Goal: Task Accomplishment & Management: Use online tool/utility

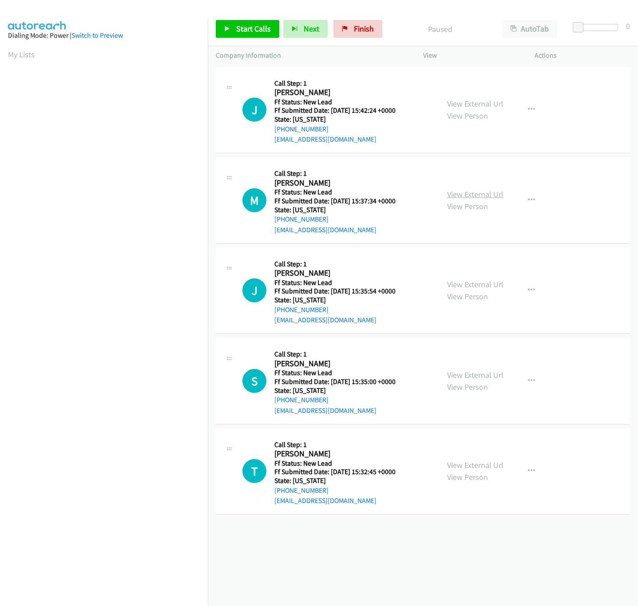
click at [487, 193] on link "View External Url" at bounding box center [475, 194] width 56 height 10
click at [493, 103] on link "View External Url" at bounding box center [475, 104] width 56 height 10
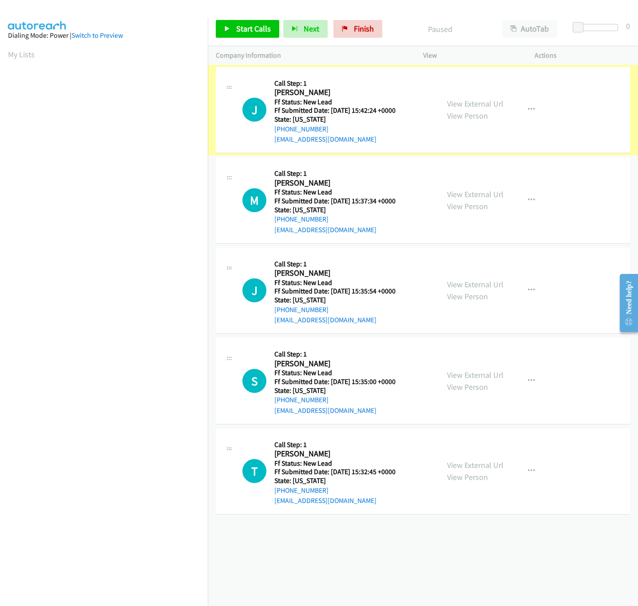
click at [457, 101] on link "View External Url" at bounding box center [475, 104] width 56 height 10
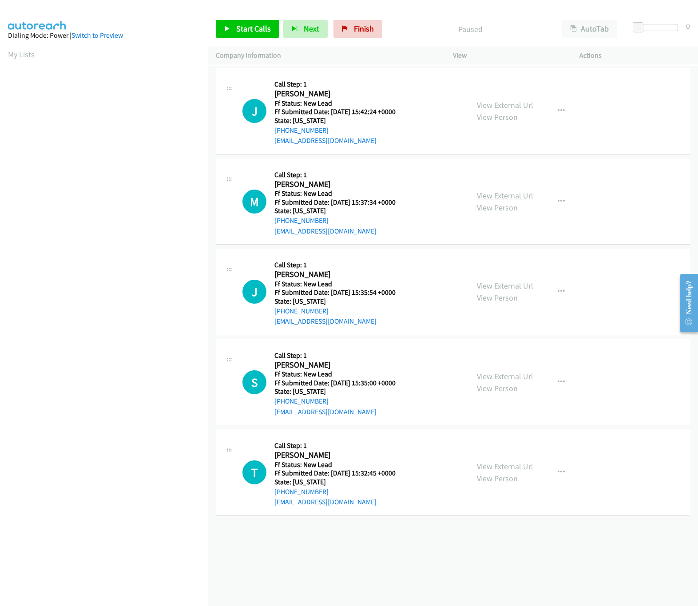
click at [500, 191] on link "View External Url" at bounding box center [505, 196] width 56 height 10
click at [253, 20] on link "Start Calls" at bounding box center [248, 29] width 64 height 18
drag, startPoint x: 633, startPoint y: 25, endPoint x: 665, endPoint y: 29, distance: 32.2
click at [638, 29] on div at bounding box center [657, 31] width 57 height 14
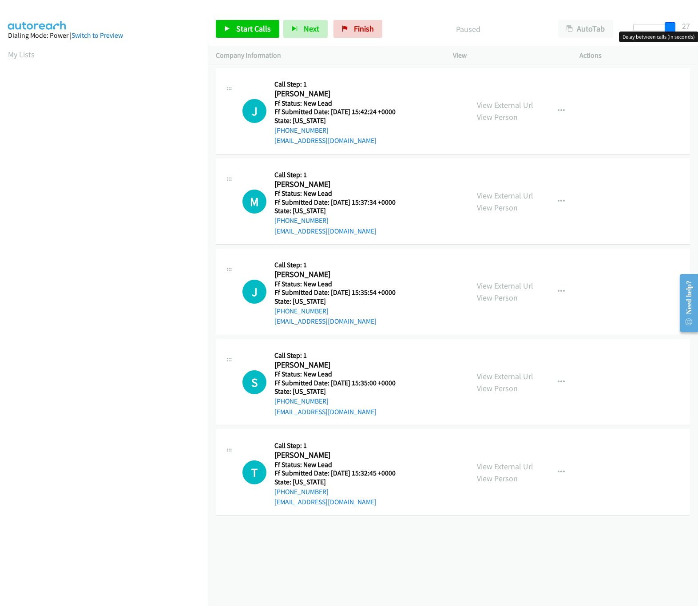
drag, startPoint x: 661, startPoint y: 29, endPoint x: 684, endPoint y: 27, distance: 22.8
click at [638, 27] on div "Start Calls Pause Next Finish Paused AutoTab AutoTab 27" at bounding box center [453, 29] width 490 height 34
drag, startPoint x: 675, startPoint y: 29, endPoint x: 600, endPoint y: 31, distance: 74.6
click at [600, 31] on div "Start Calls Pause Next Finish Paused AutoTab AutoTab 0" at bounding box center [453, 29] width 490 height 34
click at [238, 27] on span "Start Calls" at bounding box center [253, 29] width 35 height 10
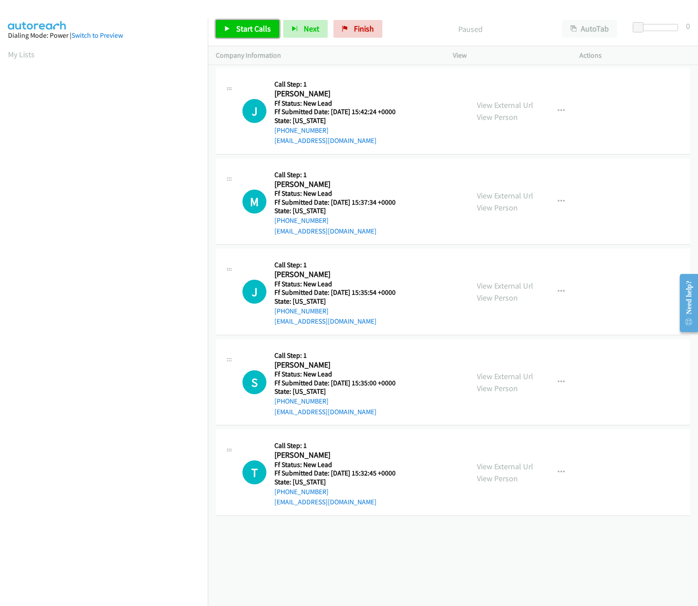
click at [223, 27] on link "Start Calls" at bounding box center [248, 29] width 64 height 18
click at [252, 29] on span "Start Calls" at bounding box center [253, 29] width 35 height 10
click at [240, 39] on div "Start Calls Pause Next Finish Paused AutoTab AutoTab 0" at bounding box center [453, 29] width 490 height 34
click at [241, 27] on span "Start Calls" at bounding box center [253, 29] width 35 height 10
click at [242, 35] on link "Start Calls" at bounding box center [248, 29] width 64 height 18
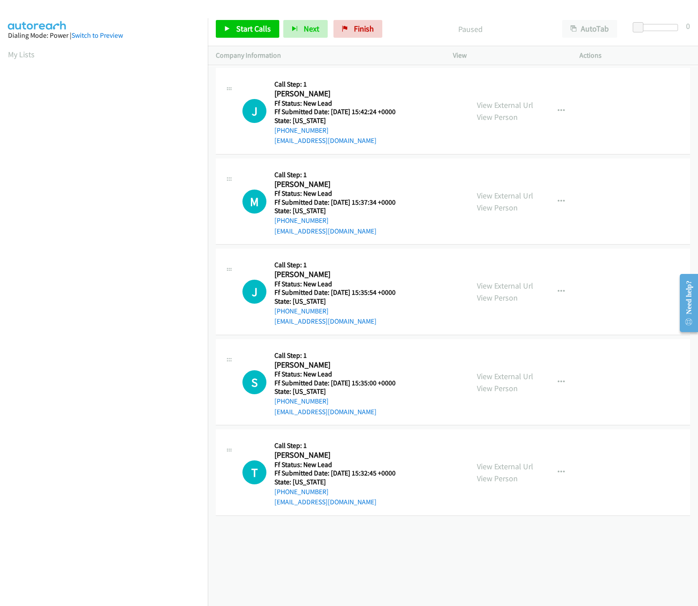
click at [260, 39] on div "Start Calls Pause Next Finish Paused AutoTab AutoTab 0" at bounding box center [453, 29] width 490 height 34
click at [260, 32] on span "Start Calls" at bounding box center [253, 29] width 35 height 10
click at [228, 24] on link "Pause" at bounding box center [240, 29] width 49 height 18
click at [229, 36] on link "Pause" at bounding box center [240, 29] width 49 height 18
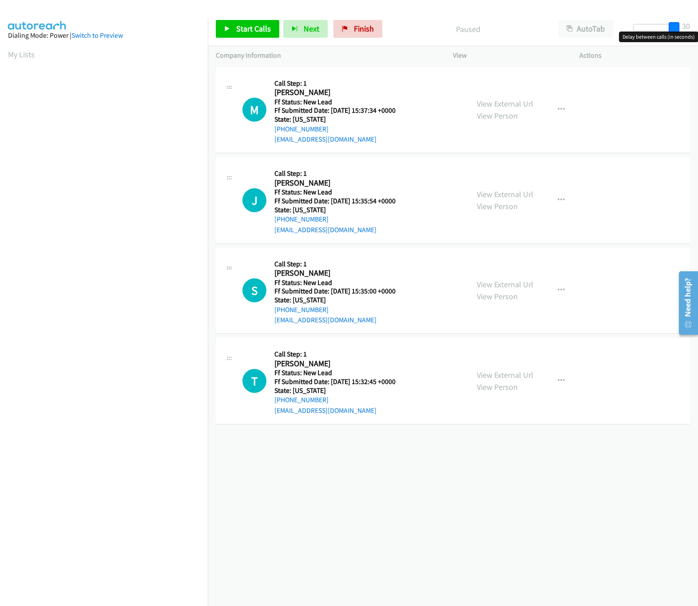
drag, startPoint x: 638, startPoint y: 25, endPoint x: 713, endPoint y: 28, distance: 74.7
click at [698, 28] on html "Start Calls Pause Next Finish Paused AutoTab AutoTab 30 Company Information Inf…" at bounding box center [349, 21] width 698 height 42
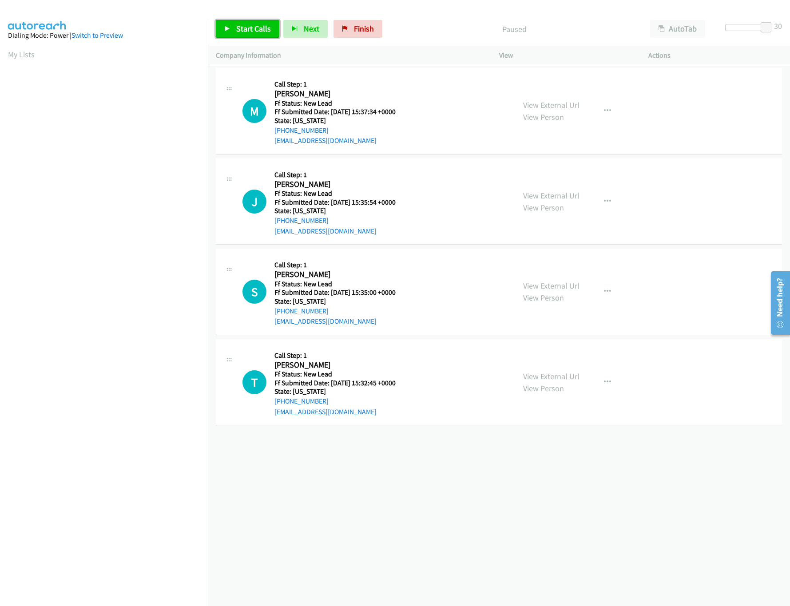
click at [246, 33] on span "Start Calls" at bounding box center [253, 29] width 35 height 10
click at [532, 192] on link "View External Url" at bounding box center [551, 196] width 56 height 10
click at [537, 289] on link "View External Url" at bounding box center [551, 286] width 56 height 10
drag, startPoint x: 769, startPoint y: 20, endPoint x: 601, endPoint y: 47, distance: 170.4
click at [601, 47] on div "Start Calls Pause Next Finish Started AutoTab AutoTab 30 Company Information In…" at bounding box center [499, 38] width 582 height 53
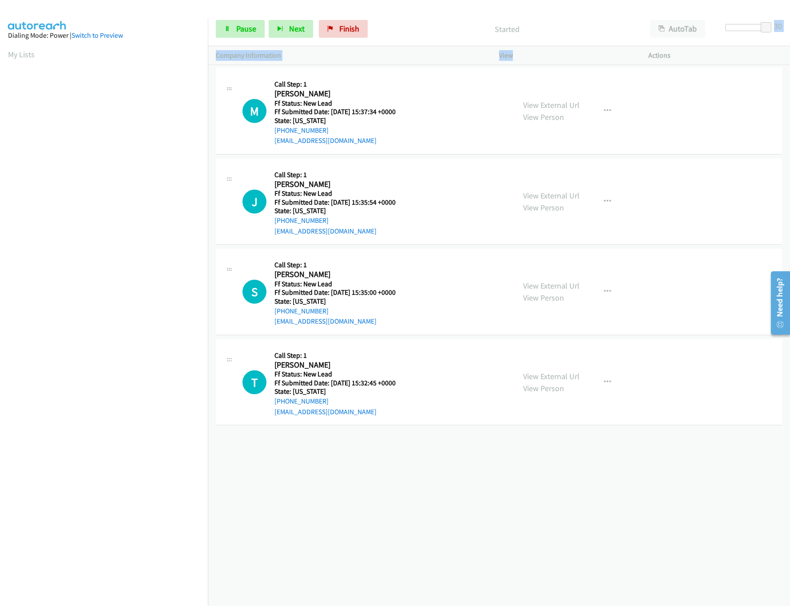
click at [698, 28] on div at bounding box center [745, 27] width 41 height 7
drag, startPoint x: 726, startPoint y: 28, endPoint x: 712, endPoint y: 28, distance: 14.2
click at [698, 28] on div "Start Calls Pause Next Finish Started AutoTab AutoTab 0" at bounding box center [499, 29] width 582 height 34
click at [237, 23] on link "Pause" at bounding box center [240, 29] width 49 height 18
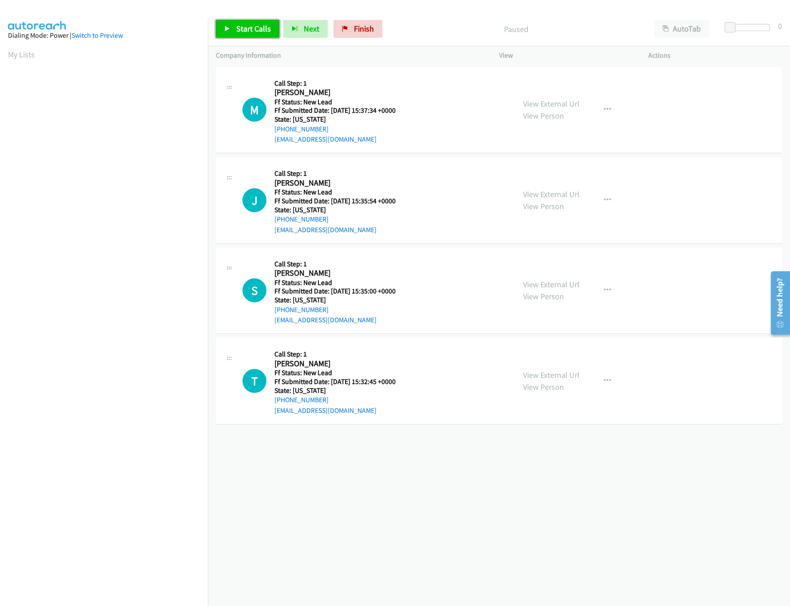
click at [241, 35] on link "Start Calls" at bounding box center [248, 29] width 64 height 18
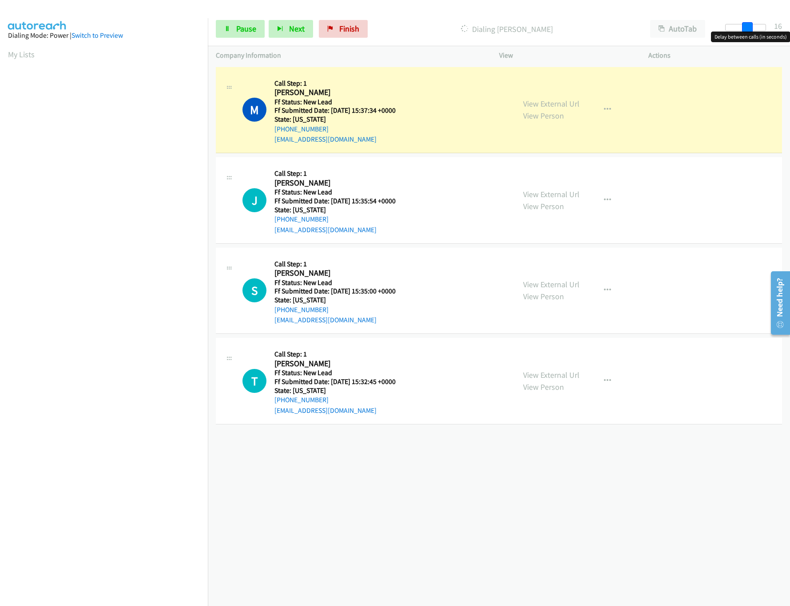
drag, startPoint x: 731, startPoint y: 27, endPoint x: 752, endPoint y: 28, distance: 21.4
click at [752, 28] on span at bounding box center [747, 27] width 11 height 11
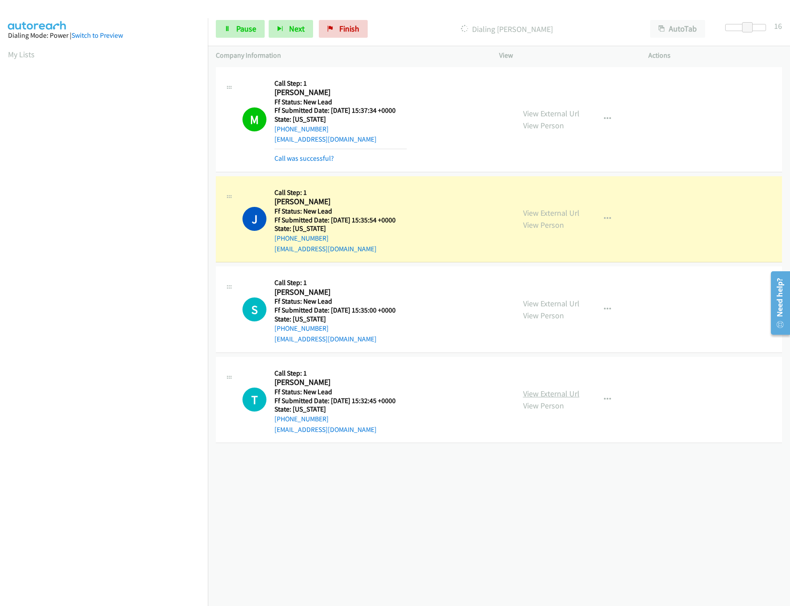
click at [564, 393] on link "View External Url" at bounding box center [551, 394] width 56 height 10
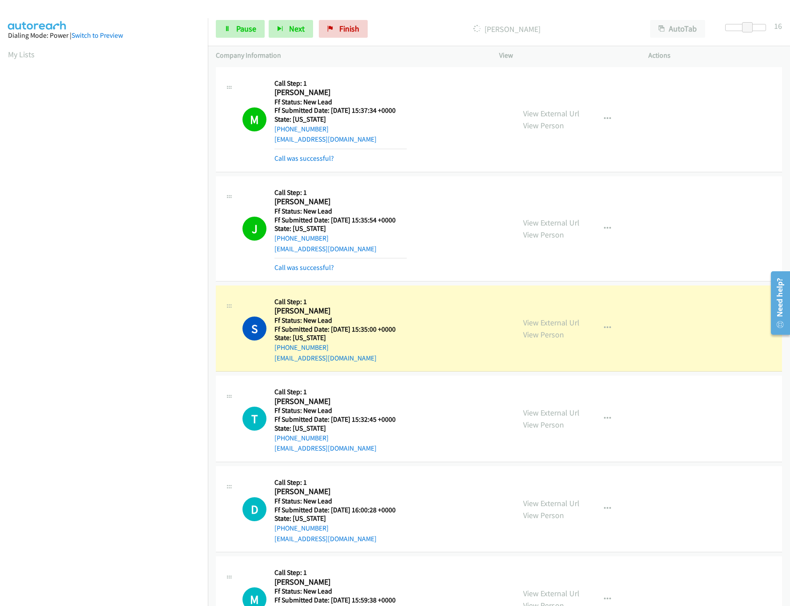
click at [433, 22] on div "Dialing Scott Hardesty" at bounding box center [507, 29] width 270 height 18
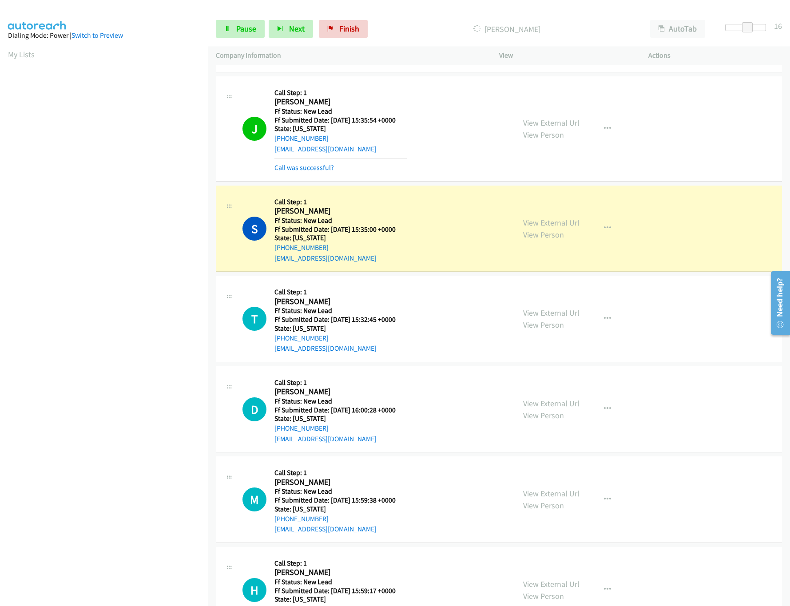
scroll to position [145, 0]
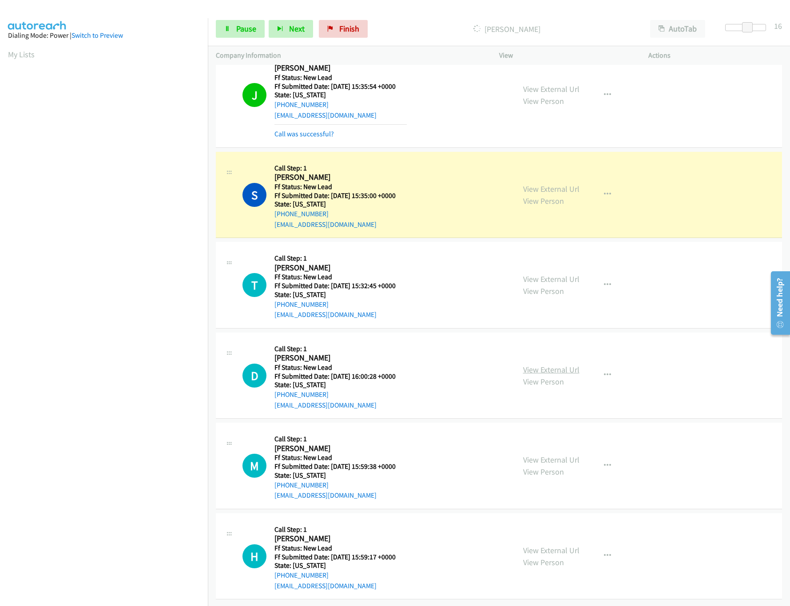
click at [554, 365] on link "View External Url" at bounding box center [551, 370] width 56 height 10
click at [552, 455] on link "View External Url" at bounding box center [551, 460] width 56 height 10
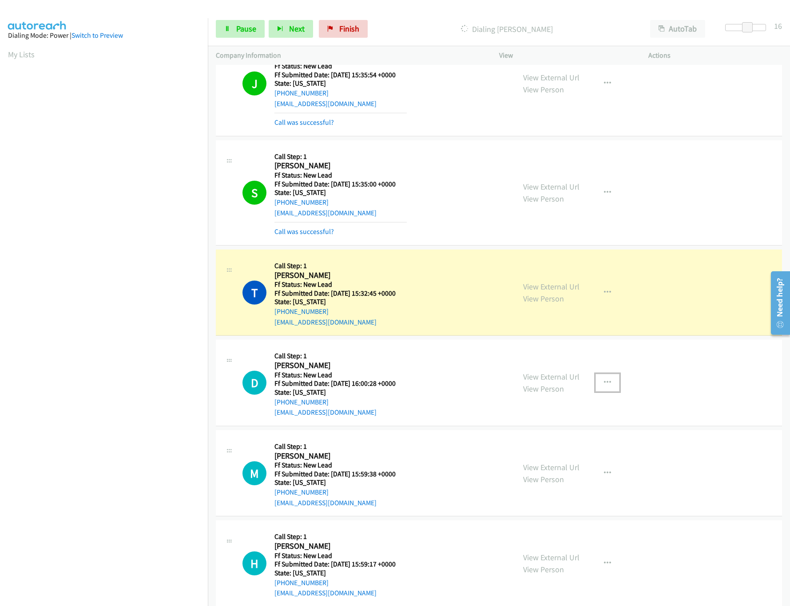
click at [611, 388] on button "button" at bounding box center [608, 383] width 24 height 18
click at [549, 442] on link "Skip Call" at bounding box center [560, 441] width 118 height 18
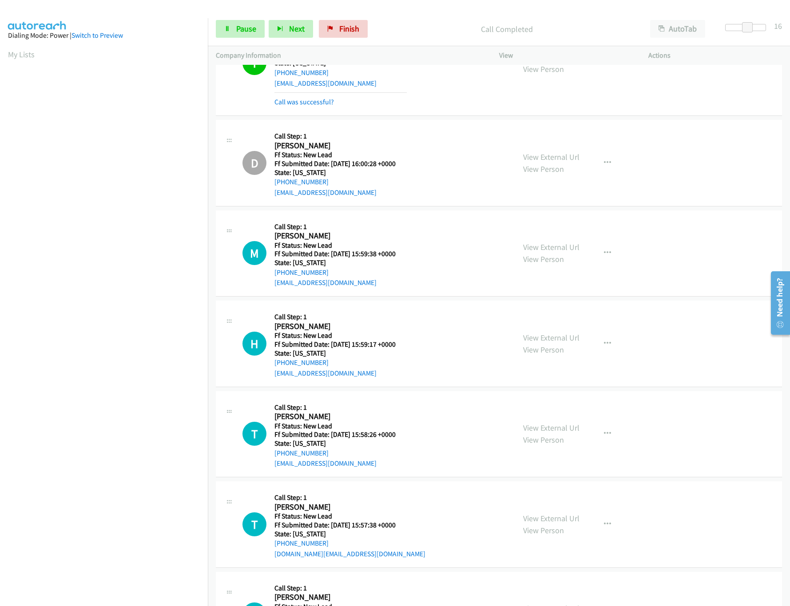
scroll to position [456, 0]
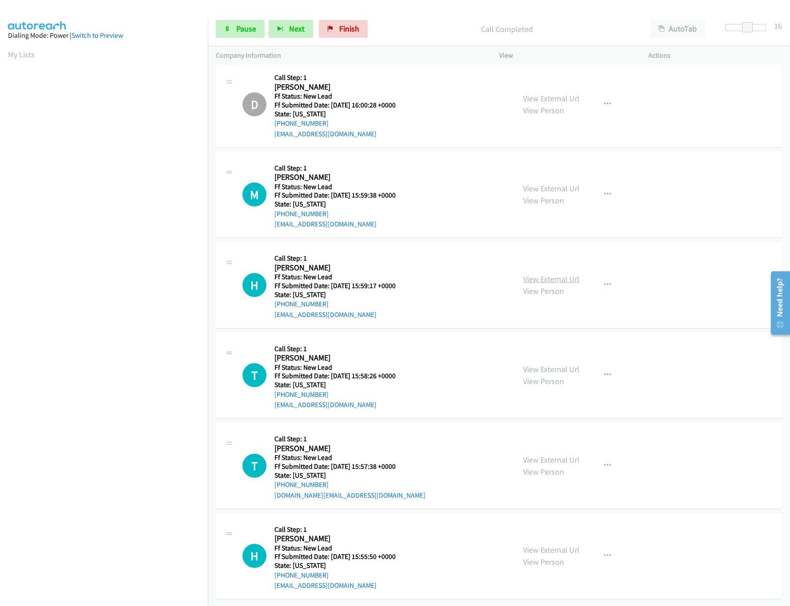
click at [557, 274] on link "View External Url" at bounding box center [551, 279] width 56 height 10
click at [231, 20] on link "Pause" at bounding box center [240, 29] width 49 height 18
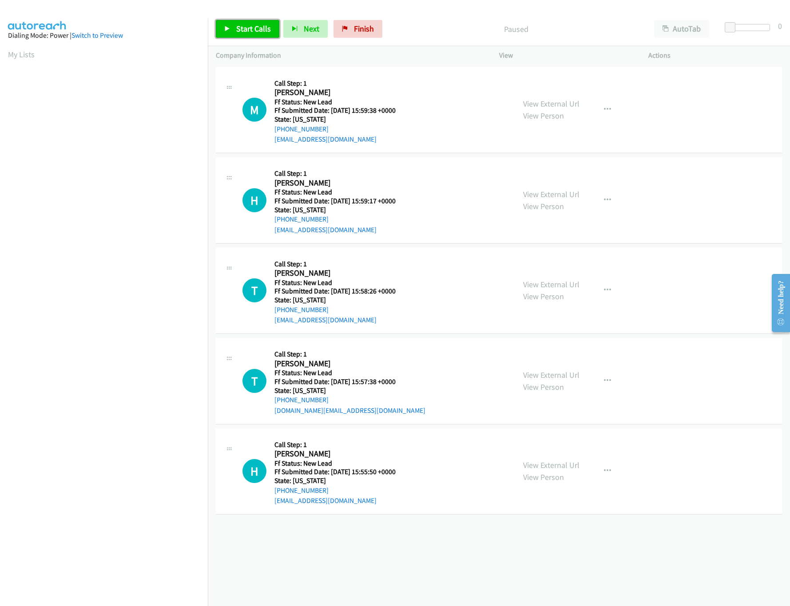
click at [256, 23] on link "Start Calls" at bounding box center [248, 29] width 64 height 18
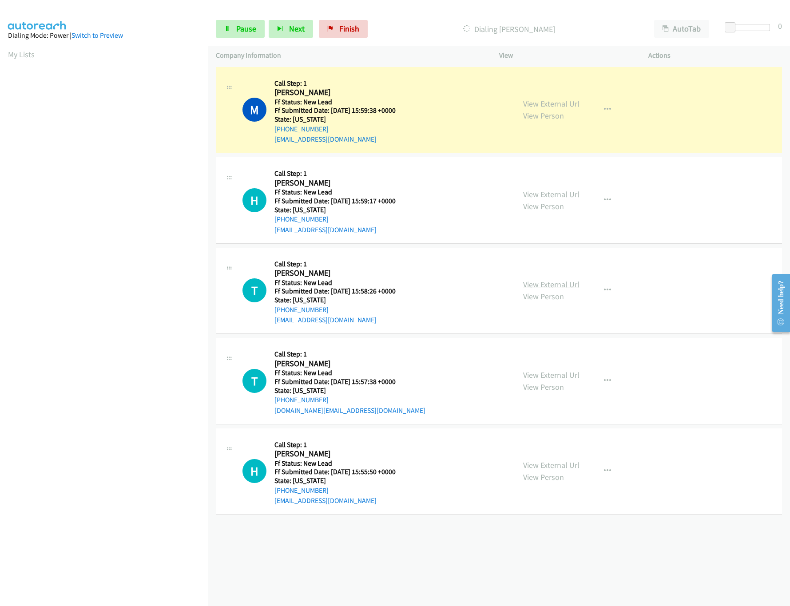
click at [540, 280] on link "View External Url" at bounding box center [551, 284] width 56 height 10
drag, startPoint x: 733, startPoint y: 26, endPoint x: 740, endPoint y: 26, distance: 6.7
click at [740, 26] on span at bounding box center [737, 27] width 11 height 11
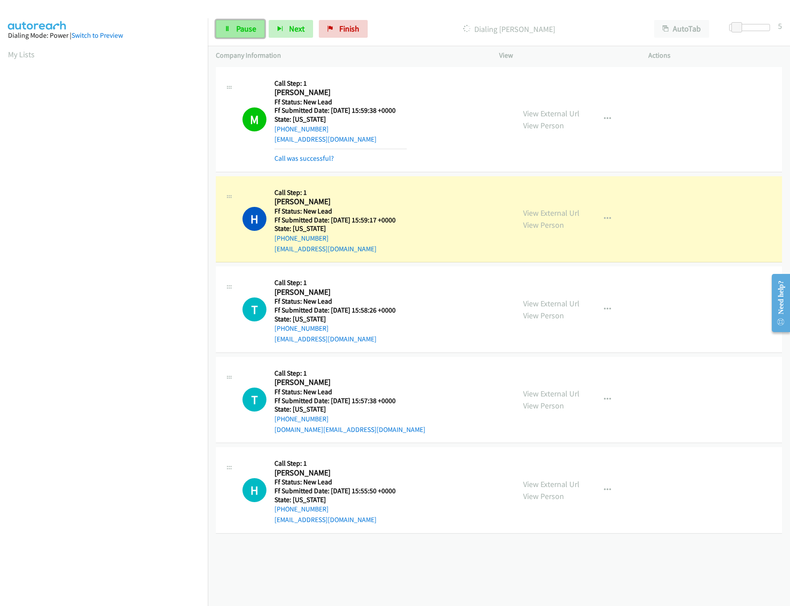
click at [231, 28] on link "Pause" at bounding box center [240, 29] width 49 height 18
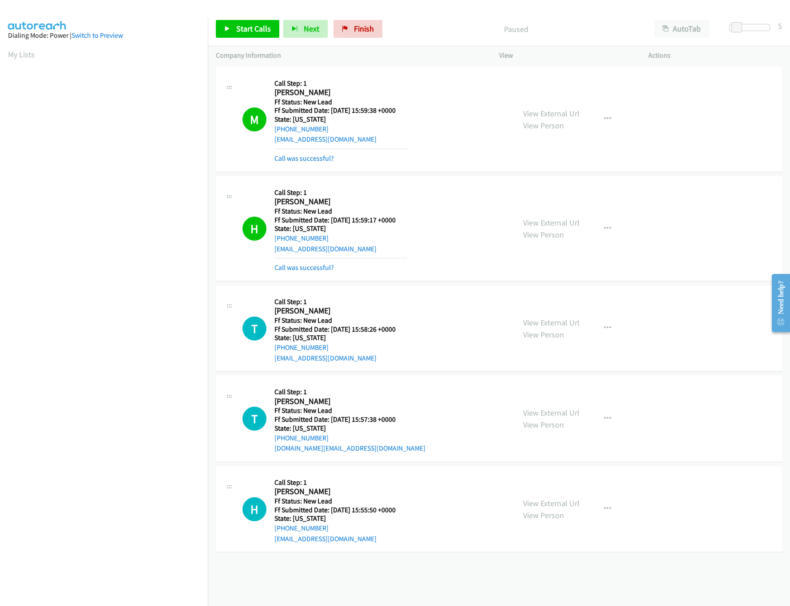
click at [357, 568] on div "+1 415-964-1034 Call failed - Please reload the list and try again The Callbar …" at bounding box center [499, 335] width 582 height 541
click at [318, 155] on link "Call was successful?" at bounding box center [304, 158] width 60 height 8
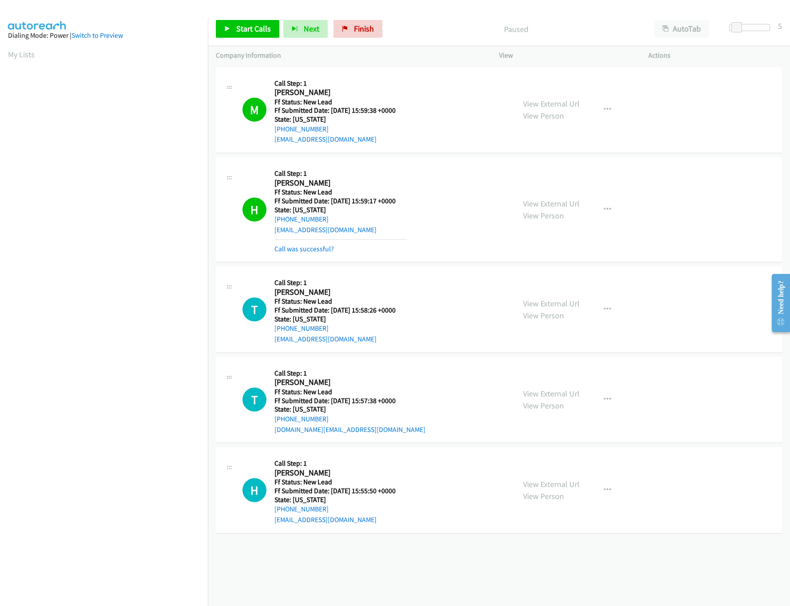
click at [311, 240] on mb0 "Call was successful?" at bounding box center [340, 246] width 132 height 15
click at [314, 251] on link "Call was successful?" at bounding box center [304, 249] width 60 height 8
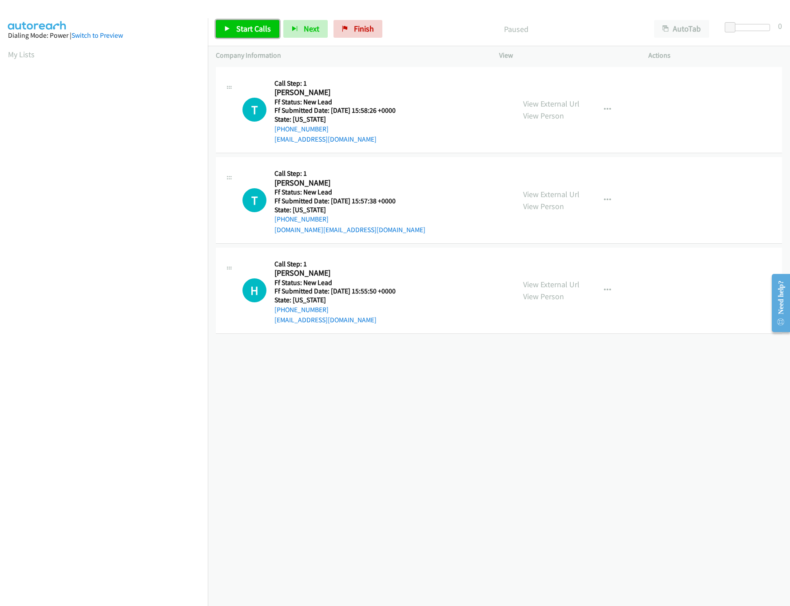
click at [264, 25] on span "Start Calls" at bounding box center [253, 29] width 35 height 10
drag, startPoint x: 731, startPoint y: 27, endPoint x: 754, endPoint y: 24, distance: 23.7
click at [754, 24] on span at bounding box center [750, 27] width 11 height 11
click at [565, 193] on link "View External Url" at bounding box center [551, 194] width 56 height 10
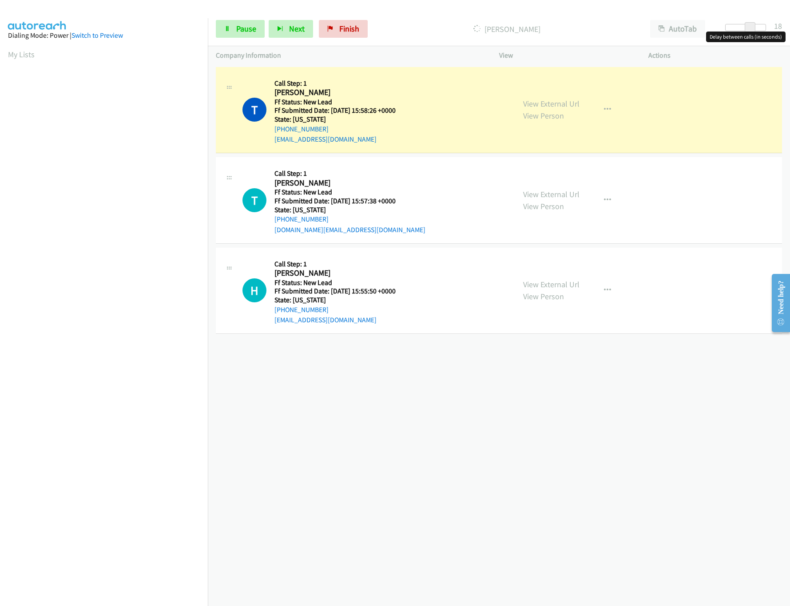
click at [742, 26] on div at bounding box center [745, 27] width 41 height 7
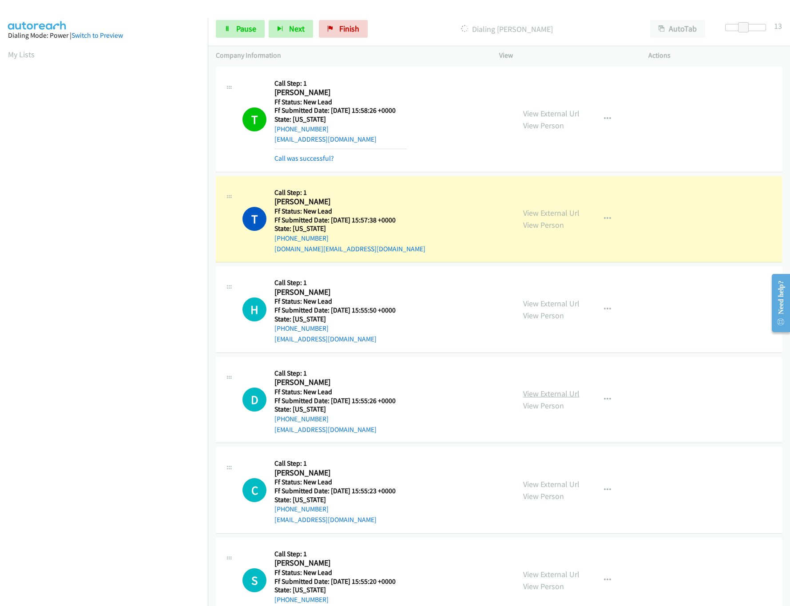
click at [555, 393] on link "View External Url" at bounding box center [551, 394] width 56 height 10
click at [315, 157] on link "Call was successful?" at bounding box center [304, 158] width 60 height 8
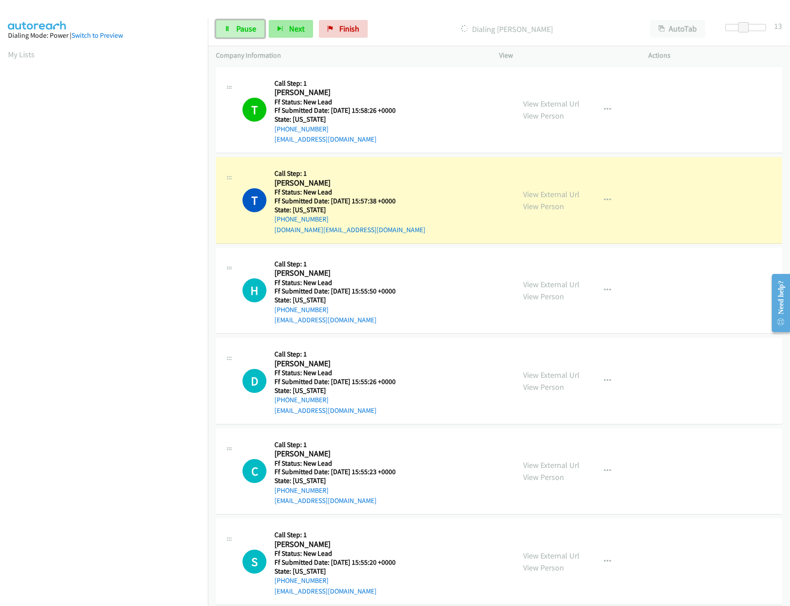
drag, startPoint x: 233, startPoint y: 31, endPoint x: 272, endPoint y: 27, distance: 38.8
click at [233, 31] on link "Pause" at bounding box center [240, 29] width 49 height 18
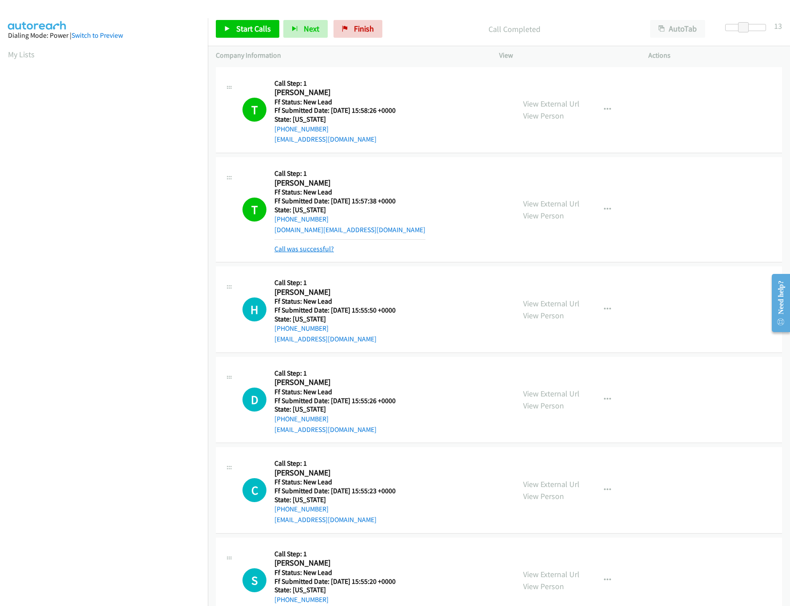
click at [298, 251] on link "Call was successful?" at bounding box center [304, 249] width 60 height 8
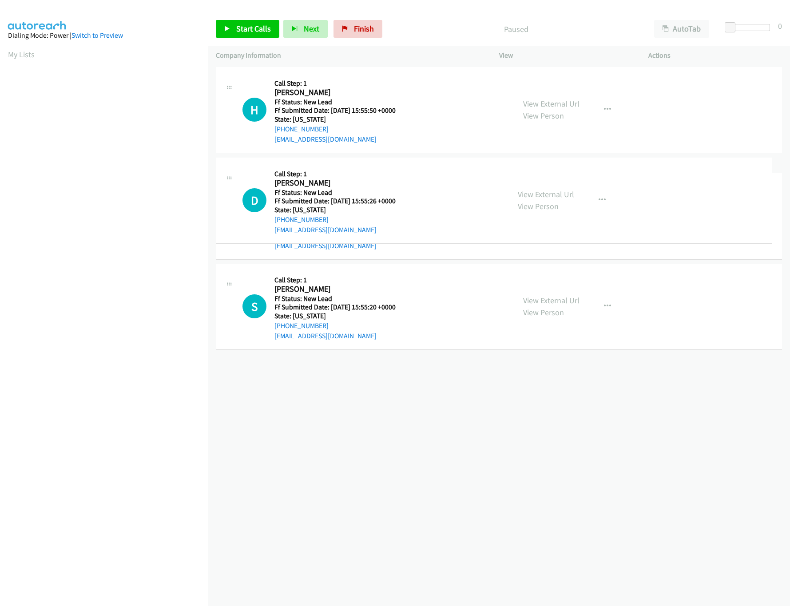
drag, startPoint x: 318, startPoint y: 205, endPoint x: 342, endPoint y: 72, distance: 135.4
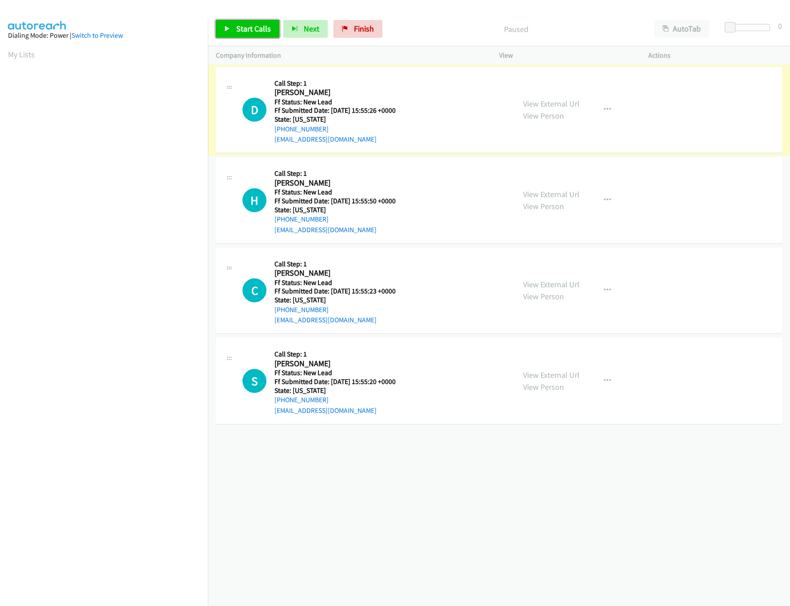
click at [256, 22] on link "Start Calls" at bounding box center [248, 29] width 64 height 18
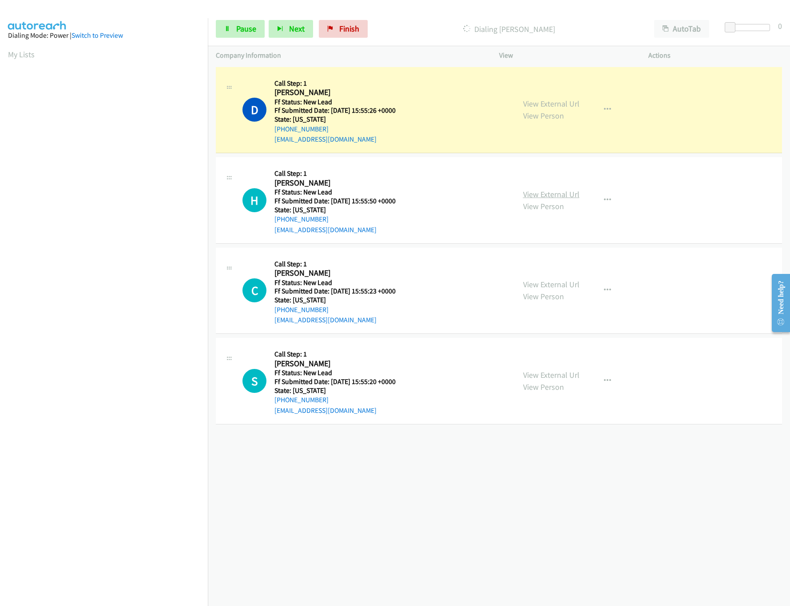
click at [530, 199] on link "View External Url" at bounding box center [551, 194] width 56 height 10
drag, startPoint x: 728, startPoint y: 28, endPoint x: 745, endPoint y: 30, distance: 17.0
click at [745, 30] on span at bounding box center [745, 27] width 11 height 11
drag, startPoint x: 745, startPoint y: 30, endPoint x: 751, endPoint y: 35, distance: 8.3
drag, startPoint x: 755, startPoint y: 28, endPoint x: 748, endPoint y: 28, distance: 6.7
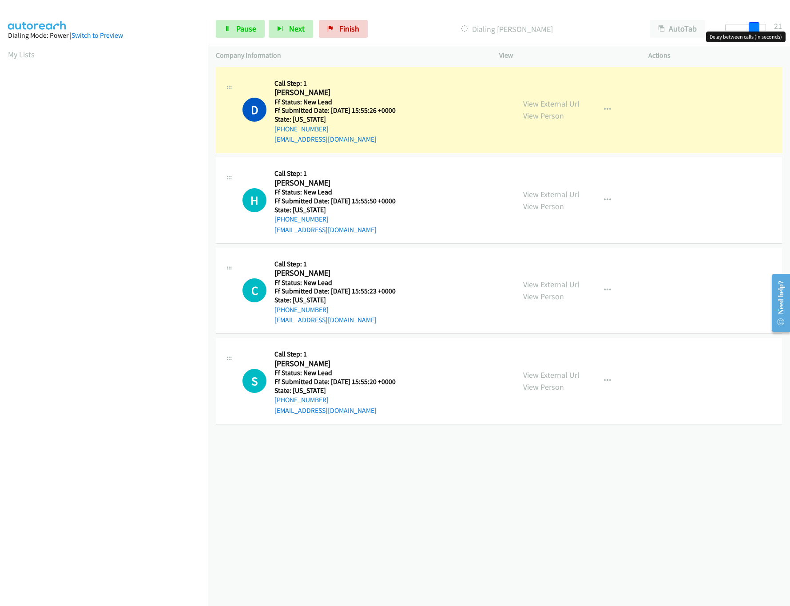
click at [749, 28] on span at bounding box center [754, 27] width 11 height 11
click at [233, 35] on link "Pause" at bounding box center [240, 29] width 49 height 18
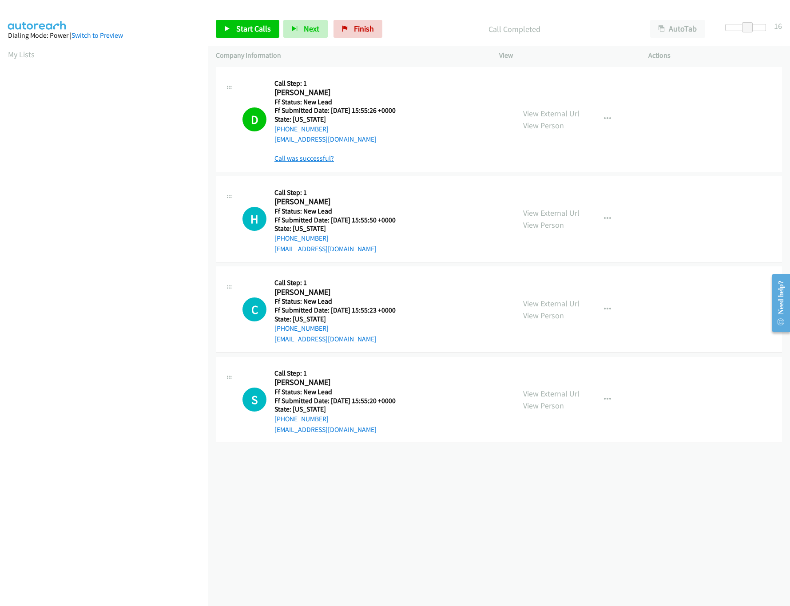
click at [309, 158] on link "Call was successful?" at bounding box center [304, 158] width 60 height 8
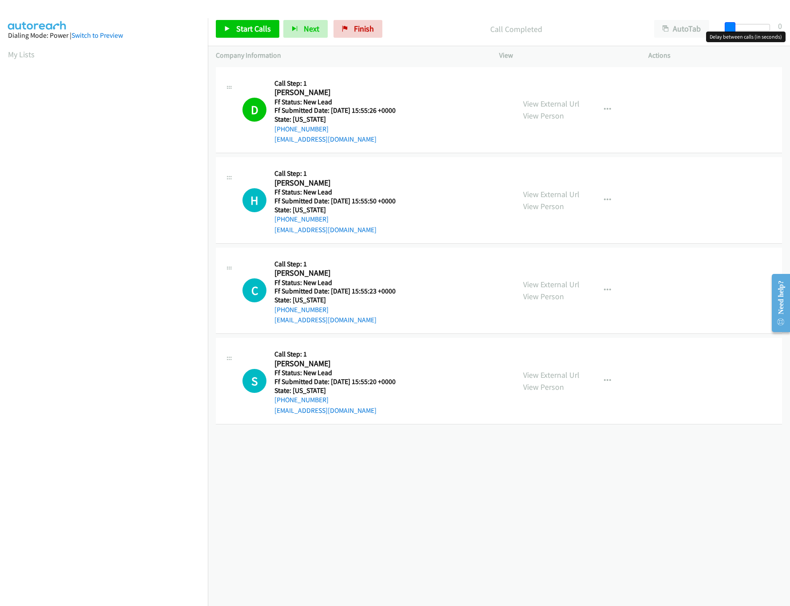
drag, startPoint x: 747, startPoint y: 28, endPoint x: 651, endPoint y: 36, distance: 97.2
click at [651, 36] on div "Start Calls Pause Next Finish Call Completed AutoTab AutoTab 0" at bounding box center [499, 29] width 582 height 34
click at [233, 32] on link "Start Calls" at bounding box center [248, 29] width 64 height 18
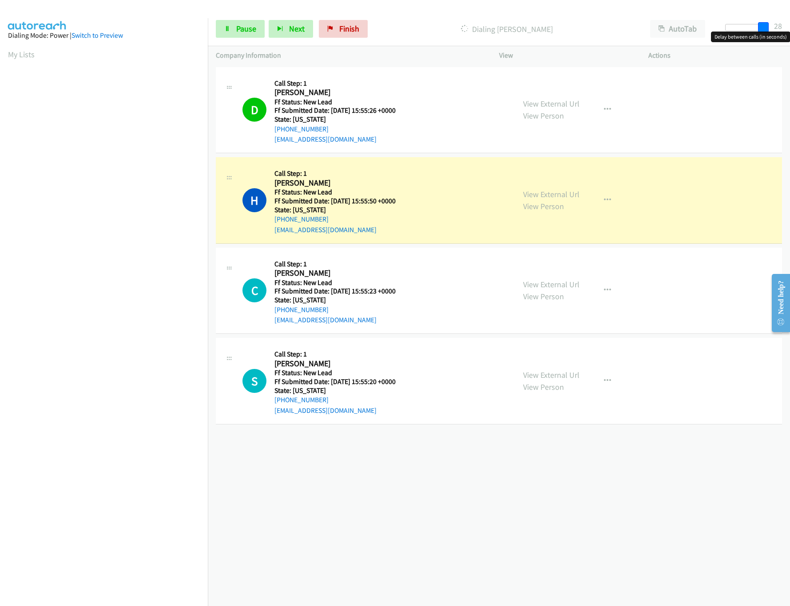
drag, startPoint x: 733, startPoint y: 29, endPoint x: 773, endPoint y: 28, distance: 39.6
click at [773, 28] on div at bounding box center [745, 31] width 57 height 14
click at [545, 285] on link "View External Url" at bounding box center [551, 284] width 56 height 10
click at [553, 369] on div "View External Url View Person" at bounding box center [551, 381] width 56 height 24
click at [553, 371] on link "View External Url" at bounding box center [551, 375] width 56 height 10
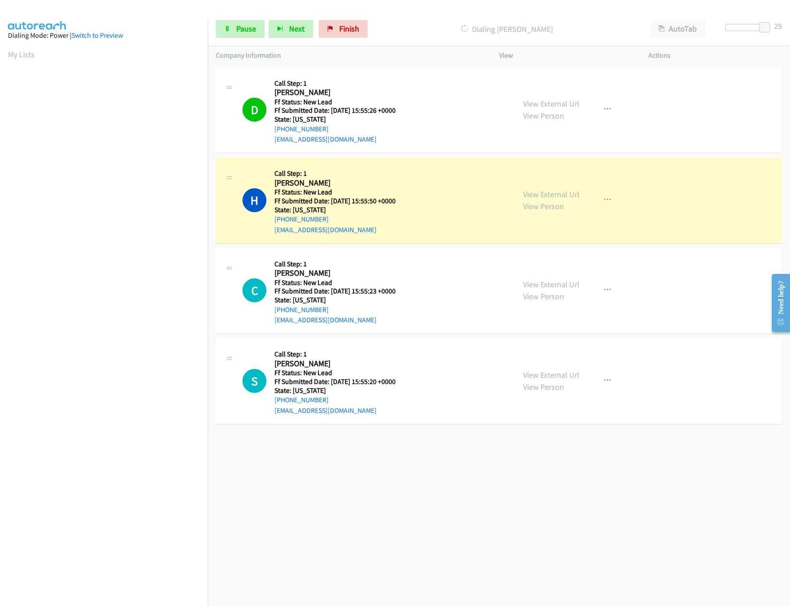
click at [738, 23] on div "Start Calls Pause Next Finish Dialing Hadeal Arif AutoTab AutoTab 29" at bounding box center [499, 29] width 582 height 34
click at [745, 27] on div at bounding box center [745, 27] width 41 height 7
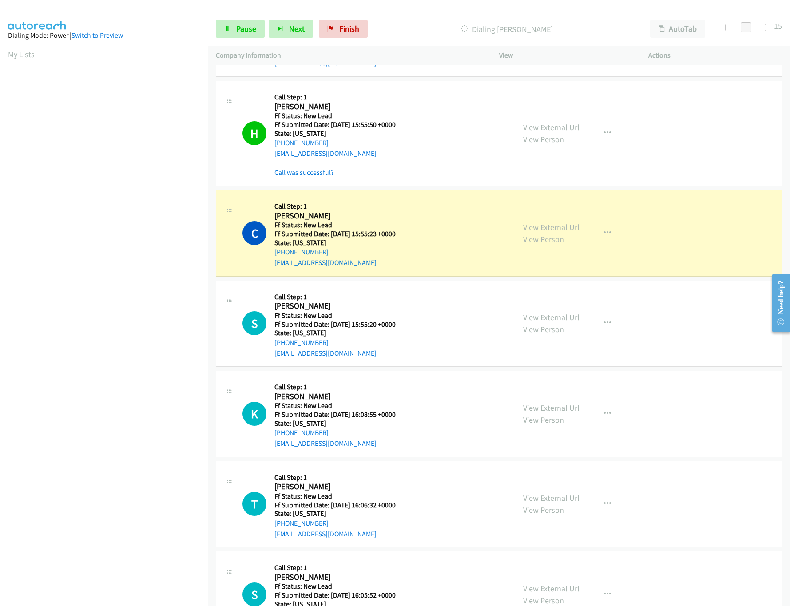
scroll to position [126, 0]
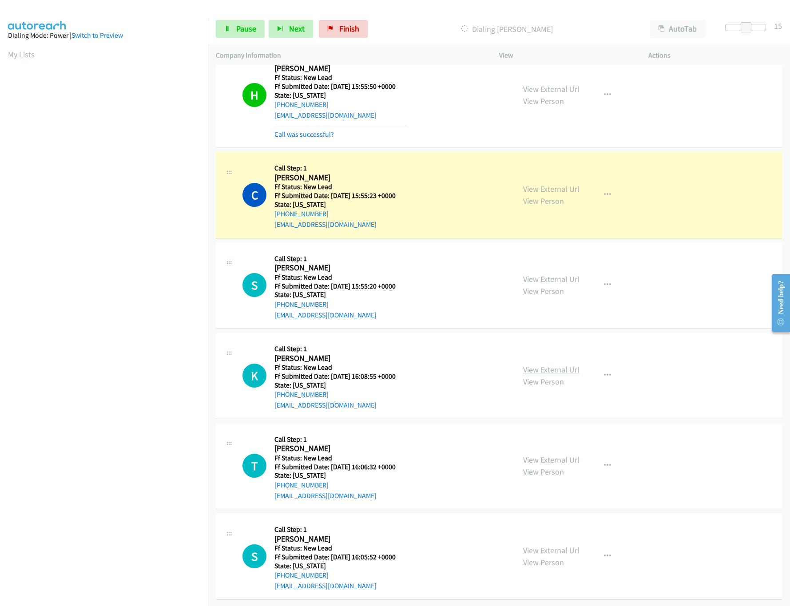
click at [539, 365] on link "View External Url" at bounding box center [551, 370] width 56 height 10
click at [231, 28] on link "Pause" at bounding box center [240, 29] width 49 height 18
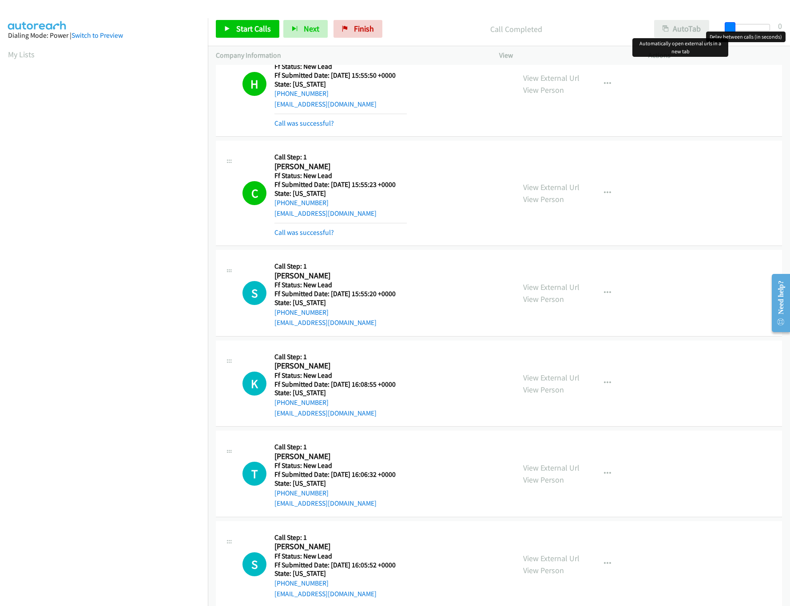
drag, startPoint x: 746, startPoint y: 22, endPoint x: 696, endPoint y: 24, distance: 50.7
click at [696, 24] on div "Start Calls Pause Next Finish Call Completed AutoTab AutoTab 0" at bounding box center [499, 29] width 582 height 34
click at [243, 30] on span "Start Calls" at bounding box center [253, 29] width 35 height 10
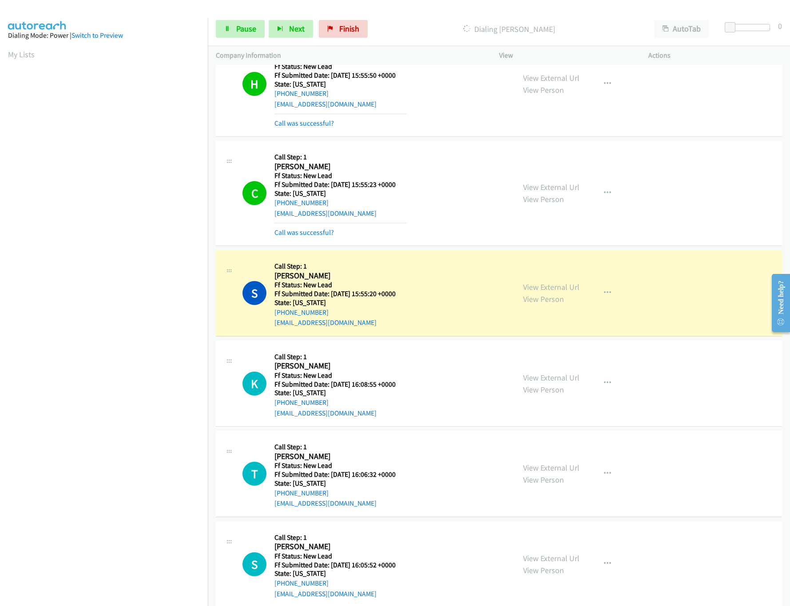
scroll to position [145, 0]
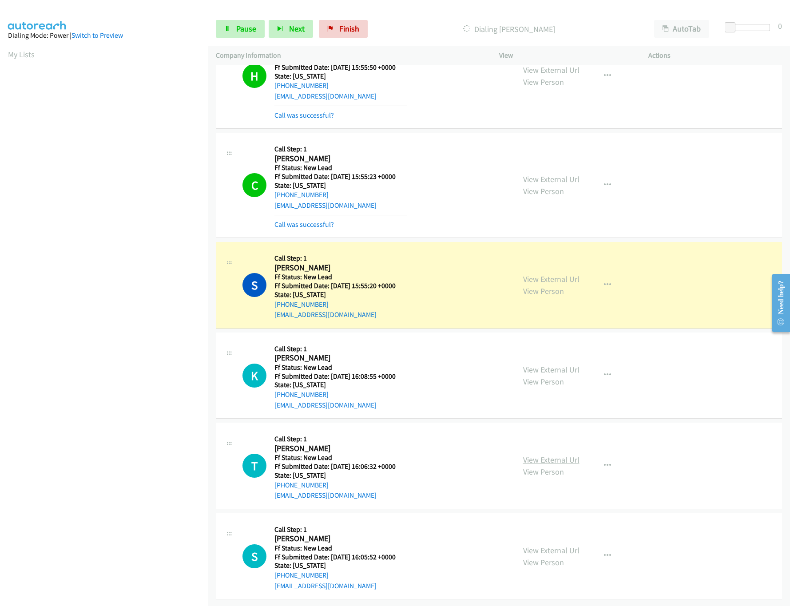
click at [548, 455] on link "View External Url" at bounding box center [551, 460] width 56 height 10
drag, startPoint x: 729, startPoint y: 24, endPoint x: 753, endPoint y: 31, distance: 24.8
click at [753, 31] on span at bounding box center [750, 27] width 11 height 11
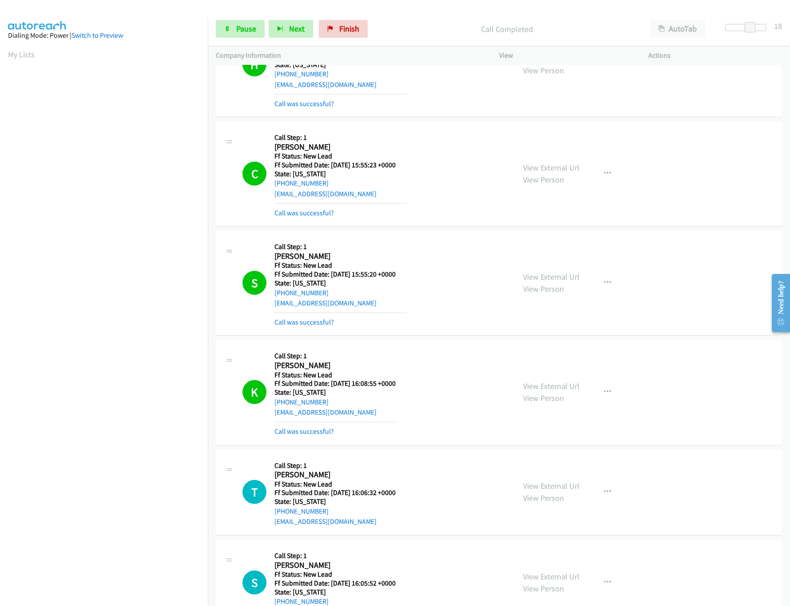
scroll to position [412, 0]
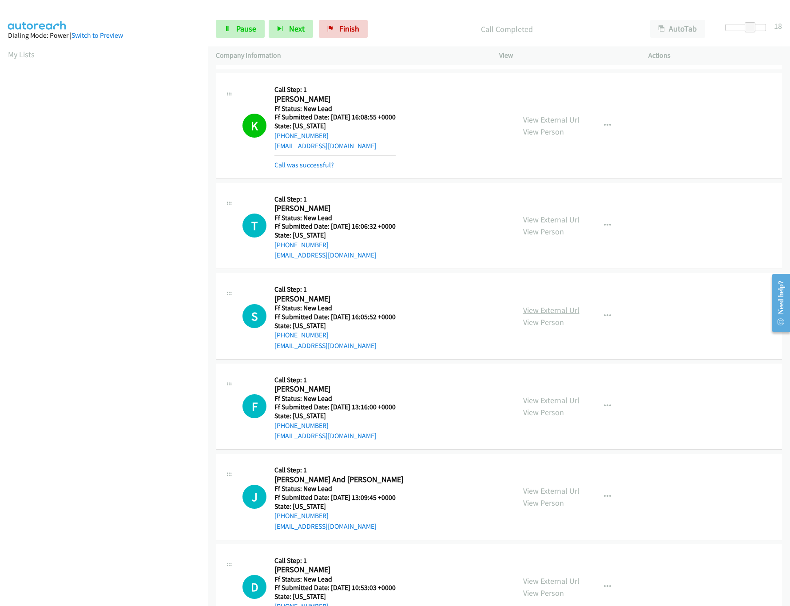
click at [557, 308] on link "View External Url" at bounding box center [551, 310] width 56 height 10
click at [542, 396] on div "View External Url View Person" at bounding box center [551, 406] width 56 height 24
click at [544, 402] on link "View External Url" at bounding box center [551, 400] width 56 height 10
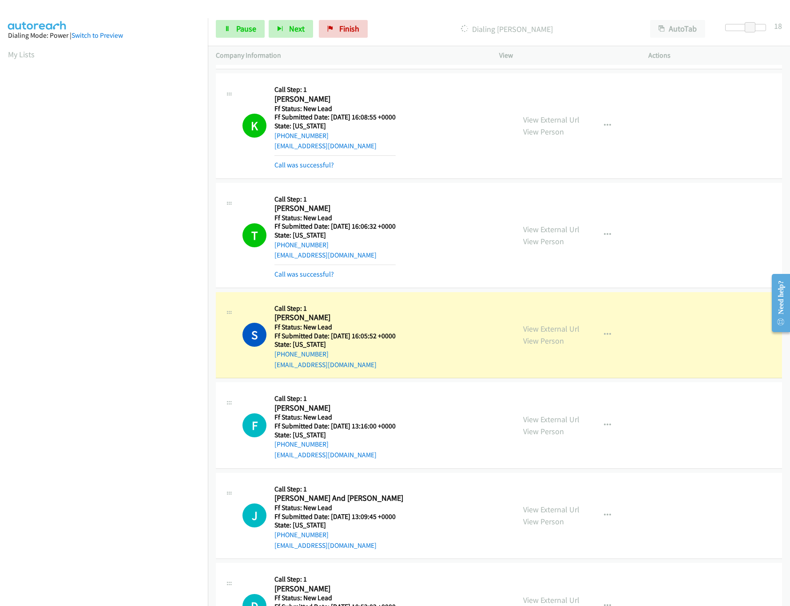
scroll to position [474, 0]
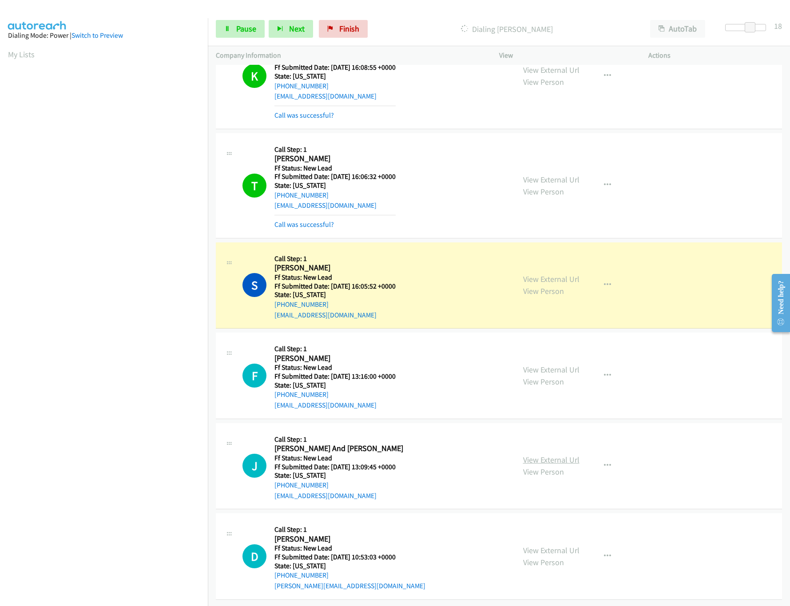
click at [543, 455] on link "View External Url" at bounding box center [551, 460] width 56 height 10
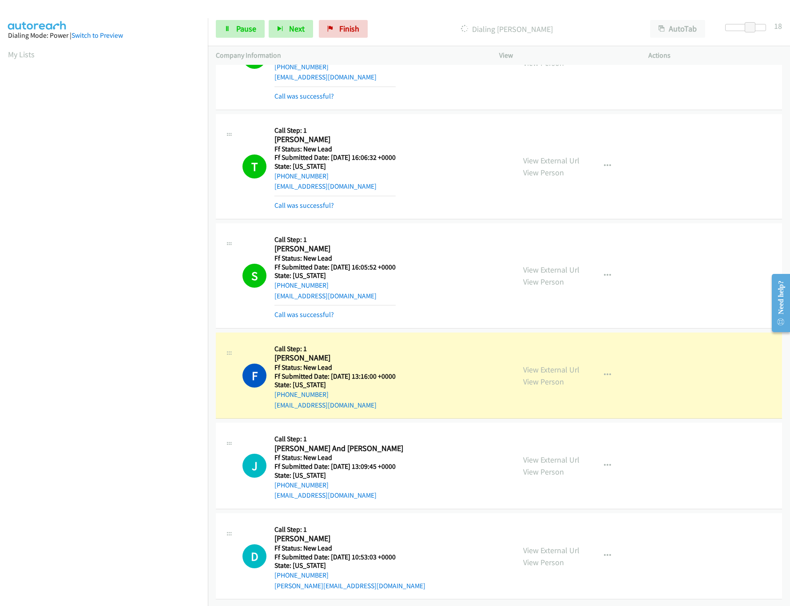
scroll to position [493, 0]
click at [549, 545] on link "View External Url" at bounding box center [551, 550] width 56 height 10
click at [243, 25] on span "Pause" at bounding box center [246, 29] width 20 height 10
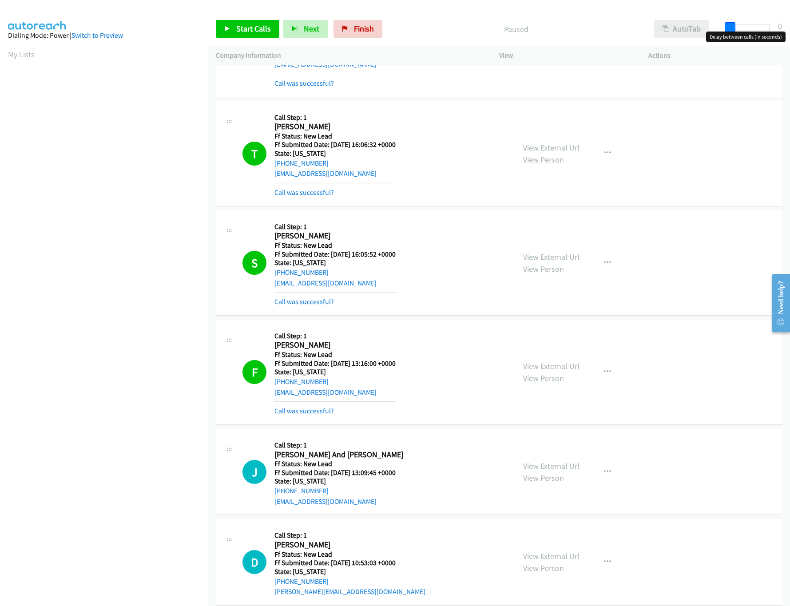
drag, startPoint x: 752, startPoint y: 22, endPoint x: 686, endPoint y: 26, distance: 65.9
click at [686, 26] on div "Start Calls Pause Next Finish Paused AutoTab AutoTab 0" at bounding box center [499, 29] width 582 height 34
click at [252, 39] on div "Start Calls Pause Next Finish Paused AutoTab AutoTab 0" at bounding box center [499, 29] width 582 height 34
click at [252, 31] on span "Start Calls" at bounding box center [253, 29] width 35 height 10
click at [292, 415] on link "Call was successful?" at bounding box center [304, 411] width 60 height 8
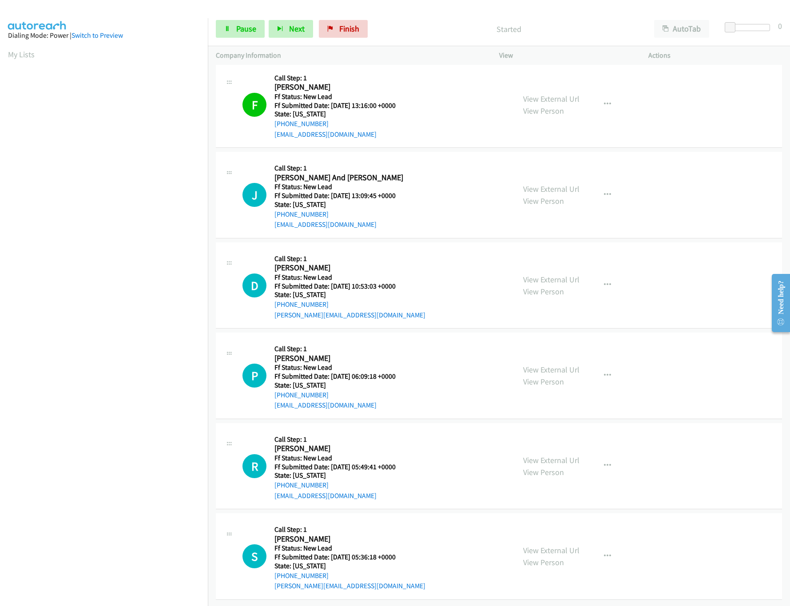
scroll to position [760, 0]
click at [239, 28] on span "Pause" at bounding box center [246, 29] width 20 height 10
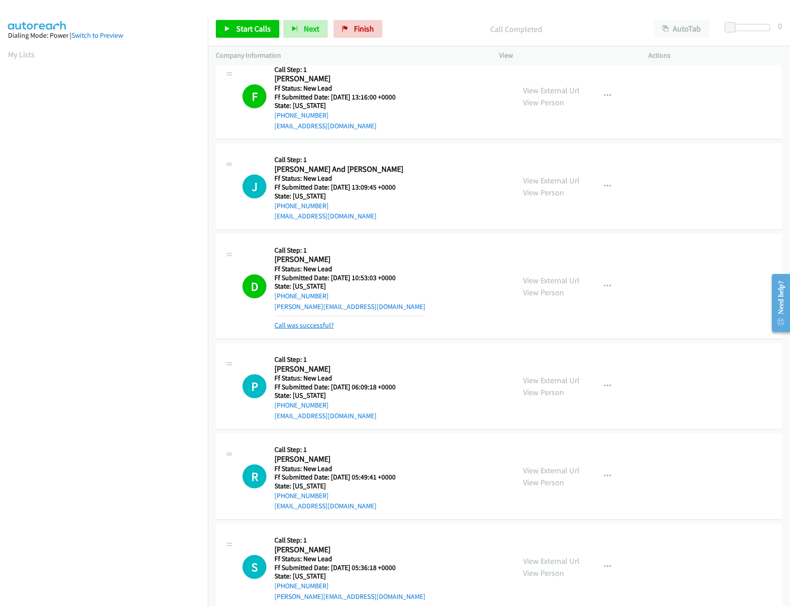
click at [301, 330] on link "Call was successful?" at bounding box center [304, 325] width 60 height 8
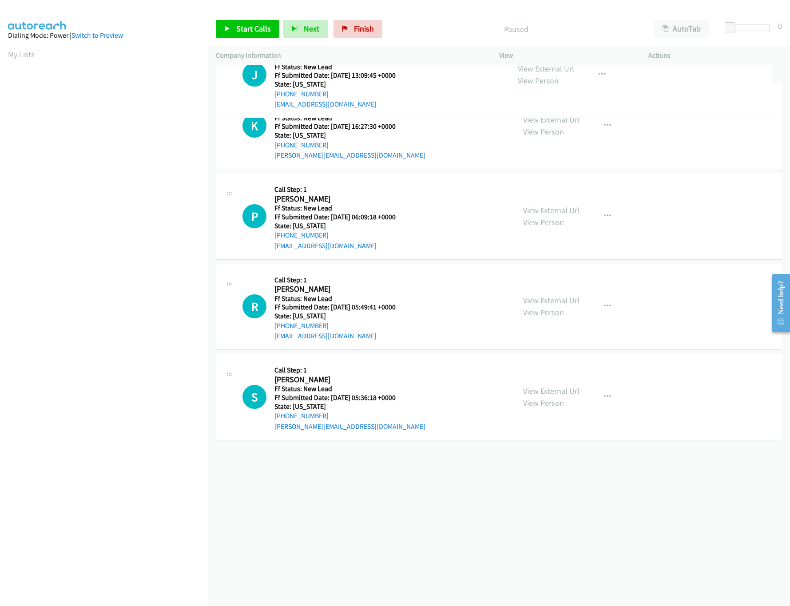
drag, startPoint x: 419, startPoint y: 207, endPoint x: 447, endPoint y: 55, distance: 154.5
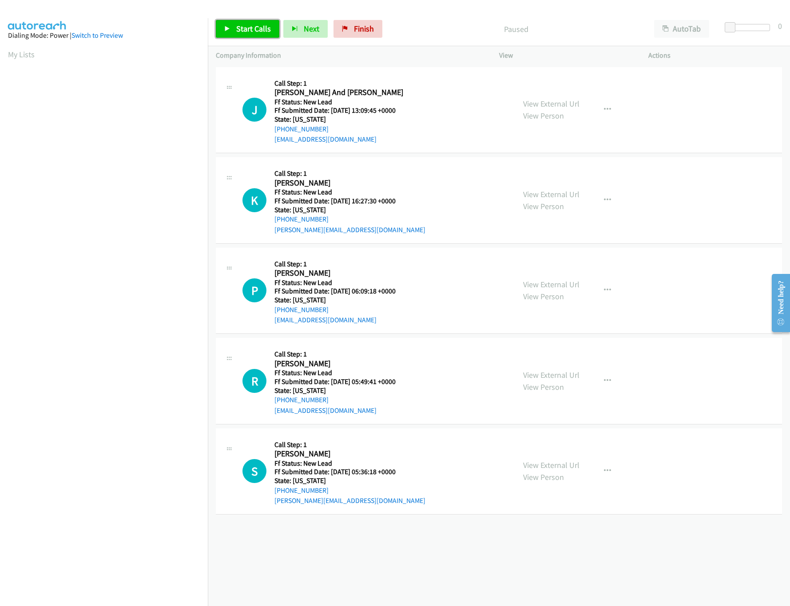
click at [237, 24] on span "Start Calls" at bounding box center [253, 29] width 35 height 10
click at [541, 192] on link "View External Url" at bounding box center [551, 194] width 56 height 10
drag, startPoint x: 729, startPoint y: 24, endPoint x: 751, endPoint y: 26, distance: 21.8
click at [751, 26] on span at bounding box center [748, 27] width 11 height 11
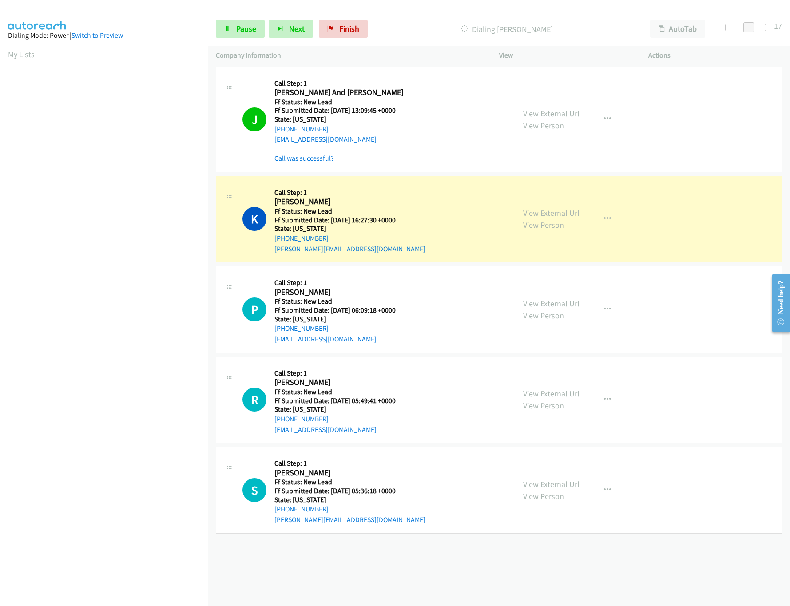
click at [547, 298] on link "View External Url" at bounding box center [551, 303] width 56 height 10
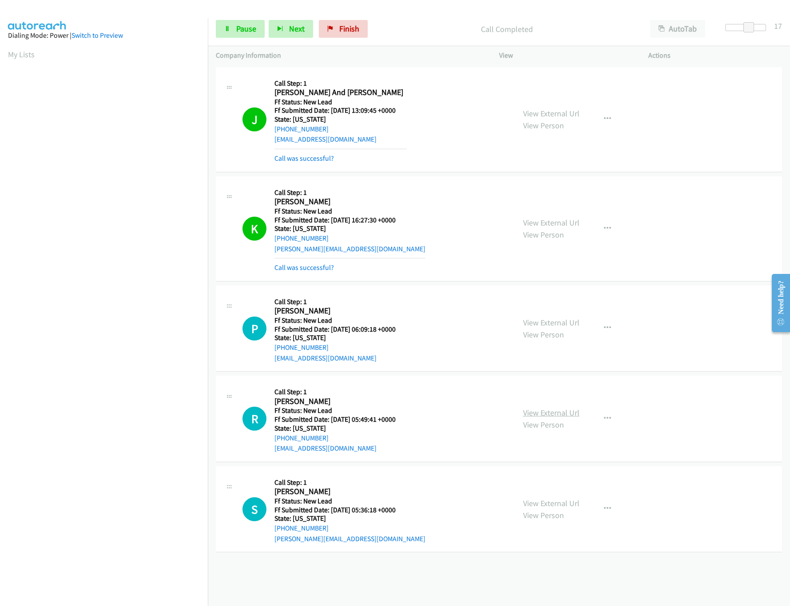
click at [552, 412] on link "View External Url" at bounding box center [551, 413] width 56 height 10
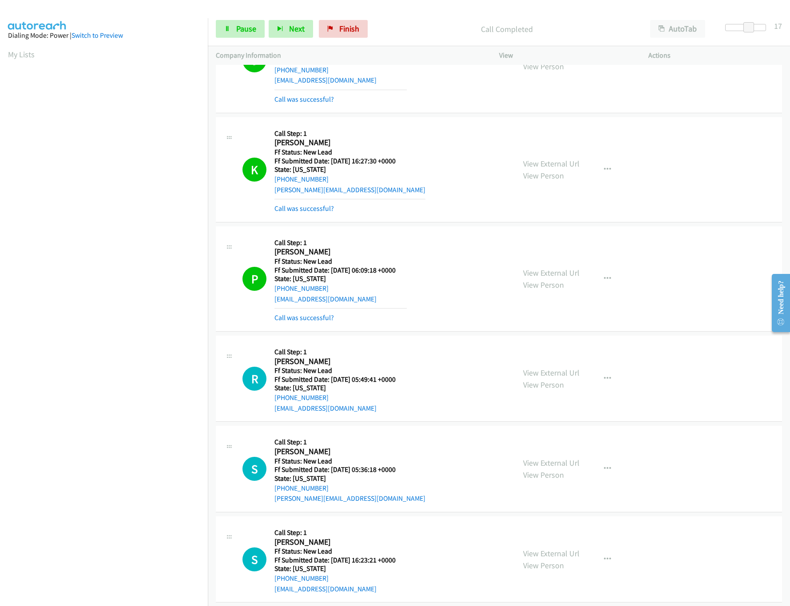
scroll to position [88, 0]
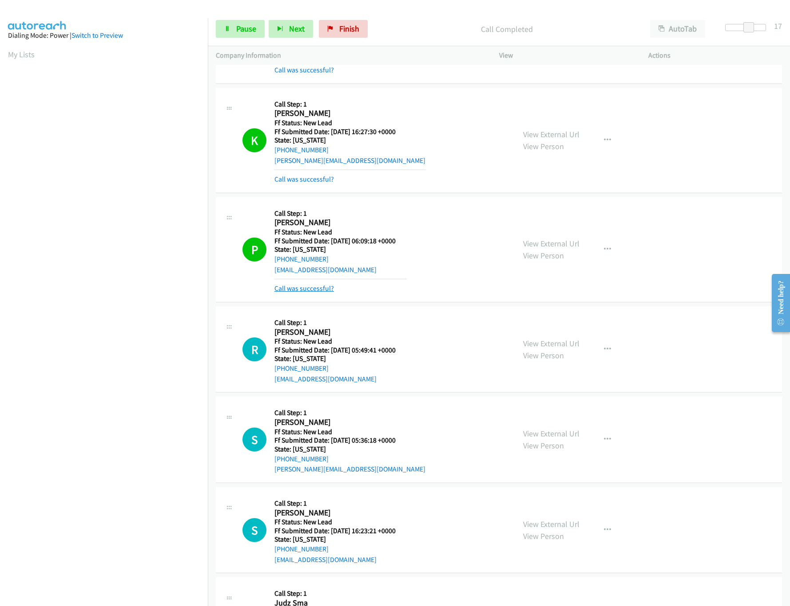
click at [314, 290] on link "Call was successful?" at bounding box center [304, 288] width 60 height 8
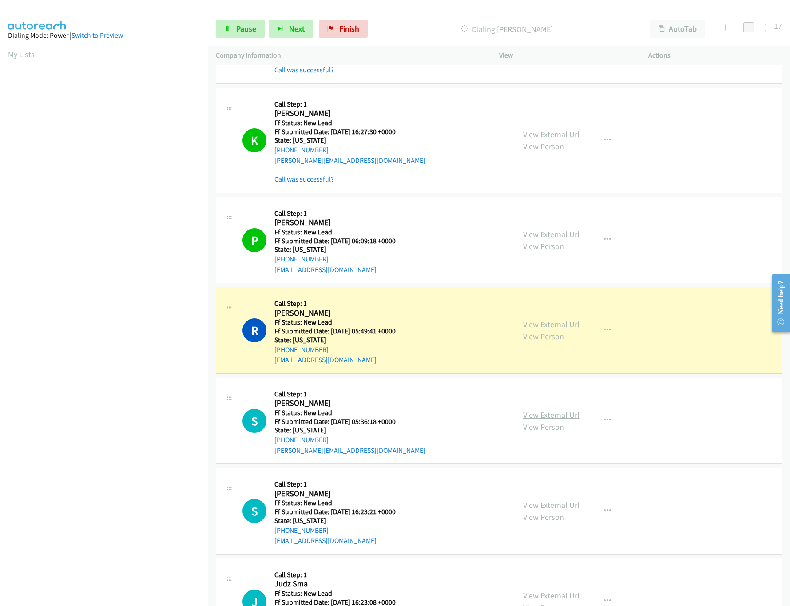
click at [533, 411] on link "View External Url" at bounding box center [551, 415] width 56 height 10
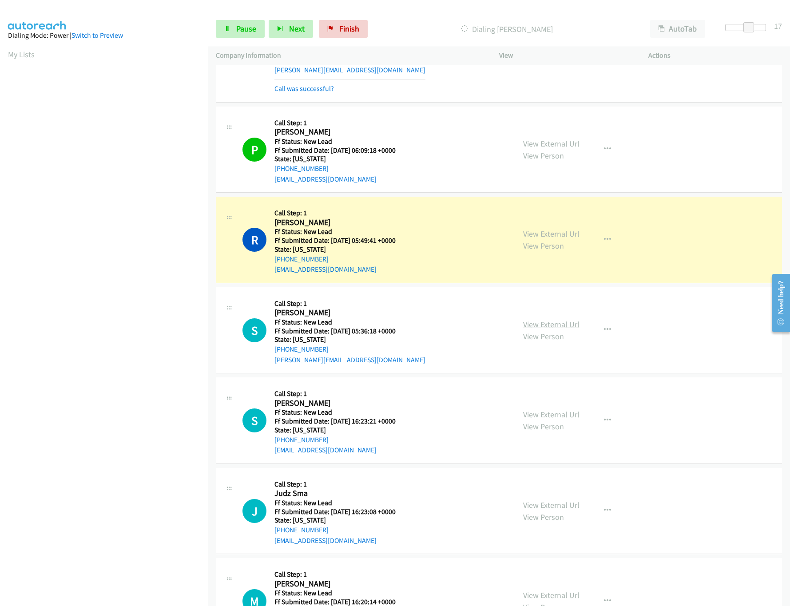
scroll to position [236, 0]
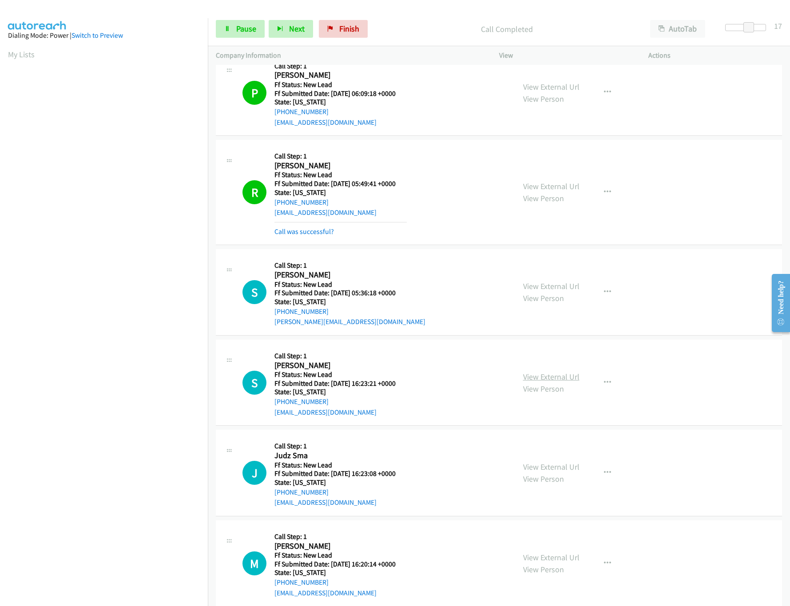
click at [537, 380] on link "View External Url" at bounding box center [551, 377] width 56 height 10
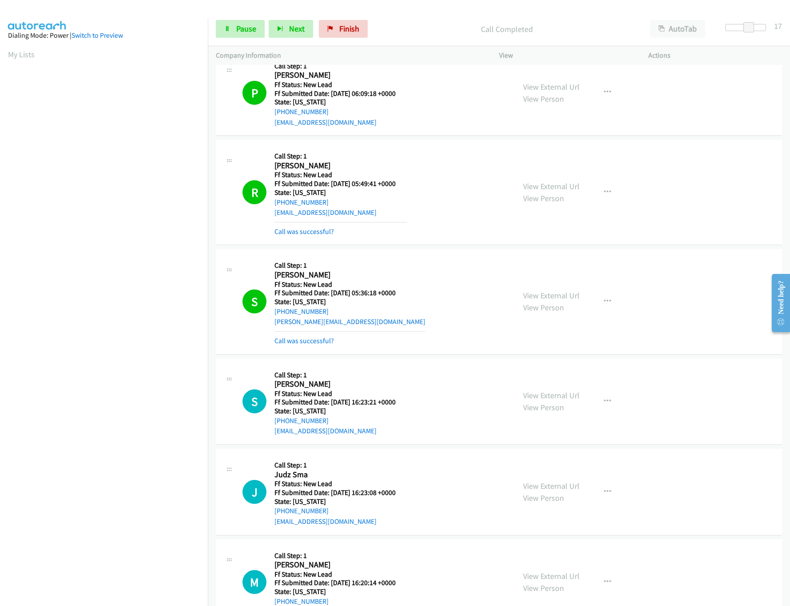
scroll to position [274, 0]
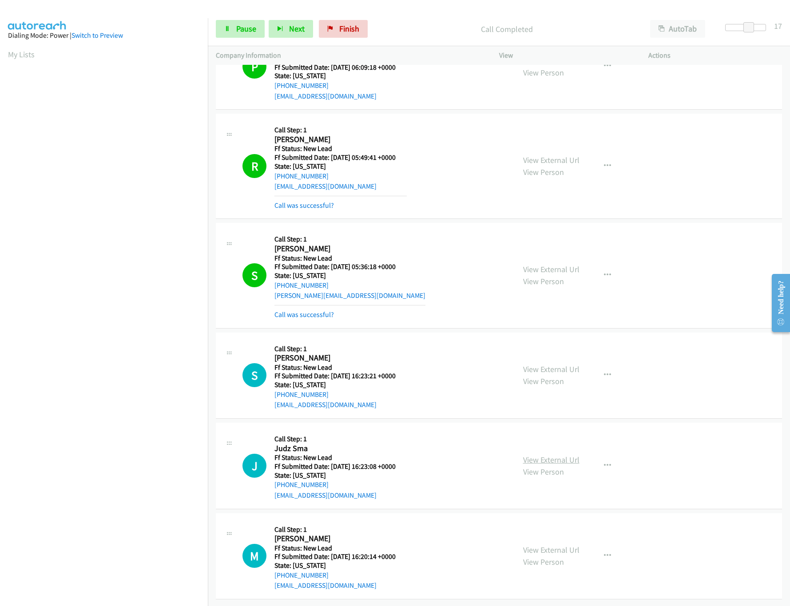
click at [548, 455] on link "View External Url" at bounding box center [551, 460] width 56 height 10
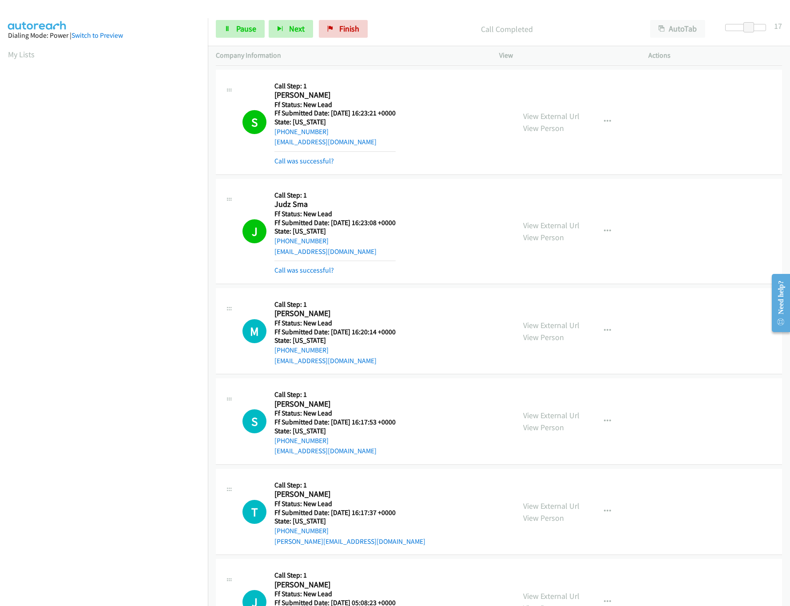
scroll to position [496, 0]
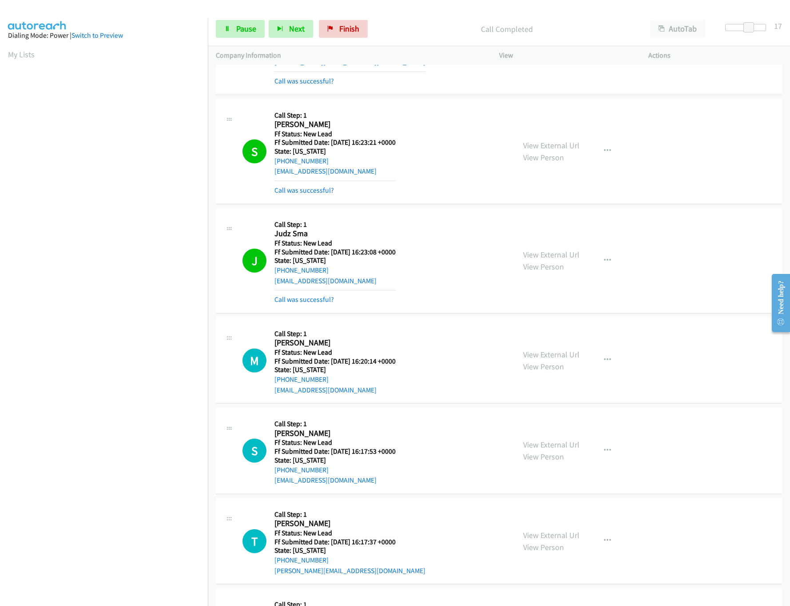
click at [318, 184] on mb0 "Call was successful?" at bounding box center [334, 188] width 121 height 15
click at [318, 182] on div "Callback Scheduled Call Step: 1 Scott A White America/Phoenix Ff Status: New Le…" at bounding box center [334, 151] width 121 height 89
click at [318, 186] on mb0 "Call was successful?" at bounding box center [334, 188] width 121 height 15
click at [318, 191] on link "Call was successful?" at bounding box center [304, 190] width 60 height 8
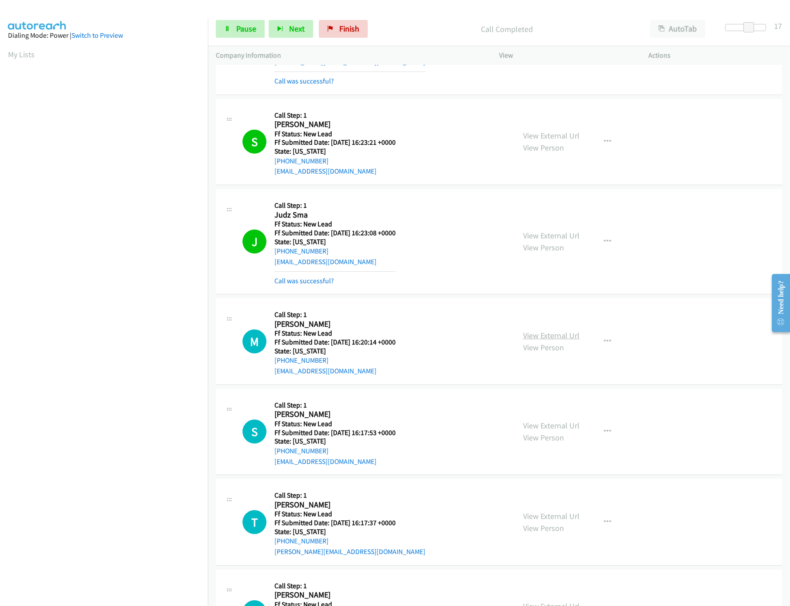
click at [553, 340] on link "View External Url" at bounding box center [551, 335] width 56 height 10
click at [546, 425] on link "View External Url" at bounding box center [551, 426] width 56 height 10
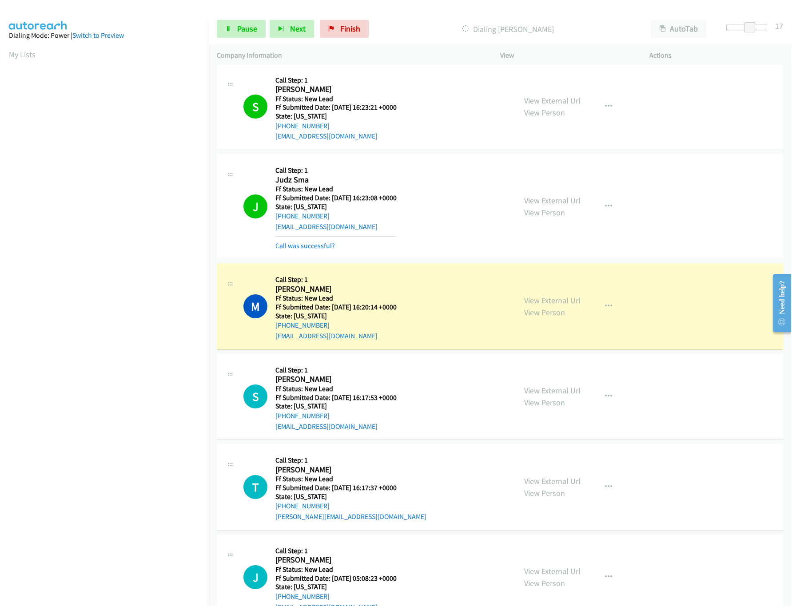
scroll to position [565, 0]
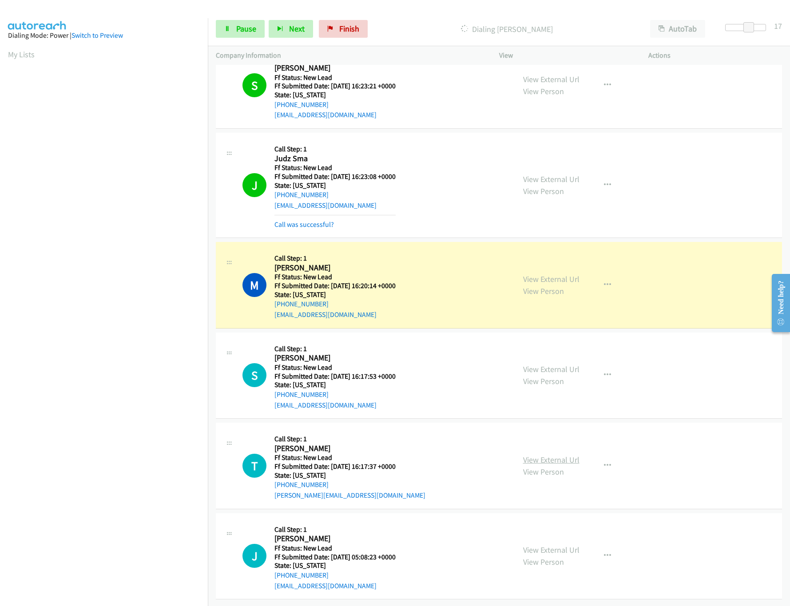
click at [546, 455] on link "View External Url" at bounding box center [551, 460] width 56 height 10
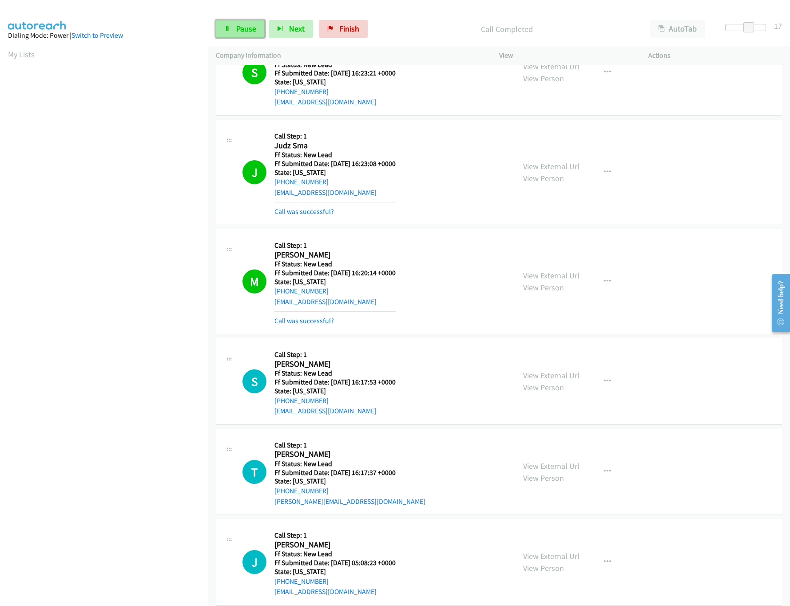
click at [249, 32] on span "Pause" at bounding box center [246, 29] width 20 height 10
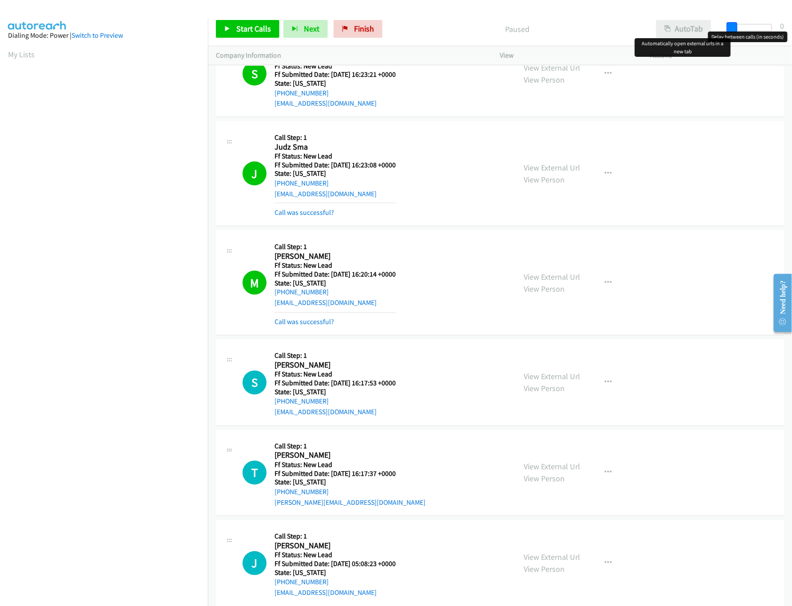
drag, startPoint x: 754, startPoint y: 24, endPoint x: 696, endPoint y: 21, distance: 58.7
click at [696, 21] on div "Start Calls Pause Next Finish Paused AutoTab AutoTab 0" at bounding box center [500, 29] width 584 height 34
click at [314, 328] on div "Call was successful?" at bounding box center [334, 322] width 121 height 11
click at [318, 323] on link "Call was successful?" at bounding box center [304, 322] width 60 height 8
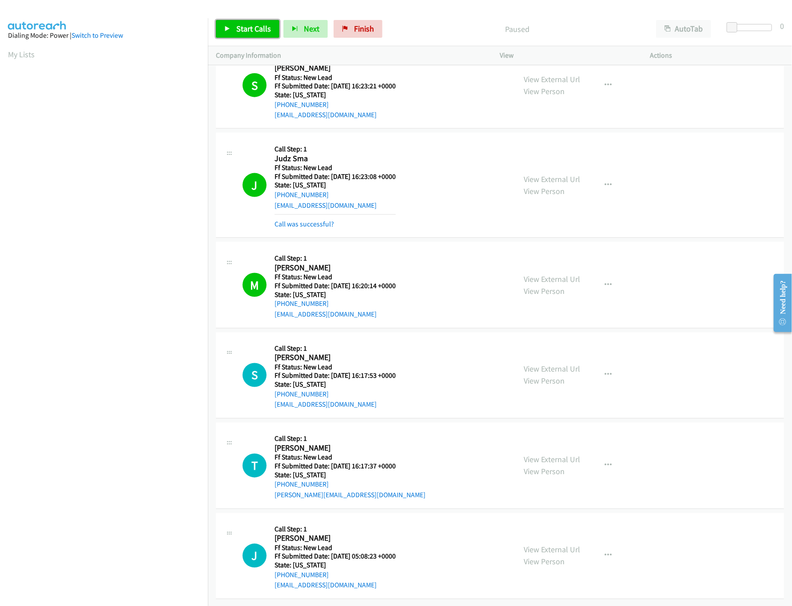
click at [262, 30] on span "Start Calls" at bounding box center [253, 29] width 35 height 10
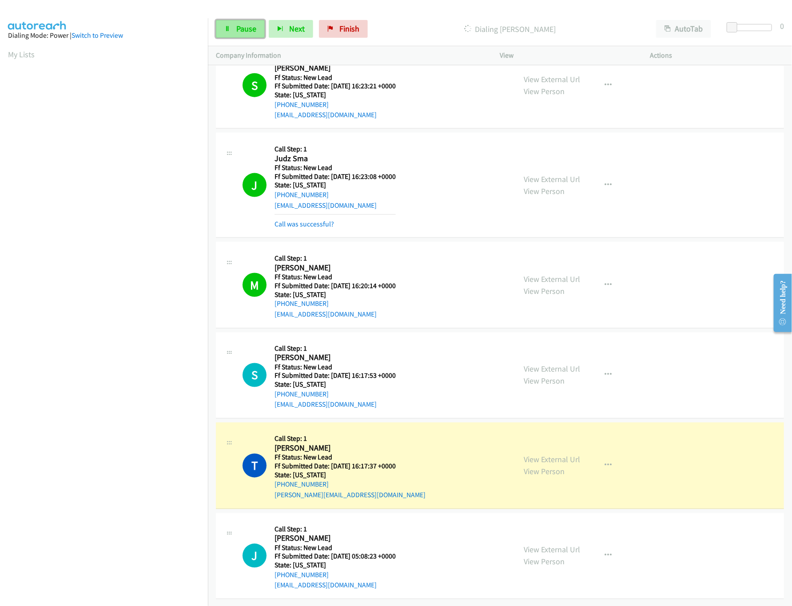
click at [228, 36] on link "Pause" at bounding box center [240, 29] width 49 height 18
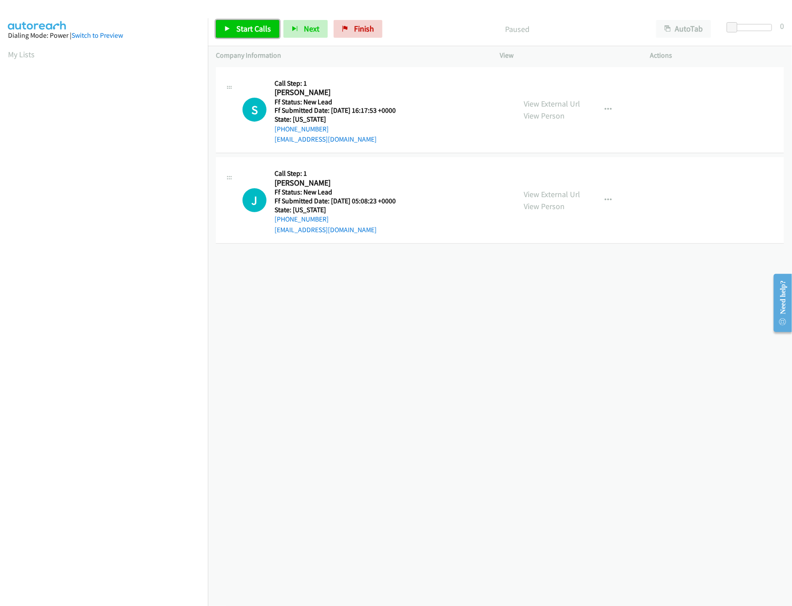
click at [245, 30] on span "Start Calls" at bounding box center [253, 29] width 35 height 10
click at [545, 195] on link "View External Url" at bounding box center [552, 194] width 56 height 10
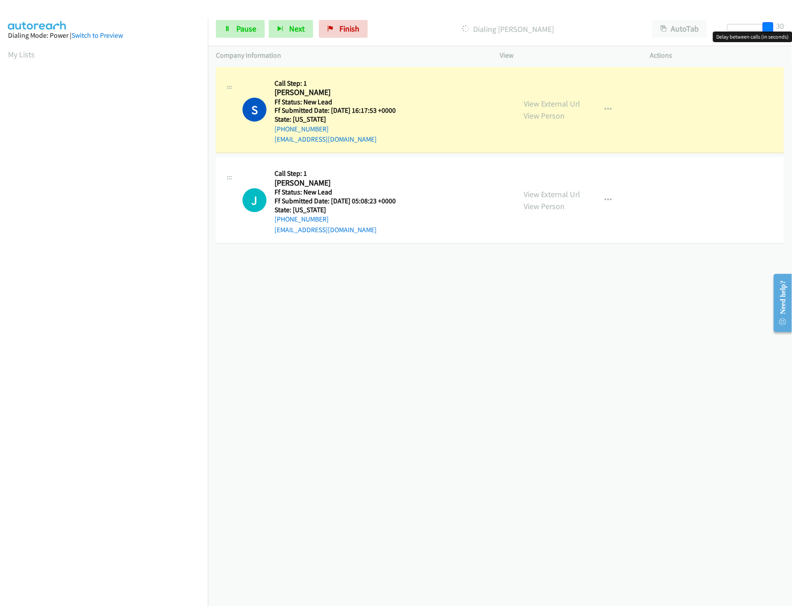
drag, startPoint x: 731, startPoint y: 28, endPoint x: 797, endPoint y: 15, distance: 67.5
click at [791, 15] on html "Start Calls Pause Next Finish Dialing [PERSON_NAME] AutoTab AutoTab 30 Company …" at bounding box center [396, 21] width 792 height 42
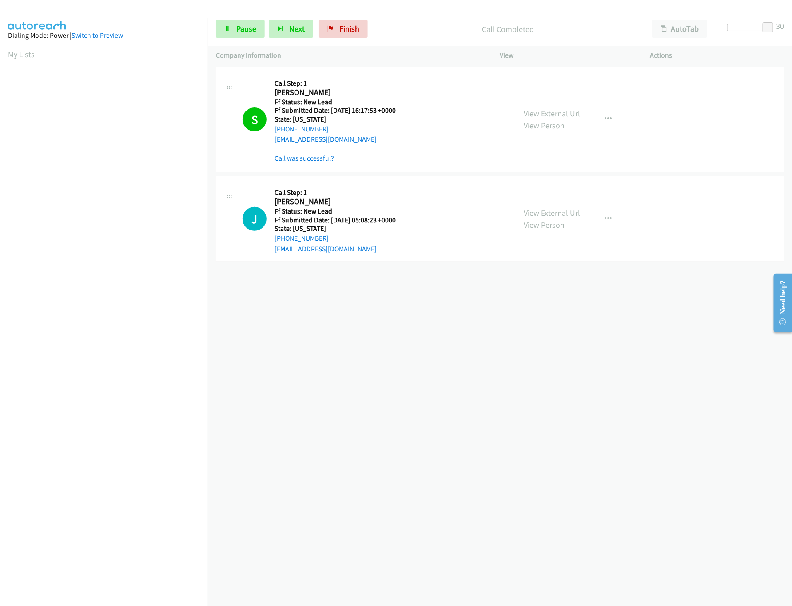
click at [520, 328] on div "[PHONE_NUMBER] Call failed - Please reload the list and try again The Callbar F…" at bounding box center [500, 335] width 584 height 541
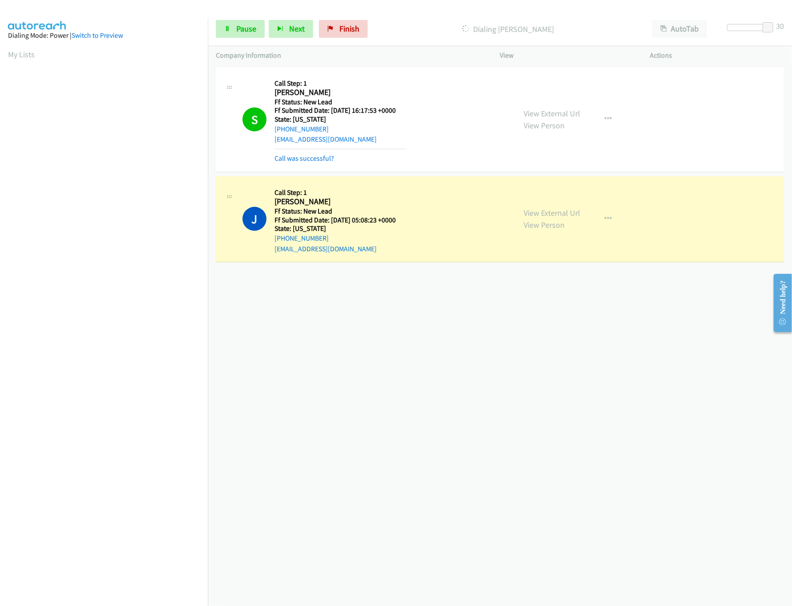
click at [390, 370] on div "[PHONE_NUMBER] Call failed - Please reload the list and try again The Callbar F…" at bounding box center [500, 335] width 584 height 541
click at [240, 34] on link "Pause" at bounding box center [240, 29] width 49 height 18
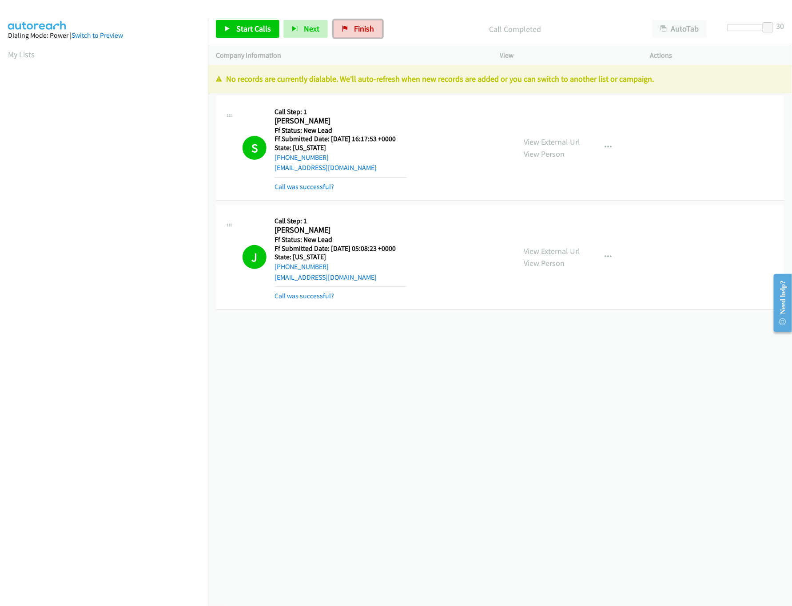
drag, startPoint x: 362, startPoint y: 22, endPoint x: 443, endPoint y: 51, distance: 86.3
click at [362, 22] on link "Finish" at bounding box center [358, 29] width 49 height 18
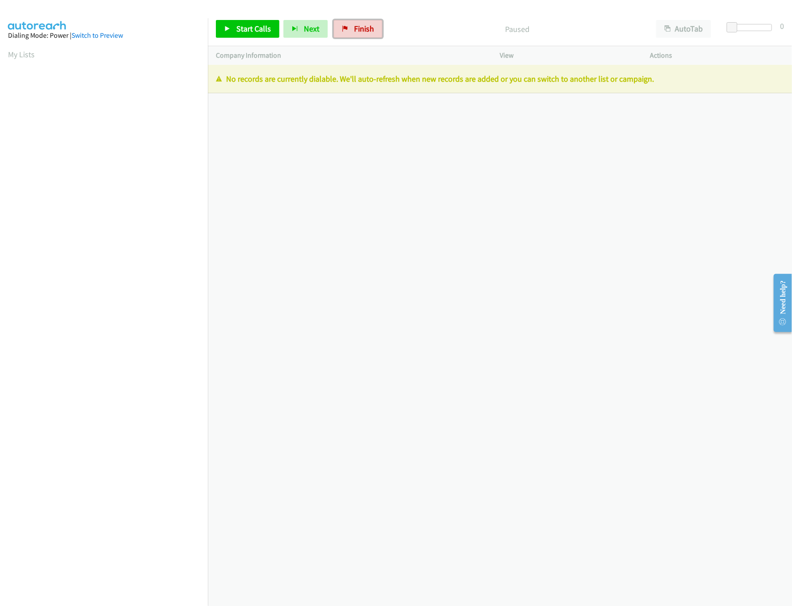
drag, startPoint x: 363, startPoint y: 34, endPoint x: 424, endPoint y: 44, distance: 61.8
click at [363, 34] on link "Finish" at bounding box center [358, 29] width 49 height 18
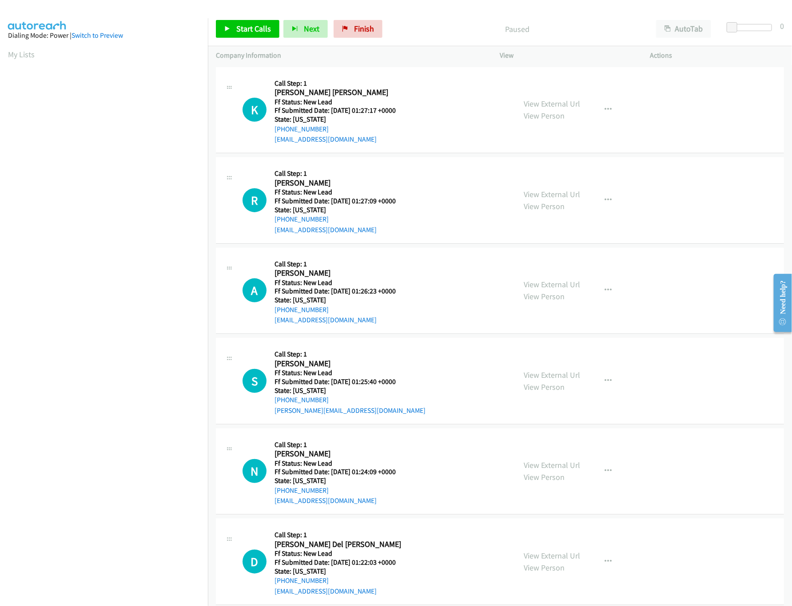
click at [484, 104] on div "K Callback Scheduled Call Step: 1 [PERSON_NAME] [PERSON_NAME] America/Los_Angel…" at bounding box center [376, 110] width 266 height 70
click at [532, 104] on link "View External Url" at bounding box center [552, 104] width 56 height 10
click at [256, 28] on span "Start Calls" at bounding box center [253, 29] width 35 height 10
drag, startPoint x: 735, startPoint y: 24, endPoint x: 755, endPoint y: 24, distance: 20.9
click at [755, 24] on div at bounding box center [747, 27] width 41 height 7
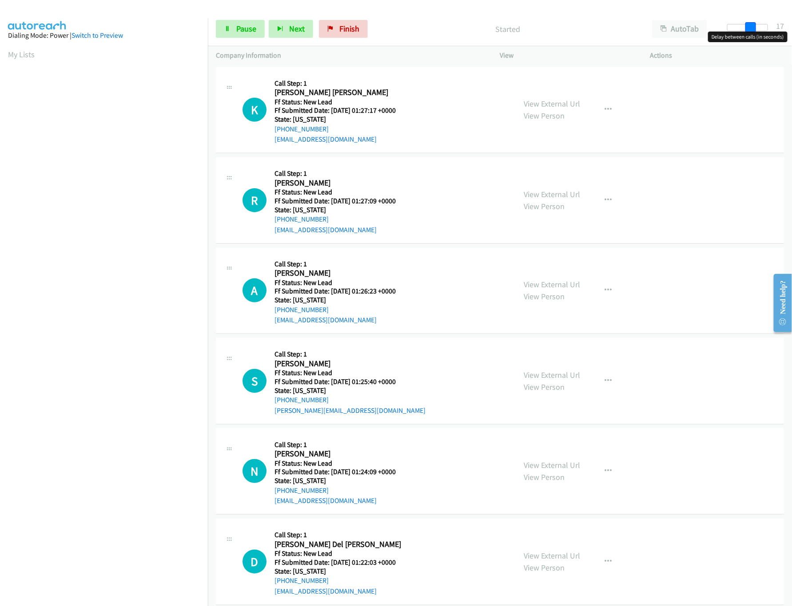
click at [751, 24] on span at bounding box center [750, 27] width 11 height 11
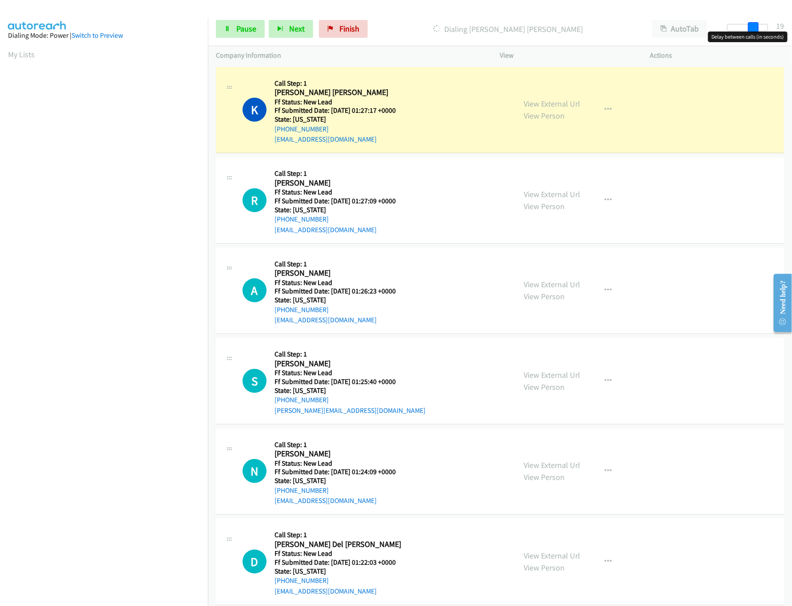
click at [756, 27] on span at bounding box center [753, 27] width 11 height 11
click at [553, 199] on link "View External Url" at bounding box center [552, 194] width 56 height 10
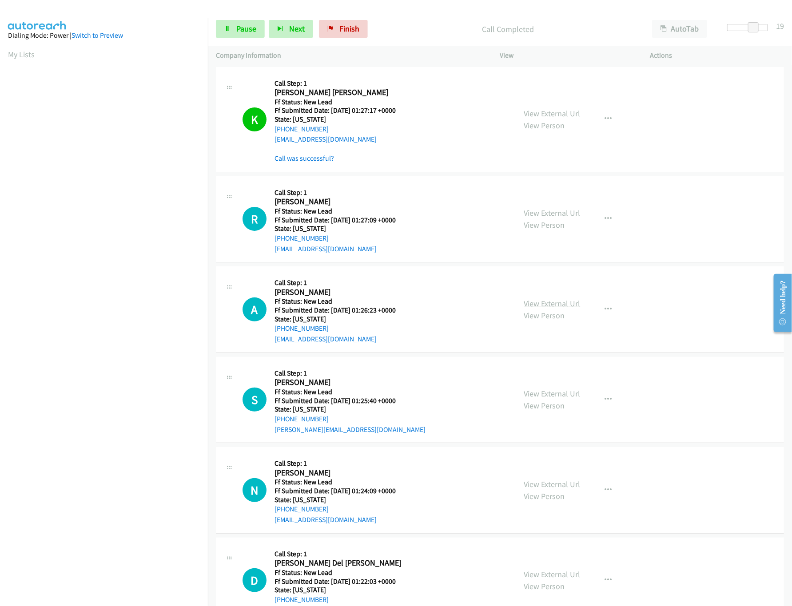
click at [537, 302] on link "View External Url" at bounding box center [552, 303] width 56 height 10
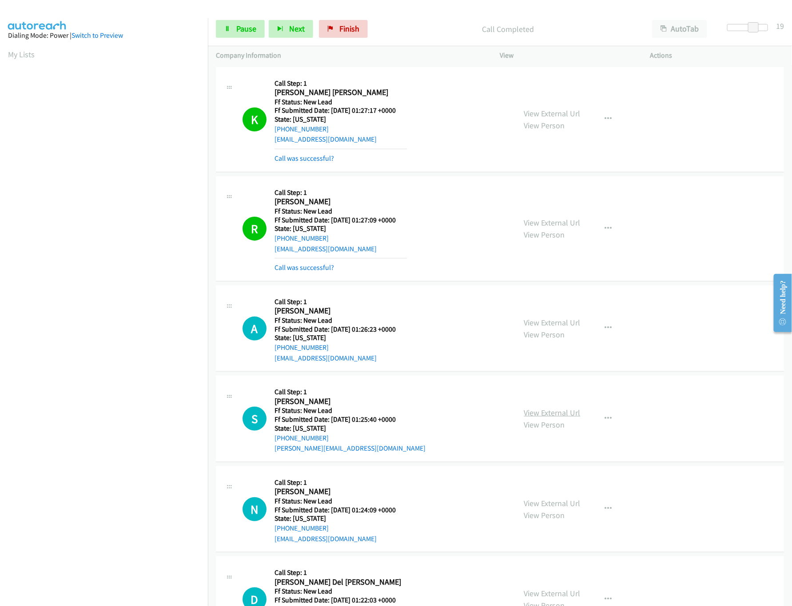
click at [538, 417] on link "View External Url" at bounding box center [552, 413] width 56 height 10
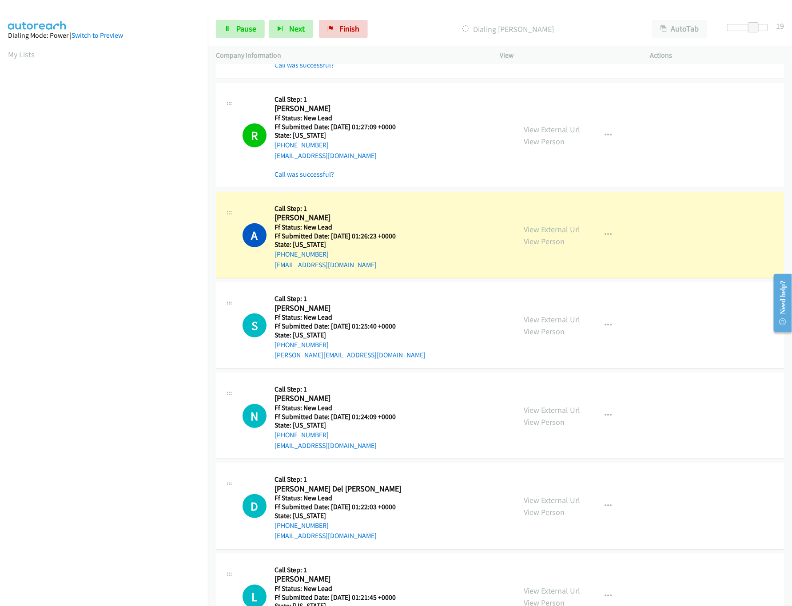
scroll to position [266, 0]
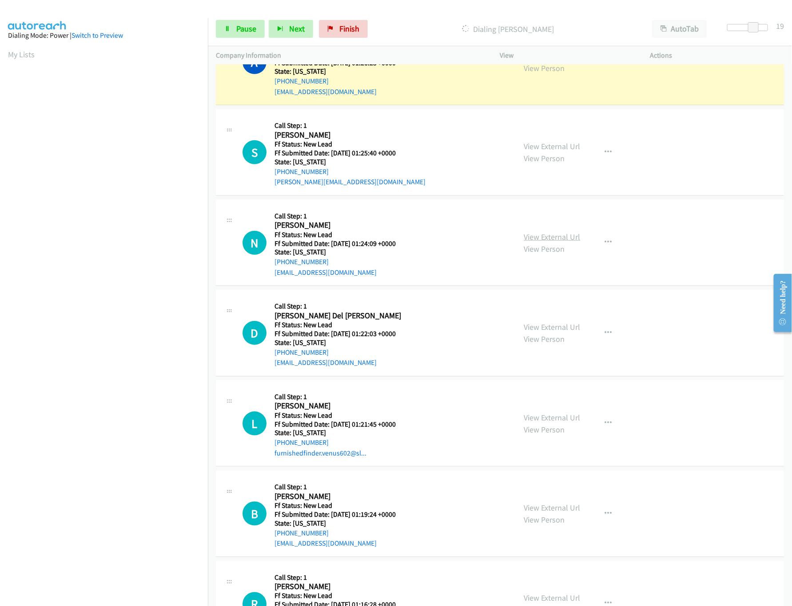
click at [528, 241] on link "View External Url" at bounding box center [552, 237] width 56 height 10
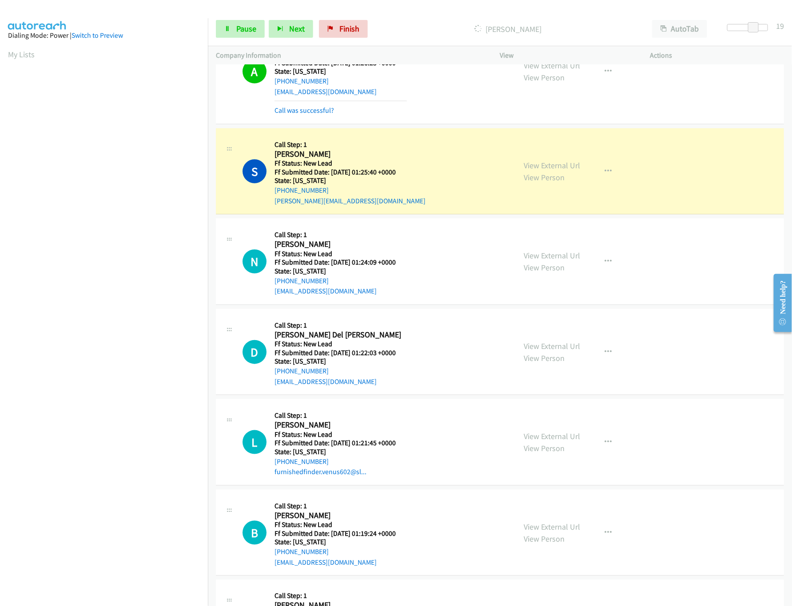
scroll to position [276, 0]
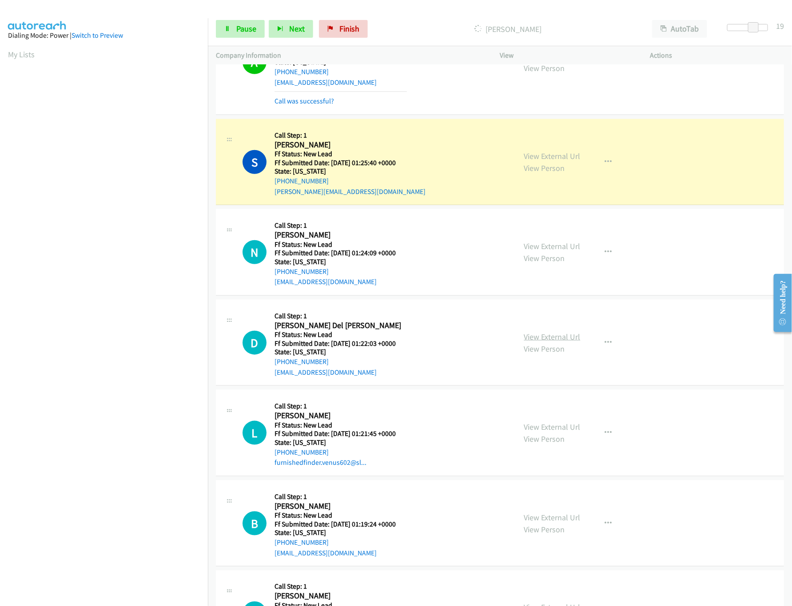
click at [544, 342] on link "View External Url" at bounding box center [552, 337] width 56 height 10
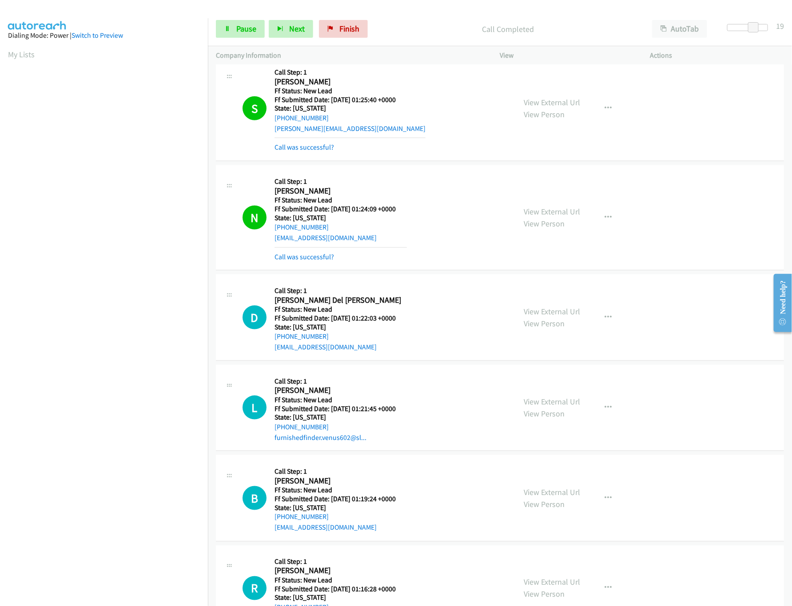
scroll to position [364, 0]
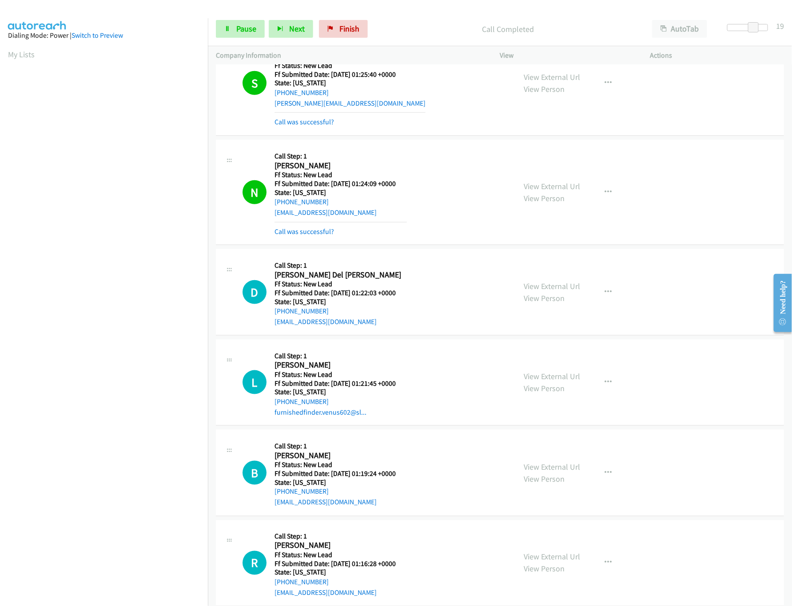
click at [433, 34] on p "Call Completed" at bounding box center [508, 29] width 256 height 12
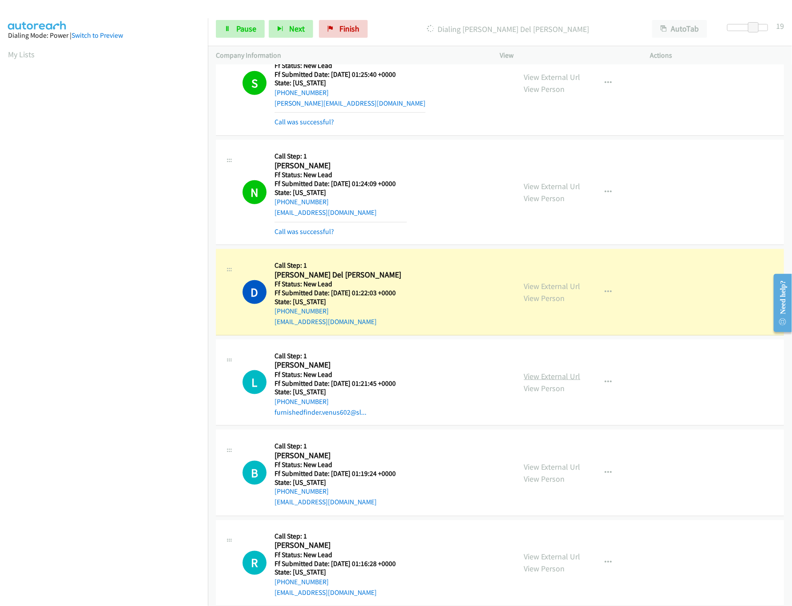
click at [547, 375] on link "View External Url" at bounding box center [552, 376] width 56 height 10
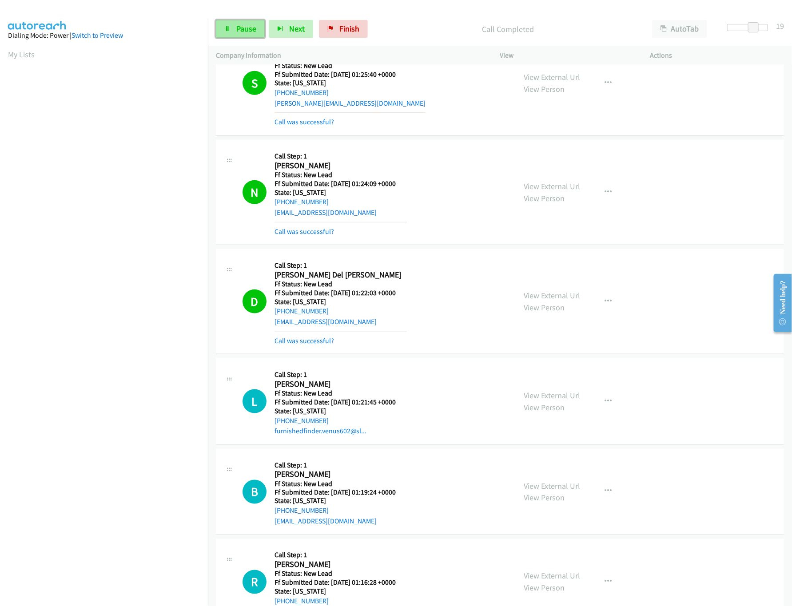
click at [236, 31] on span "Pause" at bounding box center [246, 29] width 20 height 10
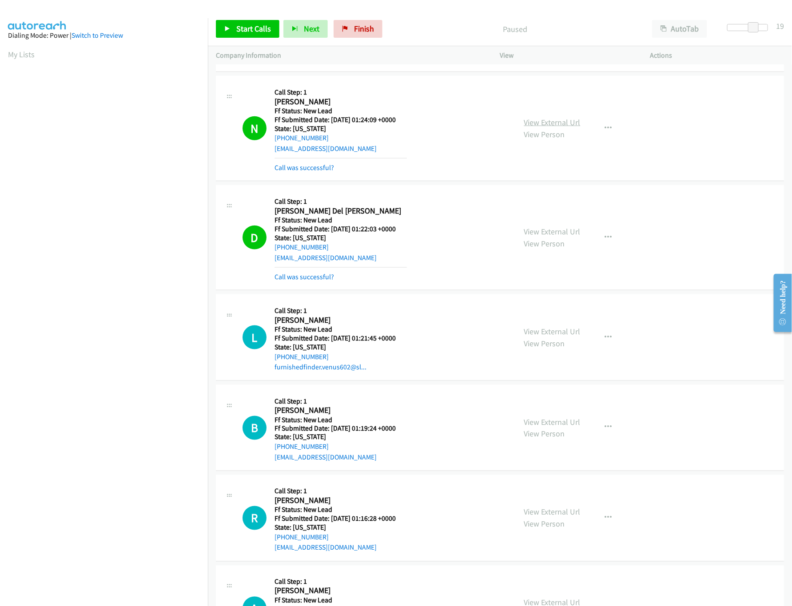
scroll to position [453, 0]
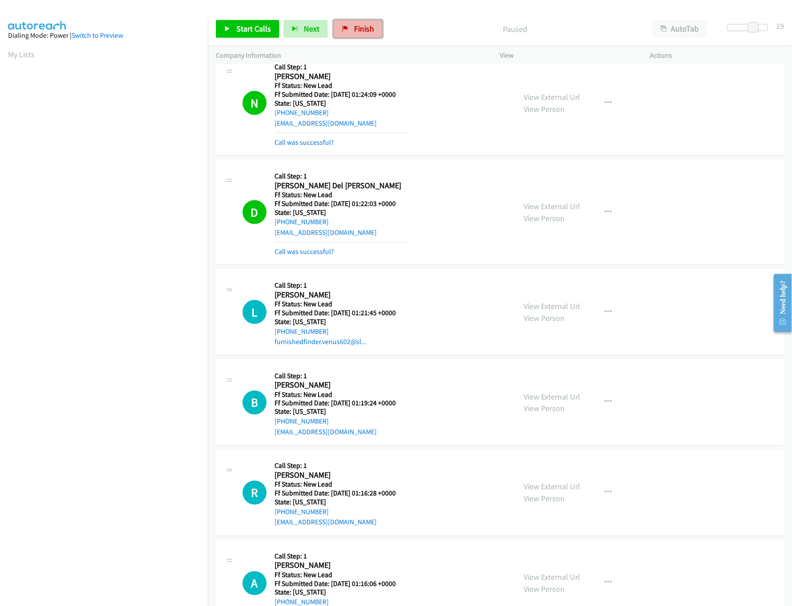
click at [356, 28] on span "Finish" at bounding box center [364, 29] width 20 height 10
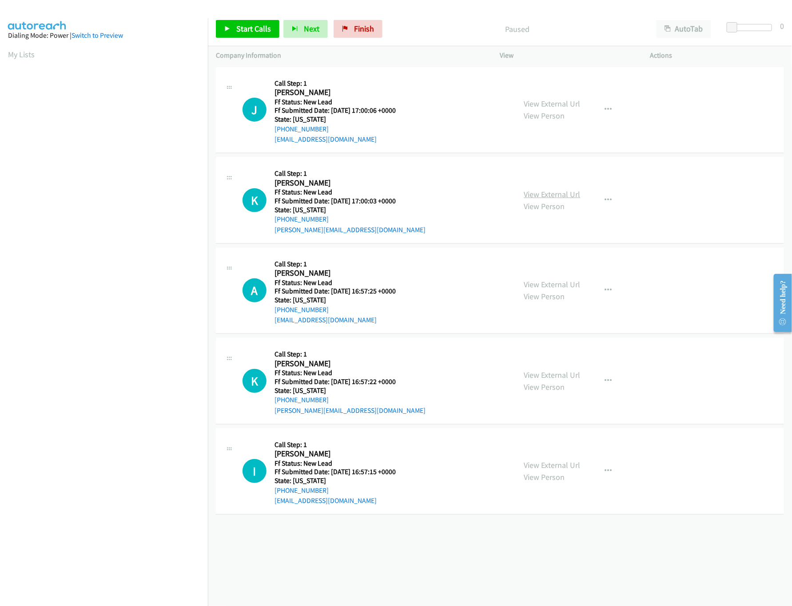
click at [552, 196] on link "View External Url" at bounding box center [552, 194] width 56 height 10
click at [556, 104] on link "View External Url" at bounding box center [552, 104] width 56 height 10
click at [244, 36] on link "Start Calls" at bounding box center [248, 29] width 64 height 18
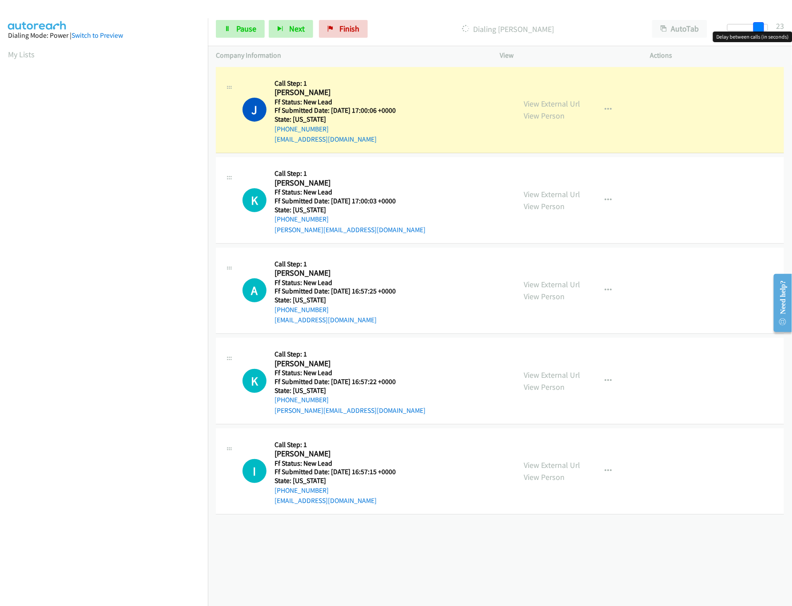
drag, startPoint x: 729, startPoint y: 27, endPoint x: 783, endPoint y: 61, distance: 64.1
click at [775, 34] on body "Start Calls Pause Next Finish Dialing Jessica Mendes AutoTab AutoTab 23 Company…" at bounding box center [396, 21] width 792 height 42
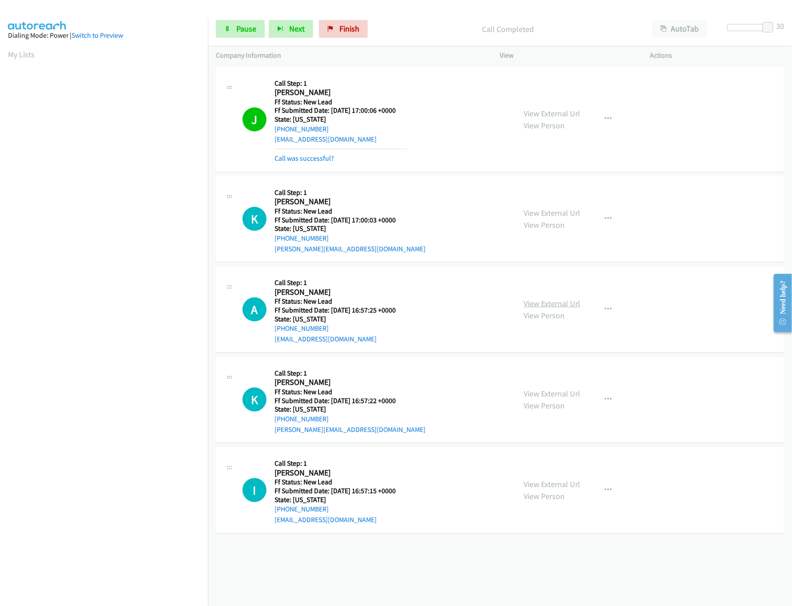
click at [541, 304] on link "View External Url" at bounding box center [552, 303] width 56 height 10
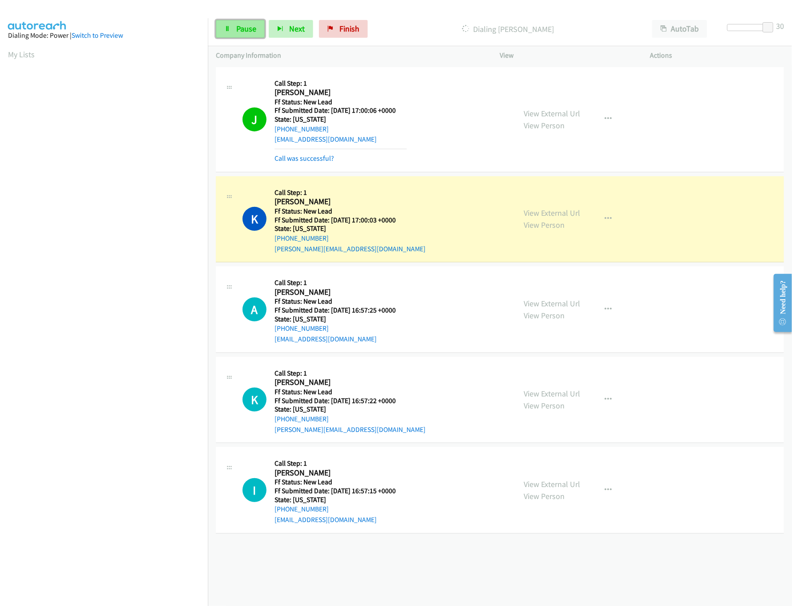
click at [243, 36] on link "Pause" at bounding box center [240, 29] width 49 height 18
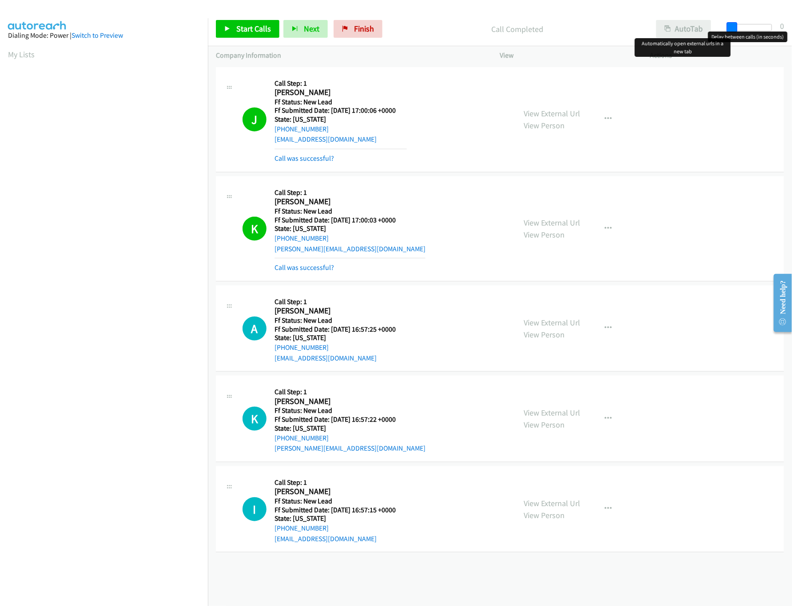
drag, startPoint x: 769, startPoint y: 25, endPoint x: 677, endPoint y: 28, distance: 92.0
click at [677, 28] on div "Start Calls Pause Next Finish Call Completed AutoTab AutoTab 0" at bounding box center [500, 29] width 584 height 34
click at [319, 266] on link "Call was successful?" at bounding box center [304, 267] width 60 height 8
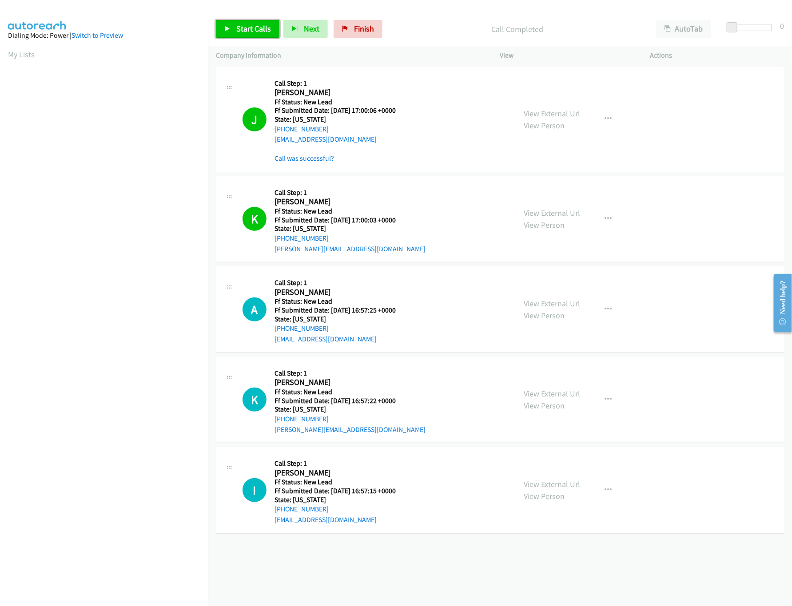
click at [249, 27] on span "Start Calls" at bounding box center [253, 29] width 35 height 10
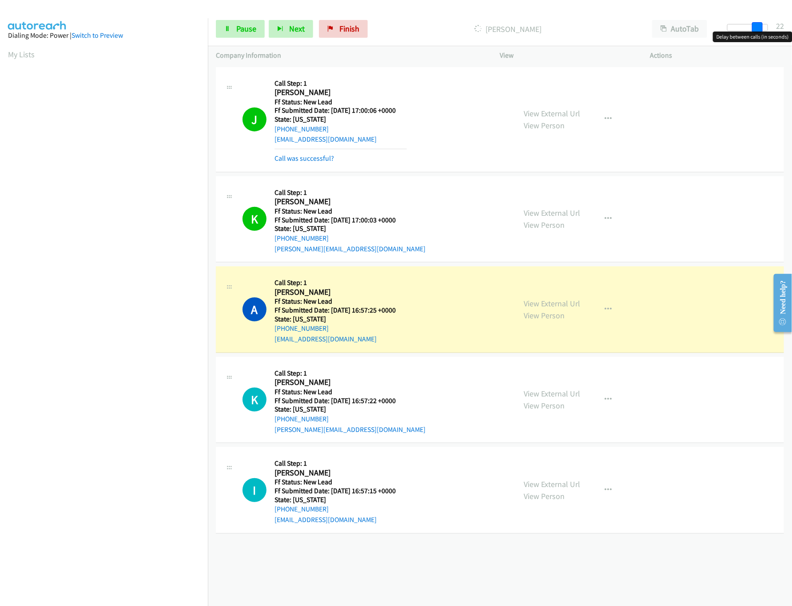
drag, startPoint x: 732, startPoint y: 26, endPoint x: 761, endPoint y: 30, distance: 29.6
click at [761, 30] on span at bounding box center [757, 27] width 11 height 11
click at [548, 392] on link "View External Url" at bounding box center [552, 394] width 56 height 10
click at [545, 480] on link "View External Url" at bounding box center [552, 484] width 56 height 10
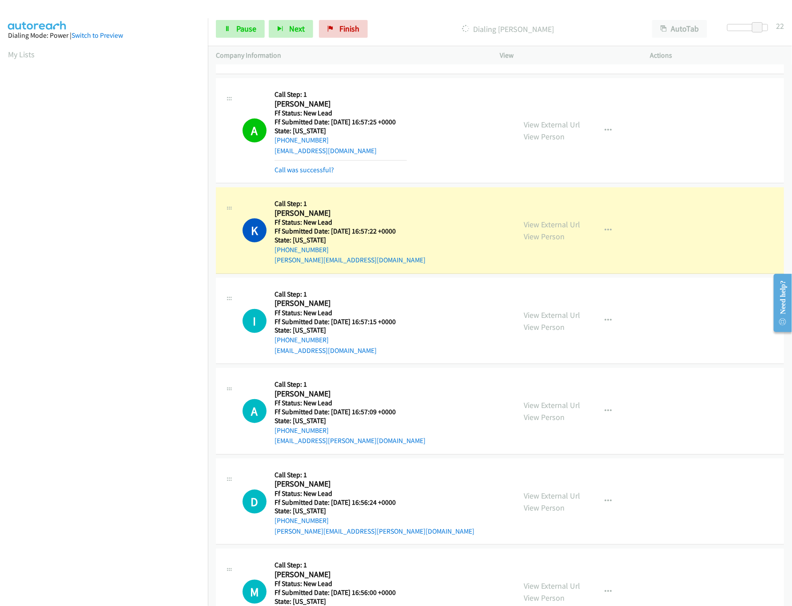
scroll to position [326, 0]
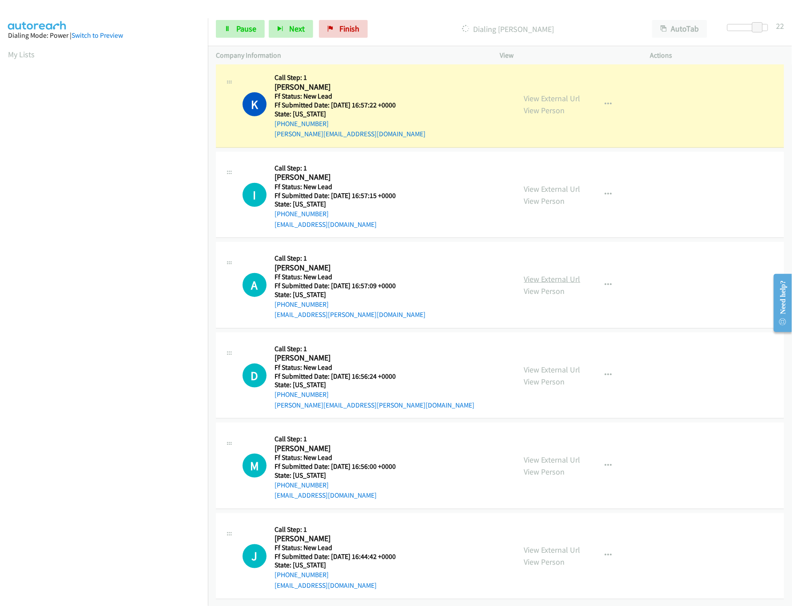
click at [537, 274] on link "View External Url" at bounding box center [552, 279] width 56 height 10
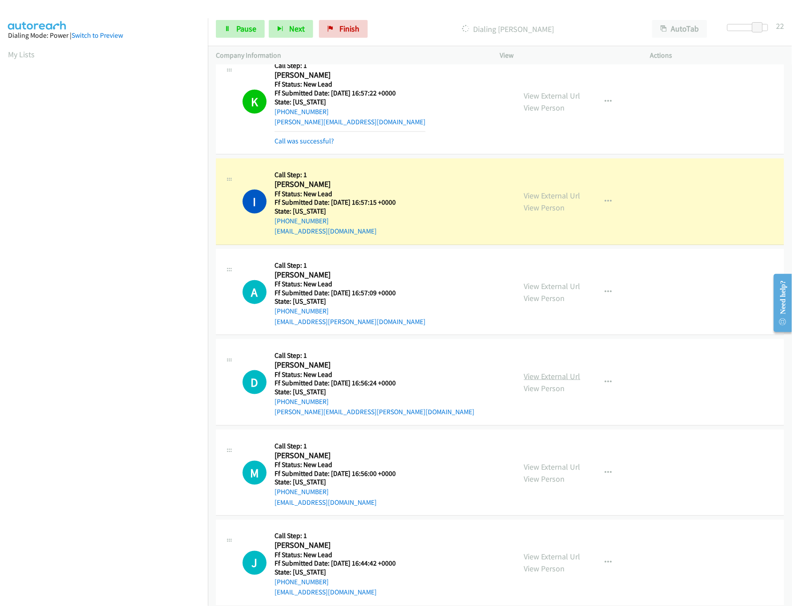
click at [567, 380] on link "View External Url" at bounding box center [552, 376] width 56 height 10
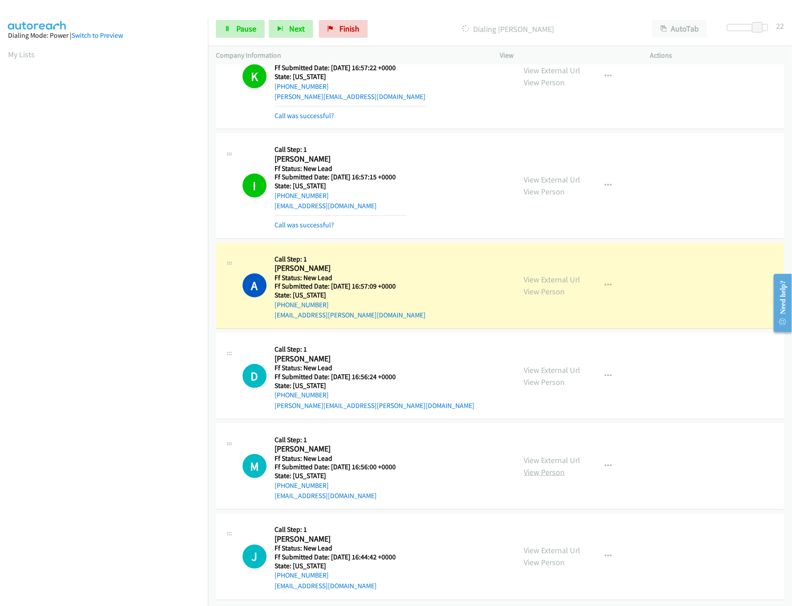
scroll to position [365, 0]
click at [553, 455] on link "View External Url" at bounding box center [552, 460] width 56 height 10
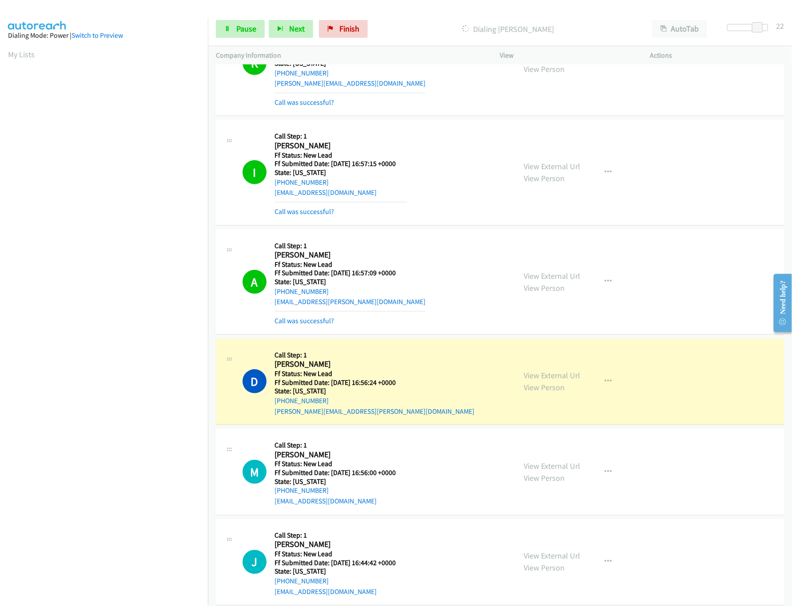
scroll to position [384, 0]
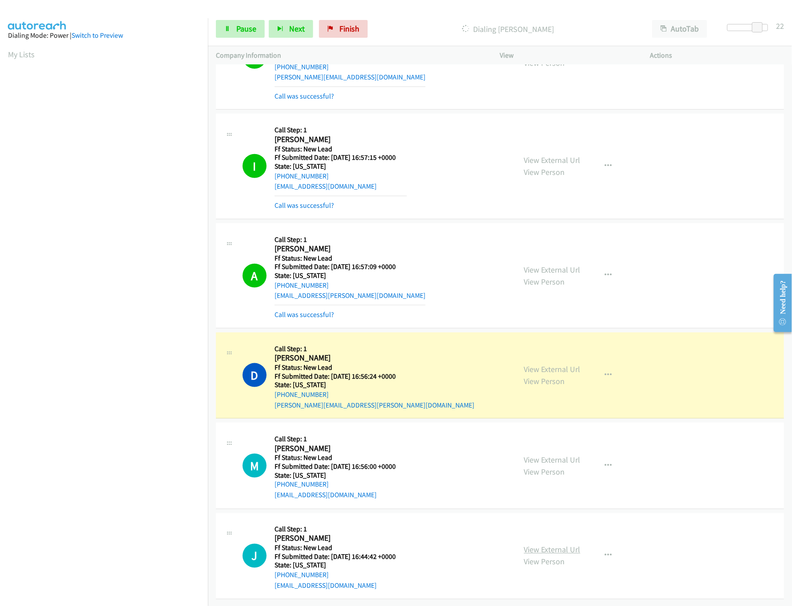
click at [537, 545] on link "View External Url" at bounding box center [552, 550] width 56 height 10
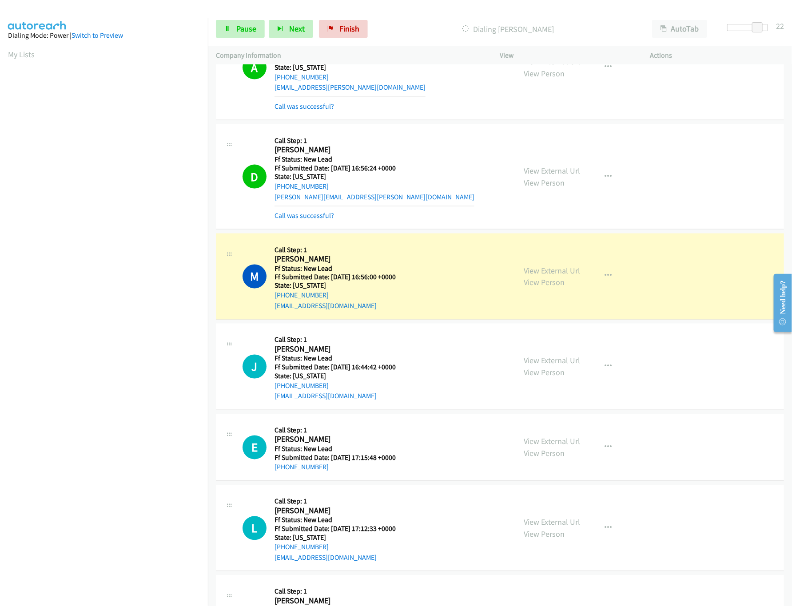
scroll to position [656, 0]
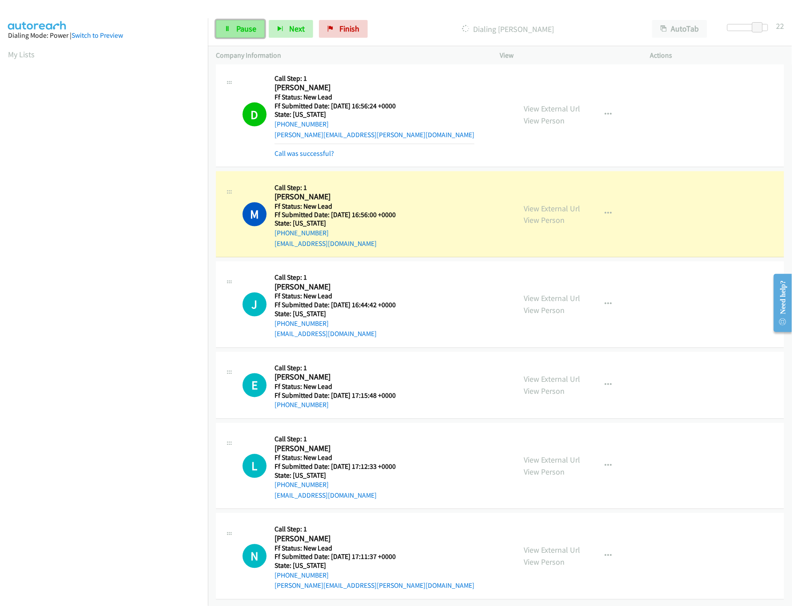
click at [245, 21] on link "Pause" at bounding box center [240, 29] width 49 height 18
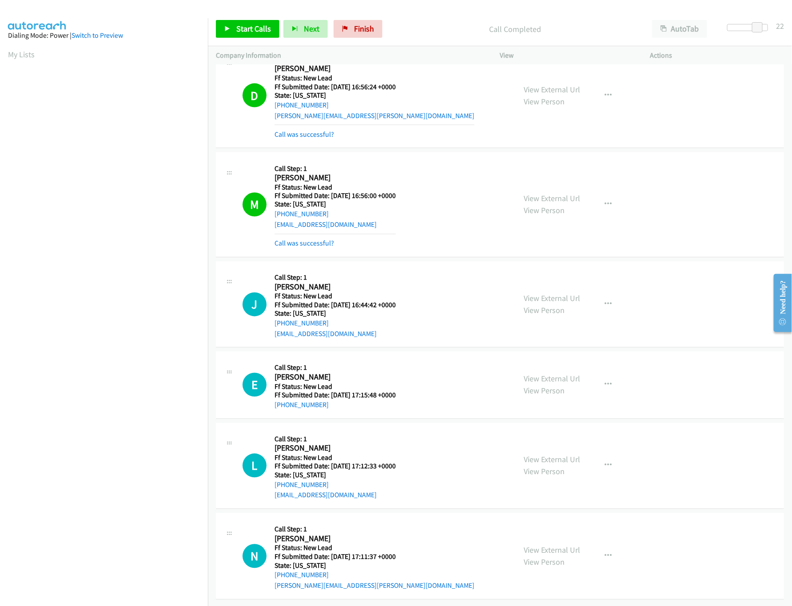
scroll to position [675, 0]
click at [537, 374] on link "View External Url" at bounding box center [552, 379] width 56 height 10
click at [549, 455] on link "View External Url" at bounding box center [552, 460] width 56 height 10
click at [549, 545] on link "View External Url" at bounding box center [552, 550] width 56 height 10
click at [239, 28] on span "Start Calls" at bounding box center [253, 29] width 35 height 10
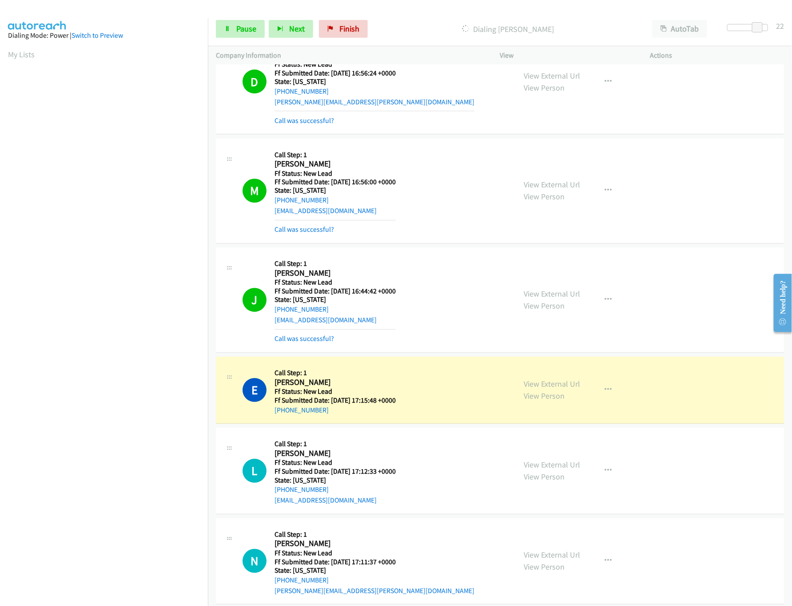
click at [251, 19] on div "Start Calls Pause Next Finish Dialing Erin Pullen AutoTab AutoTab 22" at bounding box center [500, 29] width 584 height 34
click at [248, 27] on span "Pause" at bounding box center [246, 29] width 20 height 10
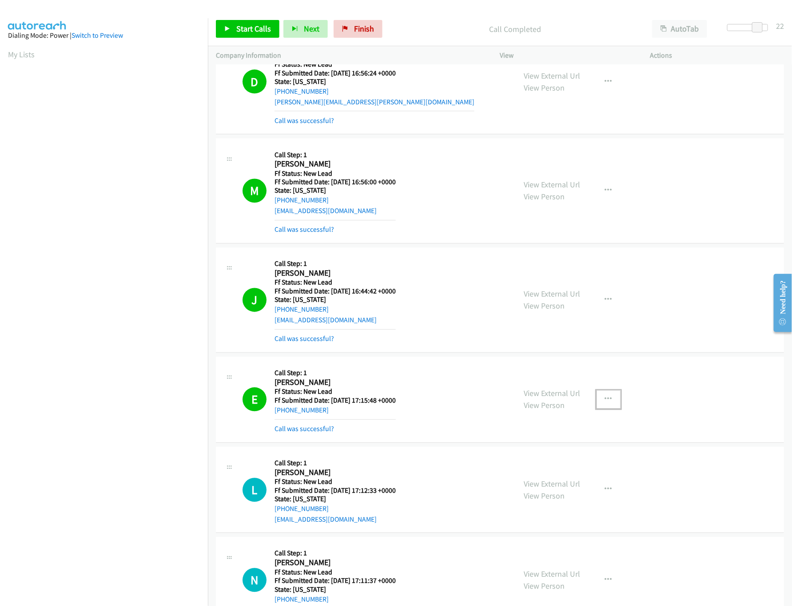
click at [600, 396] on button "button" at bounding box center [608, 400] width 24 height 18
click at [547, 459] on link "Skip Call" at bounding box center [561, 458] width 118 height 18
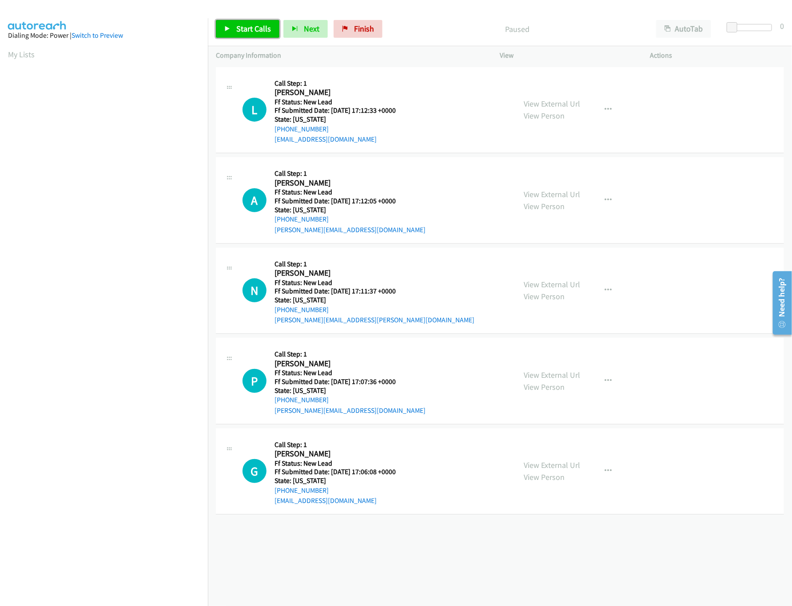
click at [259, 32] on span "Start Calls" at bounding box center [253, 29] width 35 height 10
drag, startPoint x: 729, startPoint y: 29, endPoint x: 755, endPoint y: 27, distance: 25.5
click at [755, 27] on span at bounding box center [753, 27] width 11 height 11
click at [541, 287] on link "View External Url" at bounding box center [552, 284] width 56 height 10
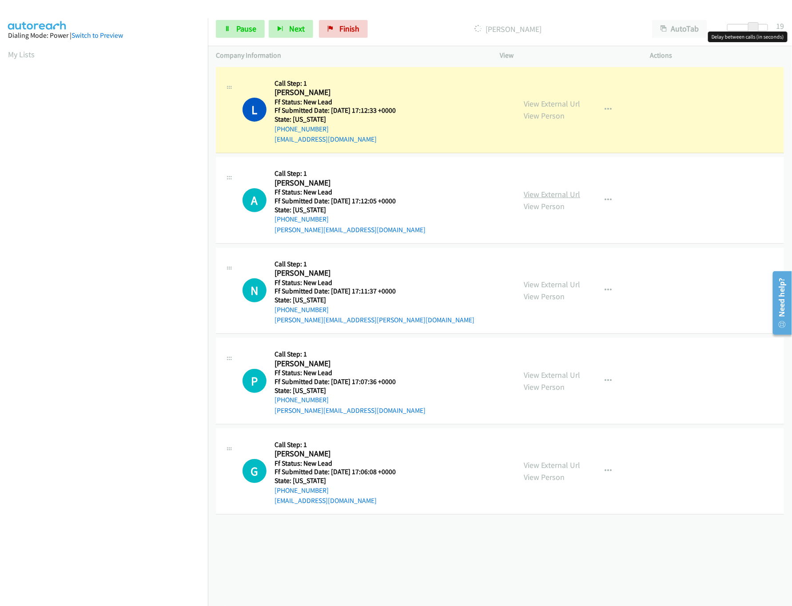
click at [547, 191] on link "View External Url" at bounding box center [552, 194] width 56 height 10
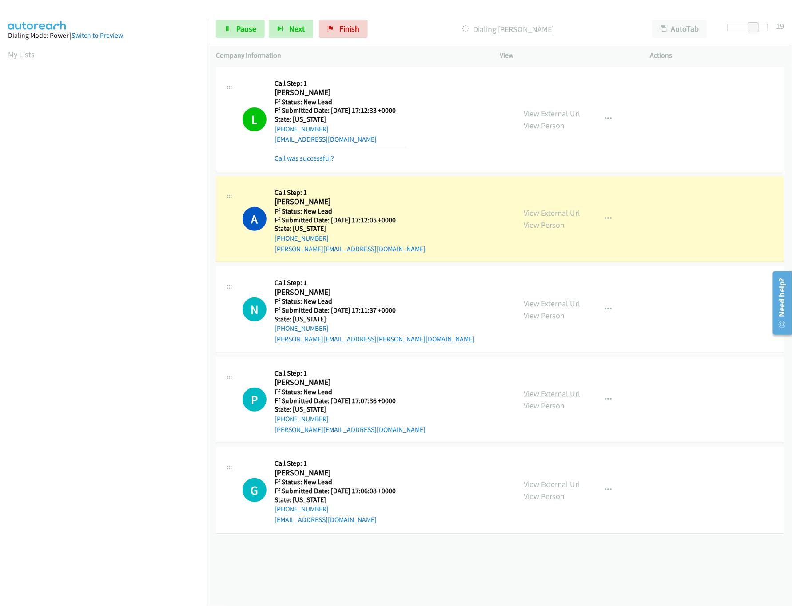
click at [534, 389] on link "View External Url" at bounding box center [552, 394] width 56 height 10
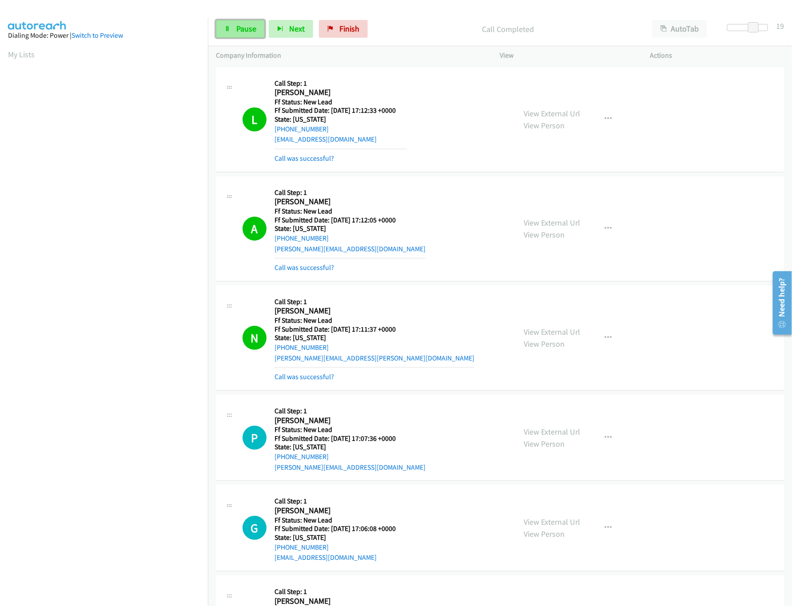
click at [232, 21] on link "Pause" at bounding box center [240, 29] width 49 height 18
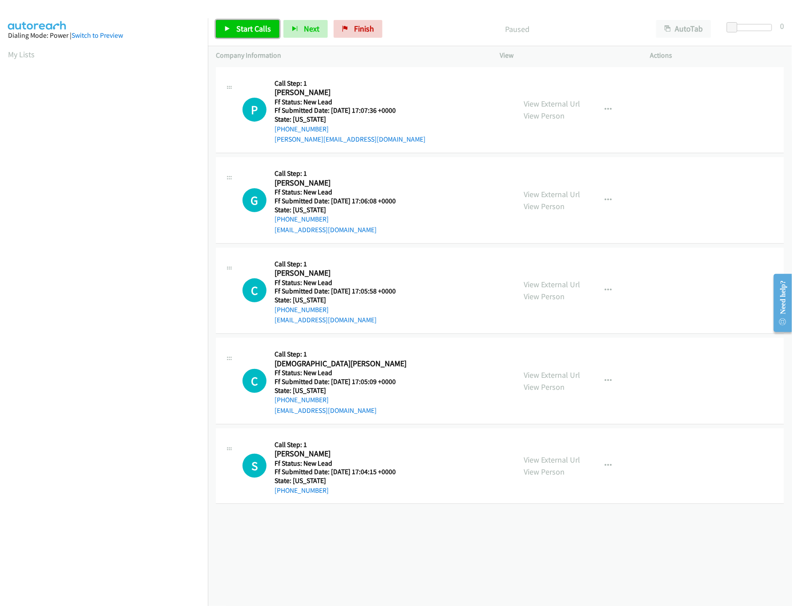
click at [239, 28] on span "Start Calls" at bounding box center [253, 29] width 35 height 10
click at [533, 191] on link "View External Url" at bounding box center [552, 194] width 56 height 10
drag, startPoint x: 728, startPoint y: 24, endPoint x: 753, endPoint y: 28, distance: 25.1
click at [753, 28] on span at bounding box center [753, 27] width 11 height 11
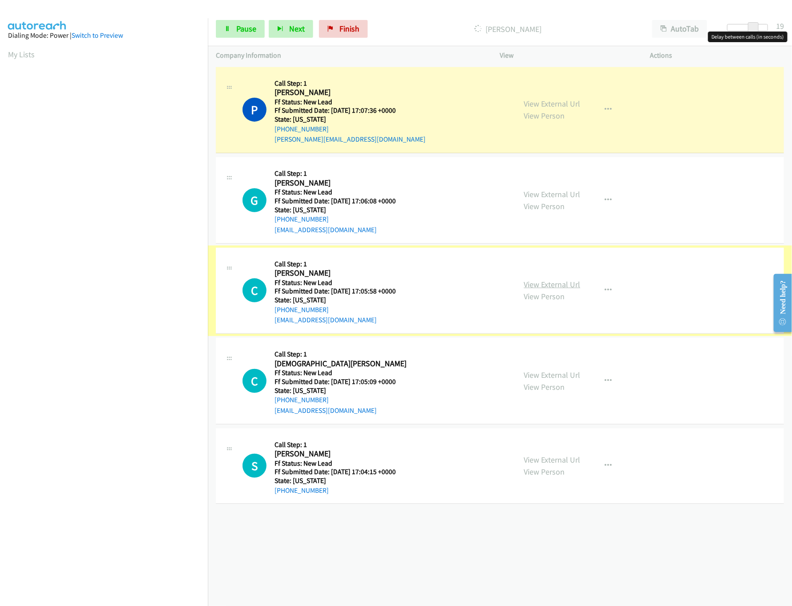
click at [543, 284] on link "View External Url" at bounding box center [552, 284] width 56 height 10
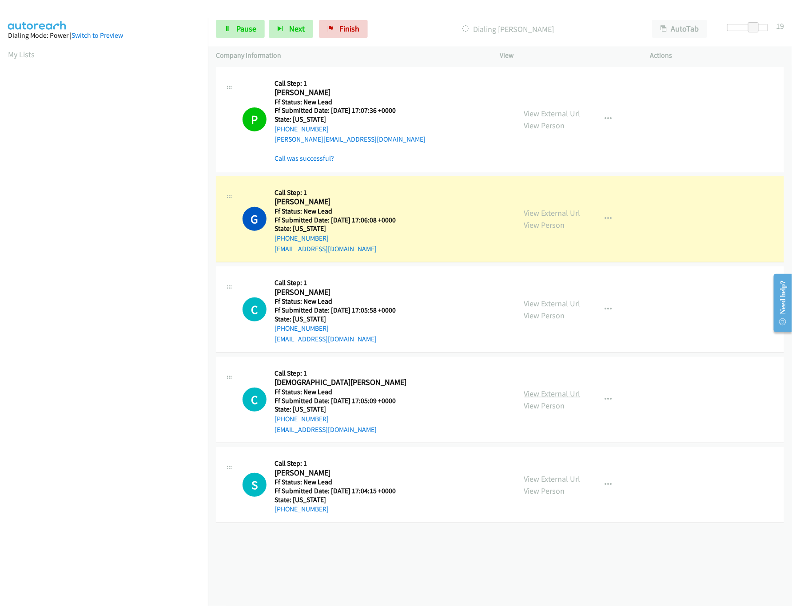
click at [526, 393] on link "View External Url" at bounding box center [552, 394] width 56 height 10
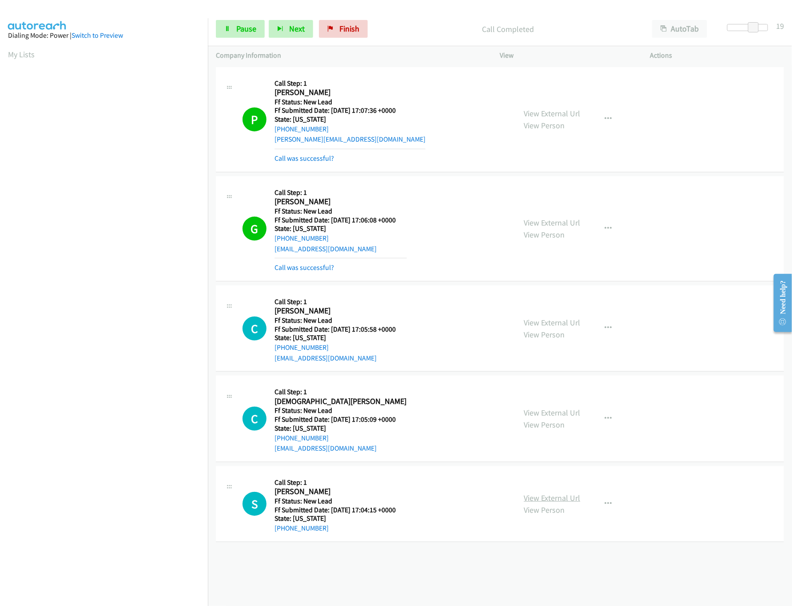
click at [524, 497] on link "View External Url" at bounding box center [552, 498] width 56 height 10
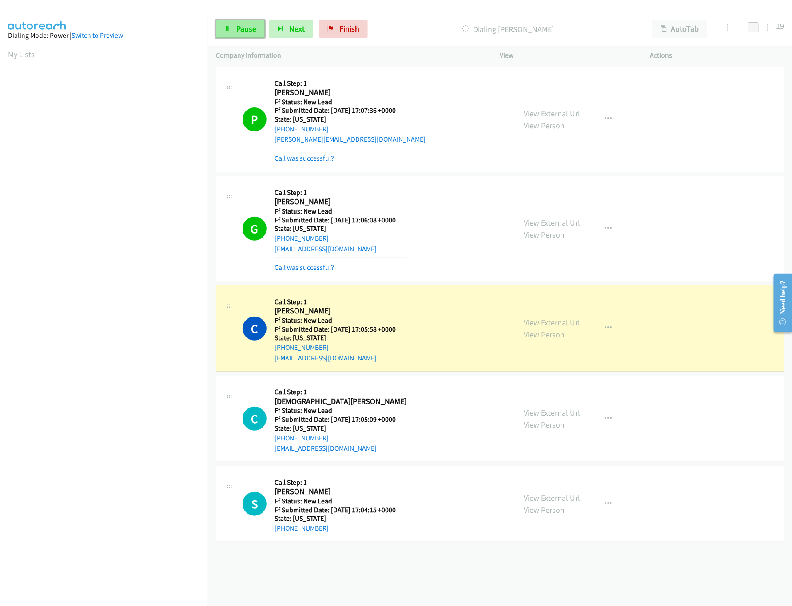
click at [229, 31] on icon at bounding box center [227, 29] width 6 height 6
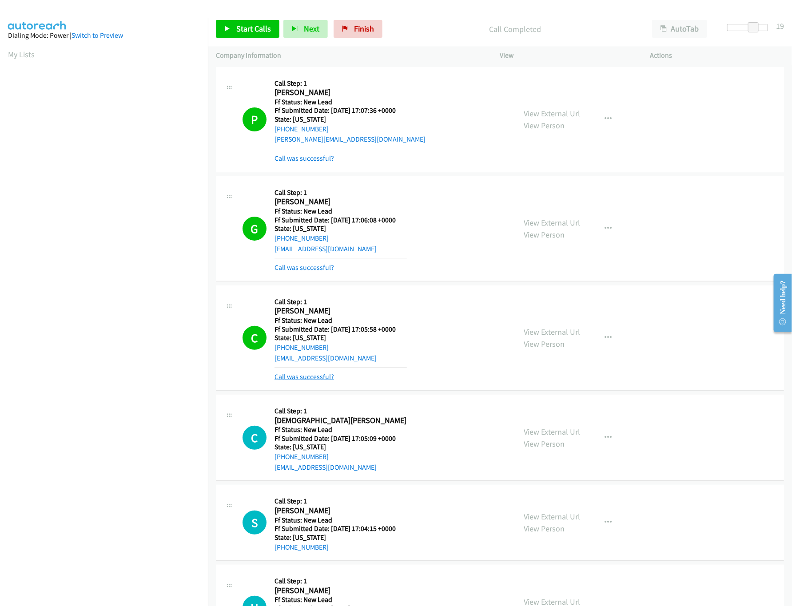
click at [300, 375] on link "Call was successful?" at bounding box center [304, 377] width 60 height 8
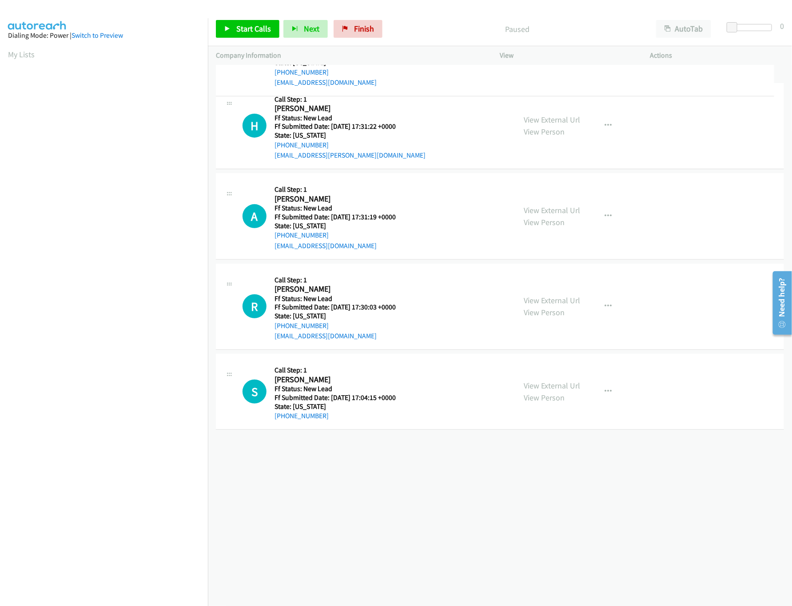
drag, startPoint x: 395, startPoint y: 381, endPoint x: 396, endPoint y: 51, distance: 330.0
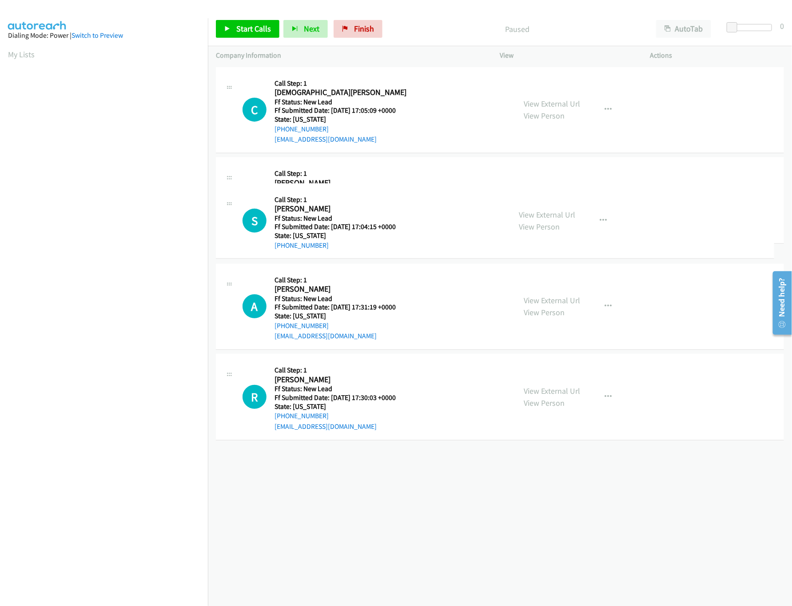
drag, startPoint x: 370, startPoint y: 469, endPoint x: 386, endPoint y: 144, distance: 325.5
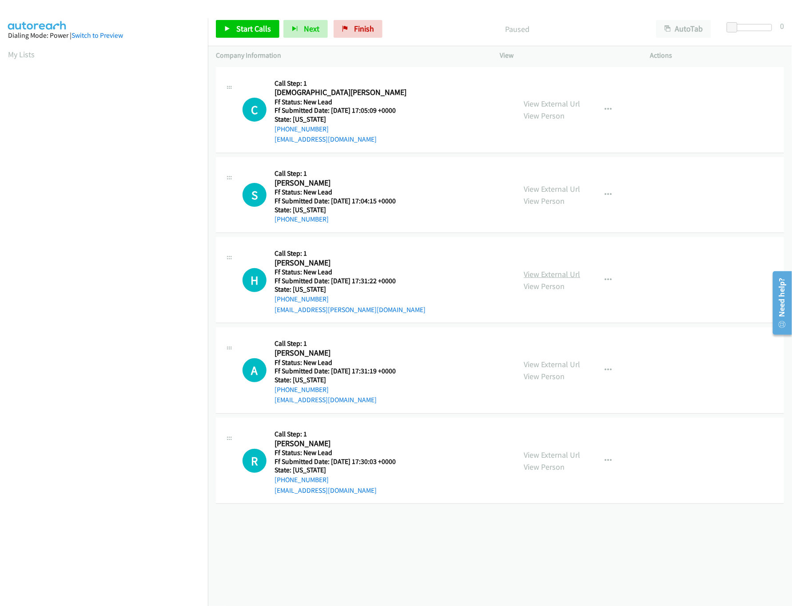
click at [535, 275] on link "View External Url" at bounding box center [552, 274] width 56 height 10
click at [250, 21] on link "Start Calls" at bounding box center [248, 29] width 64 height 18
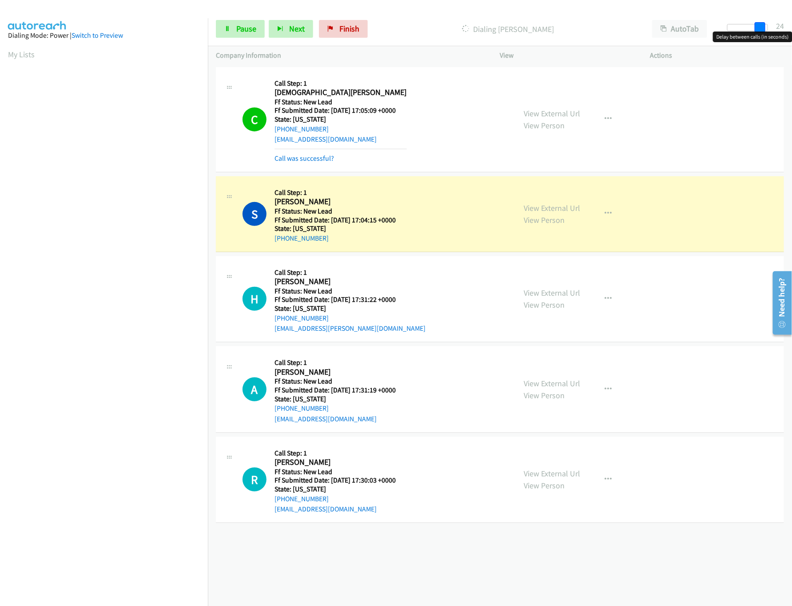
drag, startPoint x: 730, startPoint y: 22, endPoint x: 763, endPoint y: 30, distance: 33.4
click at [763, 30] on span at bounding box center [760, 27] width 11 height 11
click at [535, 111] on link "View External Url" at bounding box center [552, 113] width 56 height 10
click at [222, 30] on link "Pause" at bounding box center [240, 29] width 49 height 18
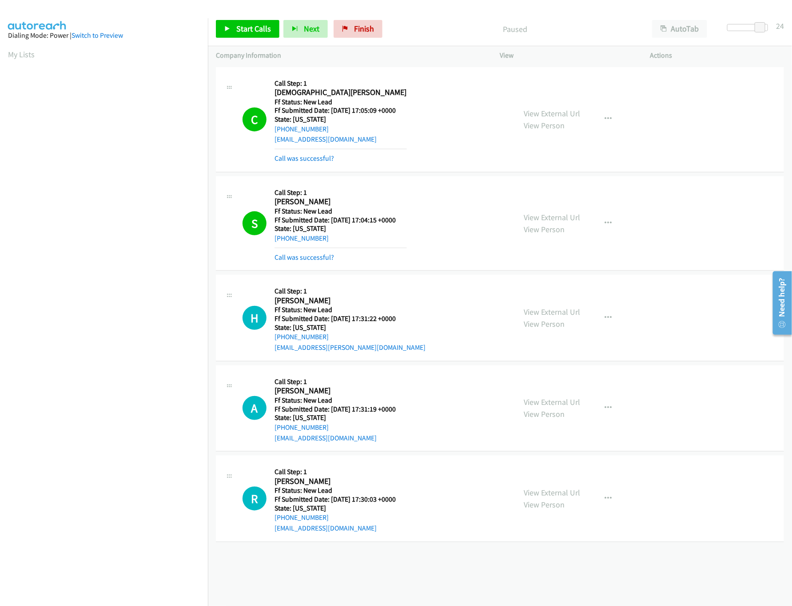
click at [516, 116] on div "View External Url View Person View External Url Email Schedule/Manage Callback …" at bounding box center [595, 119] width 158 height 89
click at [529, 113] on link "View External Url" at bounding box center [552, 113] width 56 height 10
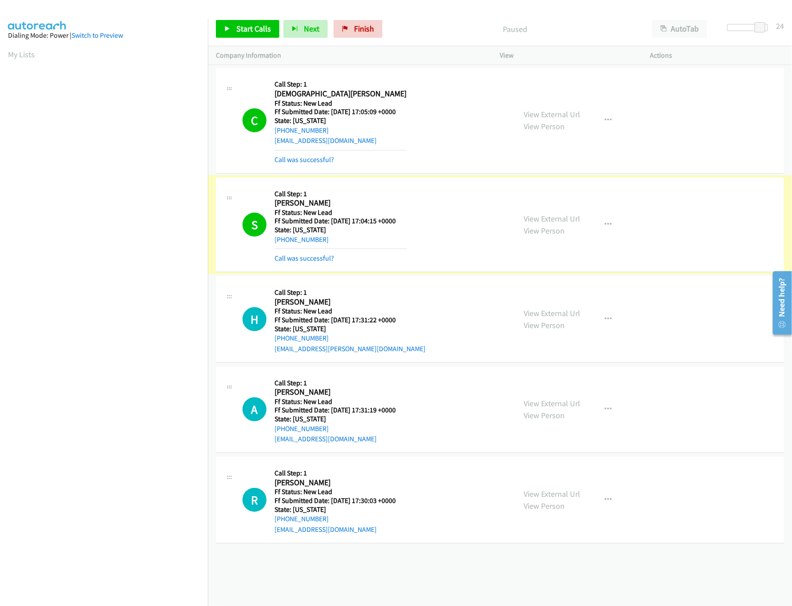
click at [297, 255] on link "Call was successful?" at bounding box center [304, 258] width 60 height 8
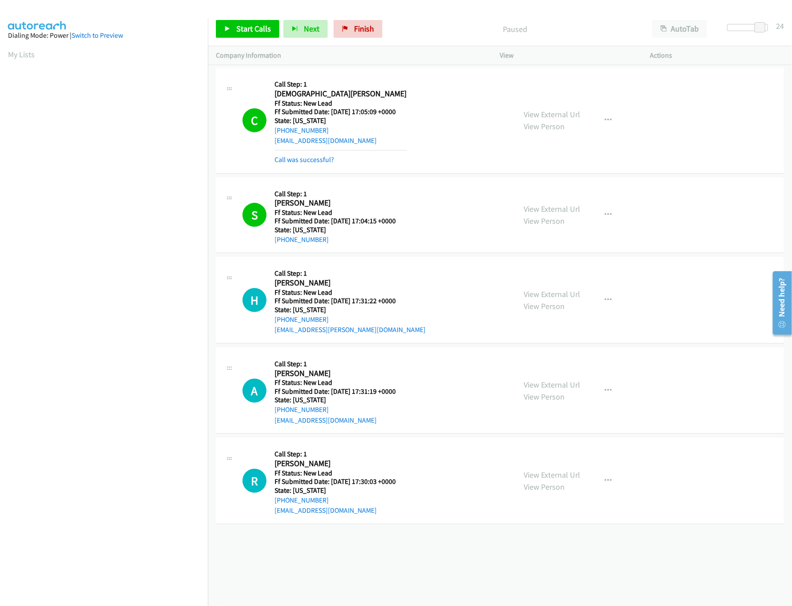
click at [376, 560] on div "+1 415-964-1034 Call failed - Please reload the list and try again The Callbar …" at bounding box center [500, 336] width 584 height 540
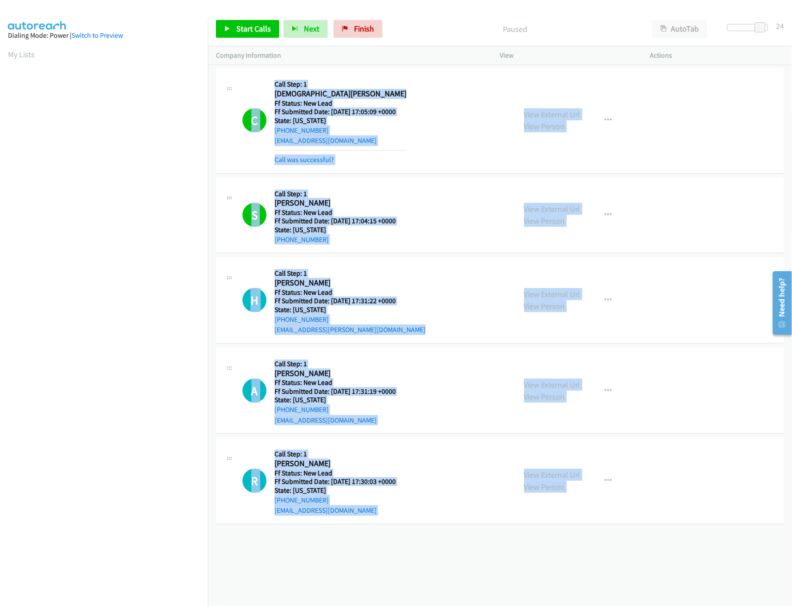
click at [376, 560] on div "+1 415-964-1034 Call failed - Please reload the list and try again The Callbar …" at bounding box center [500, 336] width 584 height 540
drag, startPoint x: 376, startPoint y: 560, endPoint x: 376, endPoint y: 565, distance: 4.9
click at [376, 565] on div "+1 415-964-1034 Call failed - Please reload the list and try again The Callbar …" at bounding box center [500, 336] width 584 height 540
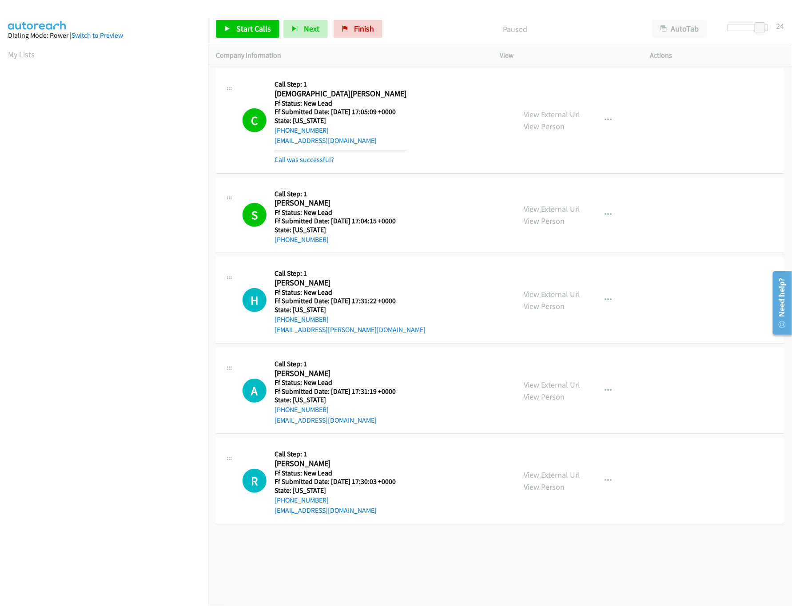
click at [376, 565] on div "+1 415-964-1034 Call failed - Please reload the list and try again The Callbar …" at bounding box center [500, 336] width 584 height 540
click at [374, 556] on div "+1 415-964-1034 Call failed - Please reload the list and try again The Callbar …" at bounding box center [500, 336] width 584 height 540
drag, startPoint x: 374, startPoint y: 556, endPoint x: 370, endPoint y: 564, distance: 9.3
click at [370, 564] on div "+1 415-964-1034 Call failed - Please reload the list and try again The Callbar …" at bounding box center [500, 336] width 584 height 540
click at [366, 566] on div "+1 415-964-1034 Call failed - Please reload the list and try again The Callbar …" at bounding box center [500, 336] width 584 height 540
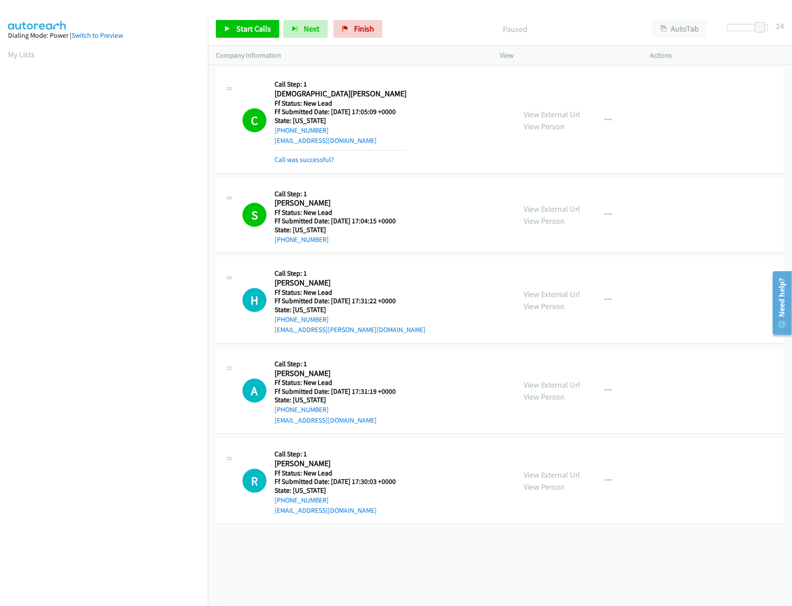
drag, startPoint x: 364, startPoint y: 556, endPoint x: 365, endPoint y: 545, distance: 10.7
click at [365, 556] on div "+1 415-964-1034 Call failed - Please reload the list and try again The Callbar …" at bounding box center [500, 336] width 584 height 540
click at [365, 545] on div "+1 415-964-1034 Call failed - Please reload the list and try again The Callbar …" at bounding box center [500, 336] width 584 height 540
click at [367, 545] on div "+1 415-964-1034 Call failed - Please reload the list and try again The Callbar …" at bounding box center [500, 336] width 584 height 540
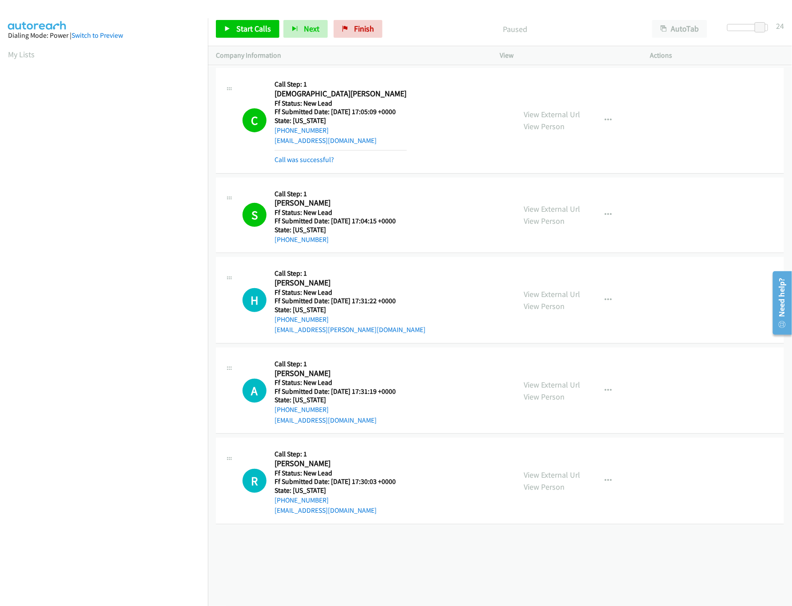
click at [367, 545] on div "+1 415-964-1034 Call failed - Please reload the list and try again The Callbar …" at bounding box center [500, 336] width 584 height 540
click at [356, 553] on div "+1 415-964-1034 Call failed - Please reload the list and try again The Callbar …" at bounding box center [500, 336] width 584 height 540
click at [382, 540] on div "+1 415-964-1034 Call failed - Please reload the list and try again The Callbar …" at bounding box center [500, 336] width 584 height 540
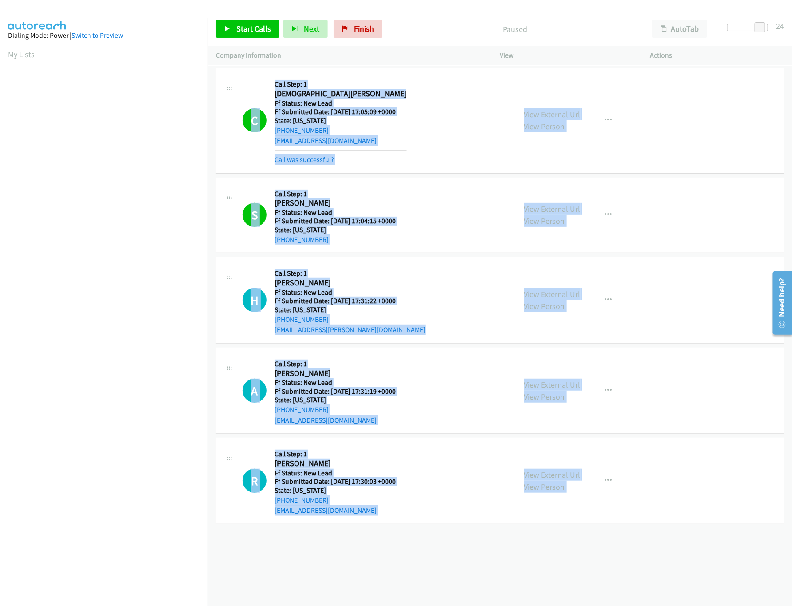
click at [382, 540] on div "+1 415-964-1034 Call failed - Please reload the list and try again The Callbar …" at bounding box center [500, 336] width 584 height 540
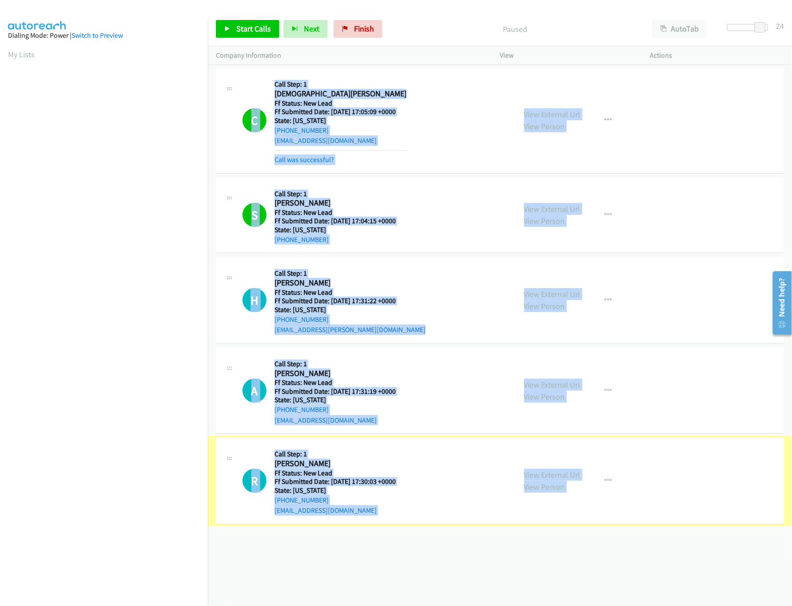
click at [377, 529] on div "+1 415-964-1034 Call failed - Please reload the list and try again The Callbar …" at bounding box center [500, 336] width 584 height 540
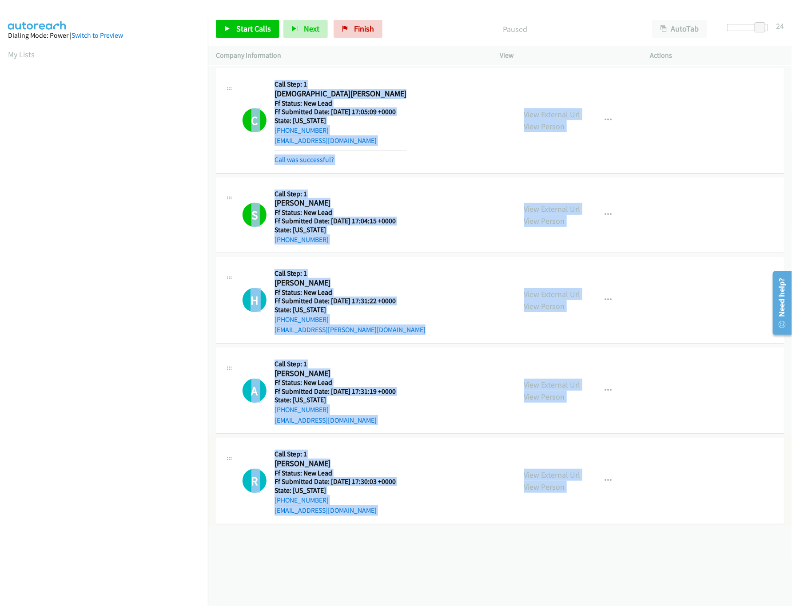
click at [377, 548] on div "+1 415-964-1034 Call failed - Please reload the list and try again The Callbar …" at bounding box center [500, 336] width 584 height 540
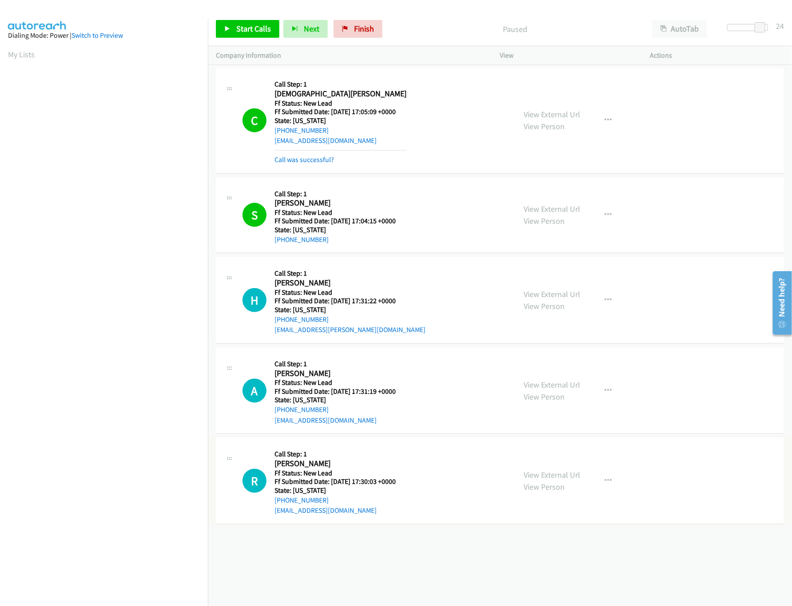
click at [374, 541] on div "+1 415-964-1034 Call failed - Please reload the list and try again The Callbar …" at bounding box center [500, 336] width 584 height 540
drag, startPoint x: 373, startPoint y: 540, endPoint x: 378, endPoint y: 541, distance: 5.5
click at [378, 541] on div "+1 415-964-1034 Call failed - Please reload the list and try again The Callbar …" at bounding box center [500, 336] width 584 height 540
click at [378, 540] on div "+1 415-964-1034 Call failed - Please reload the list and try again The Callbar …" at bounding box center [500, 336] width 584 height 540
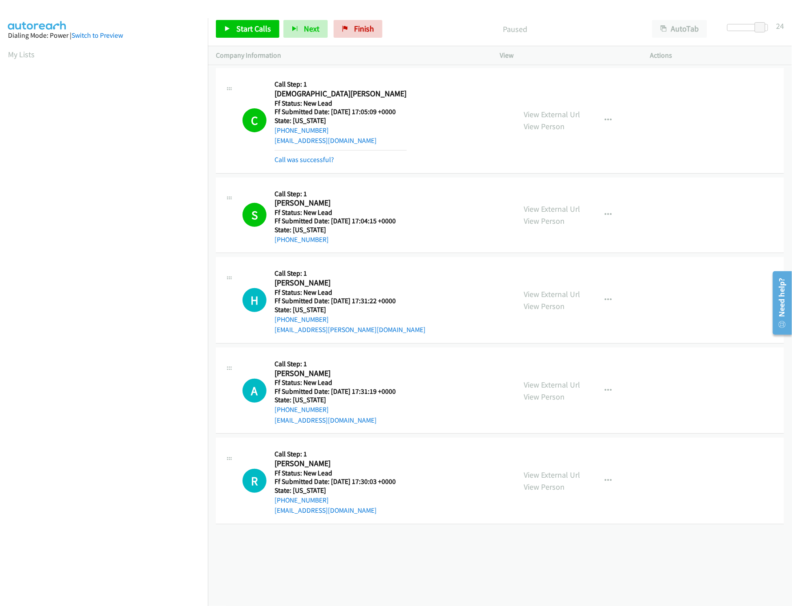
click at [368, 538] on div "+1 415-964-1034 Call failed - Please reload the list and try again The Callbar …" at bounding box center [500, 336] width 584 height 540
click at [399, 568] on div "+1 415-964-1034 Call failed - Please reload the list and try again The Callbar …" at bounding box center [500, 336] width 584 height 540
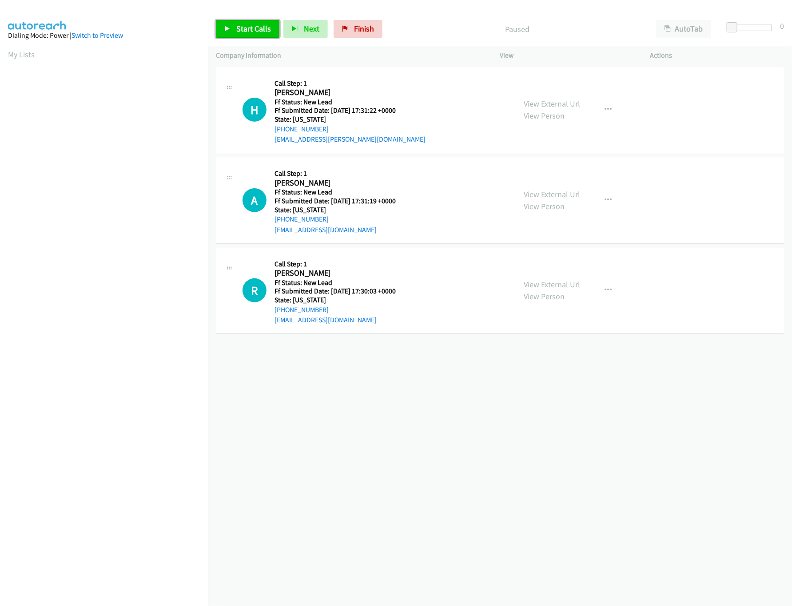
click at [256, 31] on span "Start Calls" at bounding box center [253, 29] width 35 height 10
click at [755, 29] on div at bounding box center [751, 27] width 41 height 7
click at [544, 191] on link "View External Url" at bounding box center [552, 194] width 56 height 10
drag, startPoint x: 753, startPoint y: 25, endPoint x: 803, endPoint y: 40, distance: 51.4
click at [791, 40] on html "Start Calls Pause Next Finish Started AutoTab AutoTab 30 Company Information In…" at bounding box center [396, 21] width 792 height 42
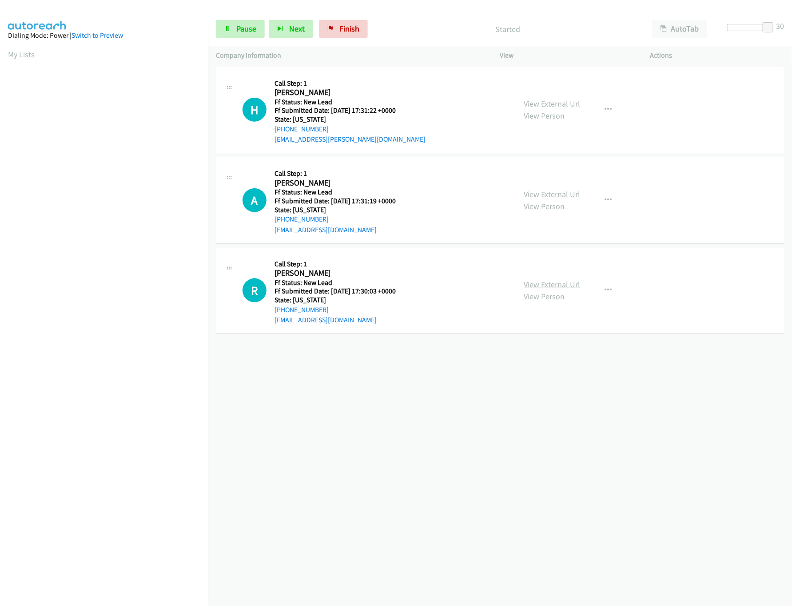
click at [538, 288] on link "View External Url" at bounding box center [552, 284] width 56 height 10
drag, startPoint x: 767, startPoint y: 24, endPoint x: 750, endPoint y: 23, distance: 17.4
click at [750, 23] on span at bounding box center [750, 27] width 11 height 11
click at [422, 367] on div "+1 415-964-1034 Call failed - Please reload the list and try again The Callbar …" at bounding box center [500, 335] width 584 height 541
click at [225, 27] on icon at bounding box center [227, 29] width 6 height 6
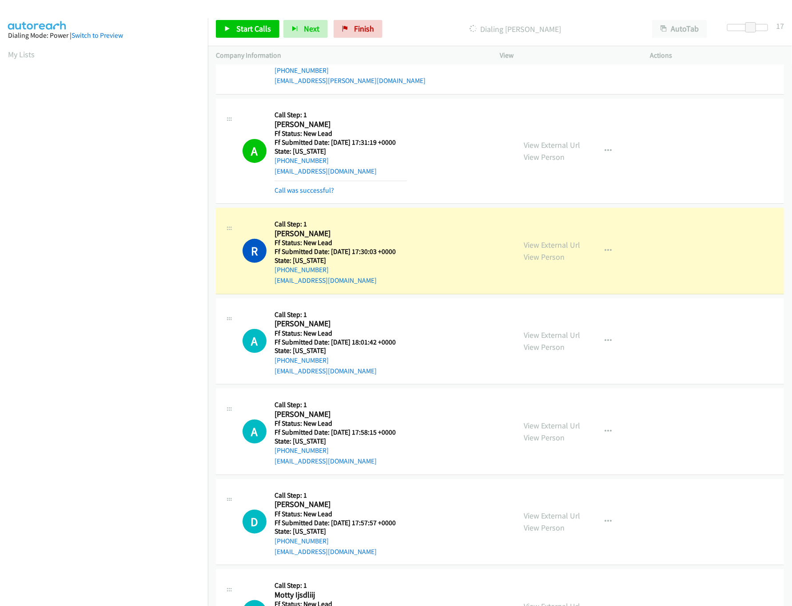
scroll to position [88, 0]
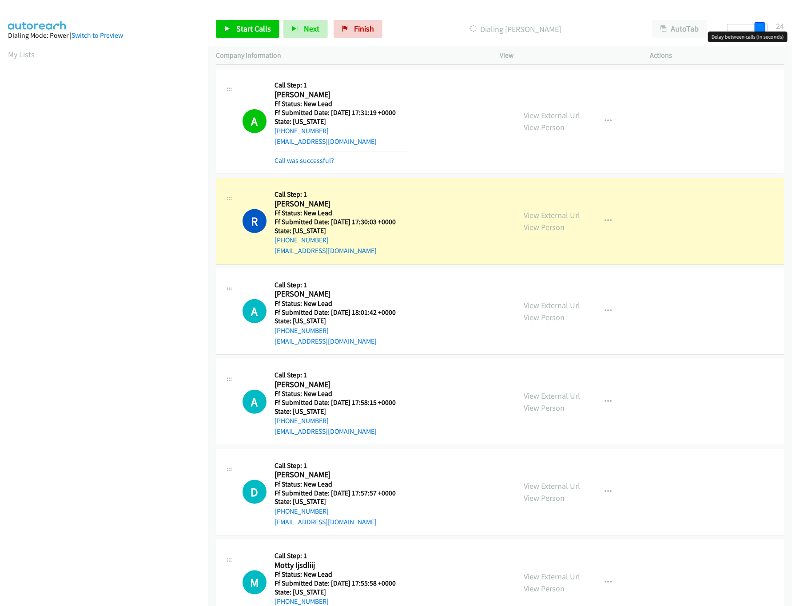
drag, startPoint x: 750, startPoint y: 30, endPoint x: 768, endPoint y: 25, distance: 18.3
click at [765, 25] on span at bounding box center [760, 27] width 11 height 11
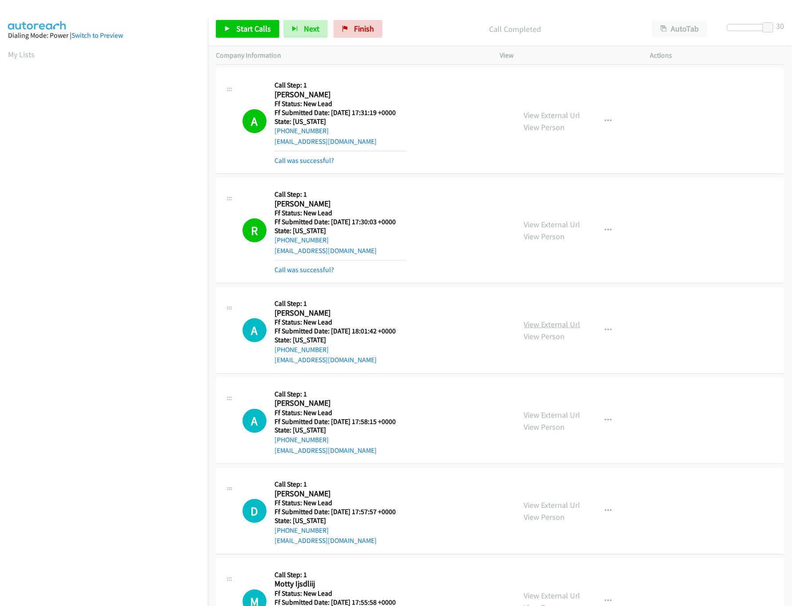
click at [531, 329] on link "View External Url" at bounding box center [552, 324] width 56 height 10
drag, startPoint x: 344, startPoint y: 31, endPoint x: 441, endPoint y: 51, distance: 99.2
click at [344, 31] on icon at bounding box center [345, 29] width 6 height 6
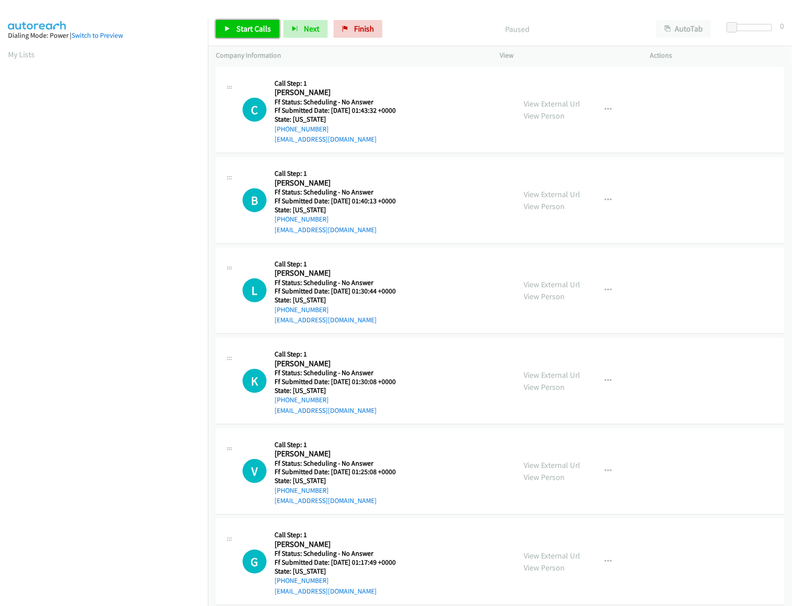
drag, startPoint x: 0, startPoint y: 0, endPoint x: 224, endPoint y: 31, distance: 225.9
click at [224, 31] on link "Start Calls" at bounding box center [248, 29] width 64 height 18
click at [553, 104] on link "View External Url" at bounding box center [552, 104] width 56 height 10
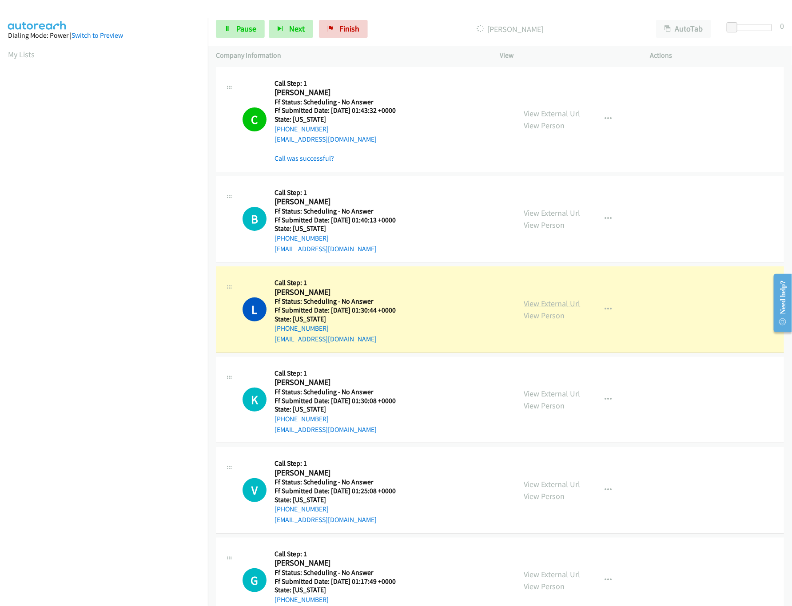
click at [537, 304] on link "View External Url" at bounding box center [552, 303] width 56 height 10
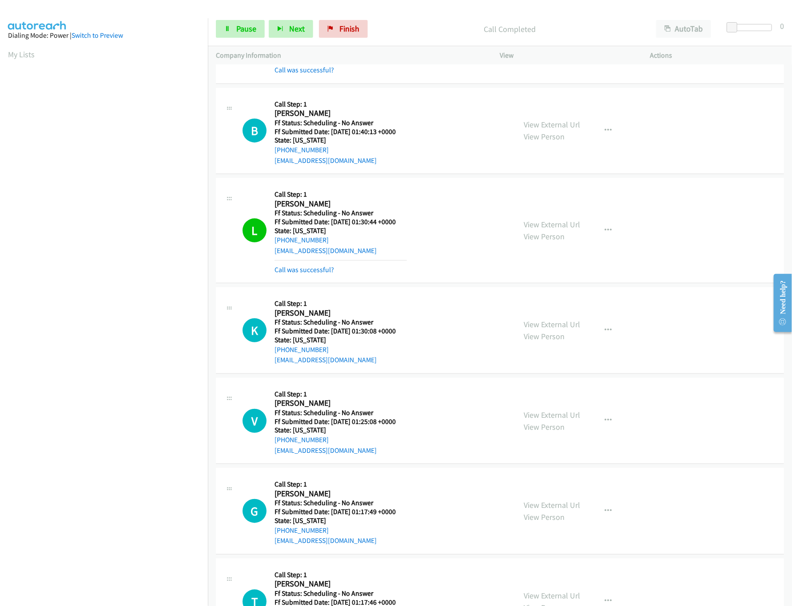
scroll to position [0, 3]
click at [258, 29] on link "Pause" at bounding box center [240, 29] width 49 height 18
click at [237, 34] on link "Start Calls" at bounding box center [248, 29] width 64 height 18
click at [248, 28] on span "Pause" at bounding box center [246, 29] width 20 height 10
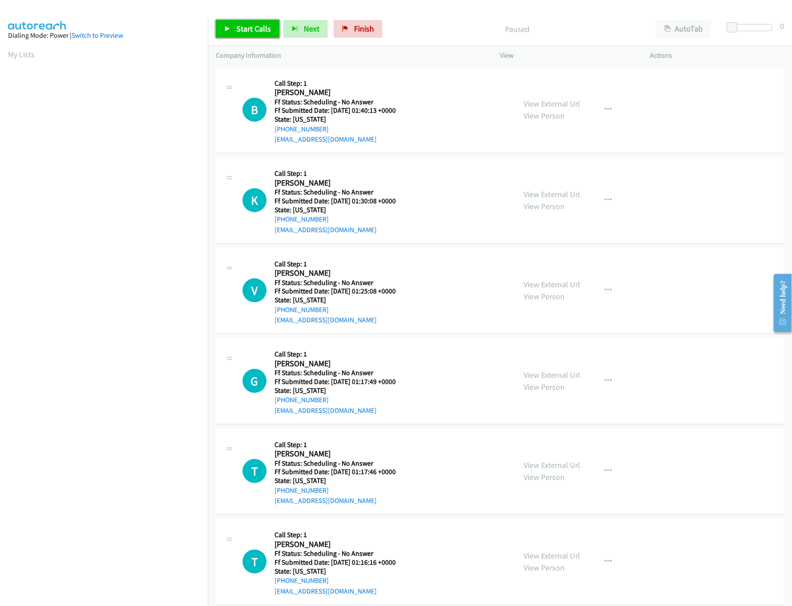
click at [259, 26] on span "Start Calls" at bounding box center [253, 29] width 35 height 10
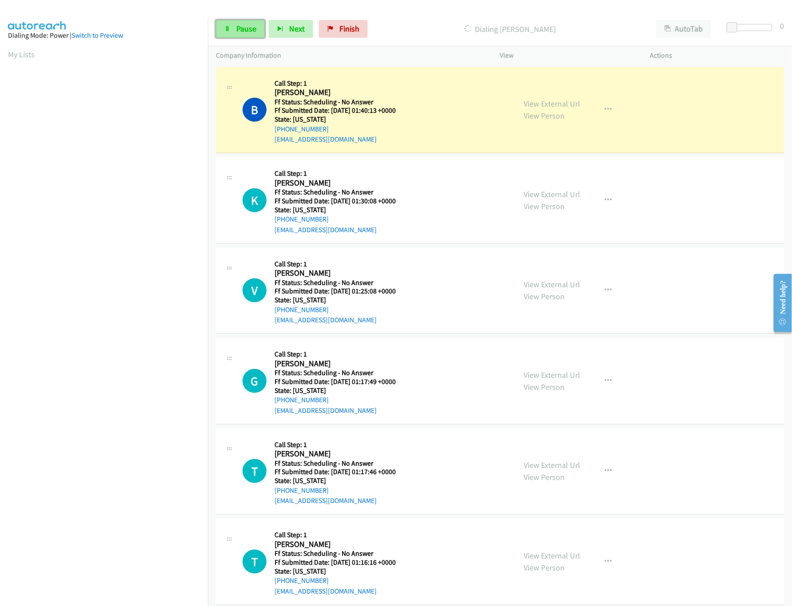
click at [254, 34] on link "Pause" at bounding box center [240, 29] width 49 height 18
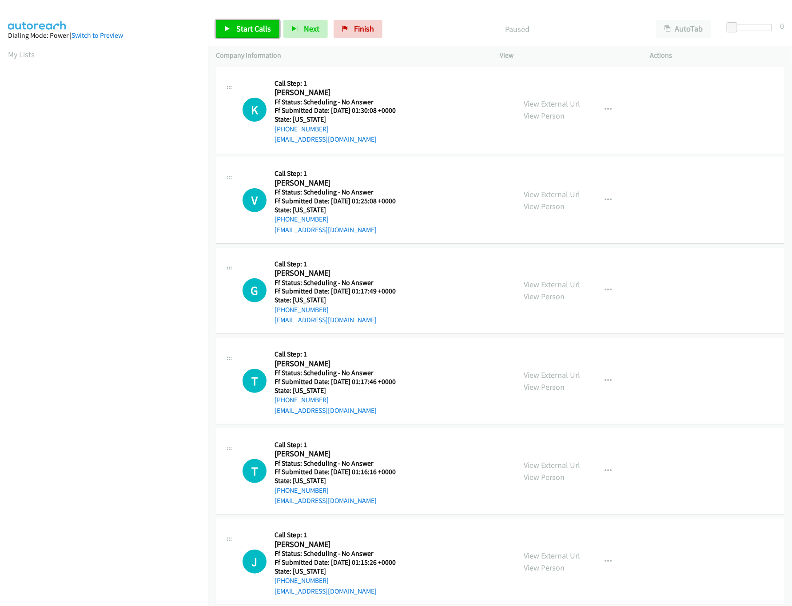
click at [265, 25] on span "Start Calls" at bounding box center [253, 29] width 35 height 10
click at [243, 24] on span "Pause" at bounding box center [246, 29] width 20 height 10
click at [237, 35] on link "Start Calls" at bounding box center [248, 29] width 64 height 18
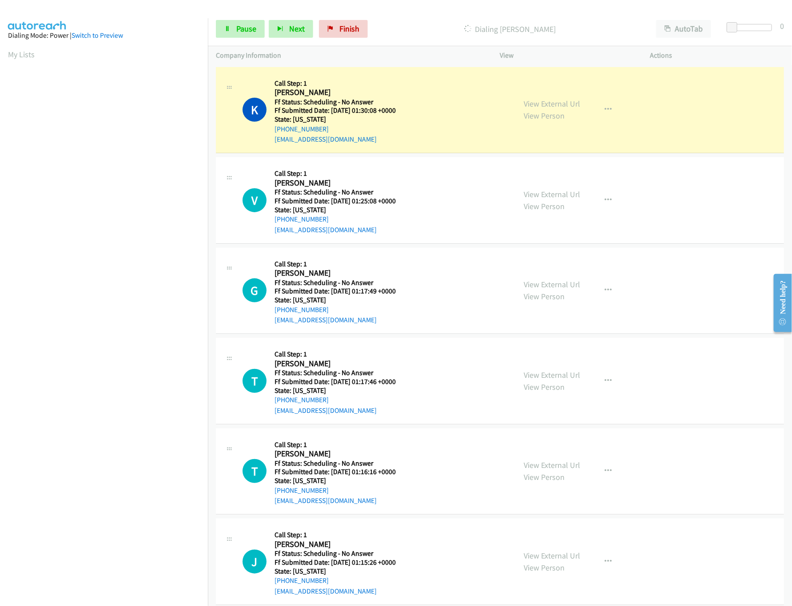
click at [561, 94] on div "View External Url View Person View External Url Email Schedule/Manage Callback …" at bounding box center [595, 110] width 158 height 70
click at [558, 99] on link "View External Url" at bounding box center [552, 104] width 56 height 10
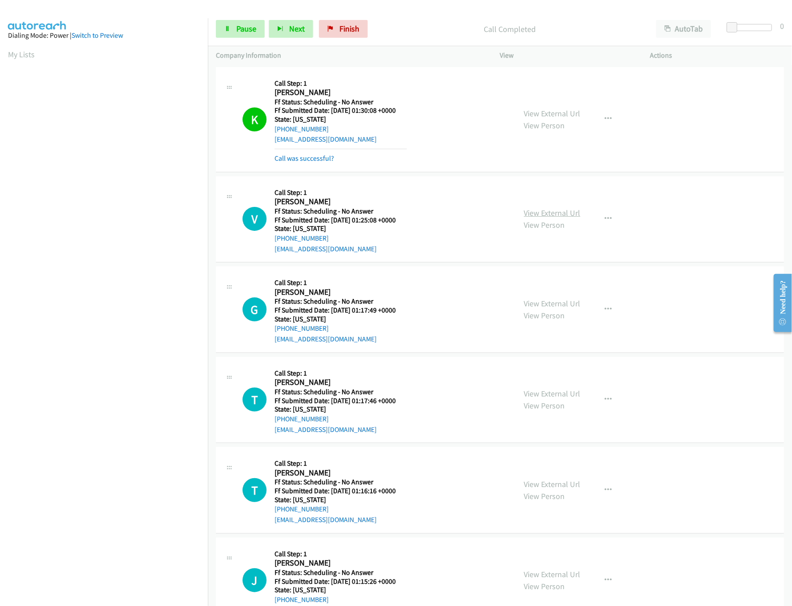
click at [566, 212] on link "View External Url" at bounding box center [552, 213] width 56 height 10
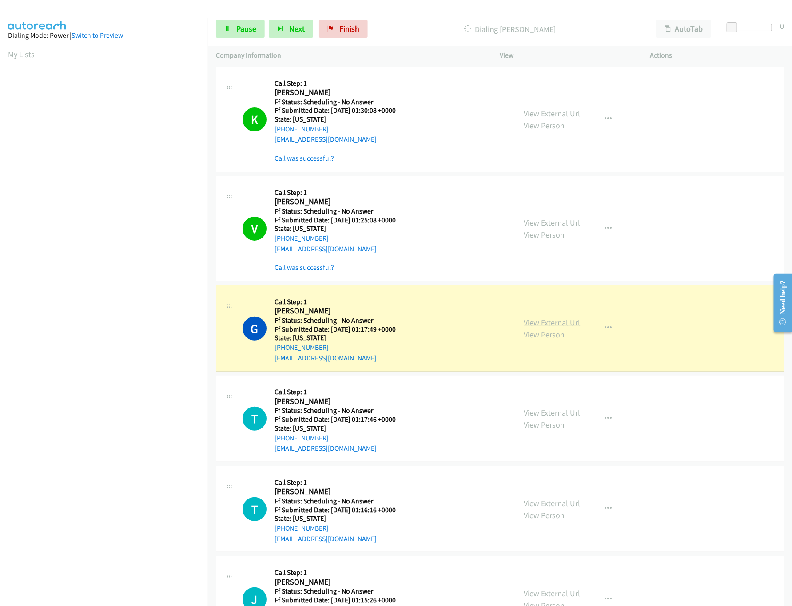
click at [528, 325] on link "View External Url" at bounding box center [552, 323] width 56 height 10
click at [538, 417] on link "View External Url" at bounding box center [552, 413] width 56 height 10
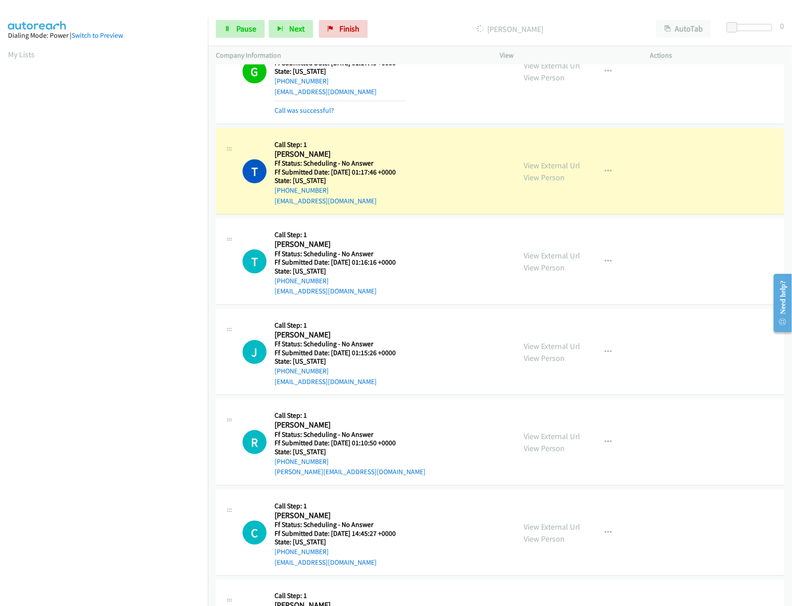
scroll to position [355, 0]
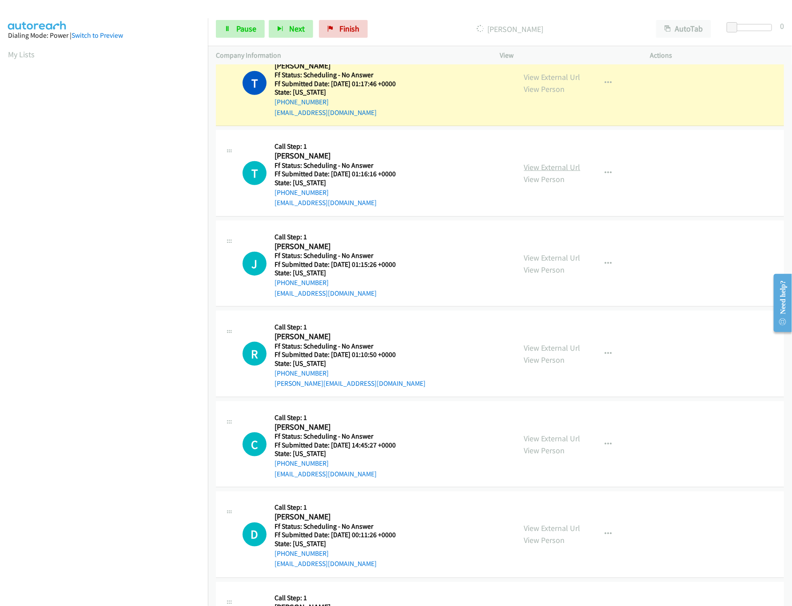
click at [557, 168] on link "View External Url" at bounding box center [552, 167] width 56 height 10
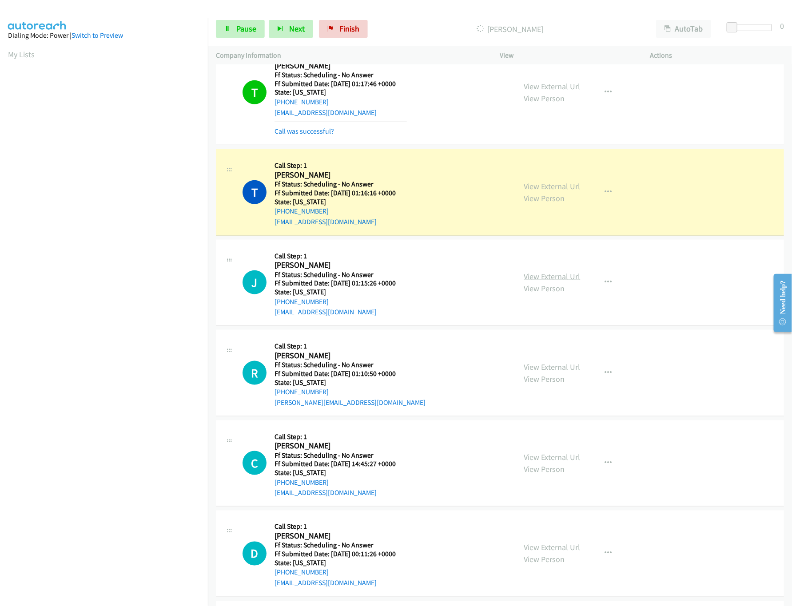
click at [534, 280] on link "View External Url" at bounding box center [552, 276] width 56 height 10
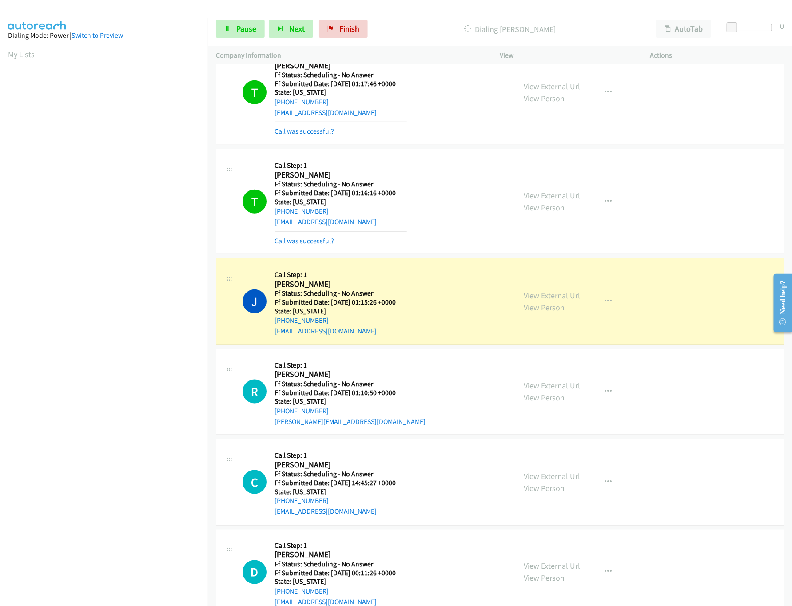
scroll to position [444, 0]
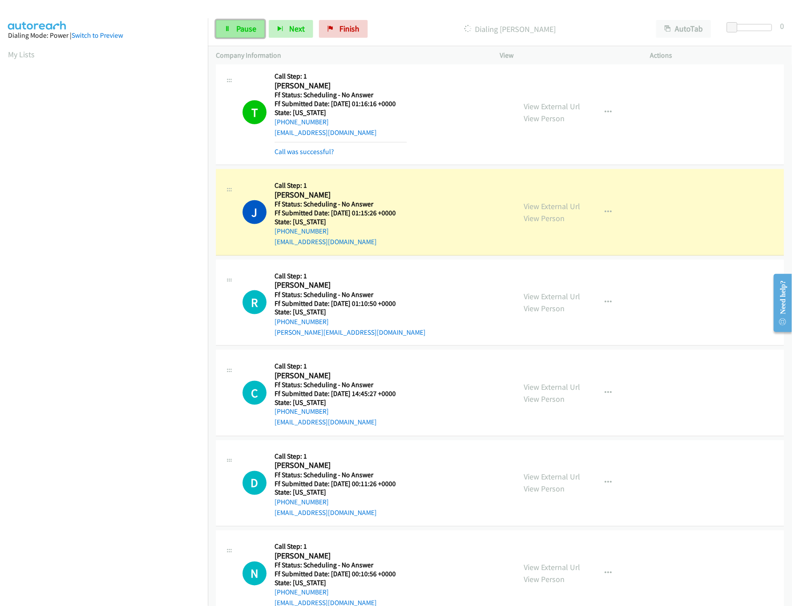
click at [253, 26] on span "Pause" at bounding box center [246, 29] width 20 height 10
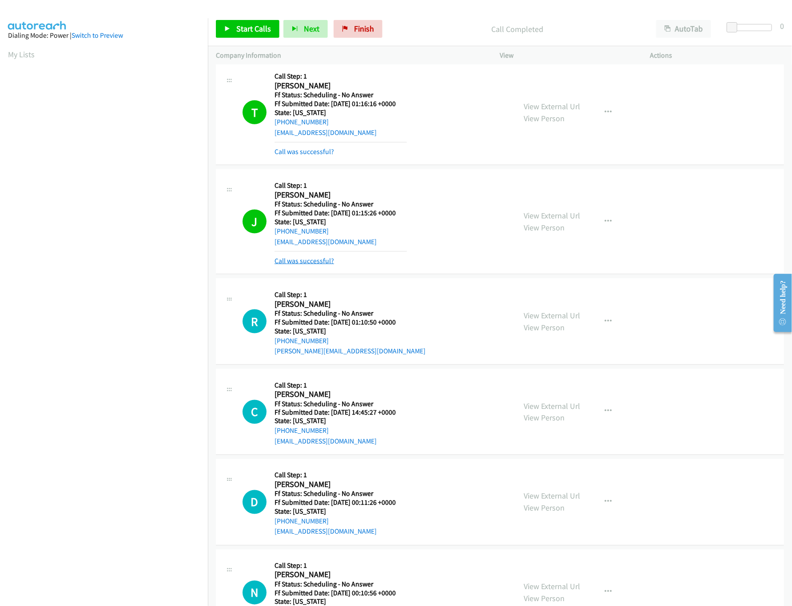
click at [322, 260] on link "Call was successful?" at bounding box center [304, 261] width 60 height 8
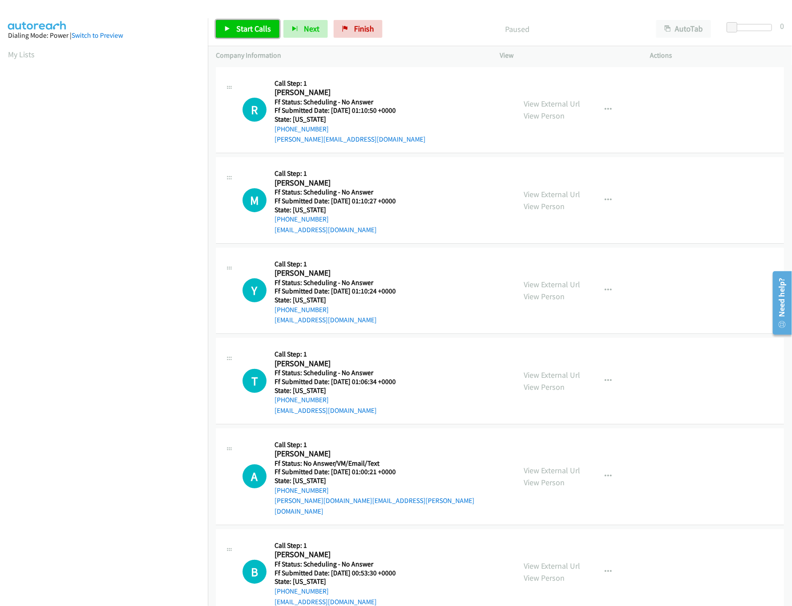
click at [263, 31] on span "Start Calls" at bounding box center [253, 29] width 35 height 10
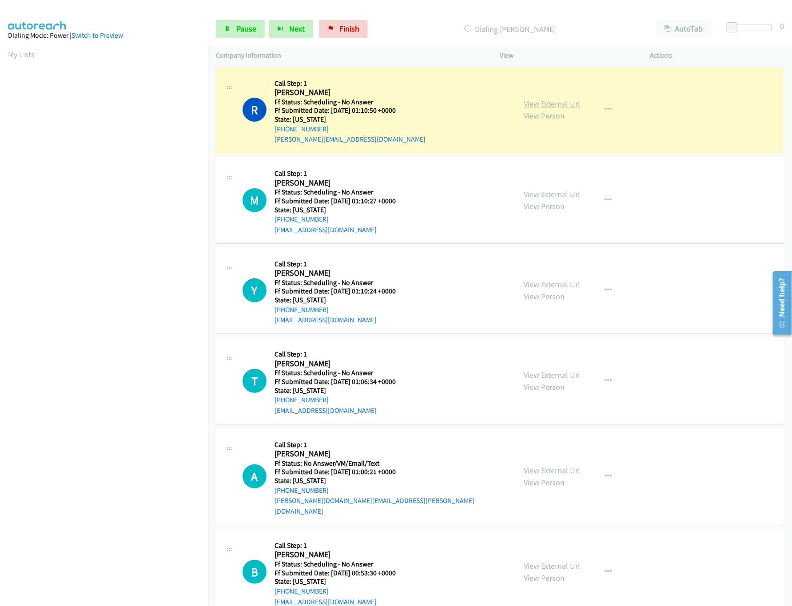
click at [536, 101] on link "View External Url" at bounding box center [552, 104] width 56 height 10
click at [224, 35] on link "Pause" at bounding box center [240, 29] width 49 height 18
click at [351, 27] on link "Finish" at bounding box center [358, 29] width 49 height 18
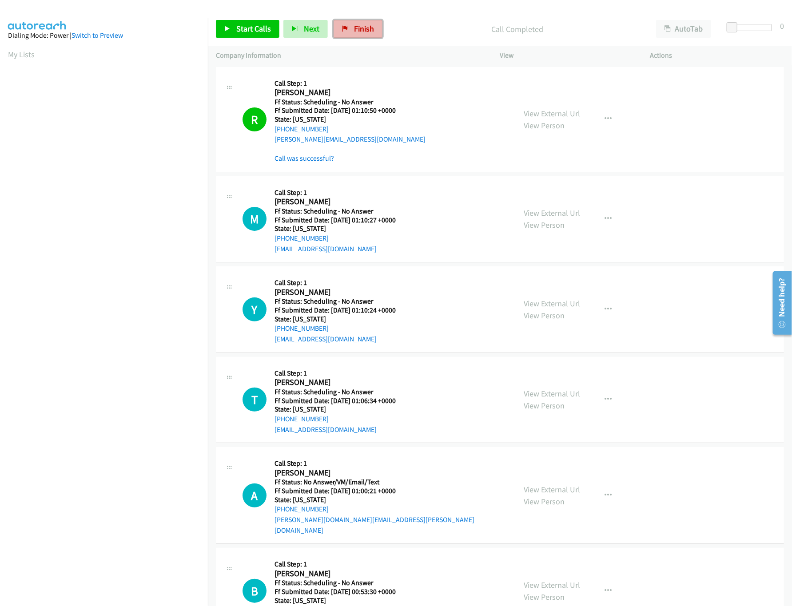
click at [356, 27] on span "Finish" at bounding box center [364, 29] width 20 height 10
click at [352, 19] on div "Start Calls Pause Next Finish Call Completed AutoTab AutoTab 0" at bounding box center [500, 29] width 584 height 34
click at [354, 39] on div "Start Calls Pause Next Finish Call Completed AutoTab AutoTab 0" at bounding box center [500, 29] width 584 height 34
click at [354, 31] on span "Finish" at bounding box center [364, 29] width 20 height 10
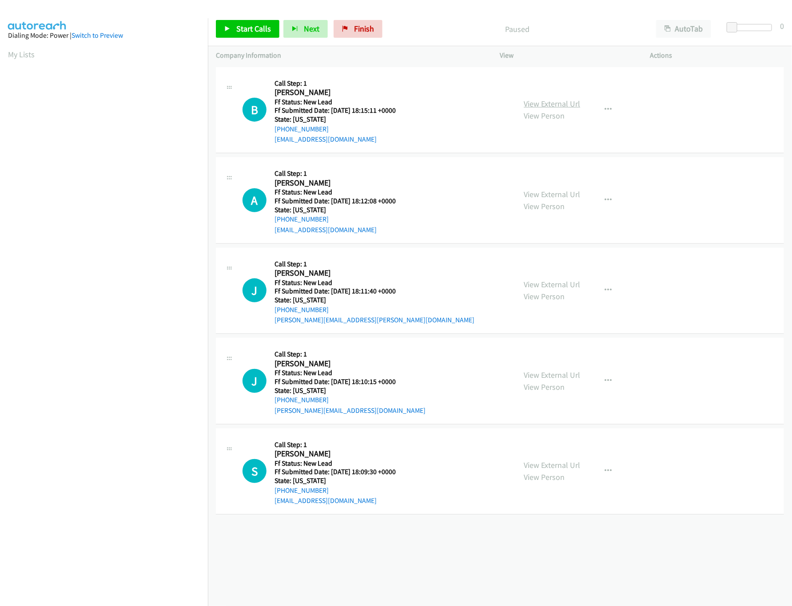
click at [566, 103] on link "View External Url" at bounding box center [552, 104] width 56 height 10
click at [616, 108] on div "View External Url View Person View External Url Email Schedule/Manage Callback …" at bounding box center [595, 110] width 158 height 70
click at [605, 108] on icon "button" at bounding box center [608, 109] width 7 height 7
click at [552, 164] on link "Skip Call" at bounding box center [561, 168] width 118 height 18
click at [555, 187] on div "View External Url View Person View External Url Email Schedule/Manage Callback …" at bounding box center [595, 200] width 158 height 70
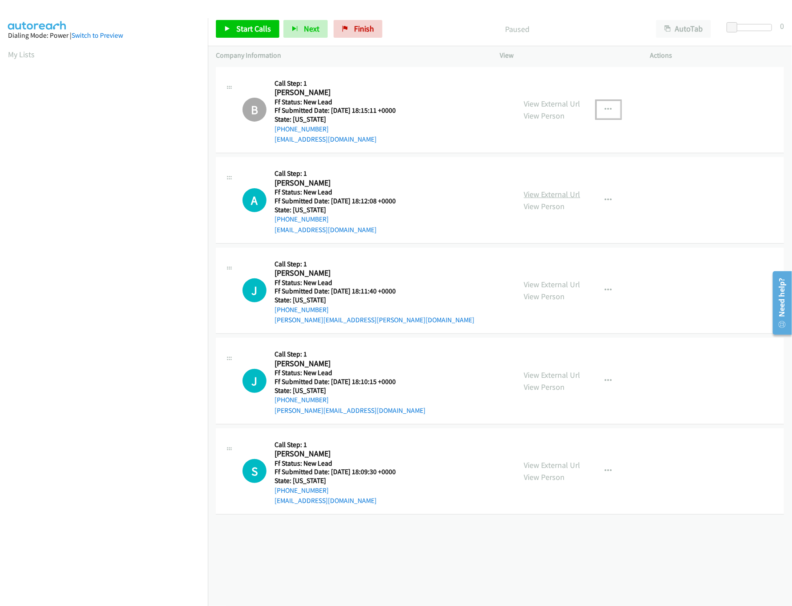
click at [555, 192] on link "View External Url" at bounding box center [552, 194] width 56 height 10
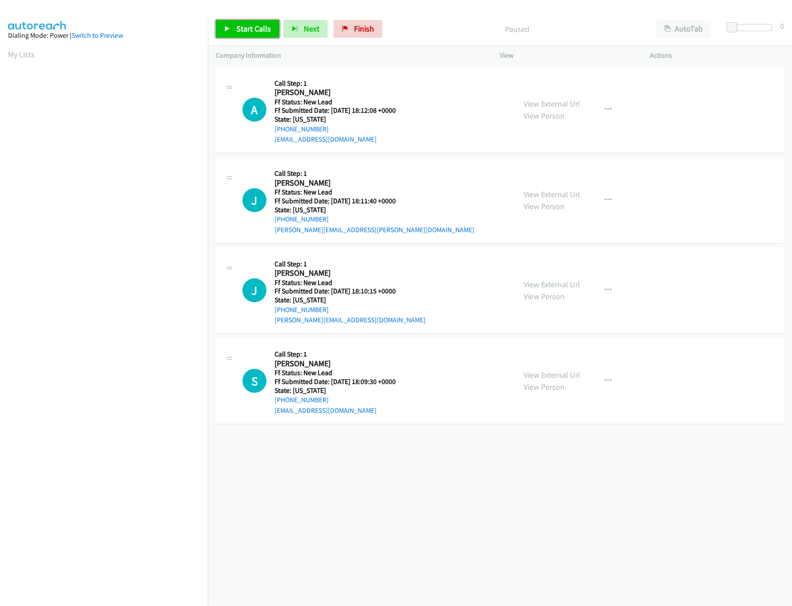
click at [270, 21] on link "Start Calls" at bounding box center [248, 29] width 64 height 18
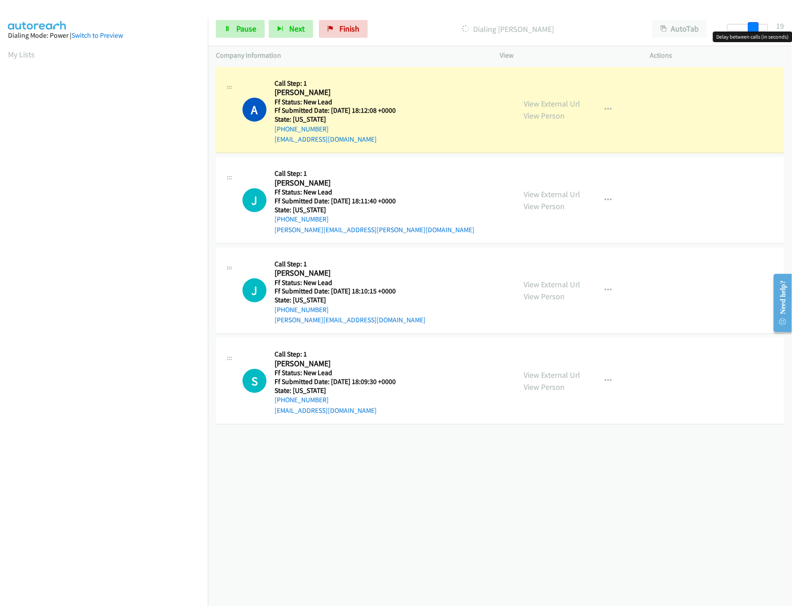
click at [757, 30] on div at bounding box center [747, 27] width 41 height 7
click at [562, 191] on link "View External Url" at bounding box center [552, 194] width 56 height 10
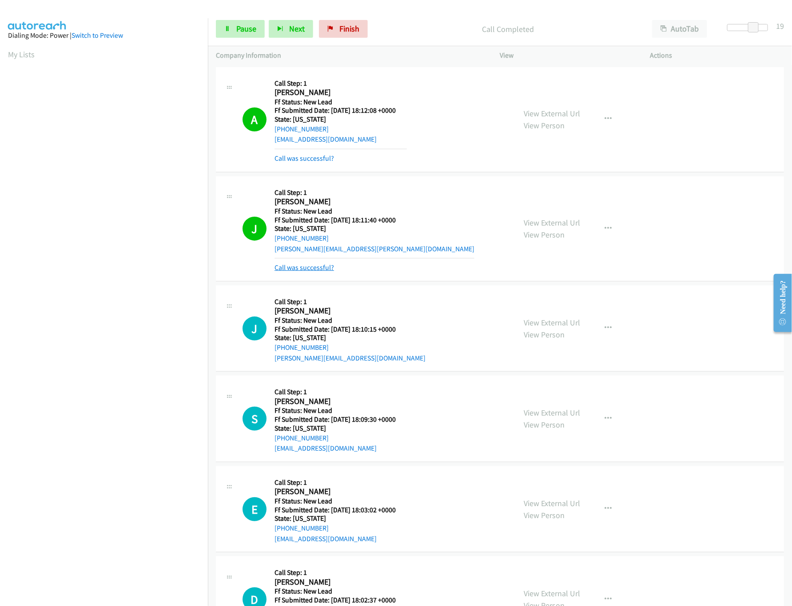
click at [308, 264] on link "Call was successful?" at bounding box center [304, 267] width 60 height 8
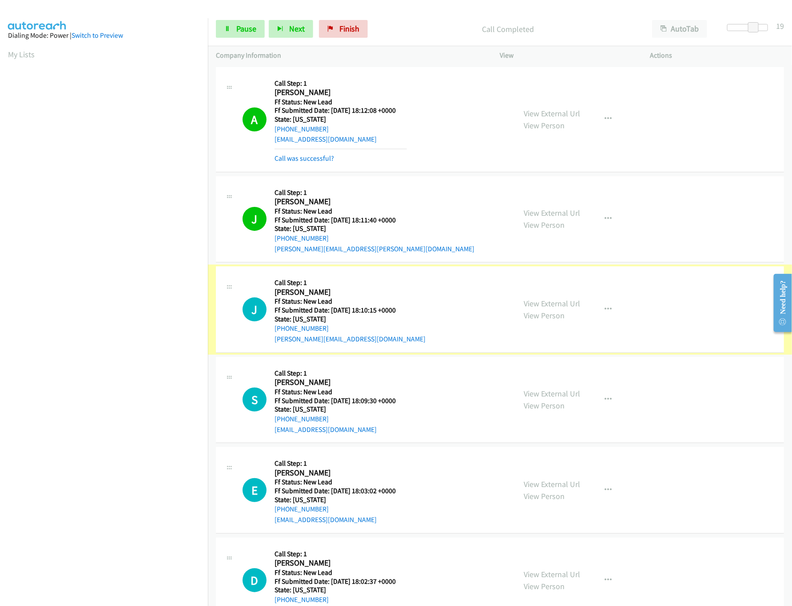
click at [544, 304] on link "View External Url" at bounding box center [552, 303] width 56 height 10
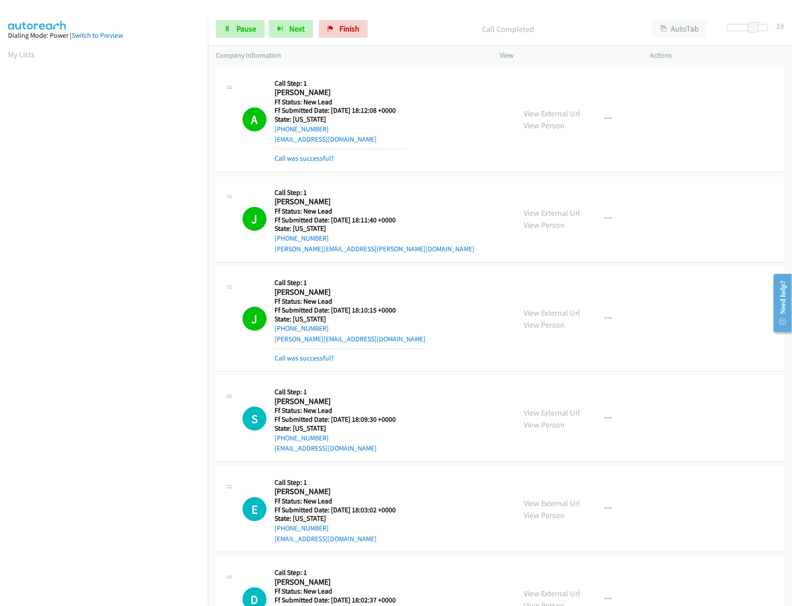
drag, startPoint x: 220, startPoint y: 16, endPoint x: 228, endPoint y: 27, distance: 13.9
click at [224, 23] on div "Start Calls Pause Next Finish Call Completed AutoTab AutoTab 19" at bounding box center [500, 29] width 584 height 34
click at [232, 27] on link "Pause" at bounding box center [240, 29] width 49 height 18
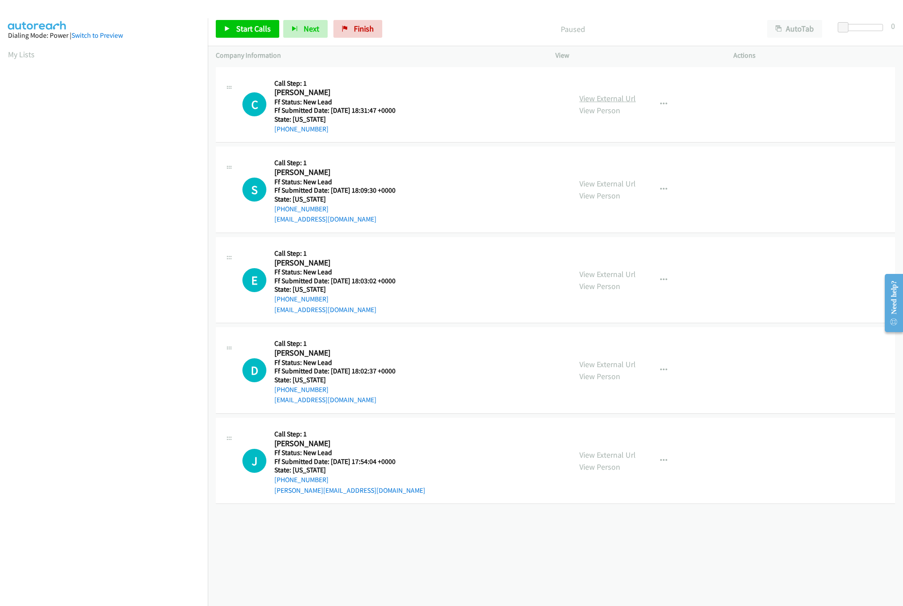
click at [585, 99] on link "View External Url" at bounding box center [608, 98] width 56 height 10
click at [254, 32] on span "Start Calls" at bounding box center [253, 29] width 35 height 10
drag, startPoint x: 844, startPoint y: 28, endPoint x: 883, endPoint y: 27, distance: 39.5
click at [883, 27] on span at bounding box center [878, 27] width 11 height 11
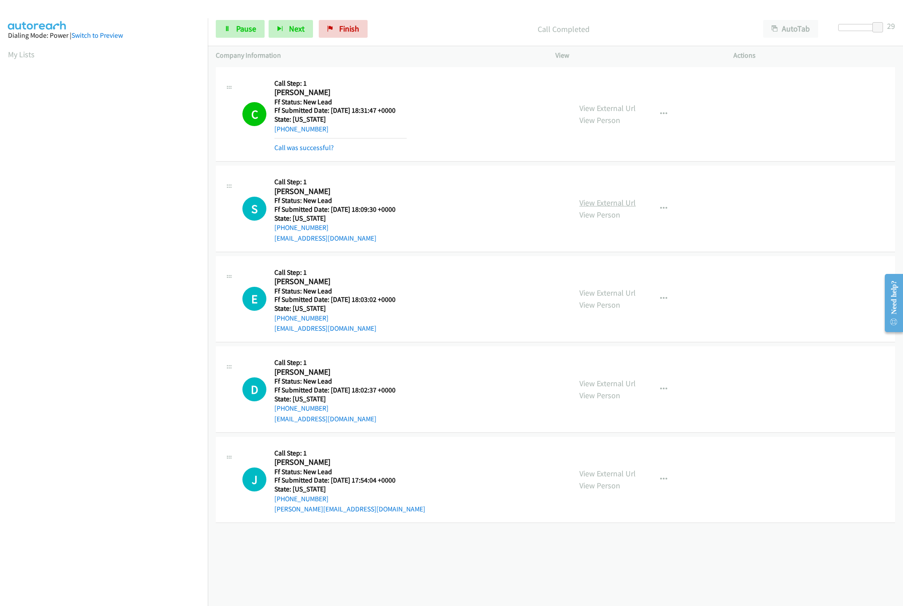
click at [580, 204] on link "View External Url" at bounding box center [608, 203] width 56 height 10
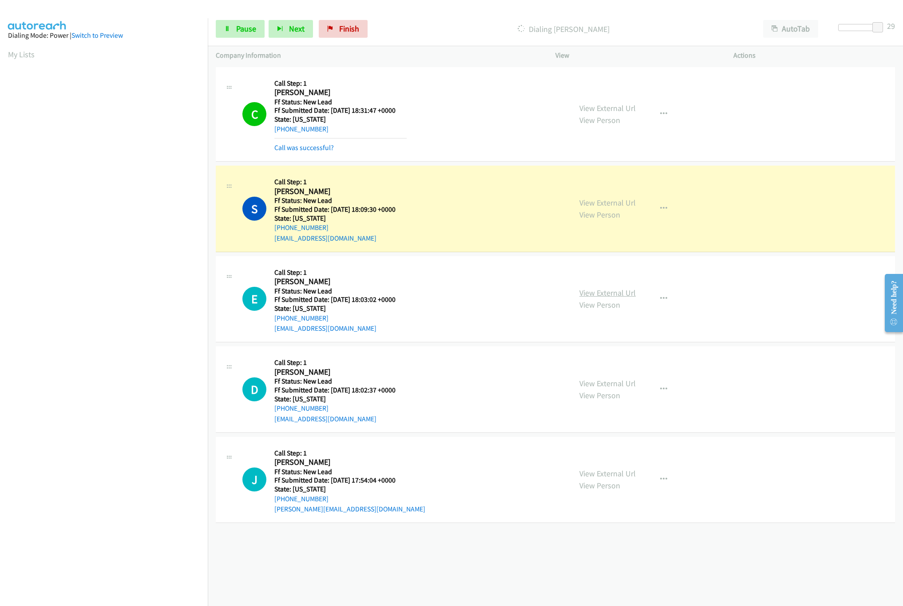
click at [586, 292] on link "View External Url" at bounding box center [608, 293] width 56 height 10
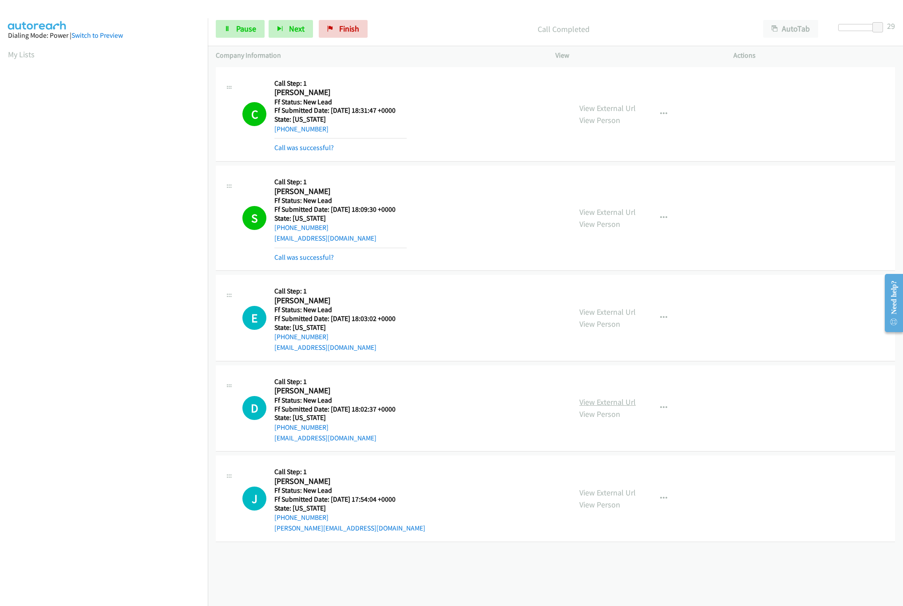
click at [595, 400] on link "View External Url" at bounding box center [608, 402] width 56 height 10
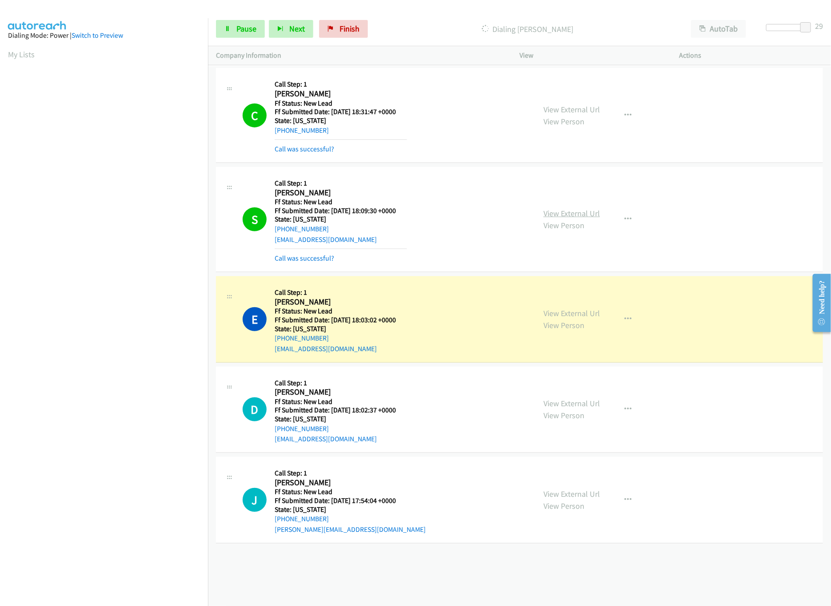
click at [561, 210] on link "View External Url" at bounding box center [571, 213] width 56 height 10
click at [235, 31] on link "Pause" at bounding box center [240, 29] width 49 height 18
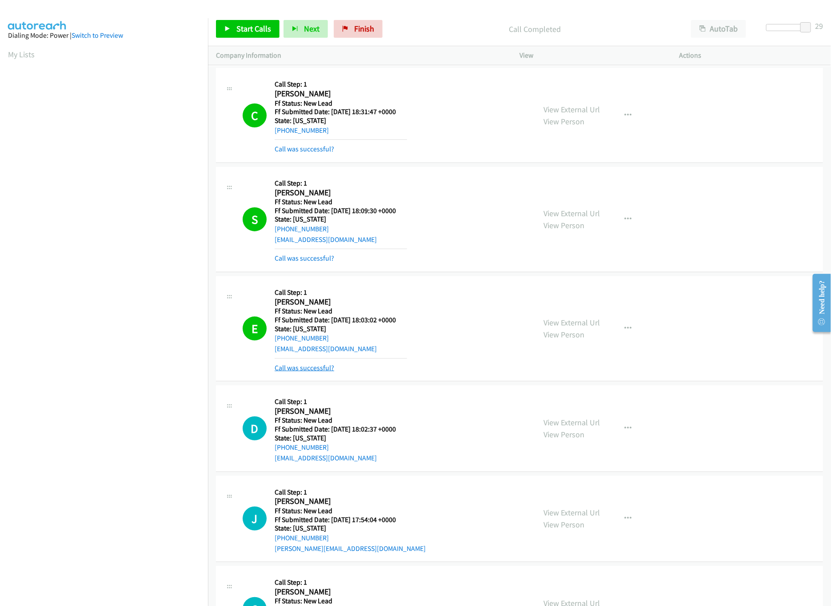
click at [294, 368] on link "Call was successful?" at bounding box center [304, 368] width 60 height 8
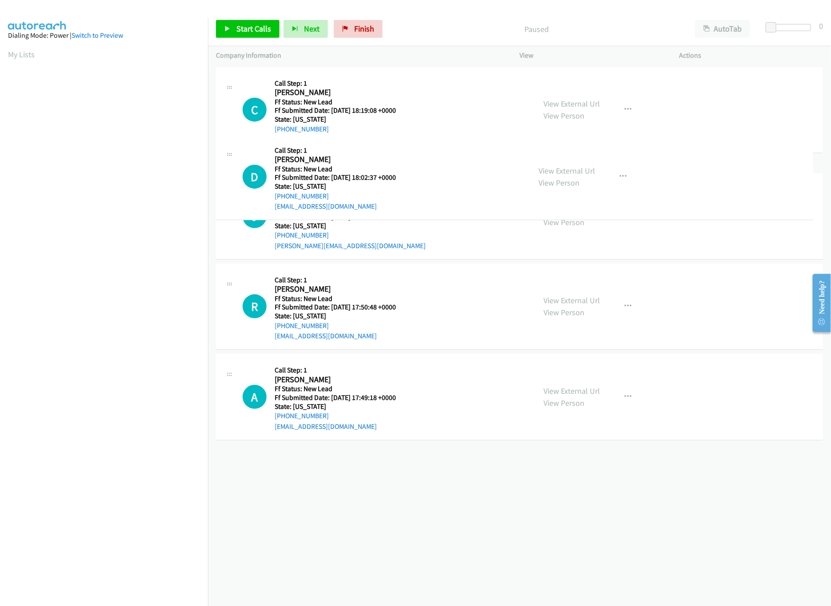
drag, startPoint x: 352, startPoint y: 207, endPoint x: 344, endPoint y: 83, distance: 123.7
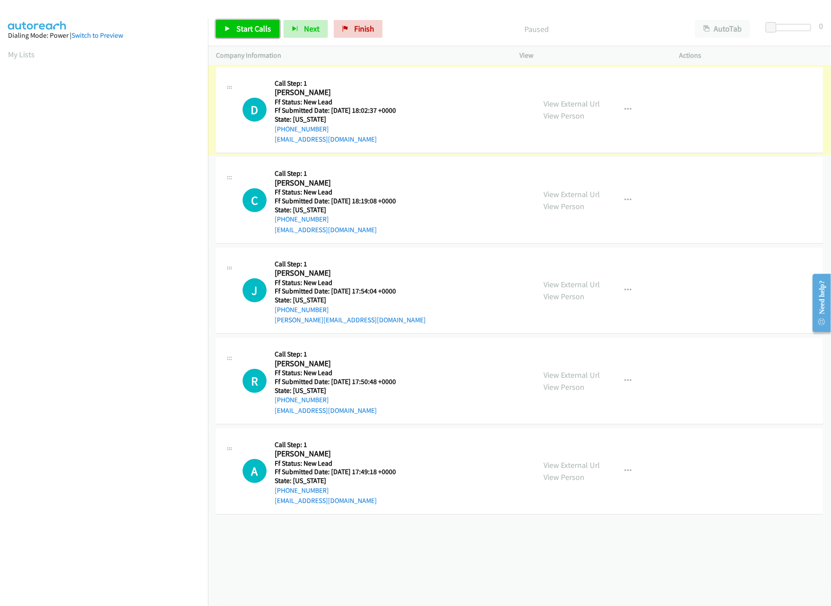
click at [253, 29] on span "Start Calls" at bounding box center [253, 29] width 35 height 10
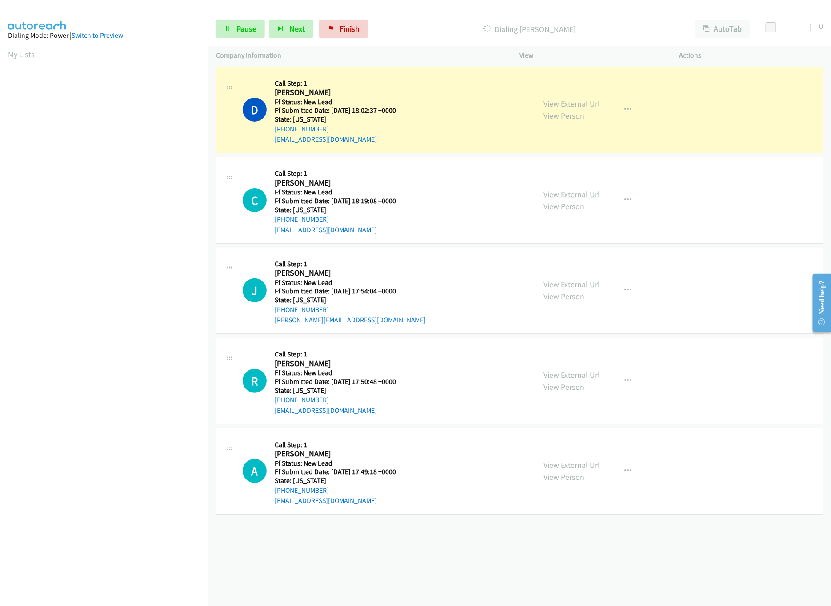
click at [571, 192] on link "View External Url" at bounding box center [571, 194] width 56 height 10
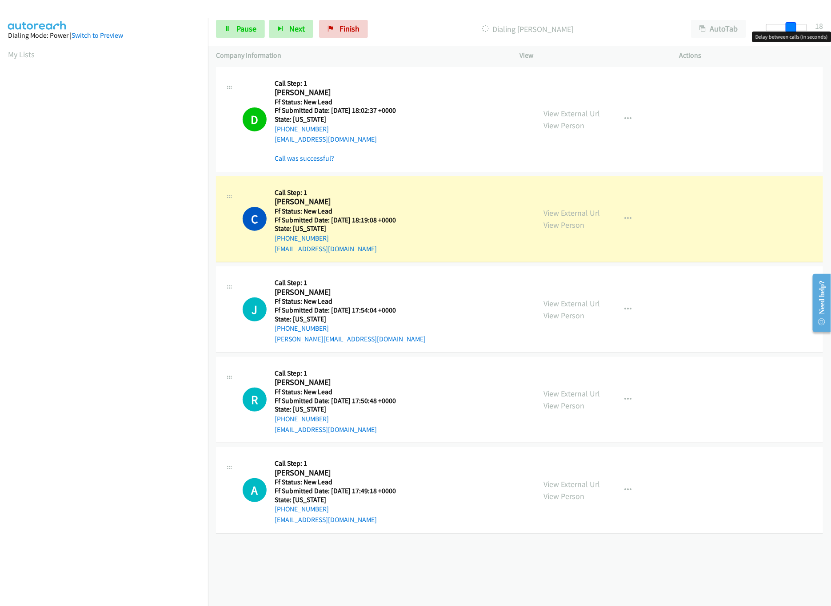
drag, startPoint x: 767, startPoint y: 27, endPoint x: 869, endPoint y: 23, distance: 101.8
click at [830, 23] on html "Start Calls Pause Next Finish Dialing [PERSON_NAME] AutoTab AutoTab 18 Company …" at bounding box center [415, 21] width 831 height 42
click at [576, 303] on link "View External Url" at bounding box center [571, 303] width 56 height 10
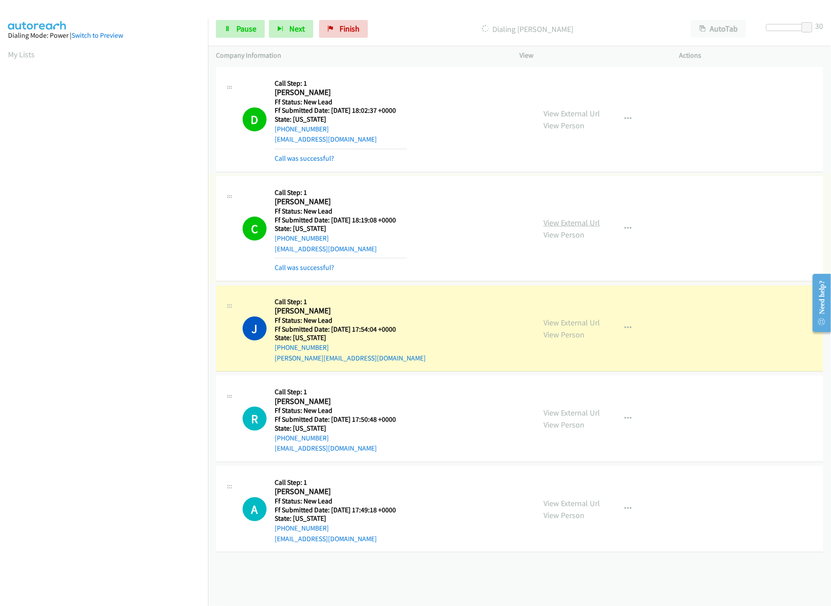
click at [557, 224] on link "View External Url" at bounding box center [571, 223] width 56 height 10
click at [240, 23] on link "Pause" at bounding box center [240, 29] width 49 height 18
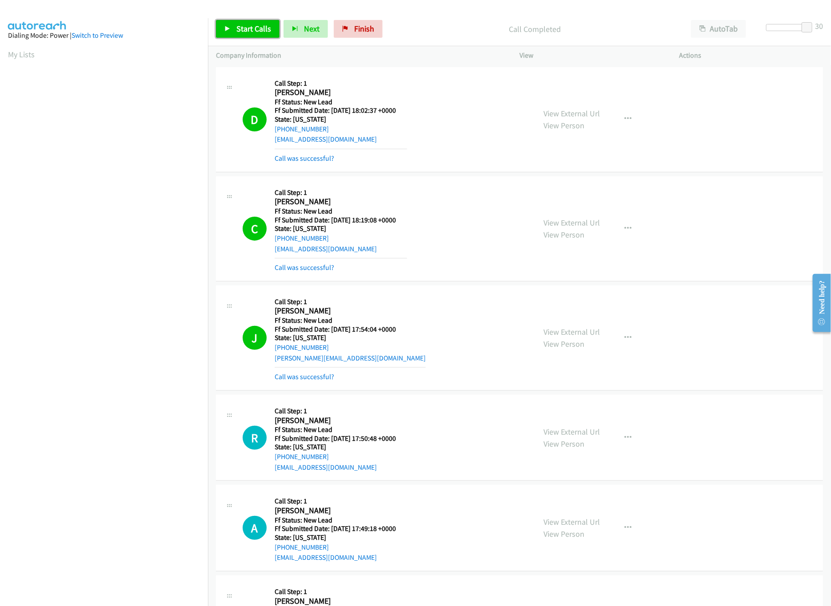
click at [254, 29] on span "Start Calls" at bounding box center [253, 29] width 35 height 10
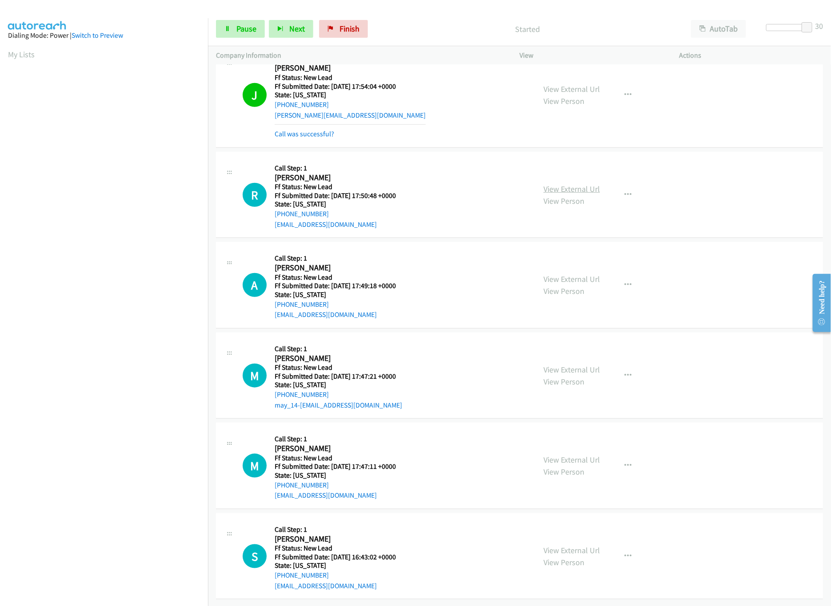
scroll to position [255, 0]
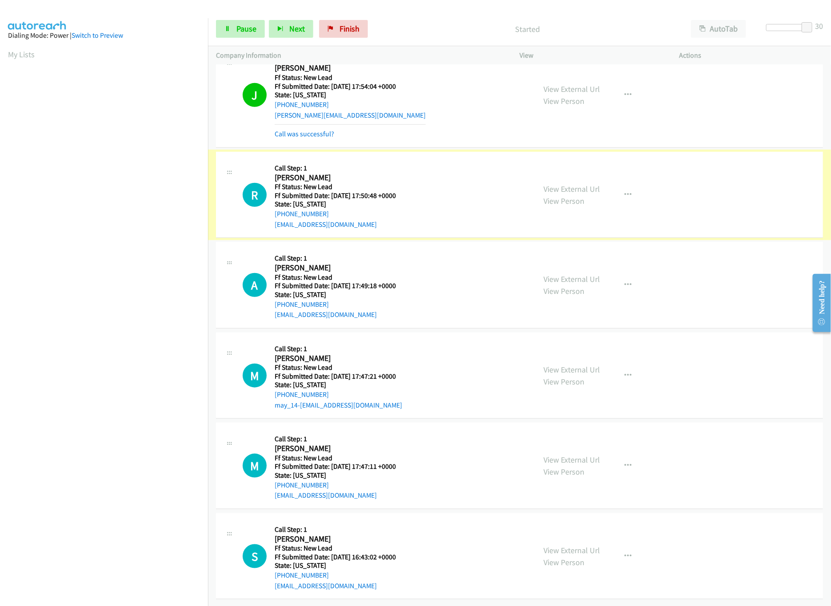
click at [562, 184] on link "View External Url" at bounding box center [571, 189] width 56 height 10
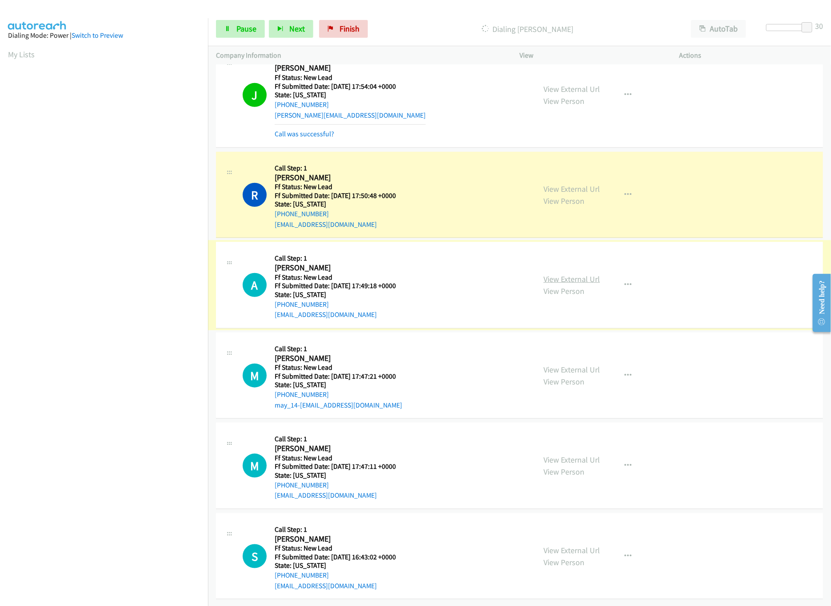
click at [547, 274] on link "View External Url" at bounding box center [571, 279] width 56 height 10
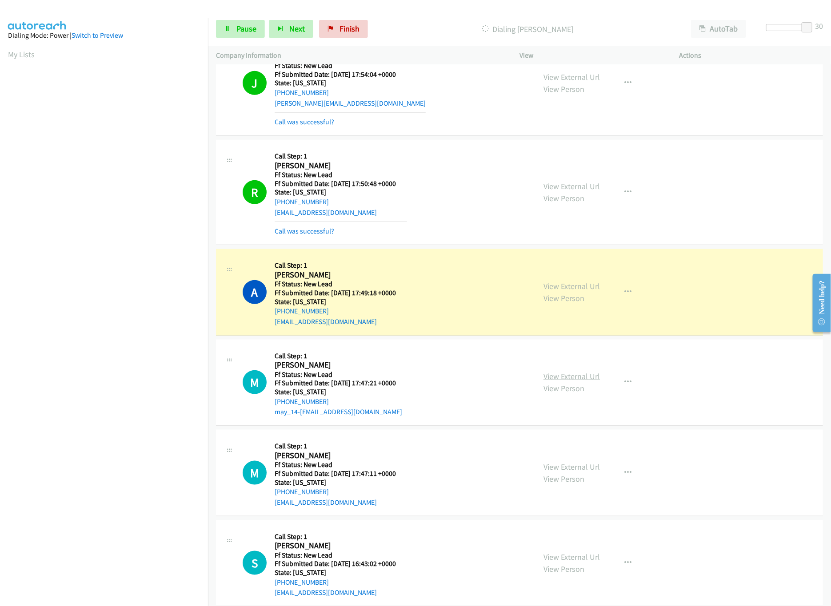
click at [566, 381] on link "View External Url" at bounding box center [571, 376] width 56 height 10
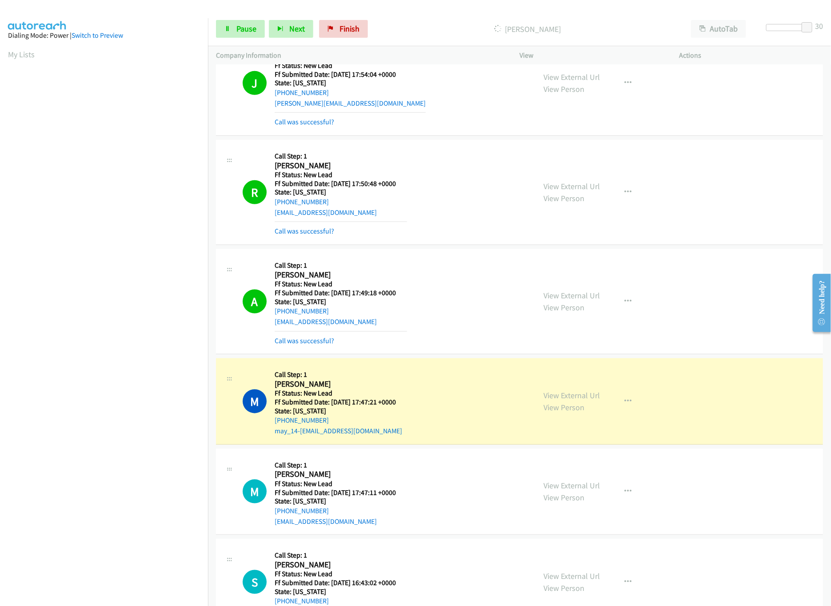
scroll to position [384, 0]
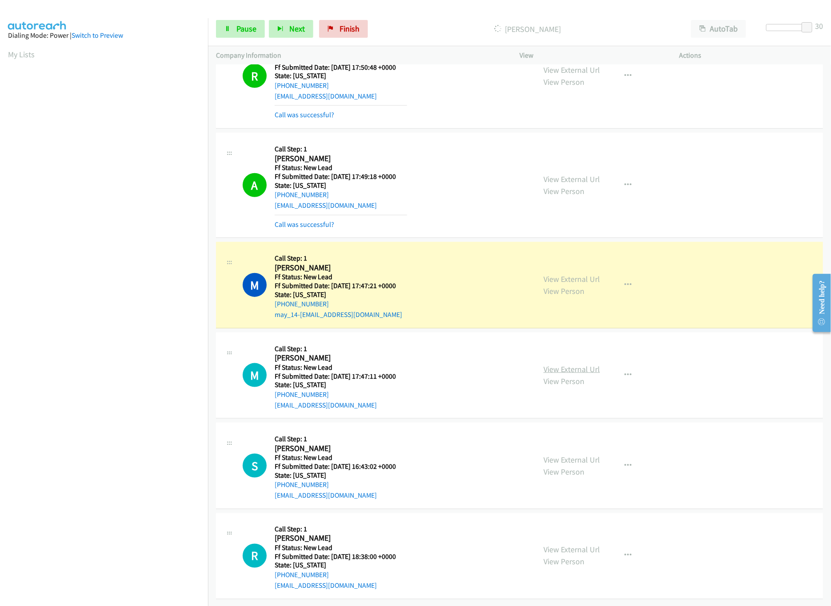
click at [574, 364] on link "View External Url" at bounding box center [571, 369] width 56 height 10
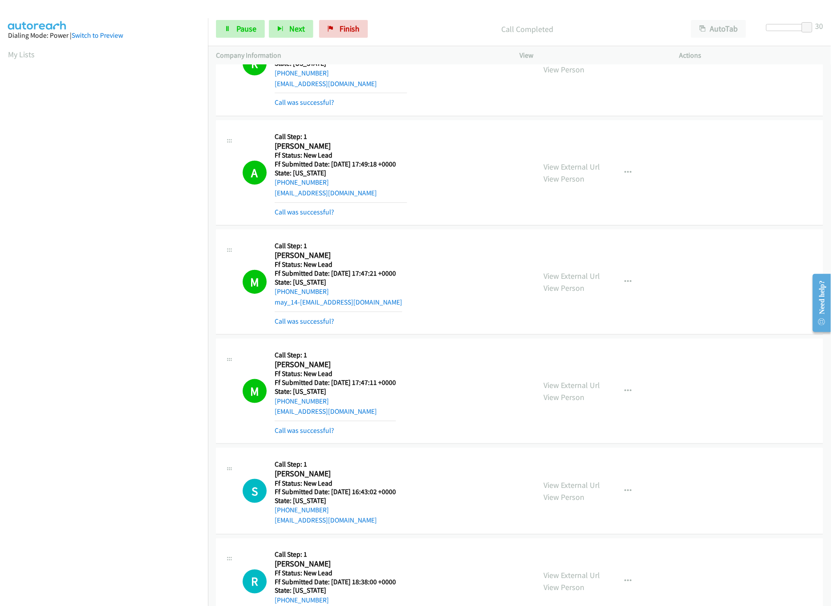
scroll to position [675, 0]
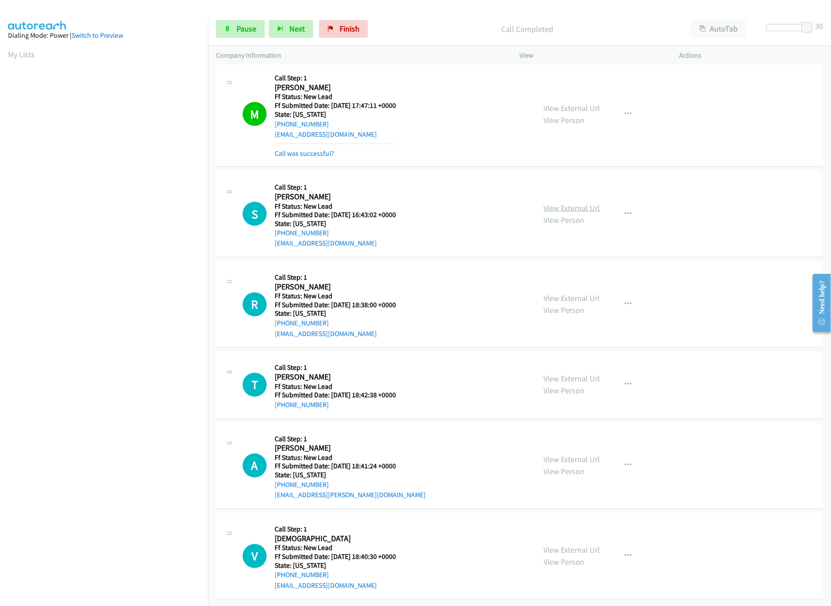
click at [561, 203] on link "View External Url" at bounding box center [571, 208] width 56 height 10
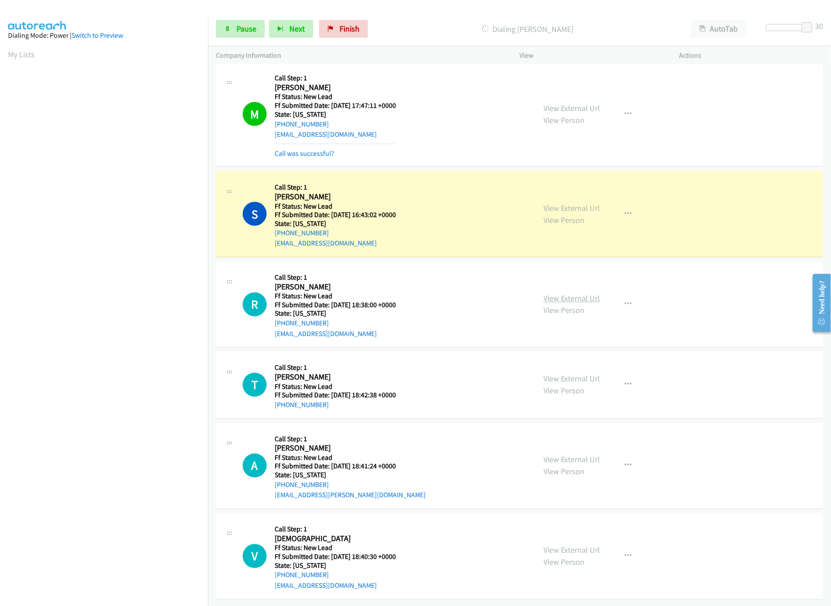
click at [578, 294] on link "View External Url" at bounding box center [571, 299] width 56 height 10
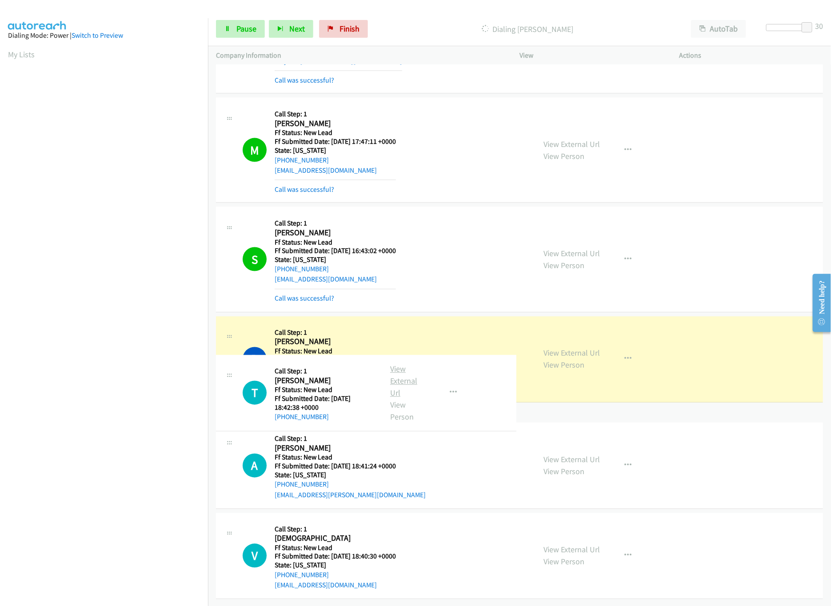
scroll to position [694, 0]
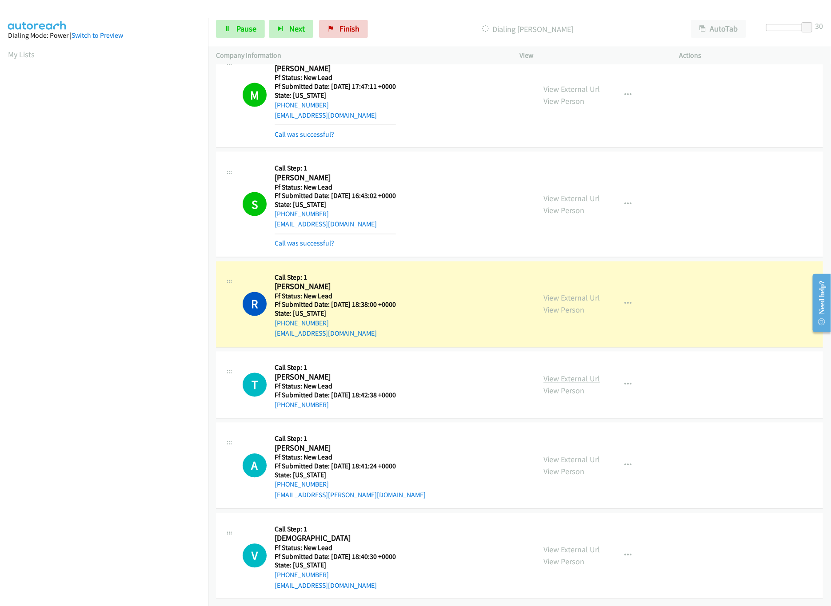
click at [557, 374] on link "View External Url" at bounding box center [571, 379] width 56 height 10
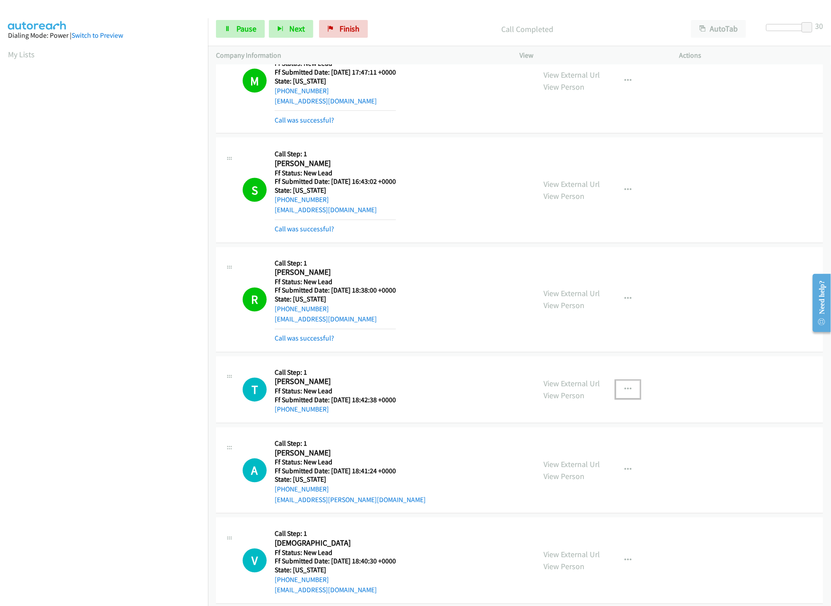
click at [624, 390] on icon "button" at bounding box center [627, 389] width 7 height 7
click at [549, 452] on link "Skip Call" at bounding box center [580, 448] width 118 height 18
click at [237, 31] on span "Pause" at bounding box center [246, 29] width 20 height 10
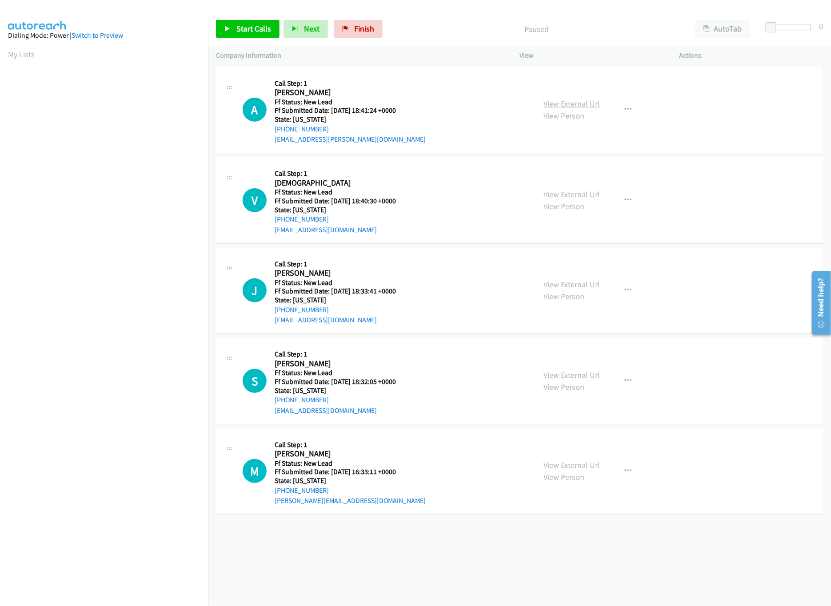
click at [573, 104] on link "View External Url" at bounding box center [571, 104] width 56 height 10
drag, startPoint x: 464, startPoint y: 509, endPoint x: 433, endPoint y: 510, distance: 31.1
click at [464, 509] on div "M Callback Scheduled Call Step: 1 [PERSON_NAME] America/New_York Ff Status: New…" at bounding box center [519, 472] width 607 height 87
click at [247, 31] on span "Start Calls" at bounding box center [253, 29] width 35 height 10
drag, startPoint x: 769, startPoint y: 27, endPoint x: 803, endPoint y: 27, distance: 34.6
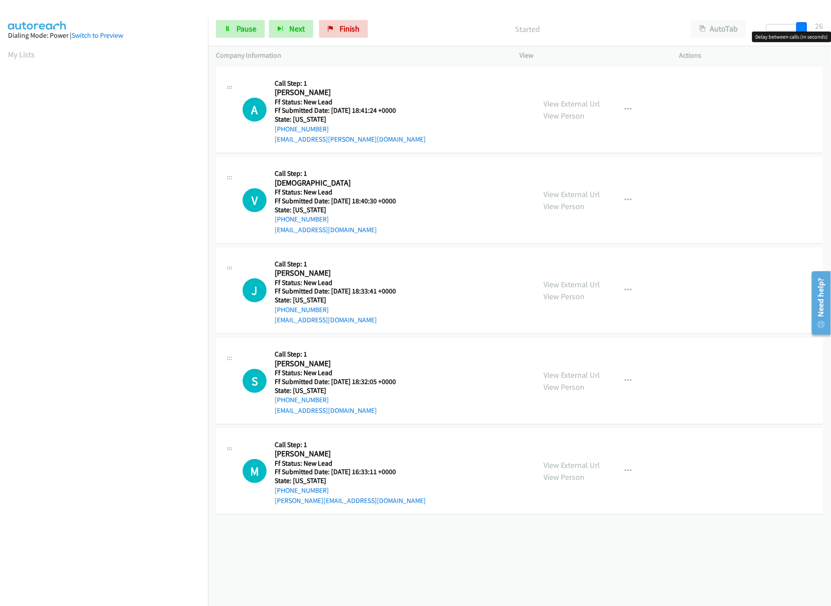
click at [803, 27] on span at bounding box center [801, 27] width 11 height 11
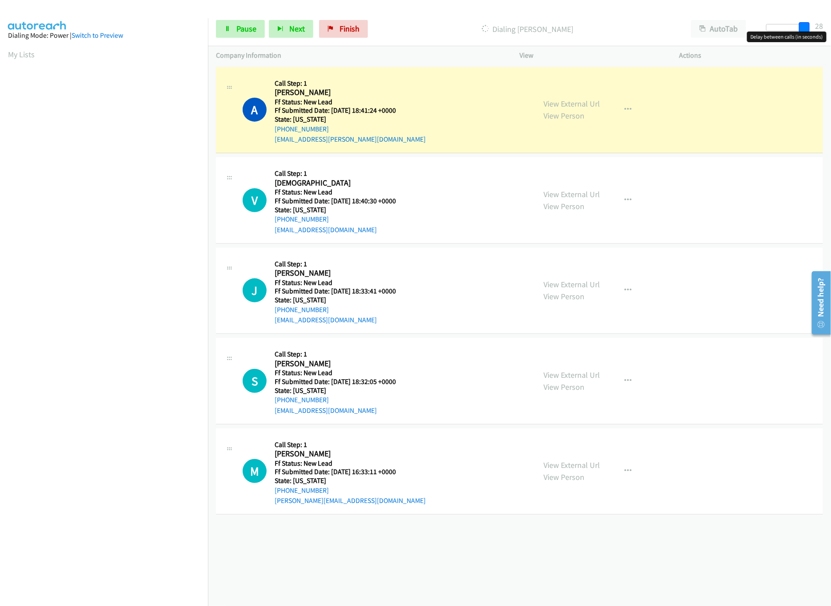
drag, startPoint x: 799, startPoint y: 24, endPoint x: 818, endPoint y: 28, distance: 19.9
click at [818, 28] on div "Start Calls Pause Next Finish Dialing [PERSON_NAME] AutoTab AutoTab 28" at bounding box center [519, 29] width 623 height 34
click at [561, 193] on link "View External Url" at bounding box center [571, 194] width 56 height 10
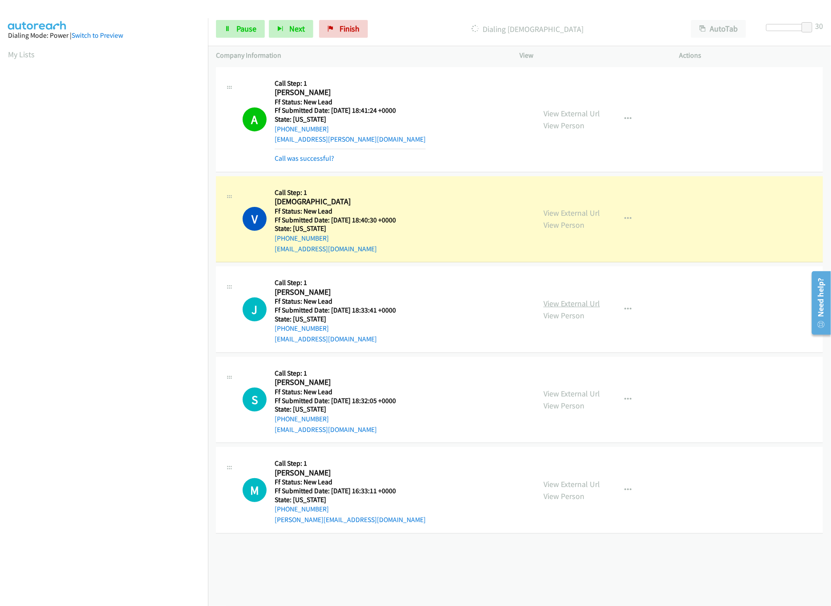
click at [593, 304] on link "View External Url" at bounding box center [571, 303] width 56 height 10
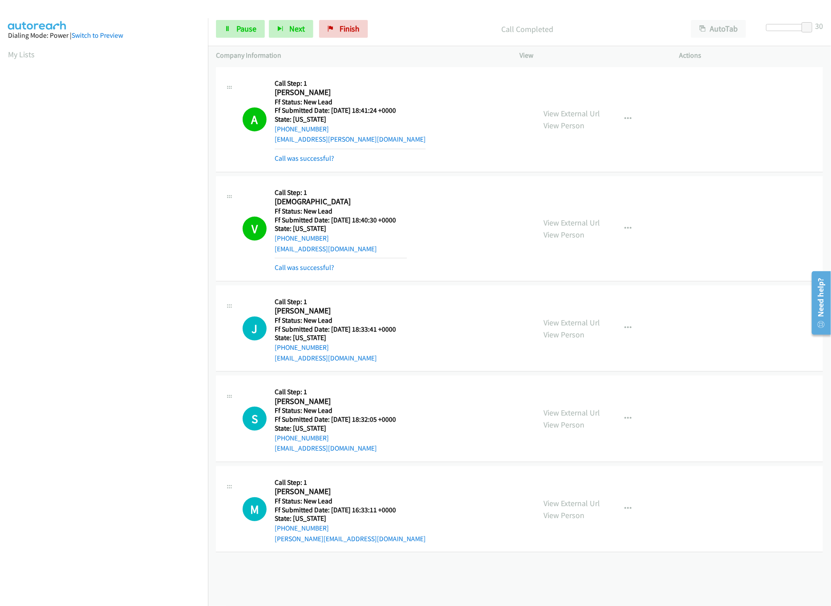
click at [560, 420] on div "View External Url View Person" at bounding box center [571, 419] width 56 height 24
click at [560, 415] on link "View External Url" at bounding box center [571, 413] width 56 height 10
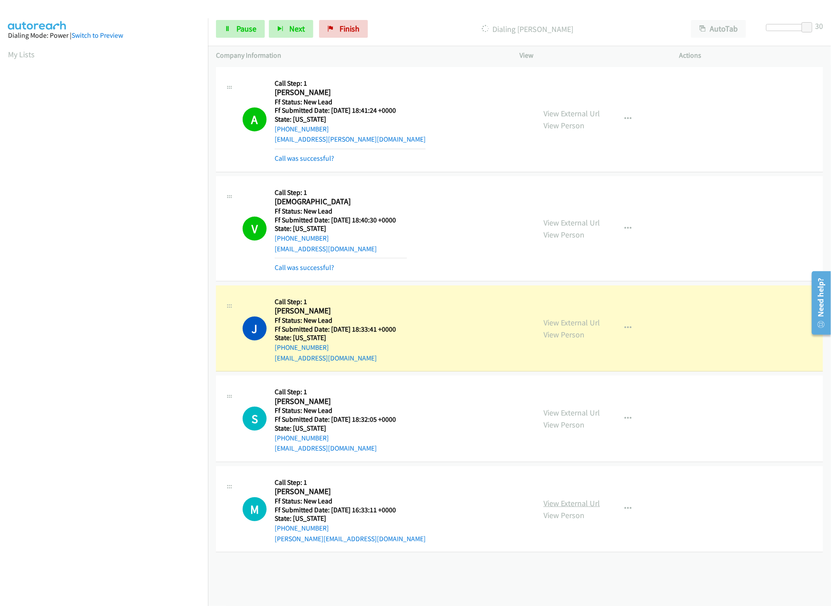
click at [564, 504] on link "View External Url" at bounding box center [571, 503] width 56 height 10
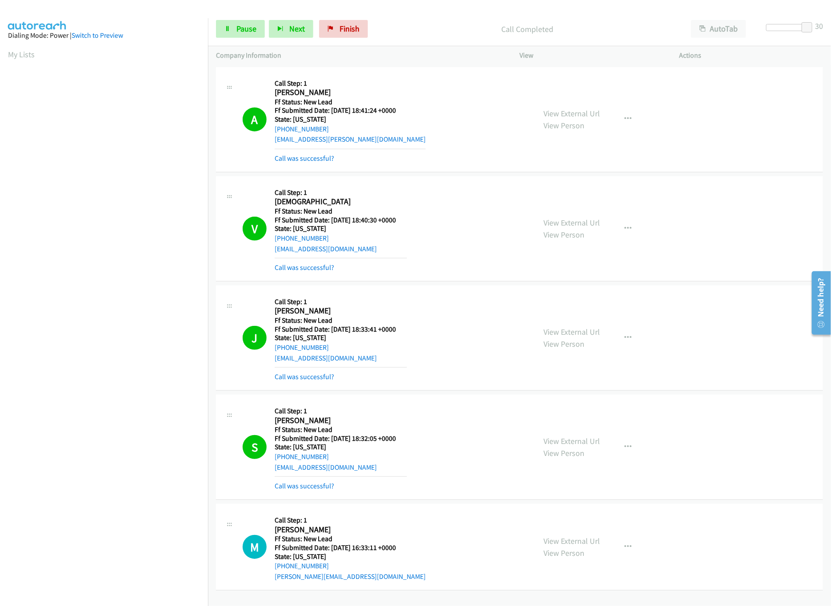
scroll to position [3, 0]
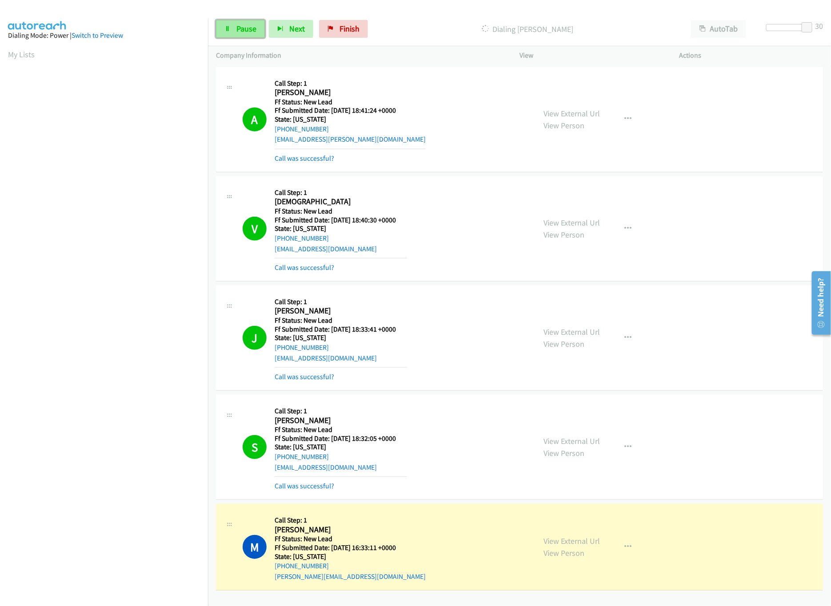
click at [247, 28] on span "Pause" at bounding box center [246, 29] width 20 height 10
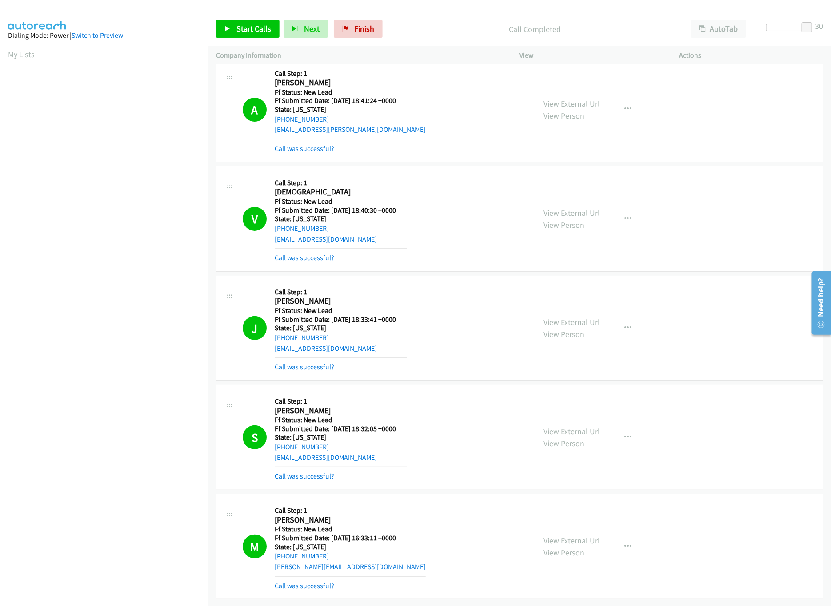
scroll to position [0, 0]
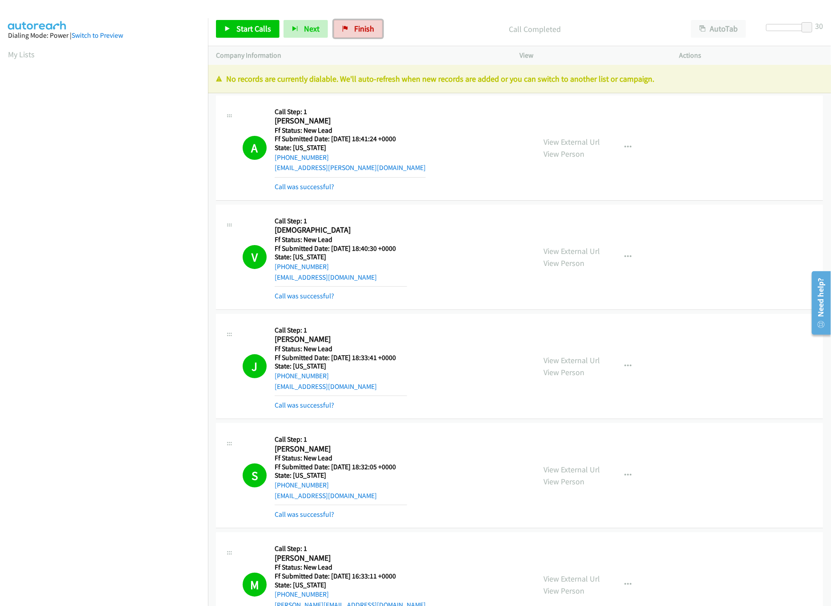
drag, startPoint x: 370, startPoint y: 24, endPoint x: 442, endPoint y: 39, distance: 73.3
click at [370, 24] on span "Finish" at bounding box center [364, 29] width 20 height 10
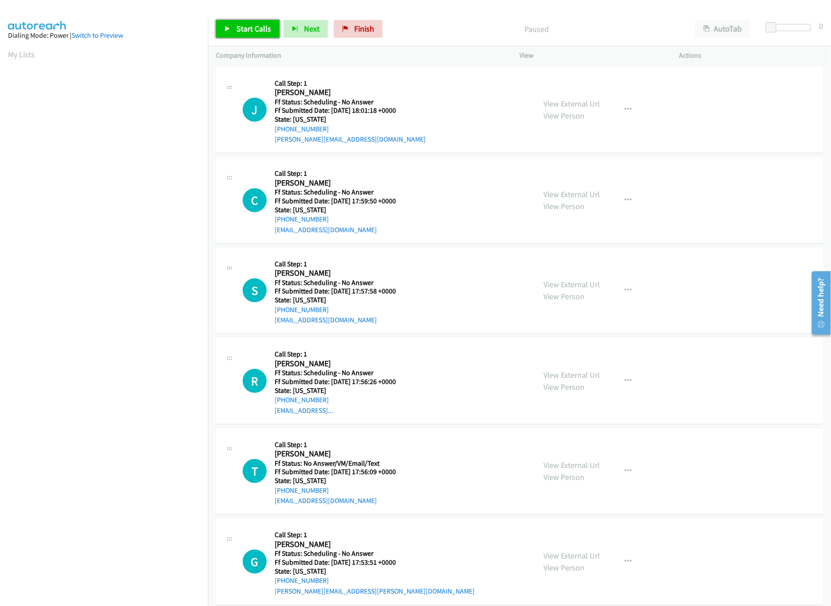
click at [244, 31] on span "Start Calls" at bounding box center [253, 29] width 35 height 10
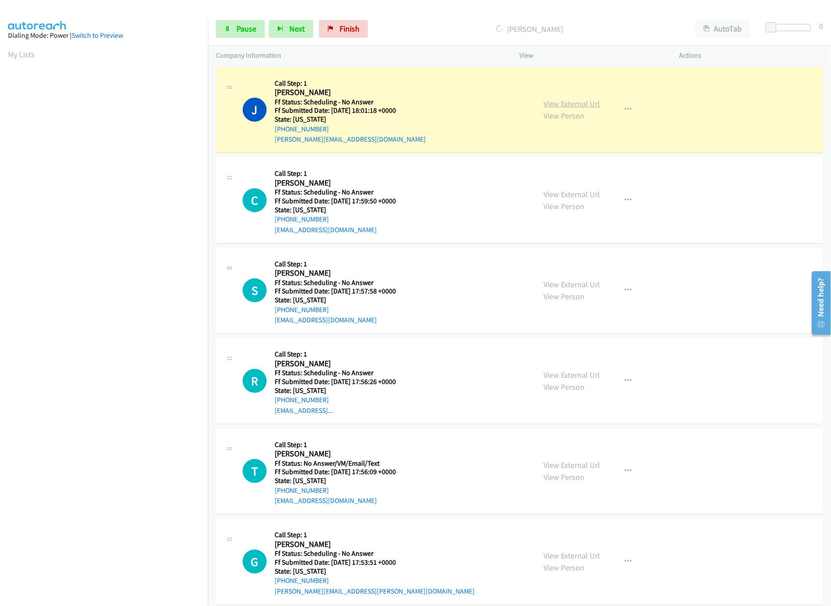
click at [561, 105] on link "View External Url" at bounding box center [571, 104] width 56 height 10
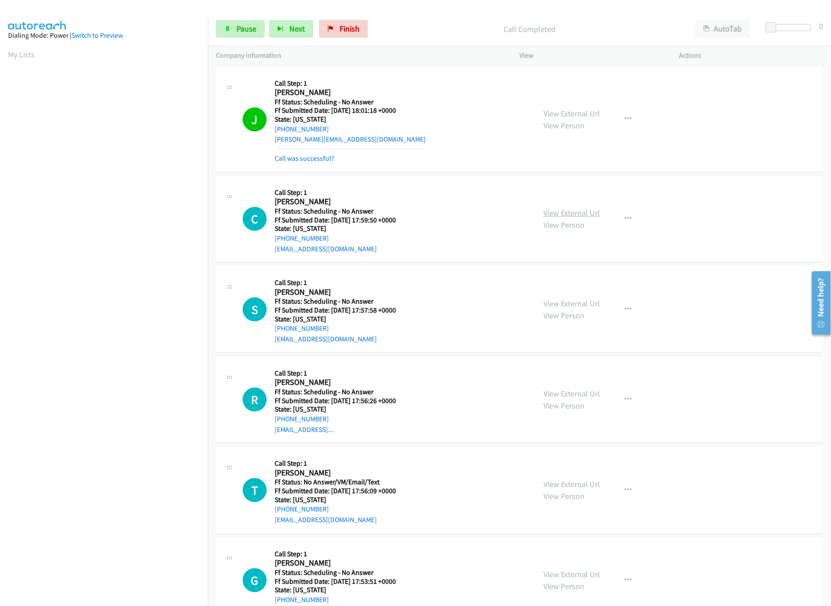
click at [556, 215] on link "View External Url" at bounding box center [571, 213] width 56 height 10
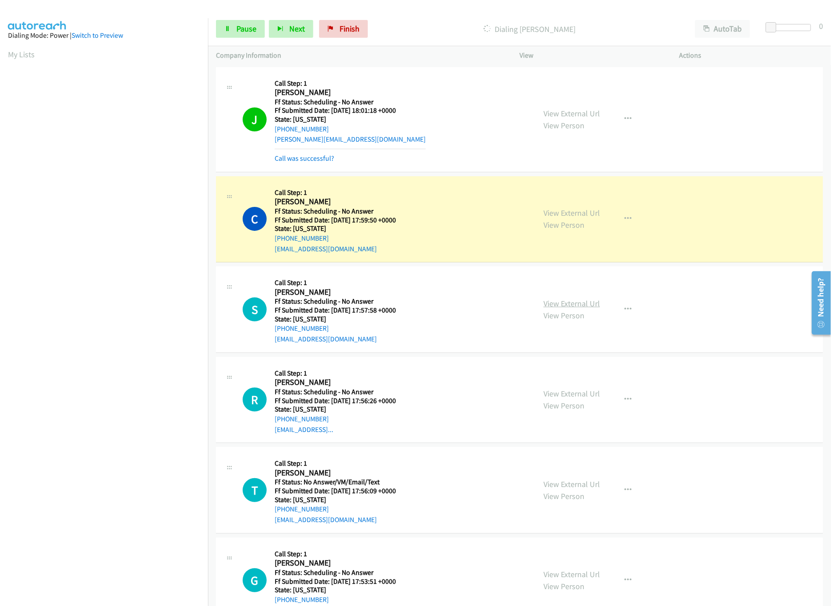
click at [551, 303] on link "View External Url" at bounding box center [571, 303] width 56 height 10
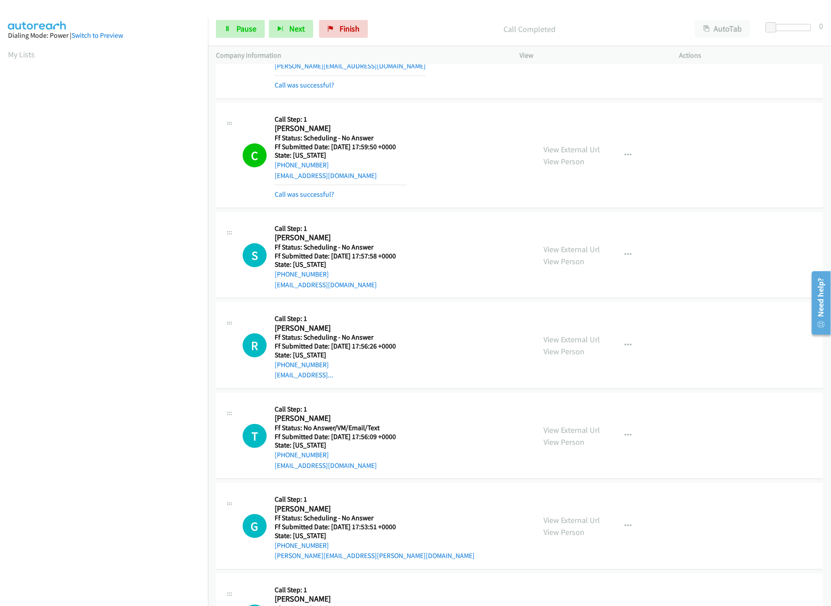
scroll to position [178, 0]
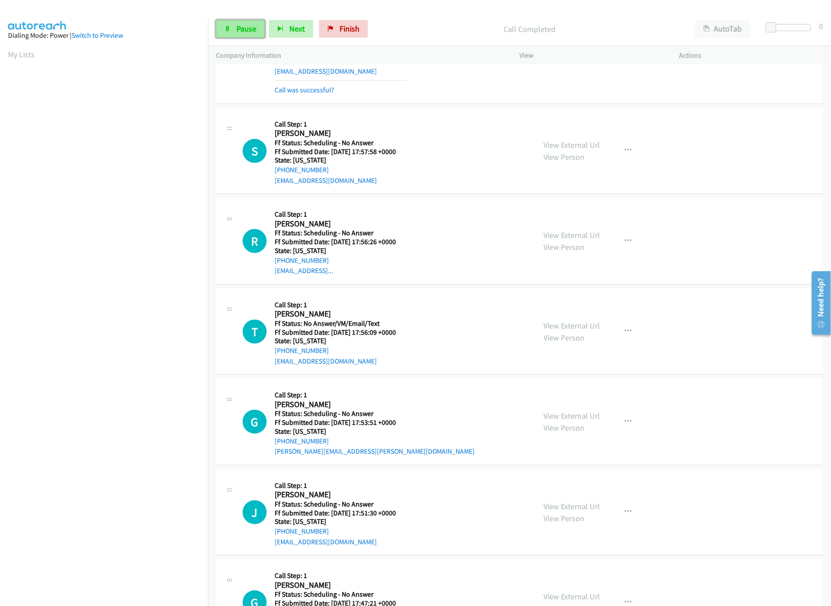
click at [258, 34] on link "Pause" at bounding box center [240, 29] width 49 height 18
click at [258, 34] on link "Start Calls" at bounding box center [248, 29] width 64 height 18
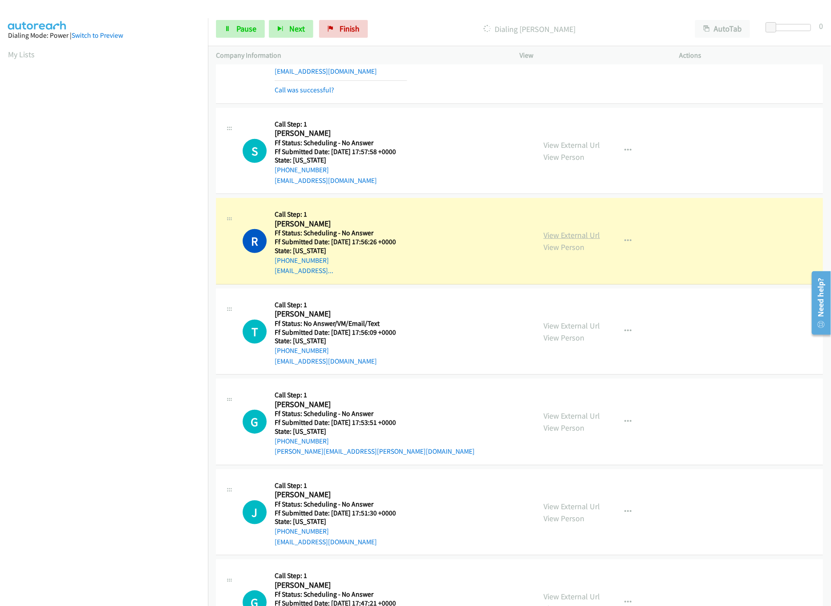
click at [570, 238] on link "View External Url" at bounding box center [571, 235] width 56 height 10
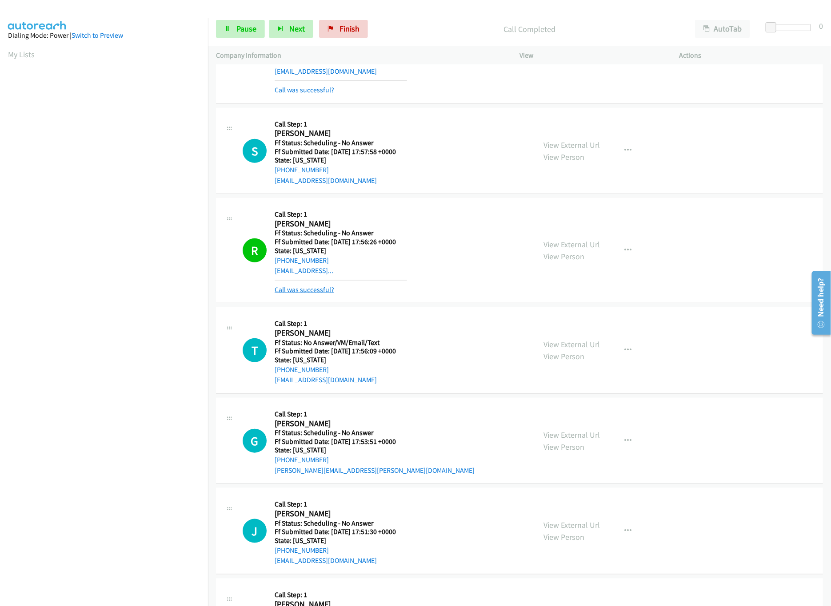
click at [316, 290] on link "Call was successful?" at bounding box center [304, 290] width 60 height 8
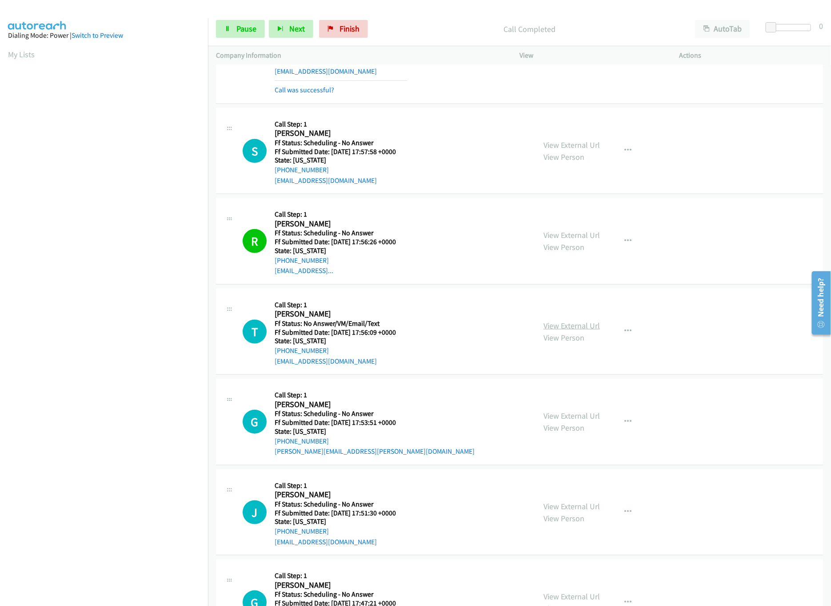
click at [574, 323] on link "View External Url" at bounding box center [571, 326] width 56 height 10
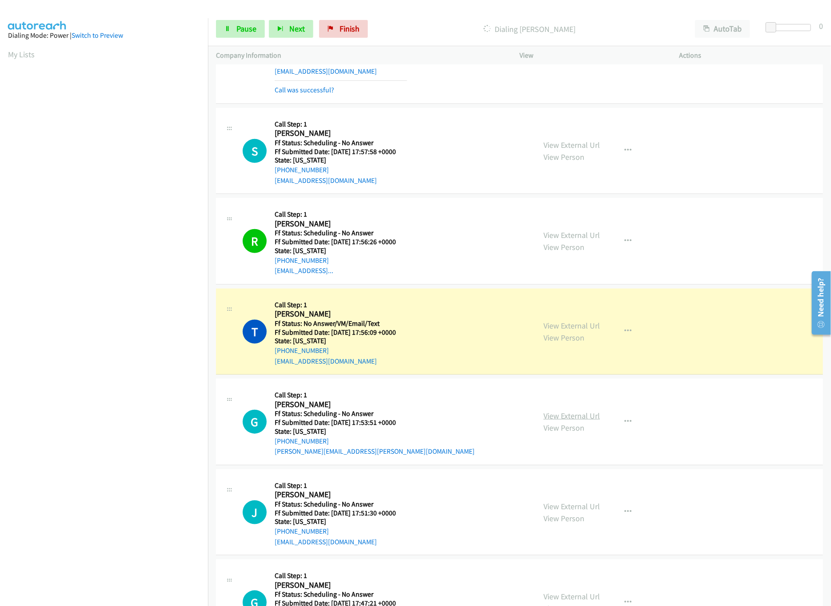
click at [557, 420] on link "View External Url" at bounding box center [571, 416] width 56 height 10
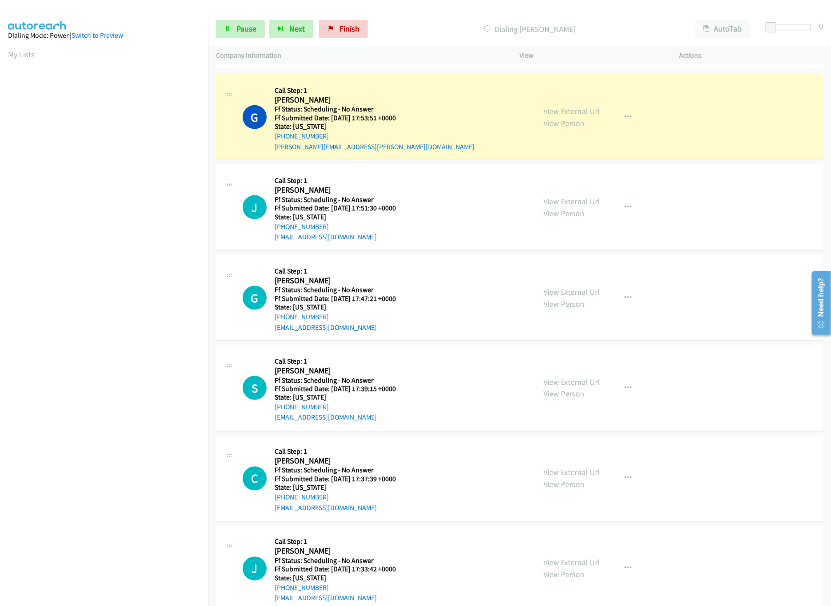
scroll to position [533, 0]
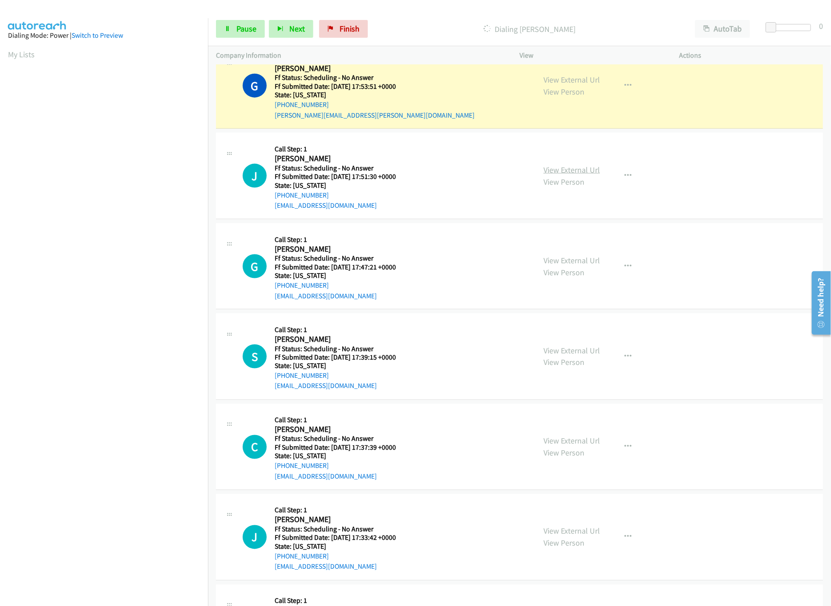
click at [572, 175] on link "View External Url" at bounding box center [571, 170] width 56 height 10
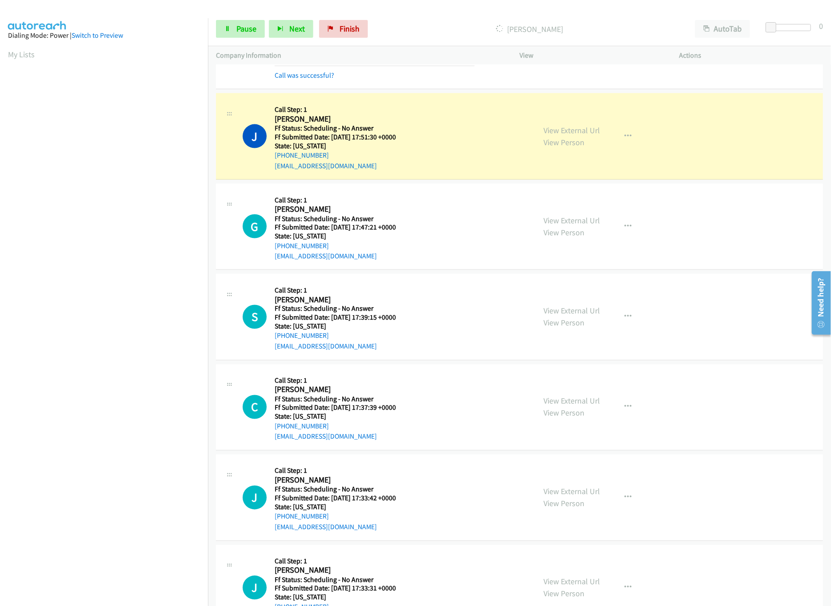
scroll to position [621, 0]
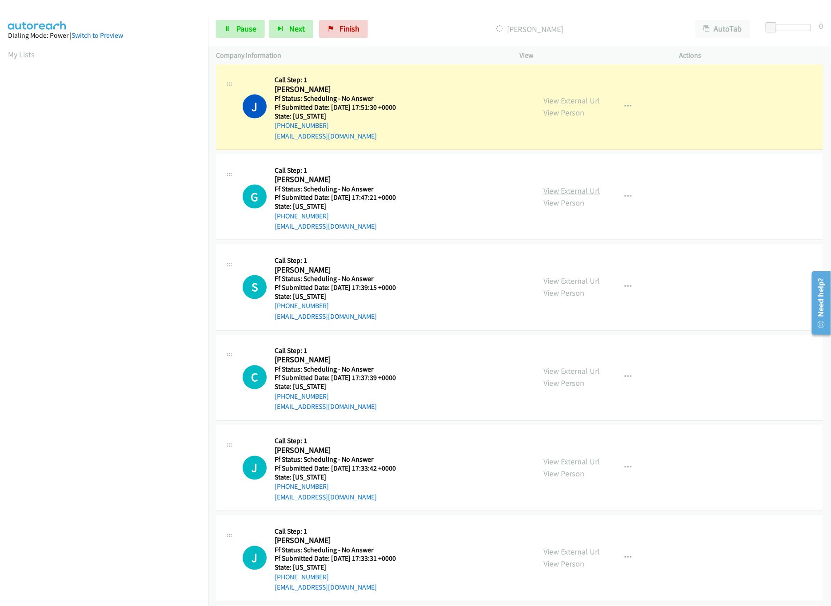
click at [567, 193] on link "View External Url" at bounding box center [571, 191] width 56 height 10
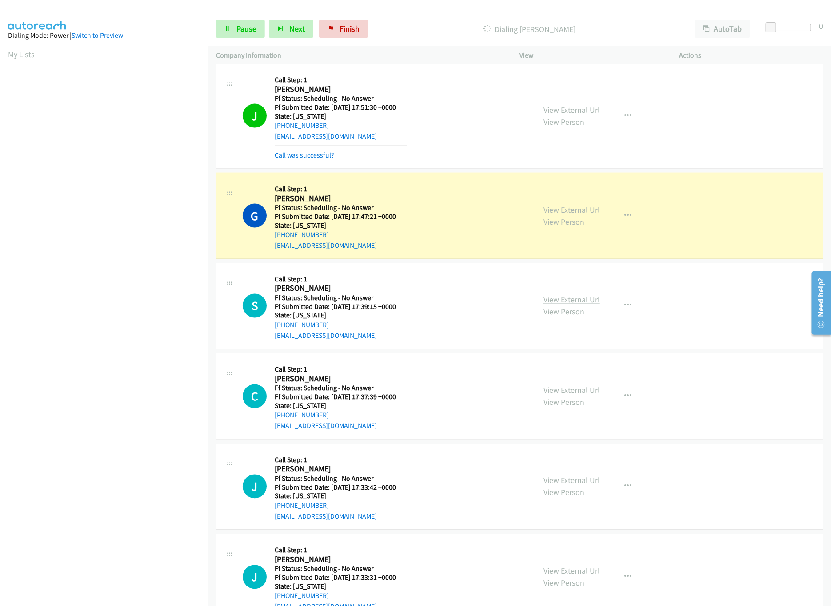
click at [568, 302] on link "View External Url" at bounding box center [571, 300] width 56 height 10
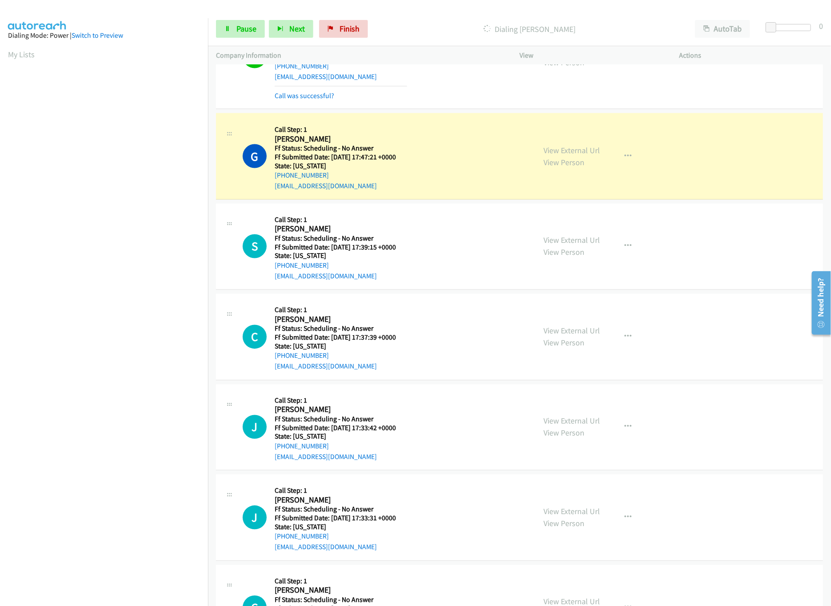
scroll to position [711, 0]
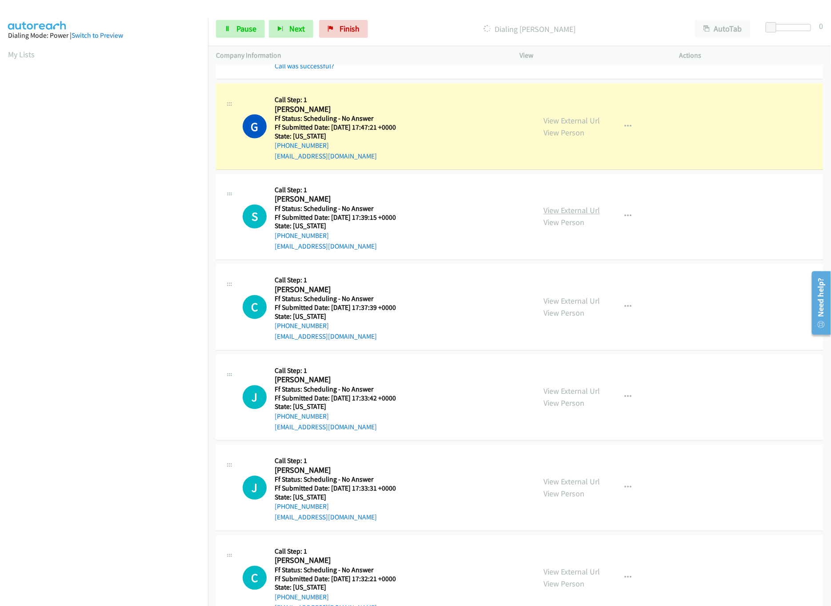
click at [553, 212] on link "View External Url" at bounding box center [571, 211] width 56 height 10
click at [571, 304] on link "View External Url" at bounding box center [571, 301] width 56 height 10
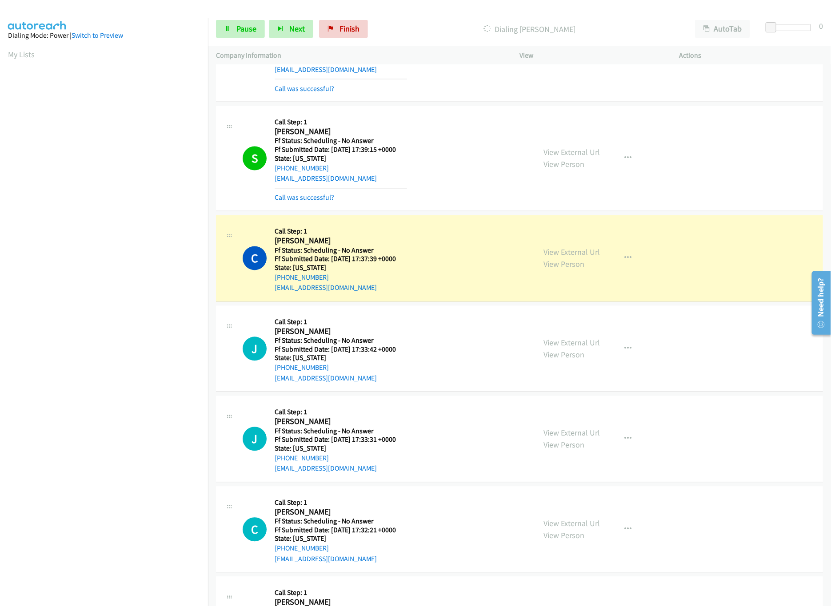
scroll to position [977, 0]
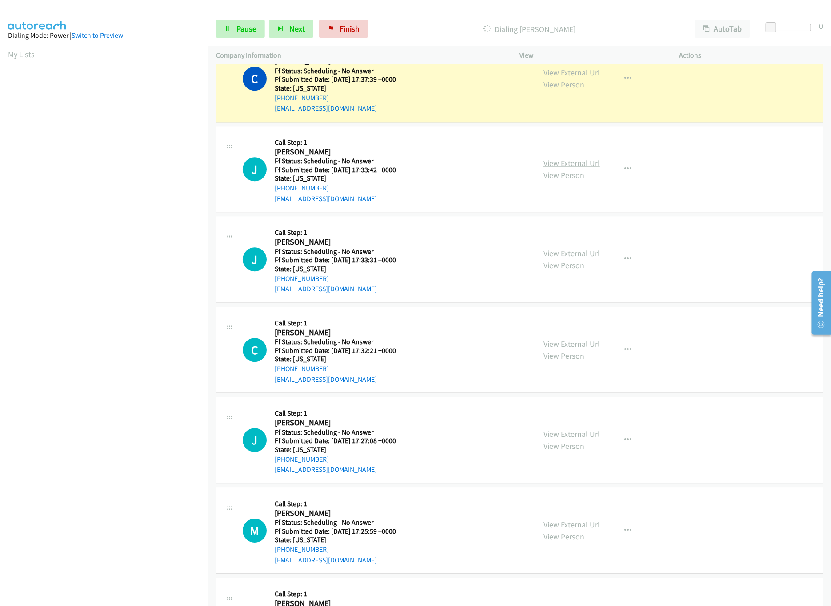
click at [565, 167] on link "View External Url" at bounding box center [571, 163] width 56 height 10
click at [545, 258] on link "View External Url" at bounding box center [571, 253] width 56 height 10
click at [564, 345] on link "View External Url" at bounding box center [571, 344] width 56 height 10
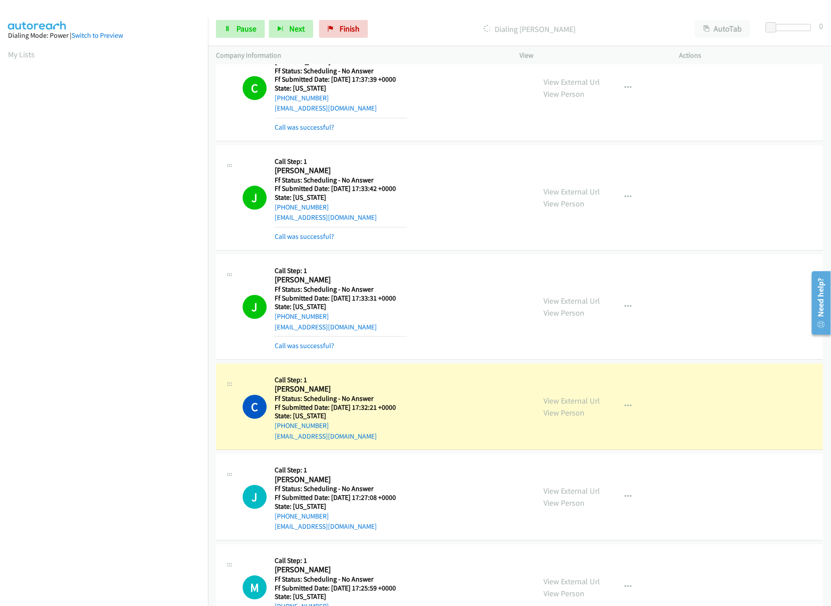
scroll to position [1154, 0]
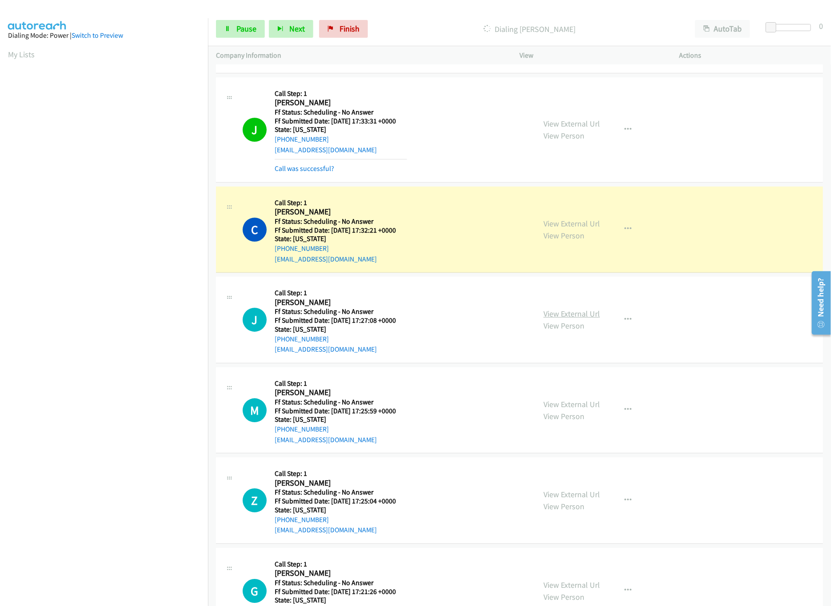
click at [567, 315] on link "View External Url" at bounding box center [571, 314] width 56 height 10
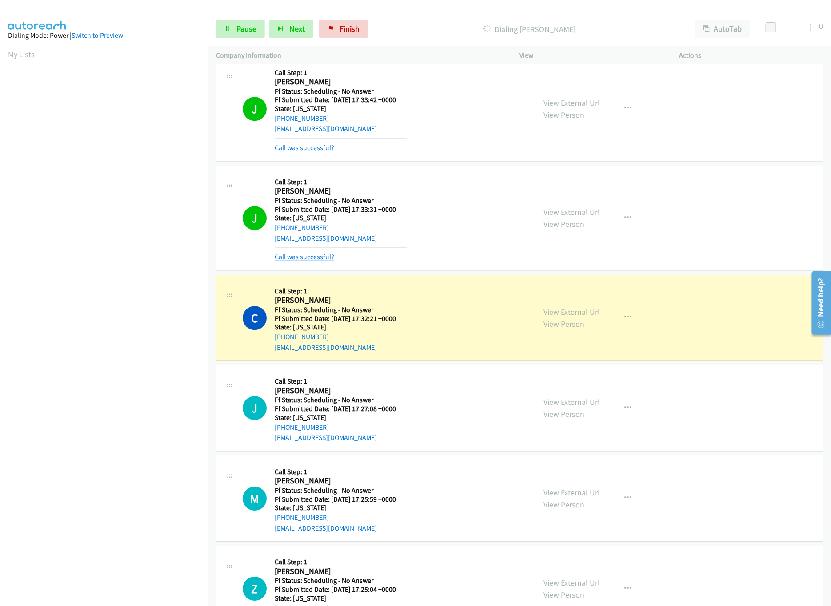
click at [314, 261] on link "Call was successful?" at bounding box center [304, 257] width 60 height 8
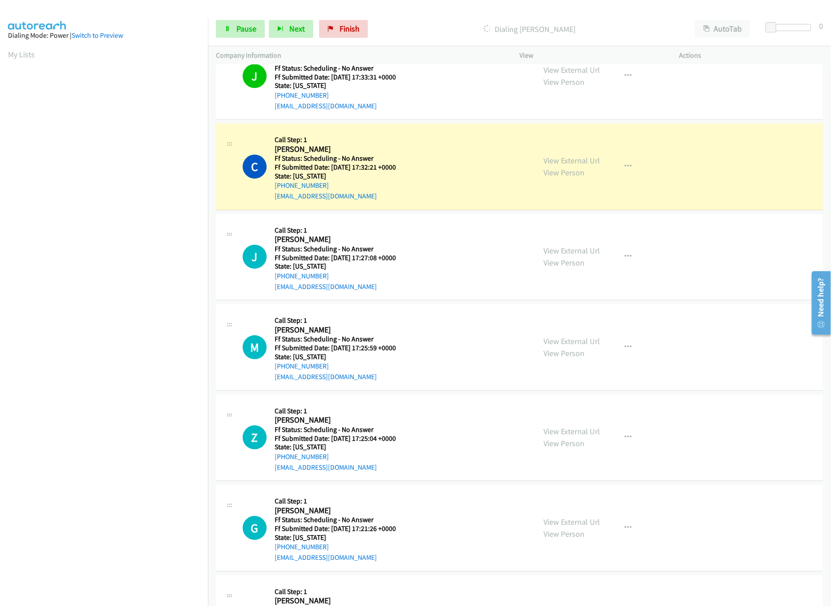
scroll to position [1244, 0]
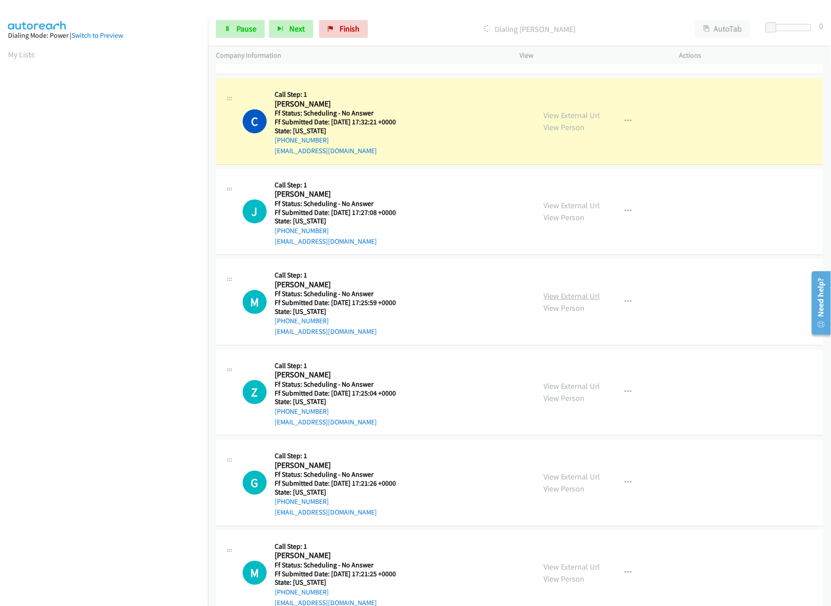
click at [584, 295] on link "View External Url" at bounding box center [571, 296] width 56 height 10
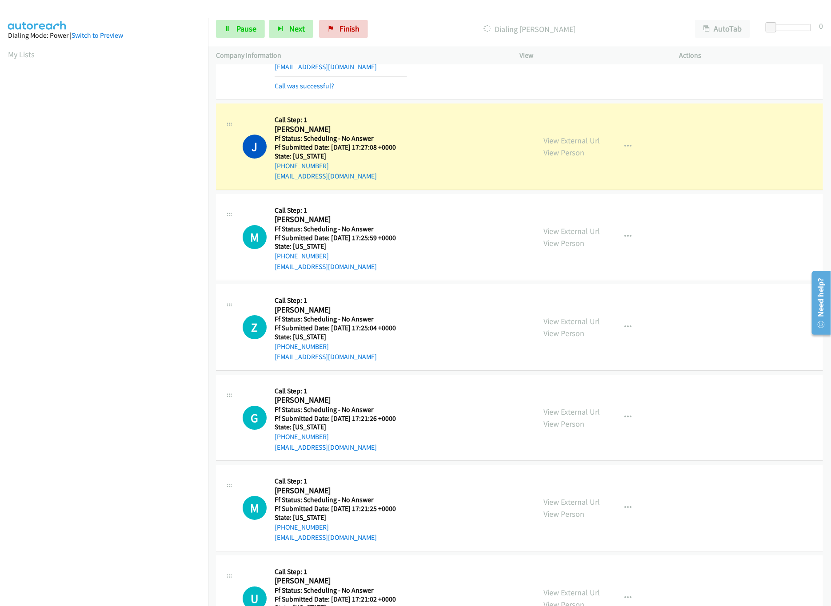
scroll to position [1421, 0]
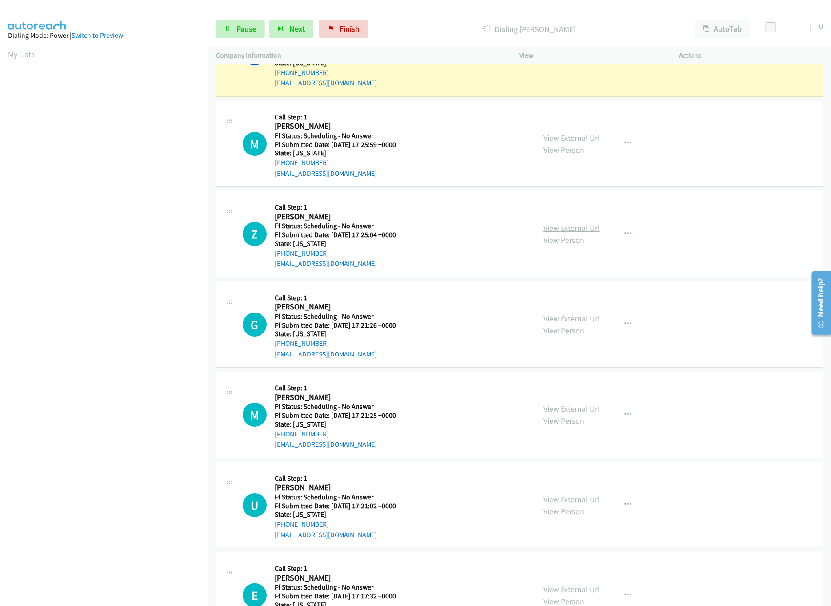
click at [561, 232] on link "View External Url" at bounding box center [571, 228] width 56 height 10
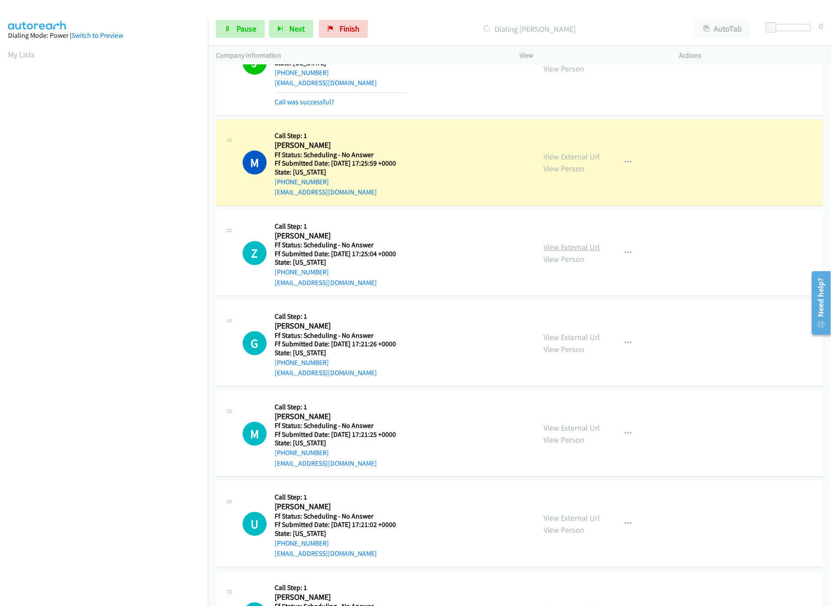
scroll to position [1430, 0]
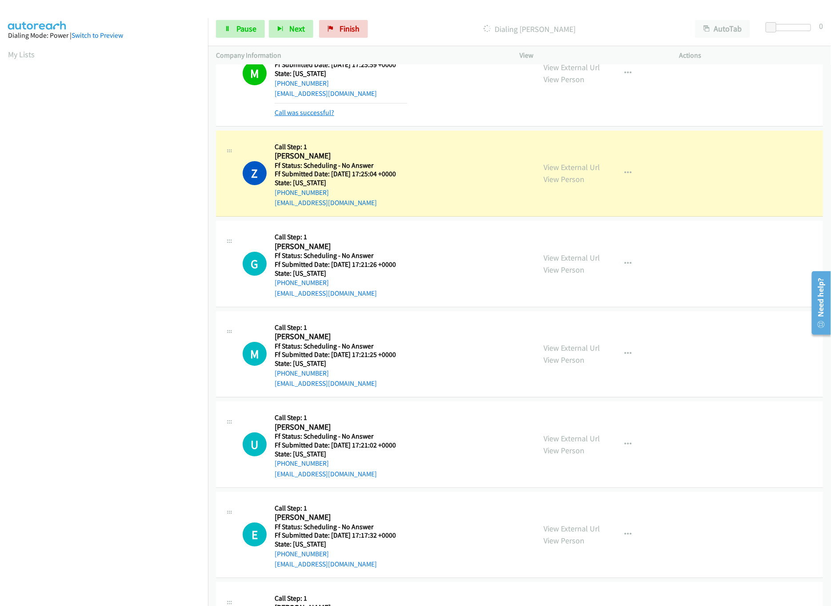
click at [314, 117] on link "Call was successful?" at bounding box center [304, 112] width 60 height 8
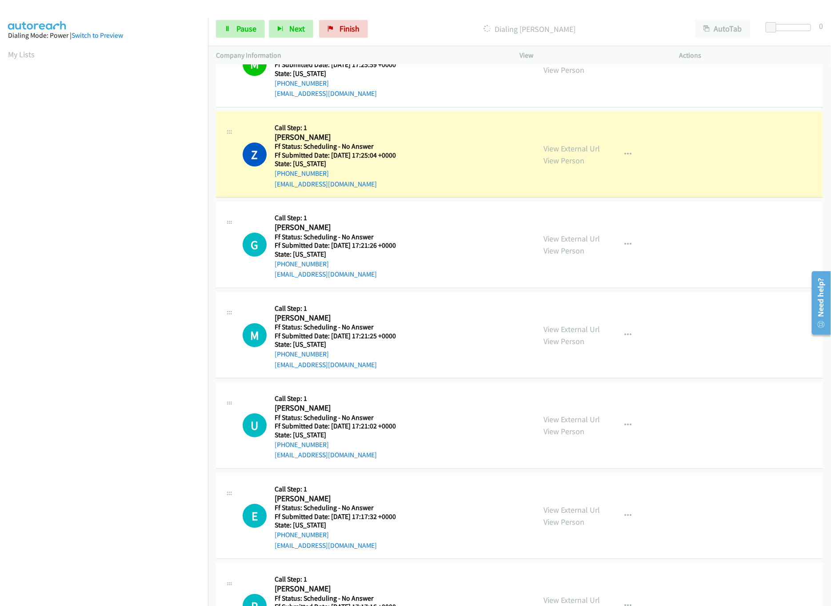
scroll to position [1510, 0]
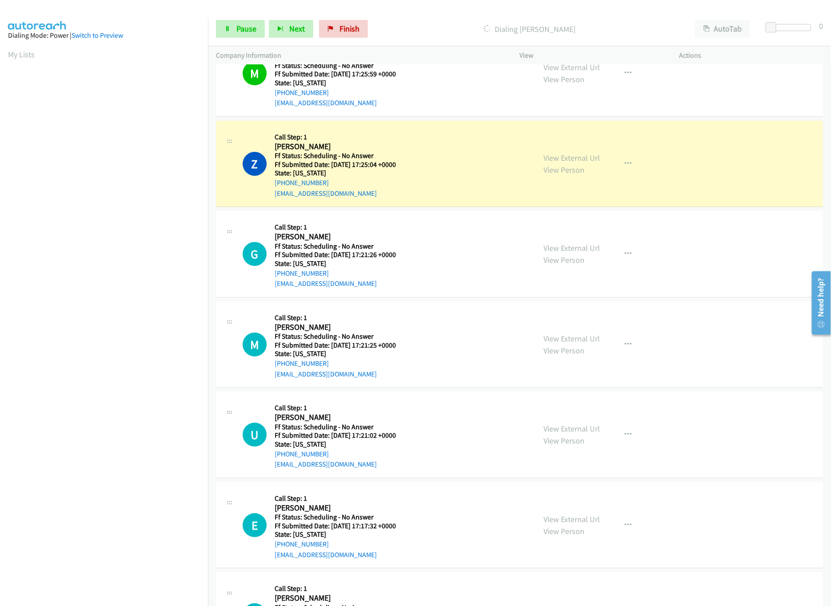
click at [576, 248] on div "View External Url View Person" at bounding box center [571, 254] width 56 height 24
click at [576, 253] on link "View External Url" at bounding box center [571, 248] width 56 height 10
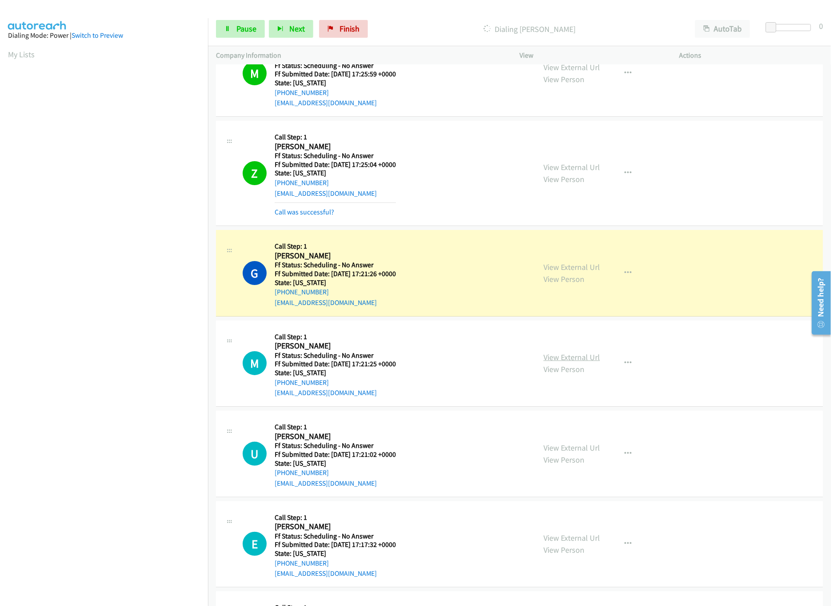
click at [581, 362] on link "View External Url" at bounding box center [571, 357] width 56 height 10
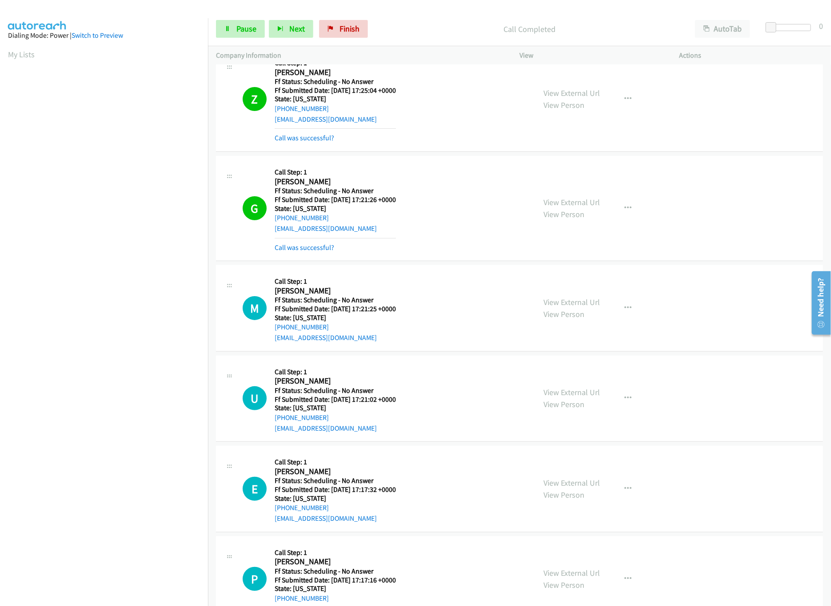
scroll to position [1687, 0]
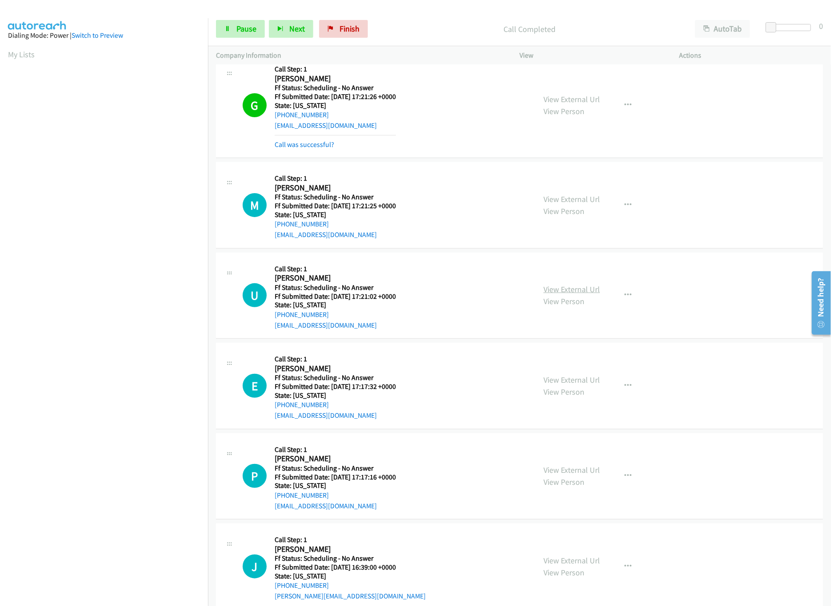
click at [576, 294] on link "View External Url" at bounding box center [571, 289] width 56 height 10
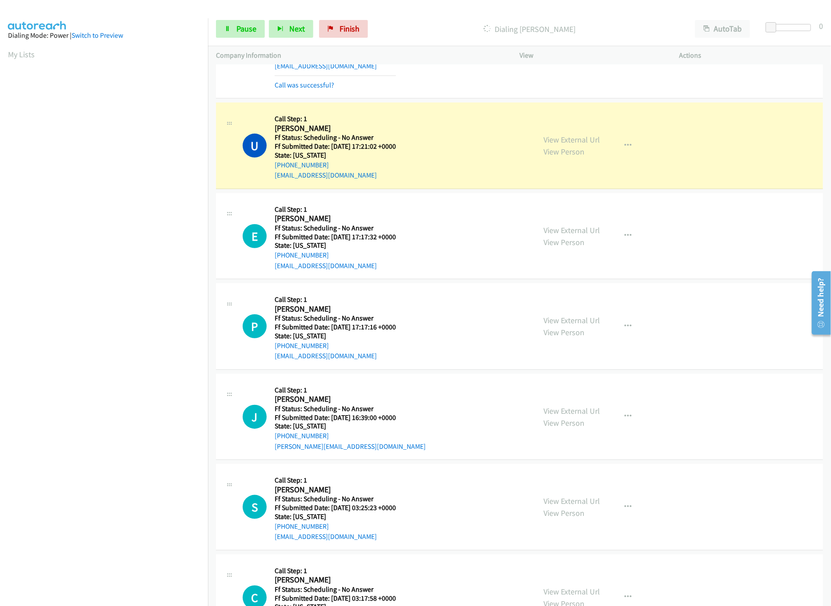
scroll to position [1865, 0]
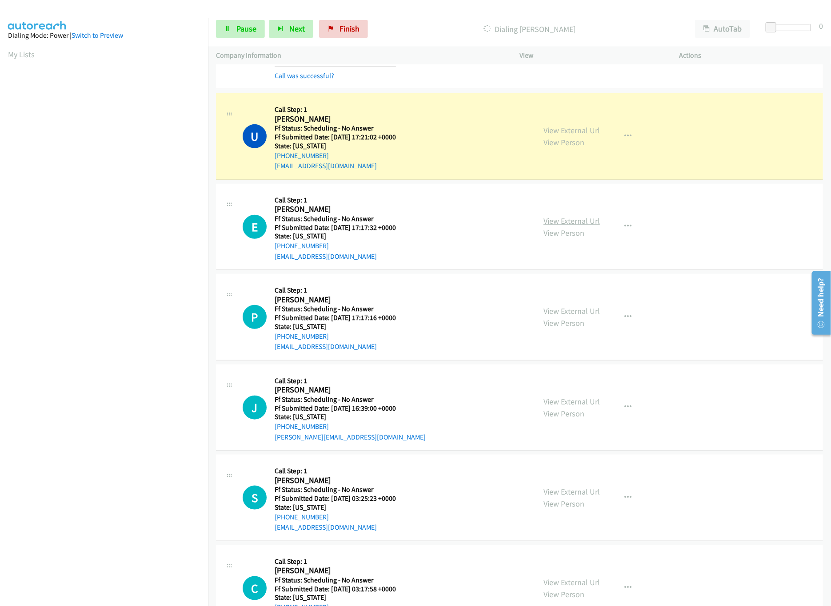
click at [567, 226] on link "View External Url" at bounding box center [571, 221] width 56 height 10
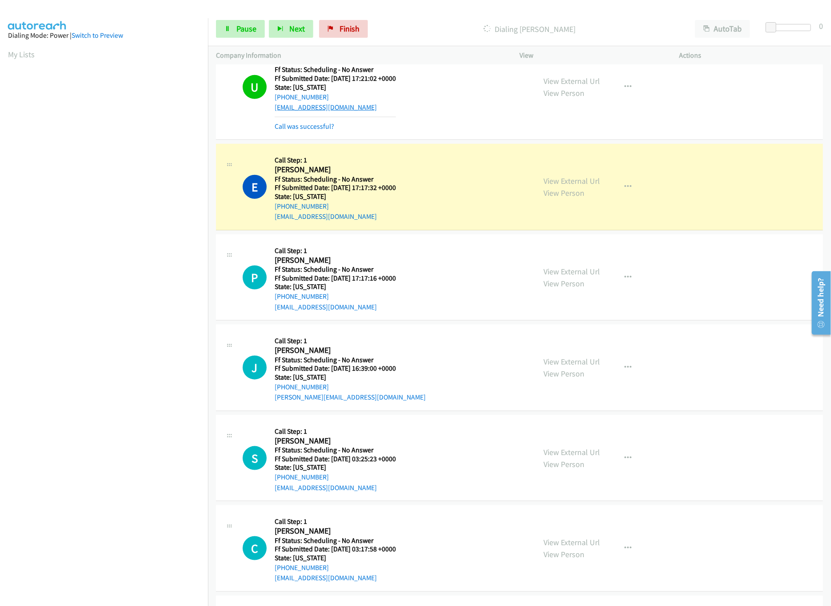
scroll to position [1954, 0]
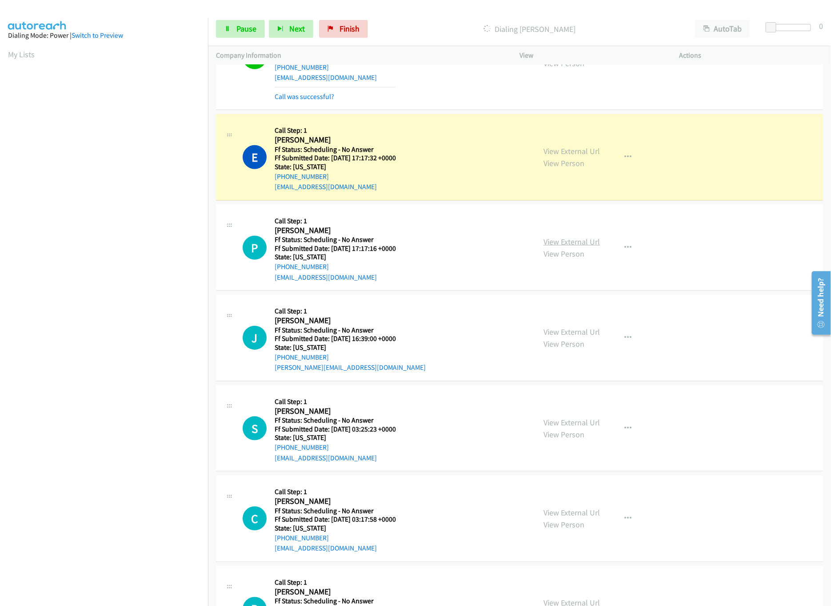
click at [565, 247] on link "View External Url" at bounding box center [571, 242] width 56 height 10
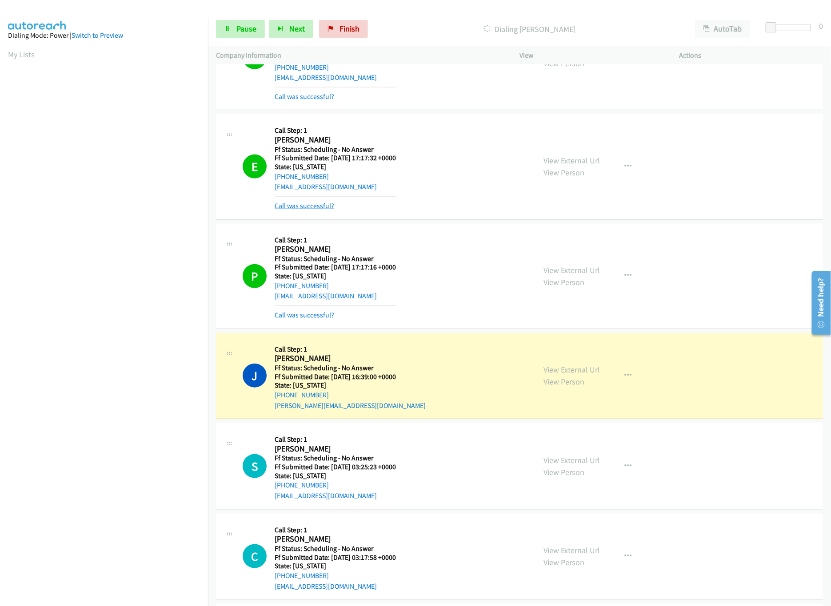
click at [325, 210] on link "Call was successful?" at bounding box center [304, 206] width 60 height 8
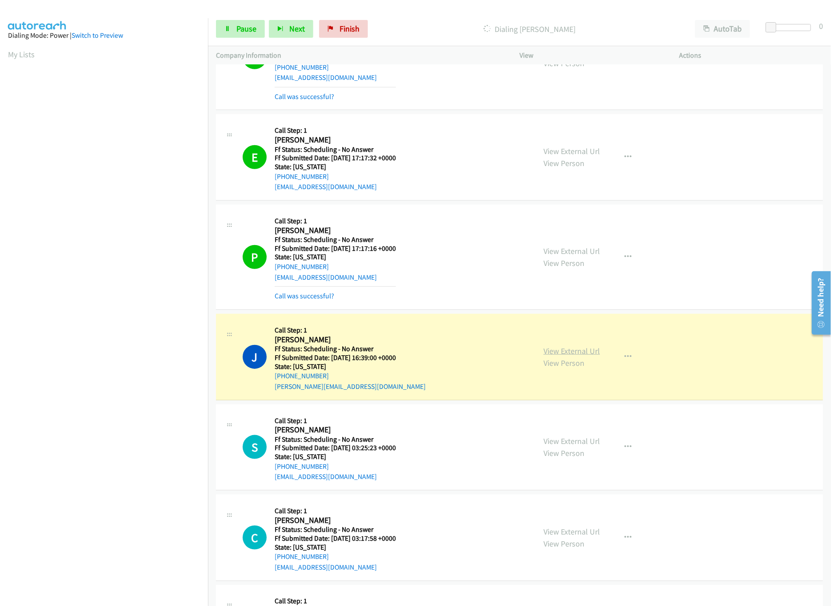
click at [549, 356] on link "View External Url" at bounding box center [571, 351] width 56 height 10
click at [568, 446] on link "View External Url" at bounding box center [571, 441] width 56 height 10
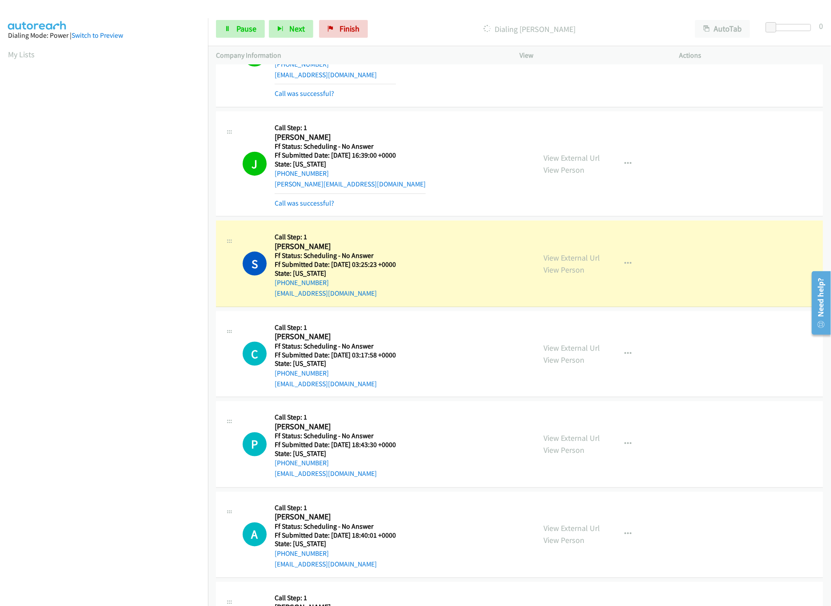
scroll to position [2220, 0]
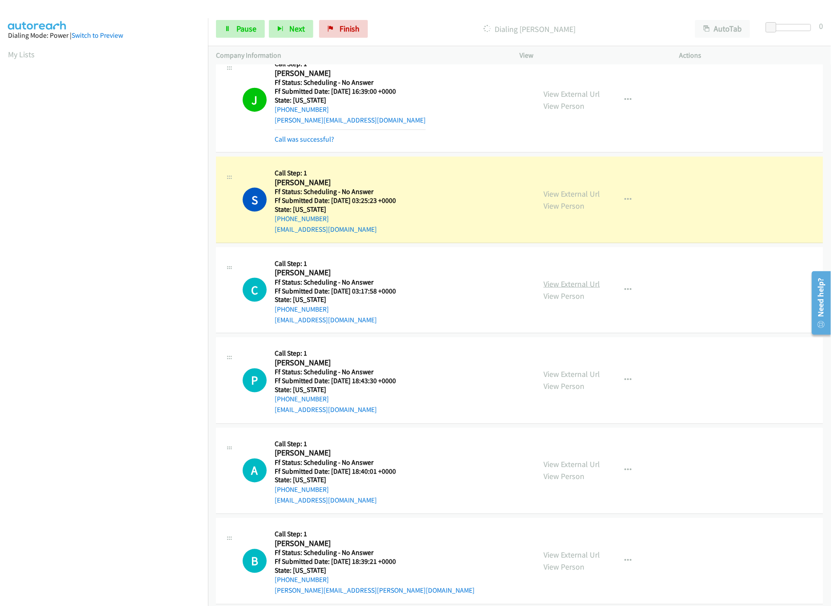
click at [583, 289] on link "View External Url" at bounding box center [571, 284] width 56 height 10
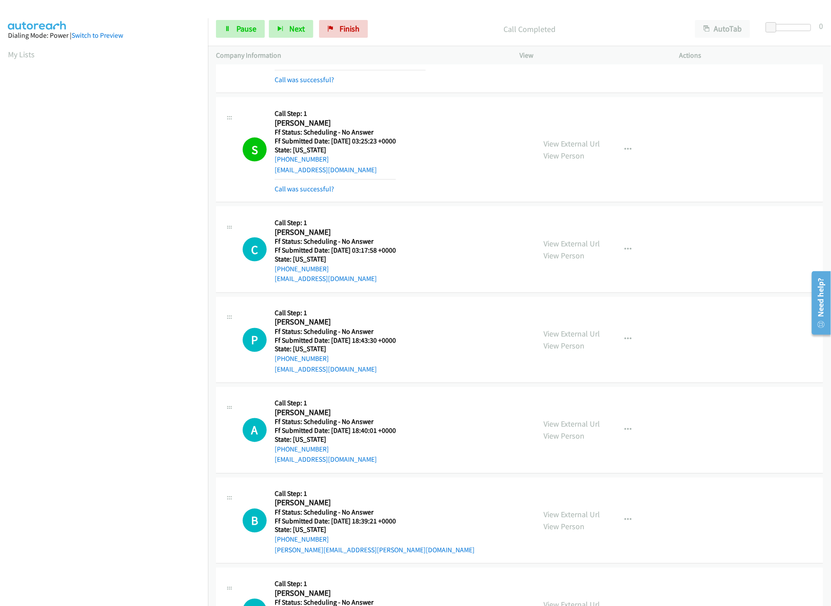
scroll to position [2310, 0]
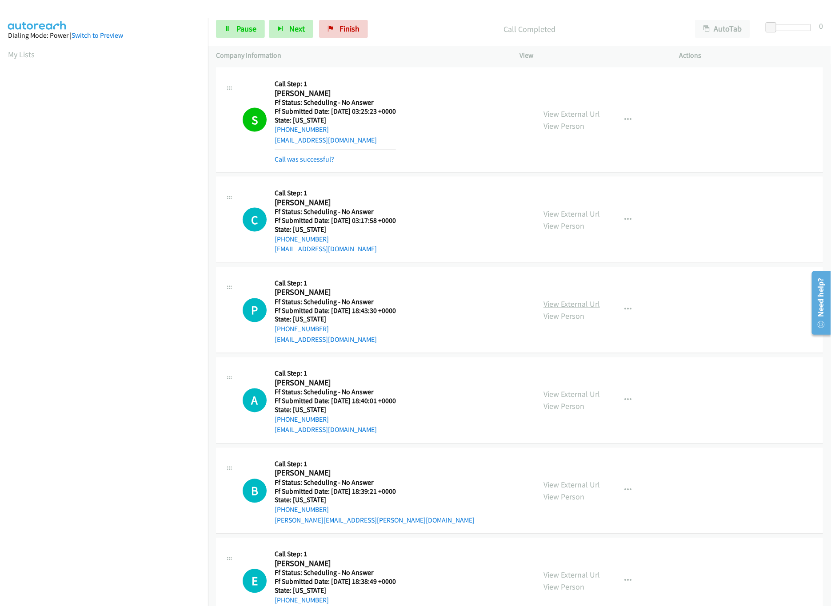
click at [548, 310] on link "View External Url" at bounding box center [571, 304] width 56 height 10
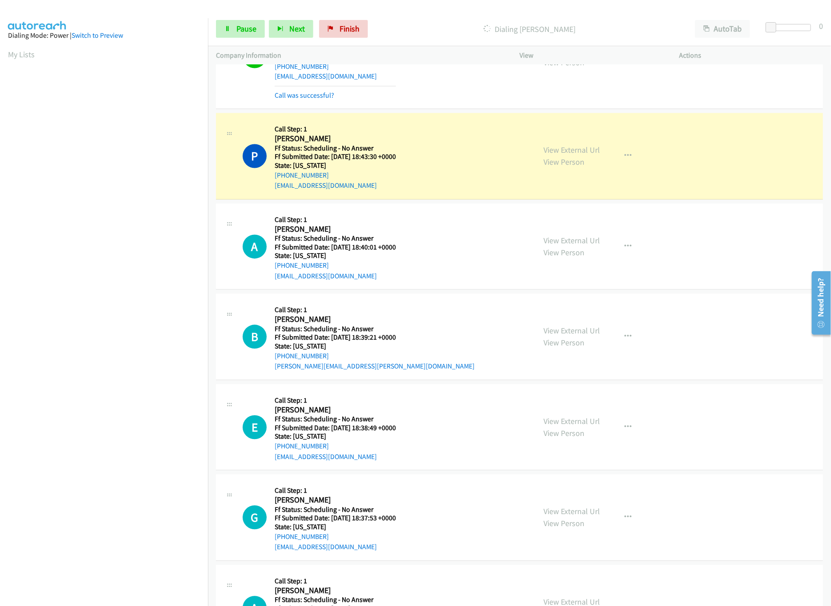
scroll to position [2576, 0]
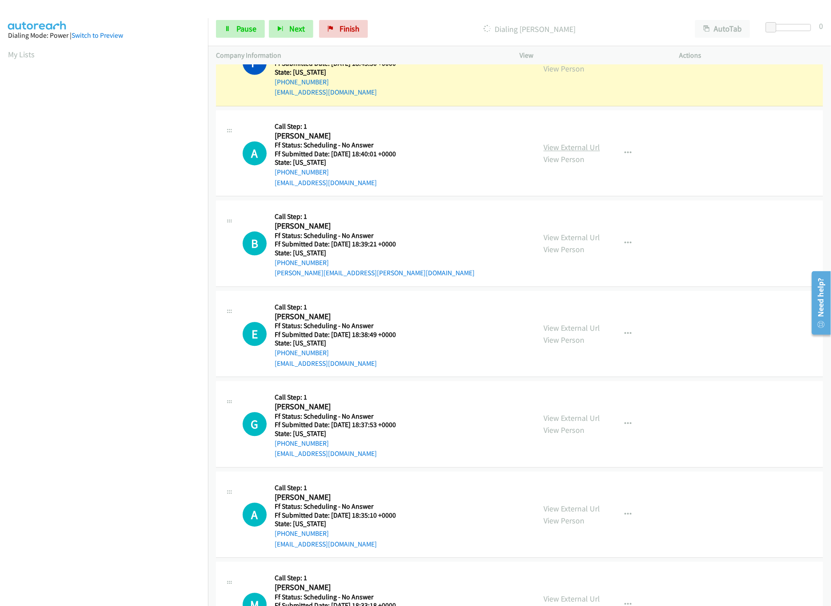
click at [580, 152] on link "View External Url" at bounding box center [571, 147] width 56 height 10
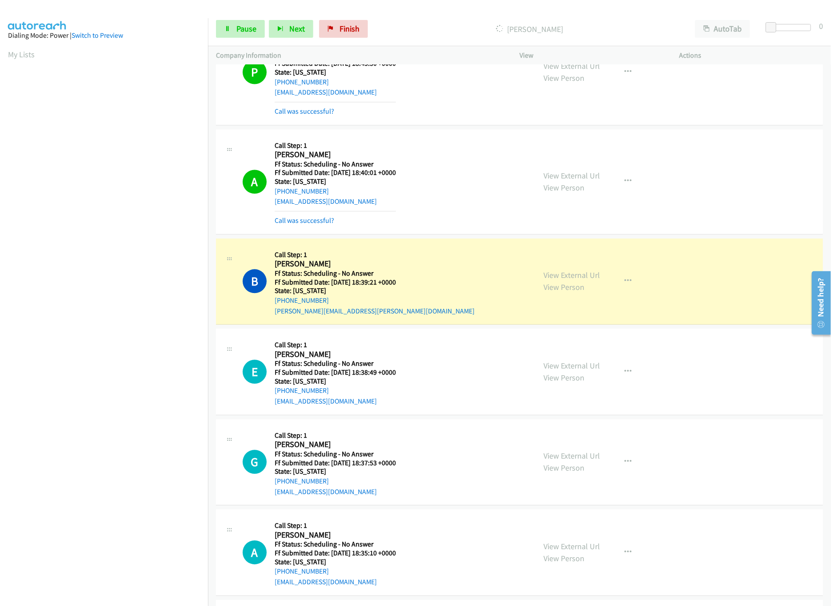
scroll to position [2585, 0]
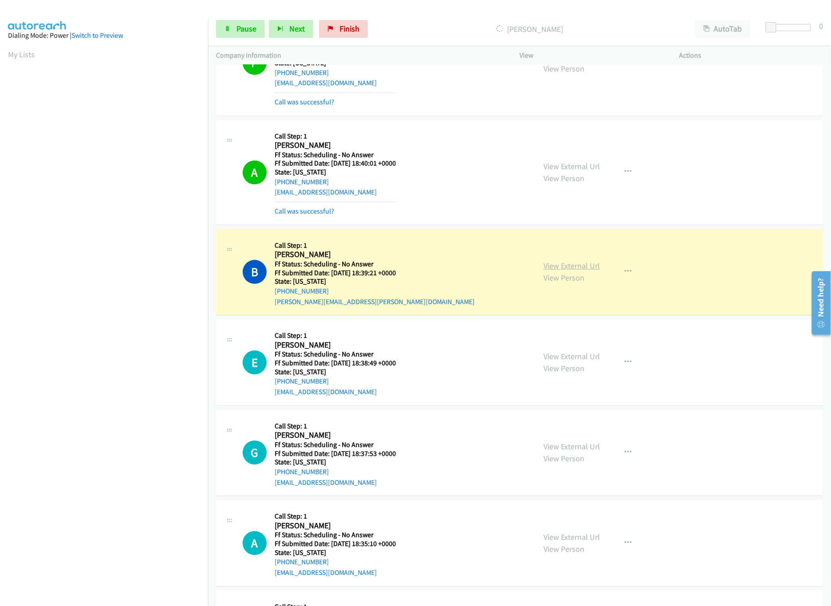
click at [552, 271] on link "View External Url" at bounding box center [571, 266] width 56 height 10
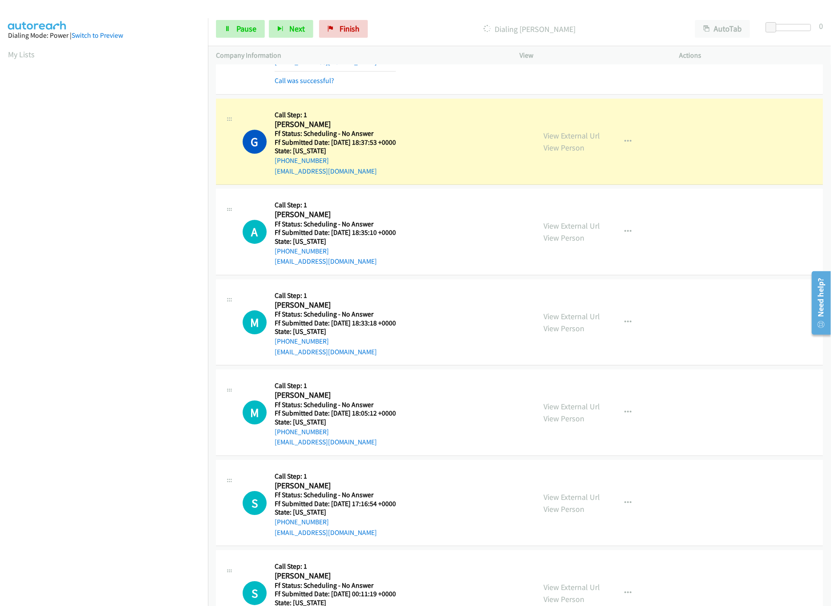
scroll to position [2941, 0]
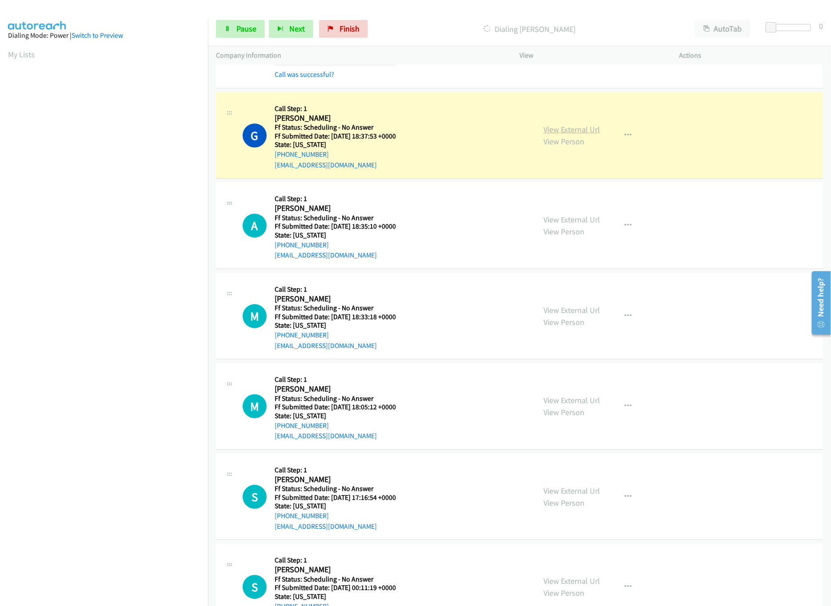
click at [571, 135] on link "View External Url" at bounding box center [571, 129] width 56 height 10
click at [103, 514] on nav "Dialing Mode: Power | Switch to Preview My Lists" at bounding box center [104, 321] width 208 height 606
click at [589, 225] on link "View External Url" at bounding box center [571, 220] width 56 height 10
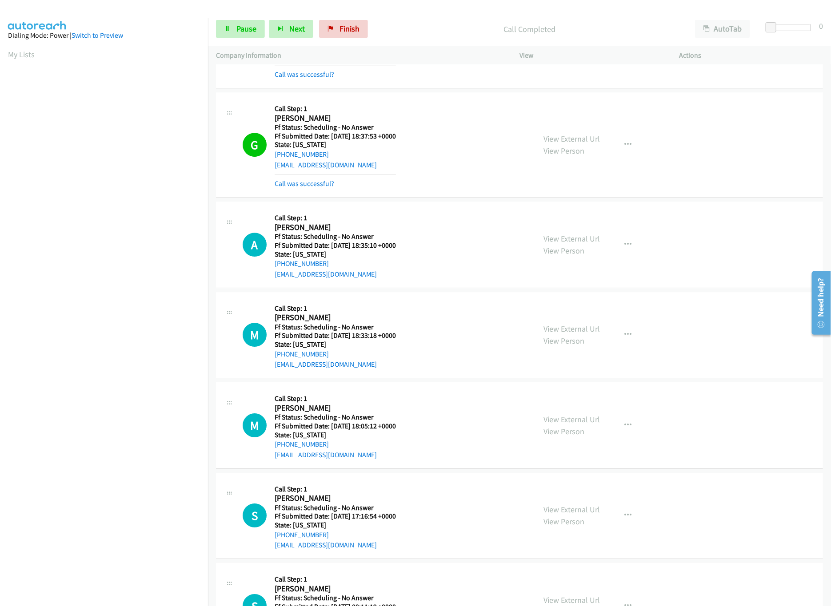
click at [557, 368] on div "View External Url View Person View External Url Email Schedule/Manage Callback …" at bounding box center [619, 335] width 168 height 70
click at [573, 333] on div "View External Url View Person View External Url Email Schedule/Manage Callback …" at bounding box center [619, 335] width 168 height 70
click at [576, 334] on link "View External Url" at bounding box center [571, 329] width 56 height 10
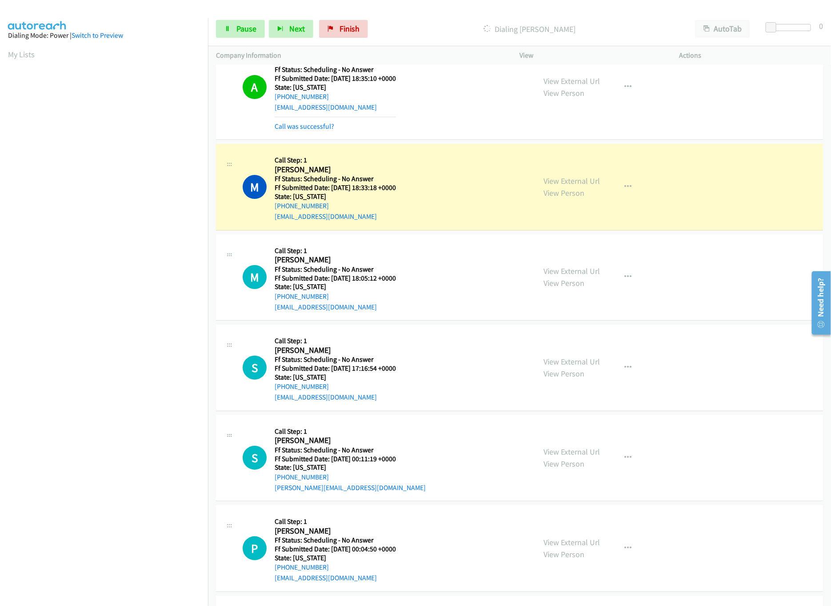
scroll to position [3118, 0]
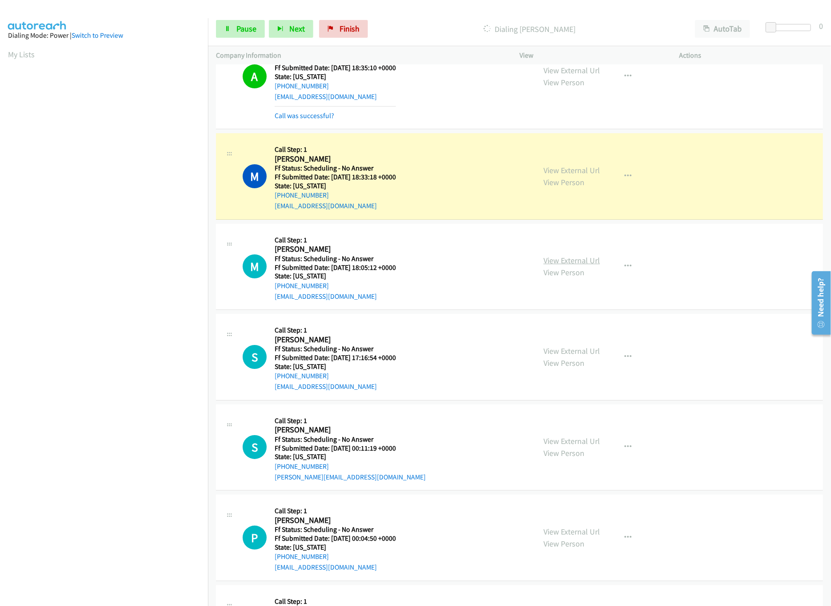
click at [573, 266] on link "View External Url" at bounding box center [571, 260] width 56 height 10
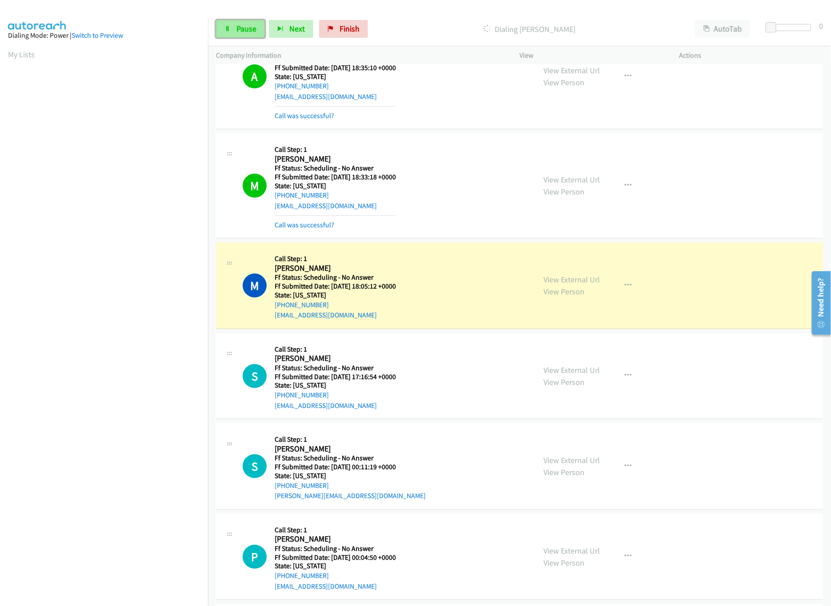
click at [232, 31] on link "Pause" at bounding box center [240, 29] width 49 height 18
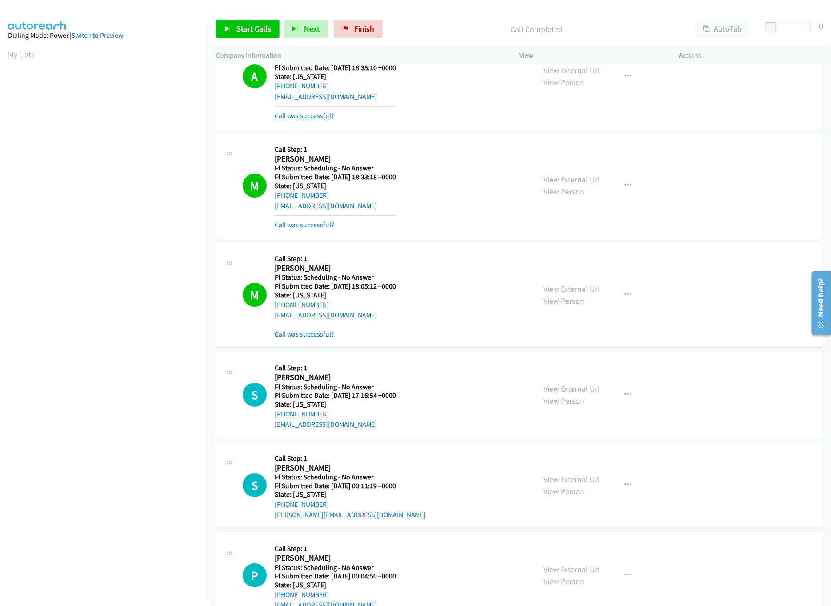
click at [362, 39] on div "Start Calls Pause Next Finish Call Completed AutoTab AutoTab 0" at bounding box center [519, 29] width 623 height 34
click at [362, 28] on span "Finish" at bounding box center [364, 29] width 20 height 10
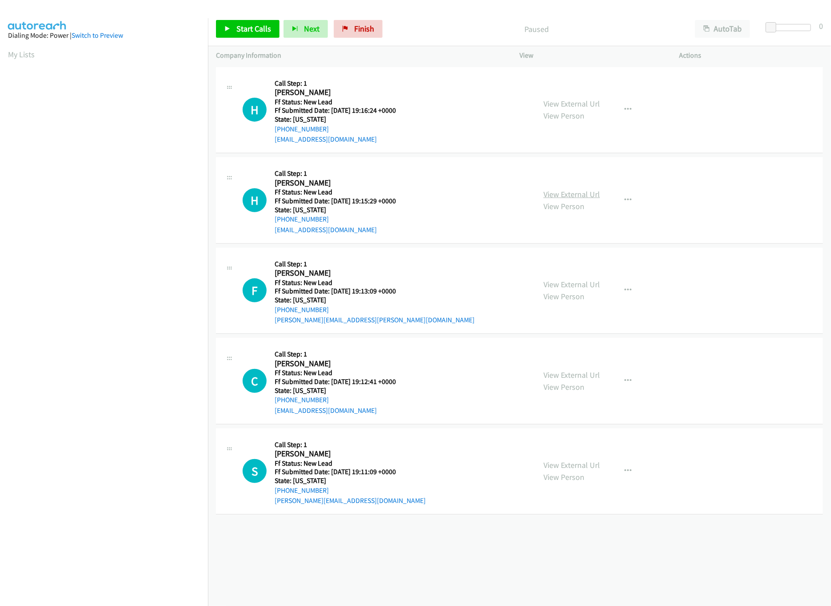
click at [569, 192] on link "View External Url" at bounding box center [571, 194] width 56 height 10
click at [574, 102] on link "View External Url" at bounding box center [571, 104] width 56 height 10
click at [258, 29] on span "Start Calls" at bounding box center [253, 29] width 35 height 10
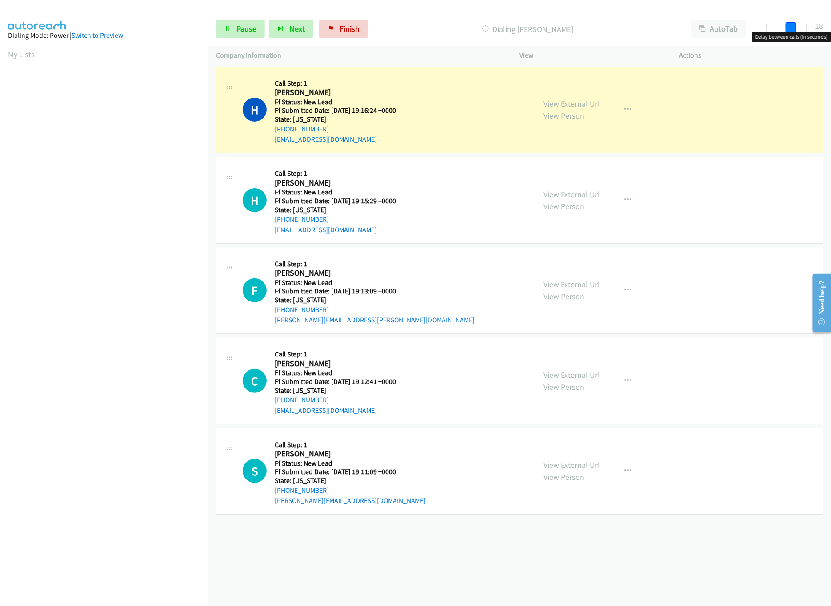
drag, startPoint x: 778, startPoint y: 28, endPoint x: 794, endPoint y: 30, distance: 16.1
click at [794, 30] on span at bounding box center [790, 27] width 11 height 11
click at [574, 285] on link "View External Url" at bounding box center [571, 284] width 56 height 10
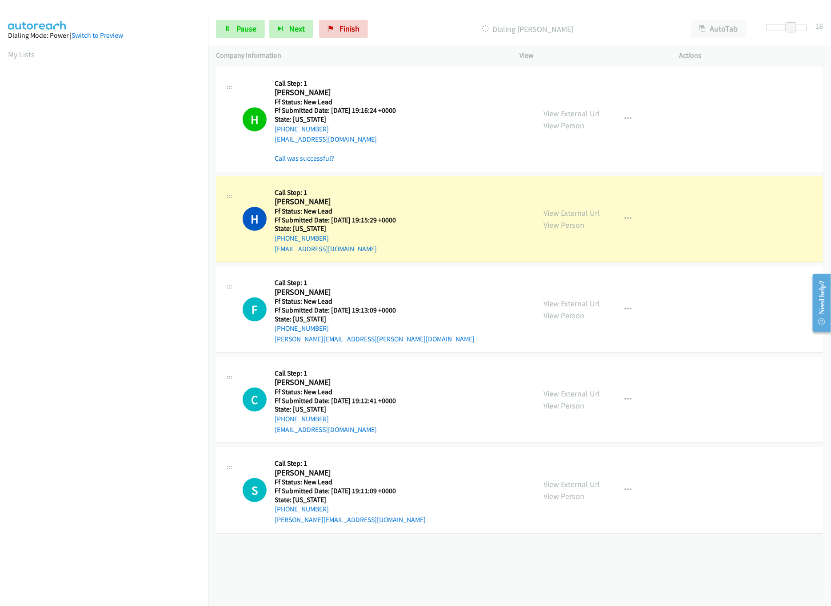
click at [481, 560] on div "+1 415-964-1034 Call failed - Please reload the list and try again The Callbar …" at bounding box center [519, 335] width 623 height 541
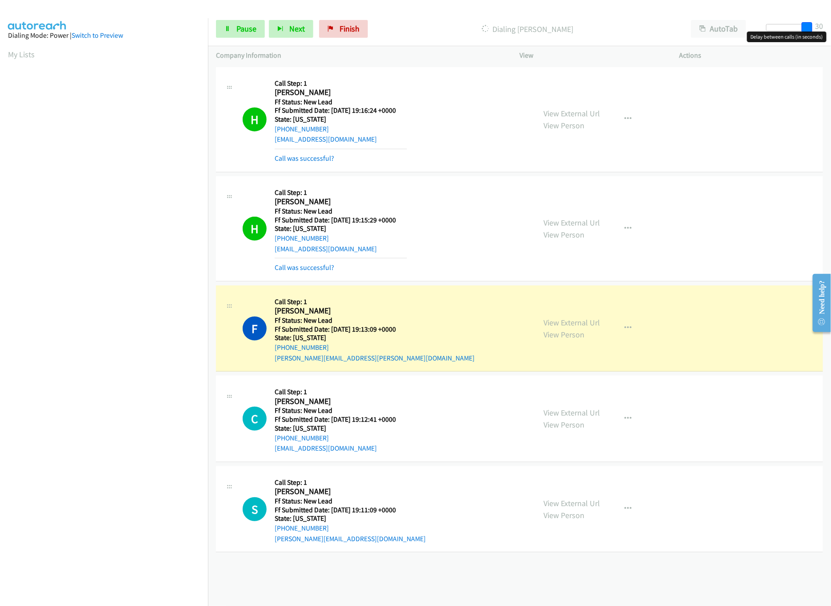
drag, startPoint x: 790, startPoint y: 26, endPoint x: 799, endPoint y: 98, distance: 72.6
click at [829, 31] on div "Start Calls Pause Next Finish Dialing Franics Zmuda AutoTab AutoTab 30" at bounding box center [519, 29] width 623 height 34
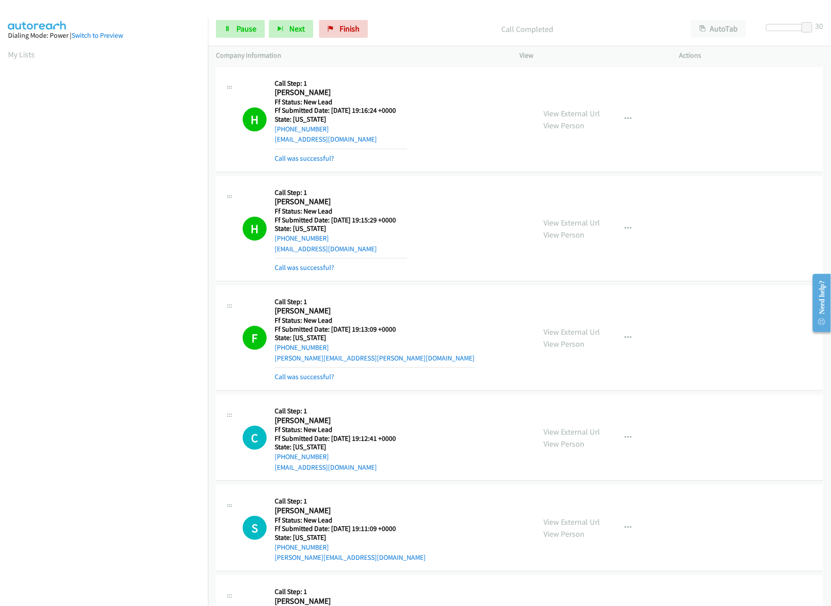
click at [314, 262] on mb0 "Call was successful?" at bounding box center [340, 265] width 132 height 15
click at [314, 275] on div "H Callback Scheduled Call Step: 1 Heather Lee America/New_York Ff Status: New L…" at bounding box center [519, 228] width 607 height 105
click at [316, 268] on link "Call was successful?" at bounding box center [304, 267] width 60 height 8
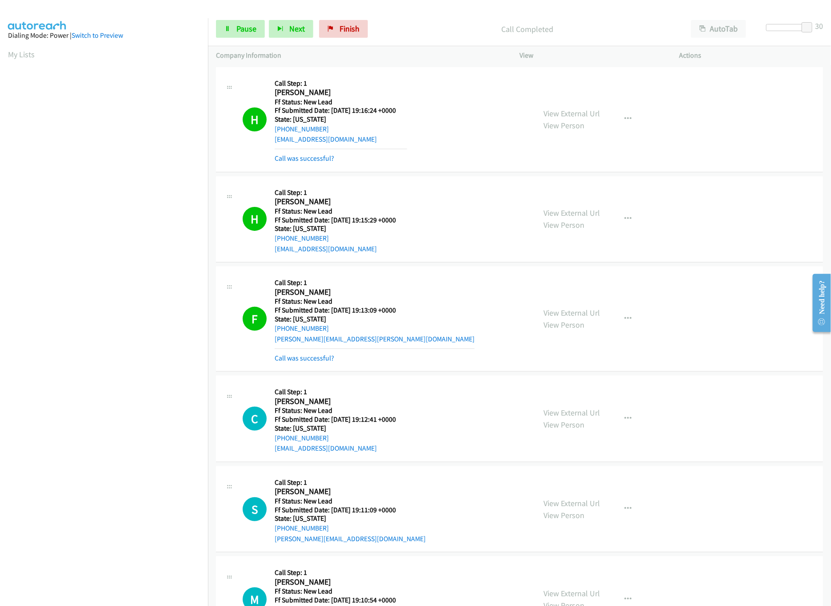
scroll to position [236, 0]
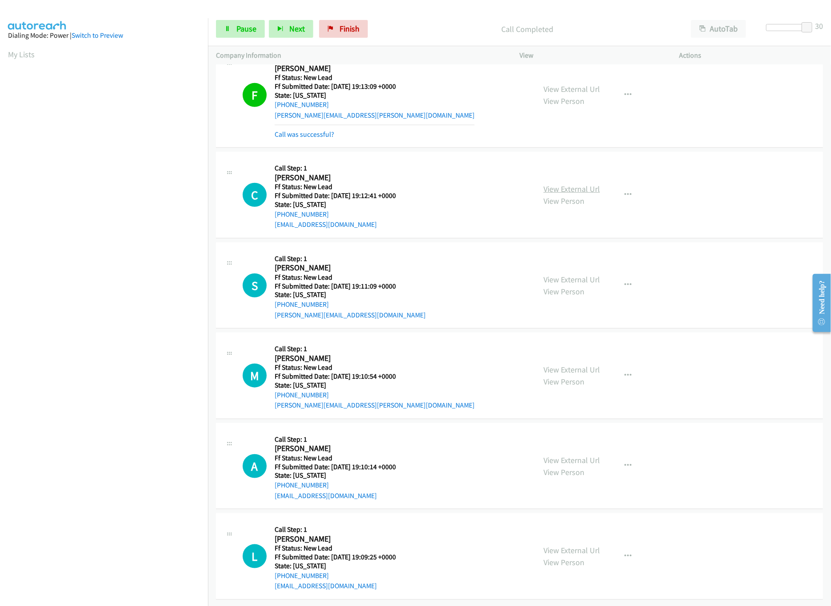
click at [572, 184] on link "View External Url" at bounding box center [571, 189] width 56 height 10
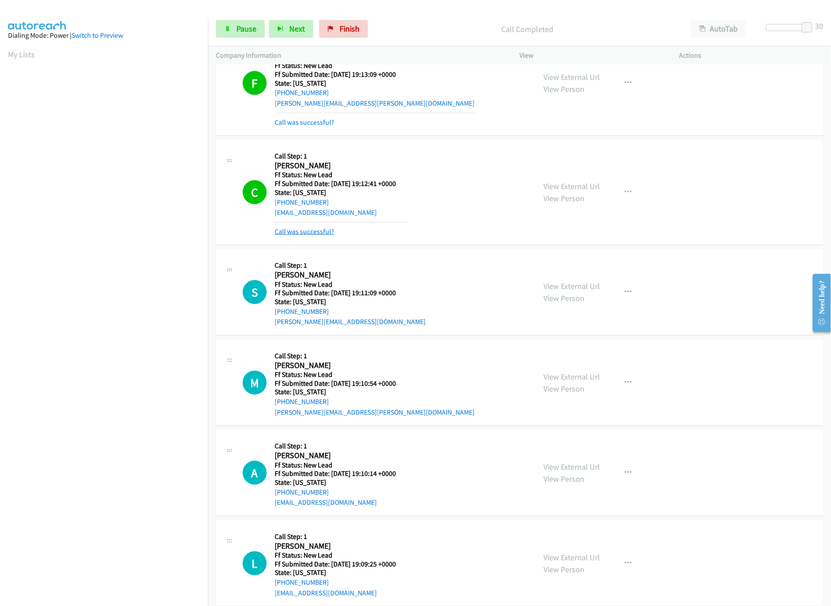
click at [307, 235] on link "Call was successful?" at bounding box center [304, 231] width 60 height 8
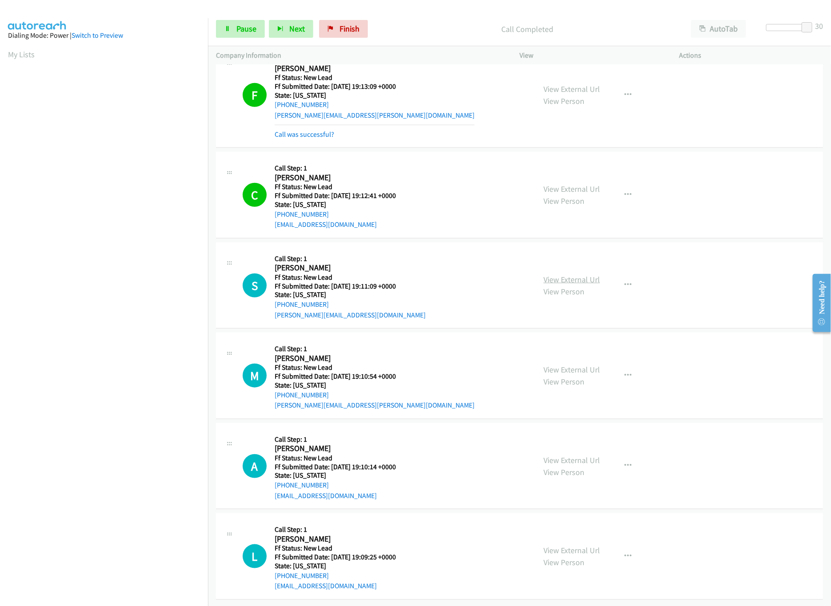
click at [549, 274] on link "View External Url" at bounding box center [571, 279] width 56 height 10
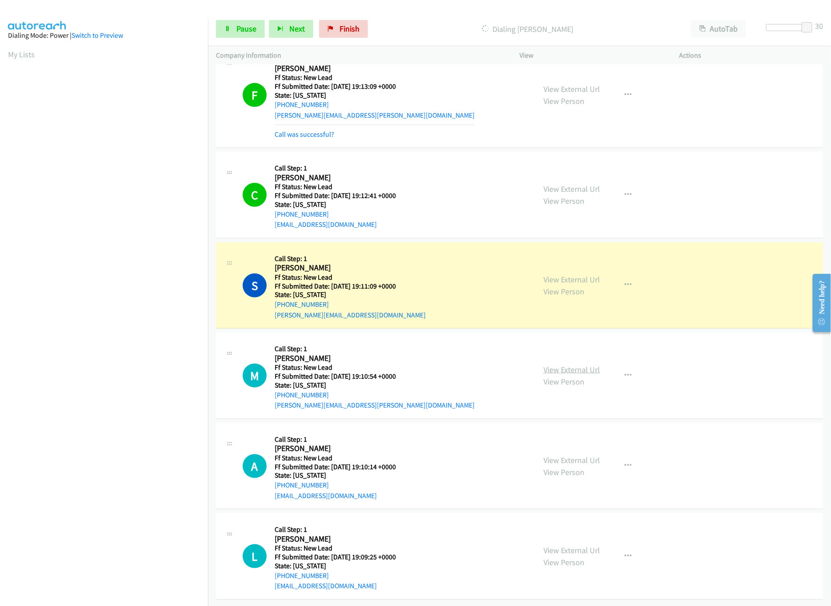
click at [555, 365] on link "View External Url" at bounding box center [571, 370] width 56 height 10
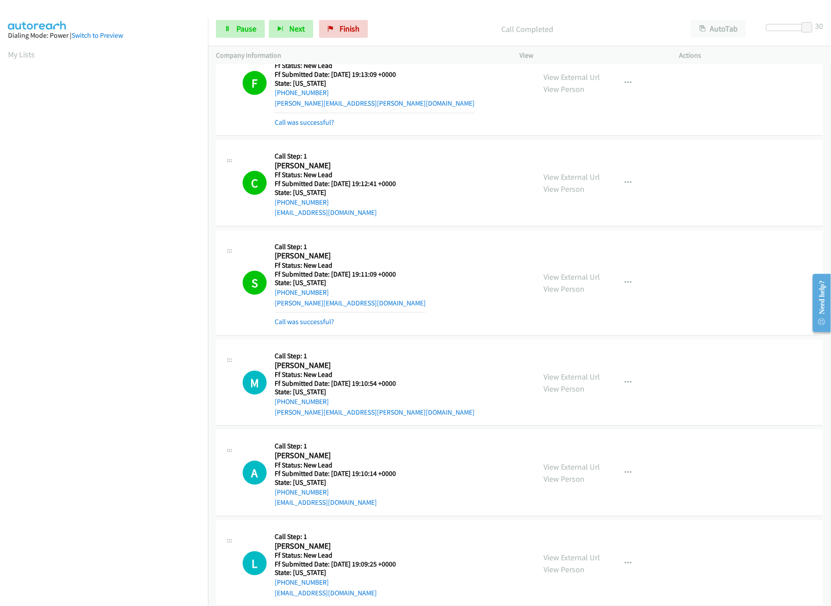
scroll to position [255, 0]
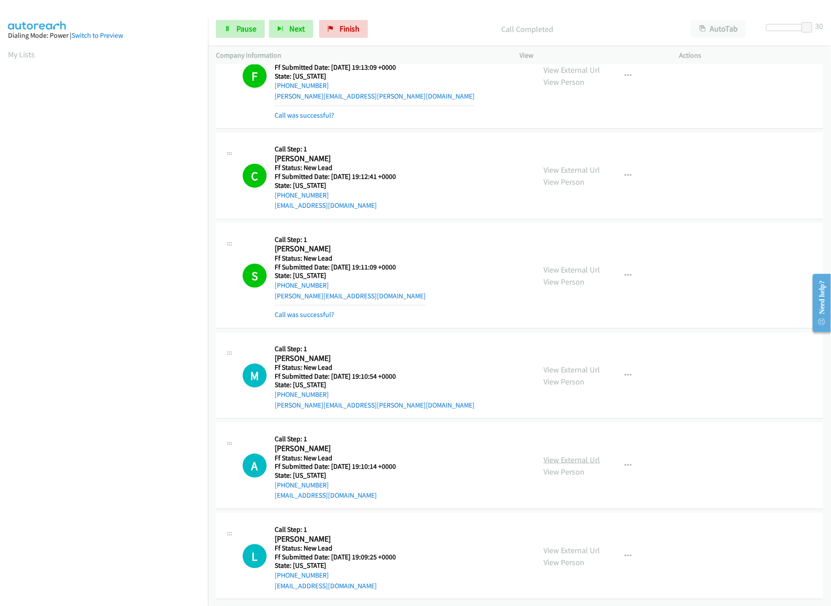
click at [552, 455] on link "View External Url" at bounding box center [571, 460] width 56 height 10
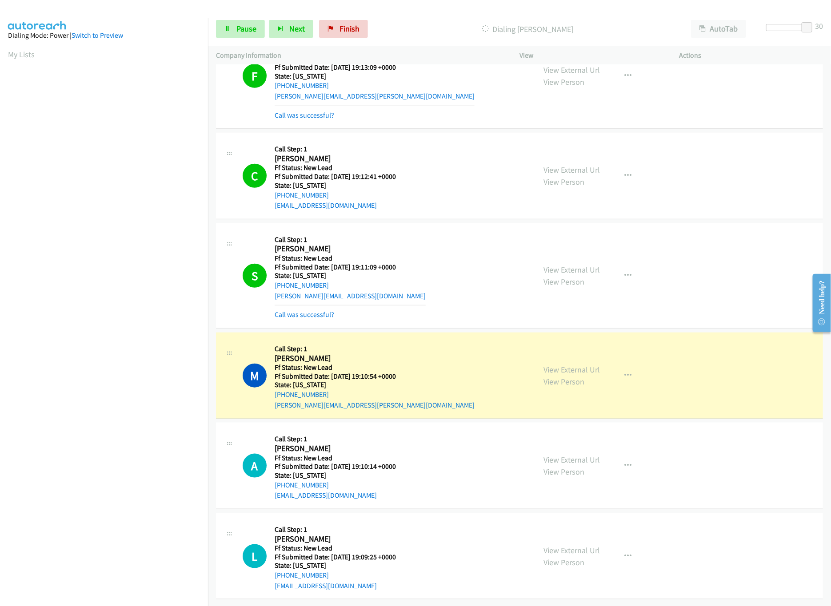
click at [545, 532] on div "View External Url View Person View External Url Email Schedule/Manage Callback …" at bounding box center [619, 556] width 168 height 70
click at [553, 545] on link "View External Url" at bounding box center [571, 550] width 56 height 10
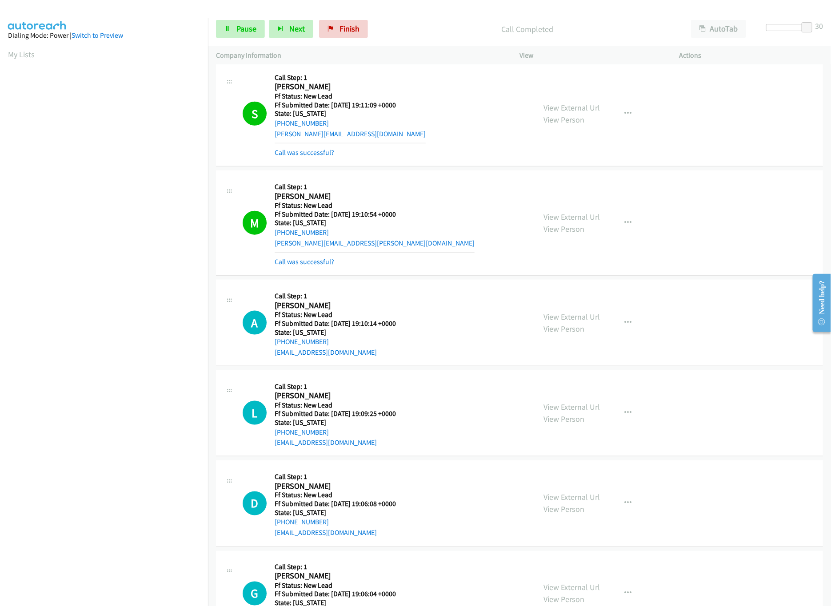
scroll to position [546, 0]
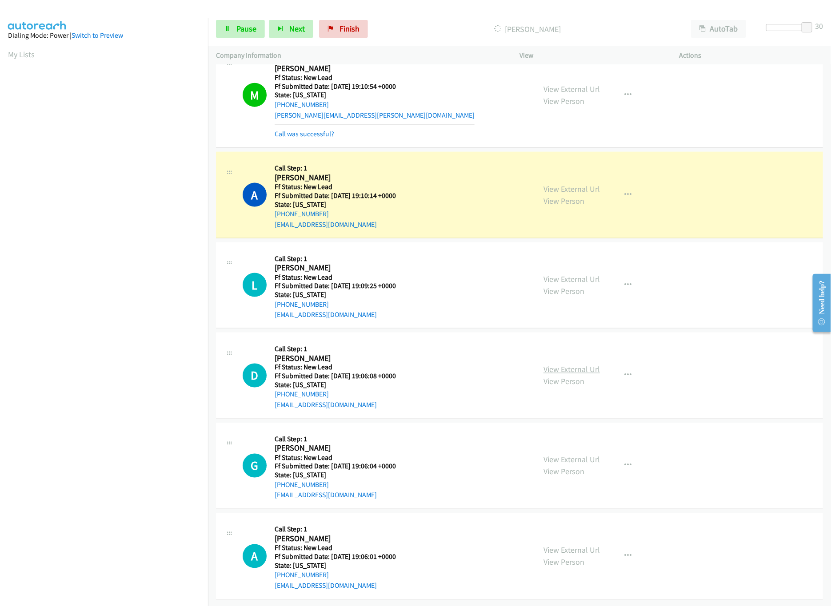
click at [574, 365] on link "View External Url" at bounding box center [571, 370] width 56 height 10
click at [552, 455] on link "View External Url" at bounding box center [571, 460] width 56 height 10
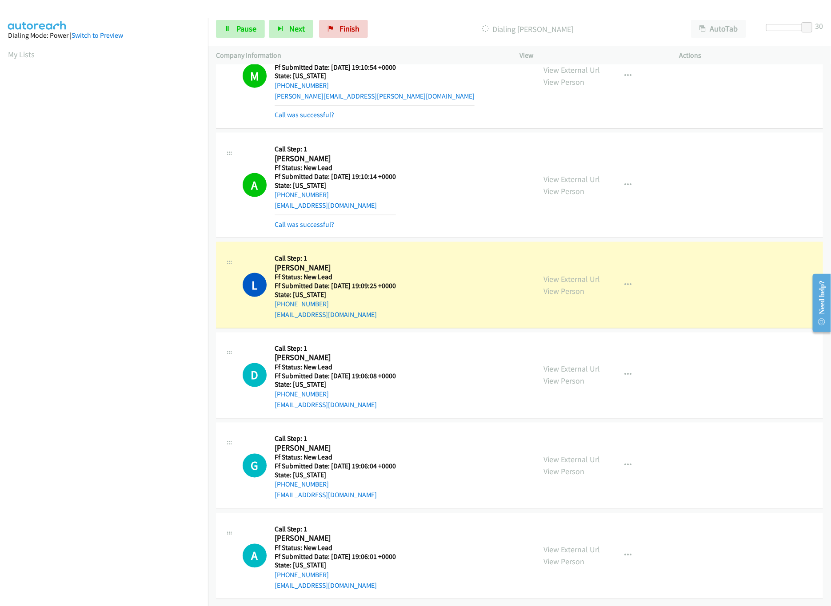
scroll to position [565, 0]
drag, startPoint x: 564, startPoint y: 532, endPoint x: 564, endPoint y: 537, distance: 5.3
click at [564, 532] on div "View External Url View Person View External Url Email Schedule/Manage Callback …" at bounding box center [619, 556] width 168 height 70
click at [564, 545] on link "View External Url" at bounding box center [571, 550] width 56 height 10
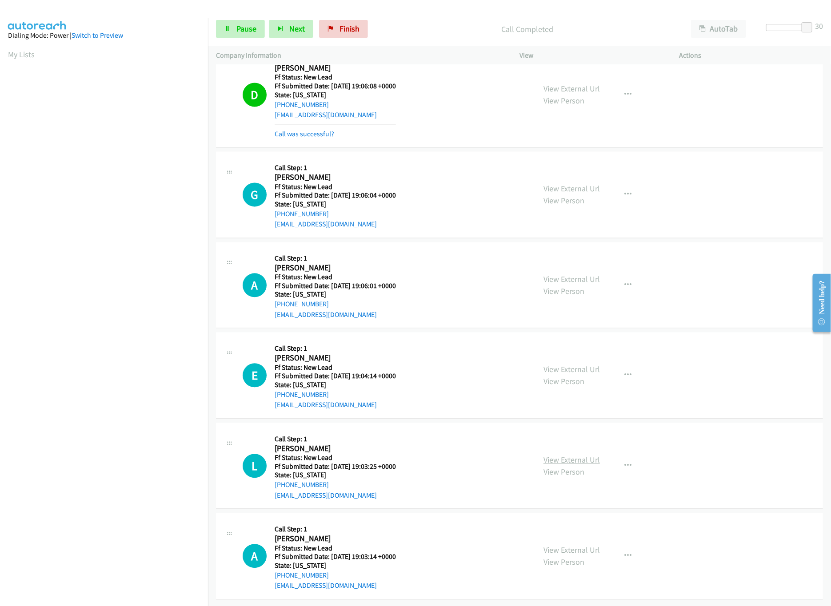
scroll to position [875, 0]
click at [558, 455] on link "View External Url" at bounding box center [571, 460] width 56 height 10
click at [573, 365] on link "View External Url" at bounding box center [571, 370] width 56 height 10
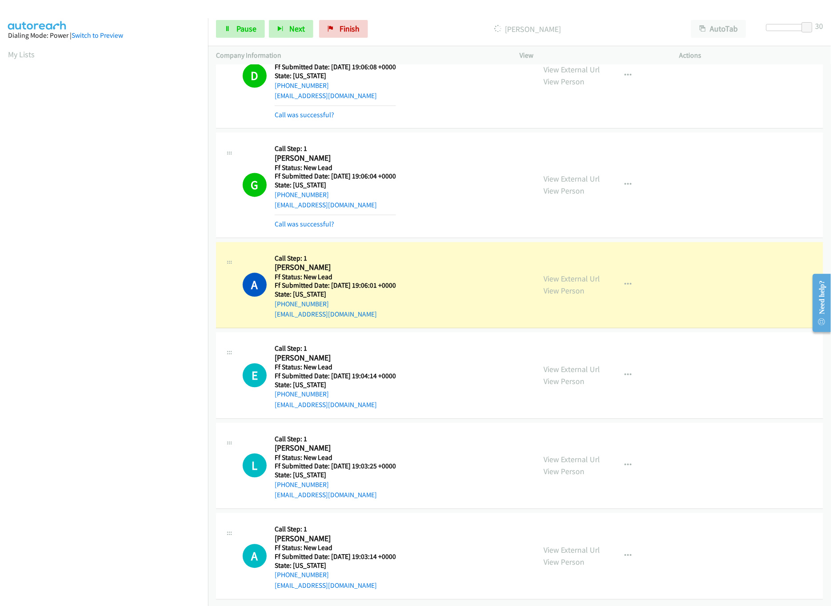
scroll to position [895, 0]
click at [558, 545] on link "View External Url" at bounding box center [571, 550] width 56 height 10
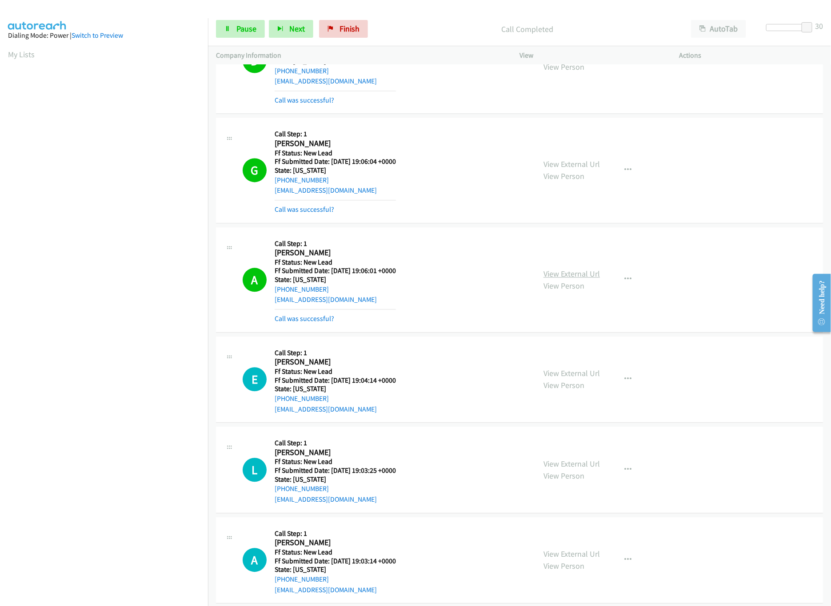
click at [574, 279] on link "View External Url" at bounding box center [571, 274] width 56 height 10
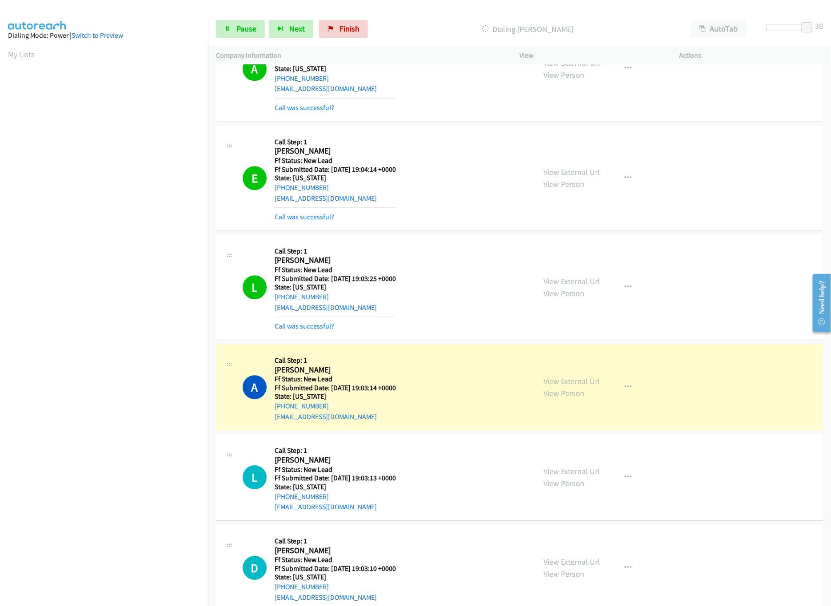
scroll to position [1224, 0]
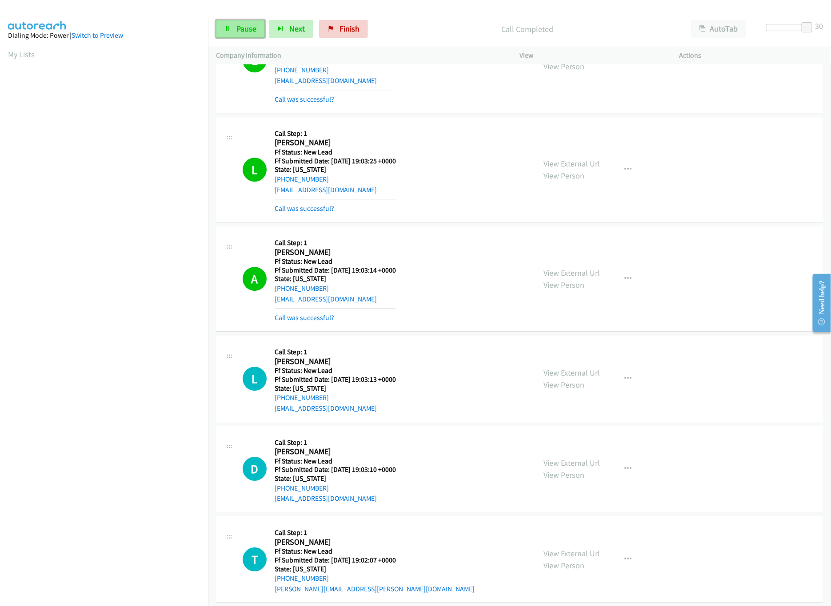
click at [241, 29] on span "Pause" at bounding box center [246, 29] width 20 height 10
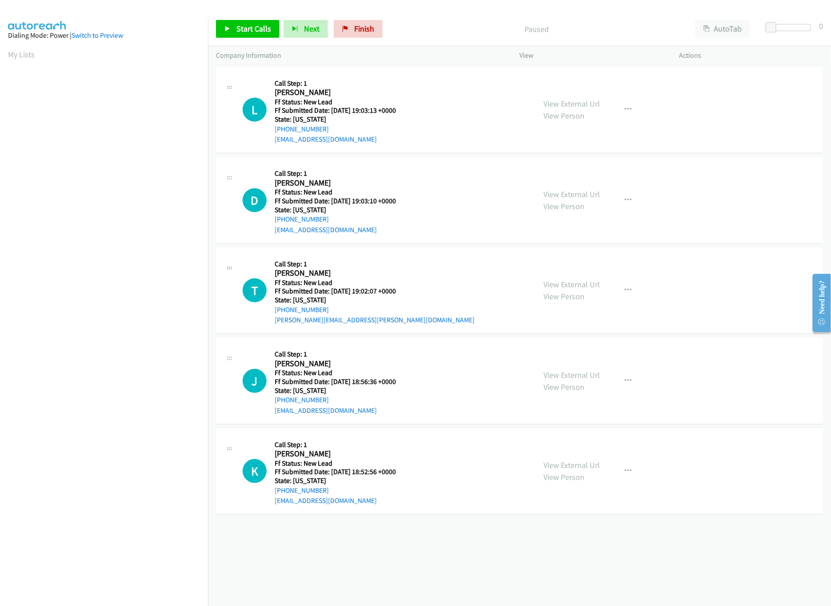
click at [595, 103] on div "View External Url View Person View External Url Email Schedule/Manage Callback …" at bounding box center [619, 110] width 168 height 70
click at [572, 105] on link "View External Url" at bounding box center [571, 104] width 56 height 10
click at [249, 38] on link "Start Calls" at bounding box center [248, 29] width 64 height 18
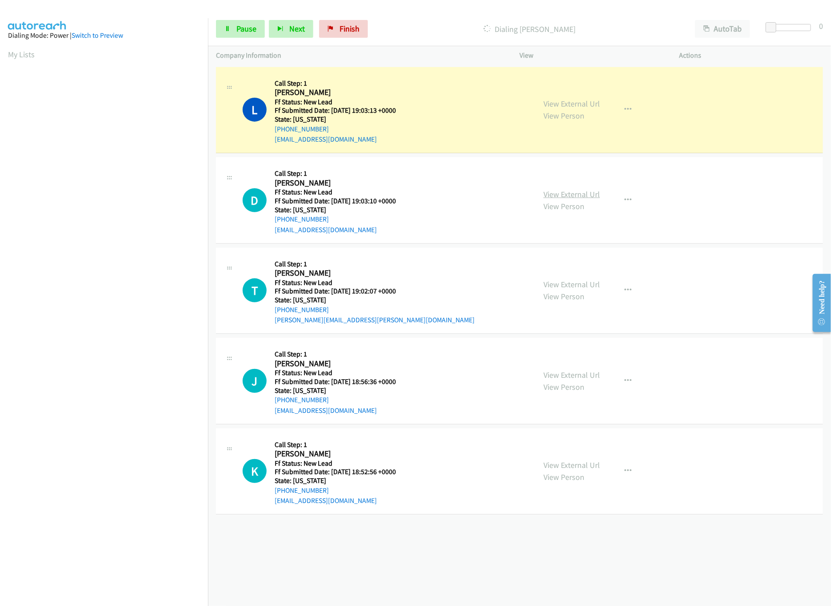
click at [587, 195] on link "View External Url" at bounding box center [571, 194] width 56 height 10
drag, startPoint x: 770, startPoint y: 28, endPoint x: 799, endPoint y: 29, distance: 28.5
click at [797, 29] on span at bounding box center [792, 27] width 11 height 11
click at [573, 278] on div "View External Url View Person View External Url Email Schedule/Manage Callback …" at bounding box center [619, 291] width 168 height 70
click at [574, 280] on link "View External Url" at bounding box center [571, 284] width 56 height 10
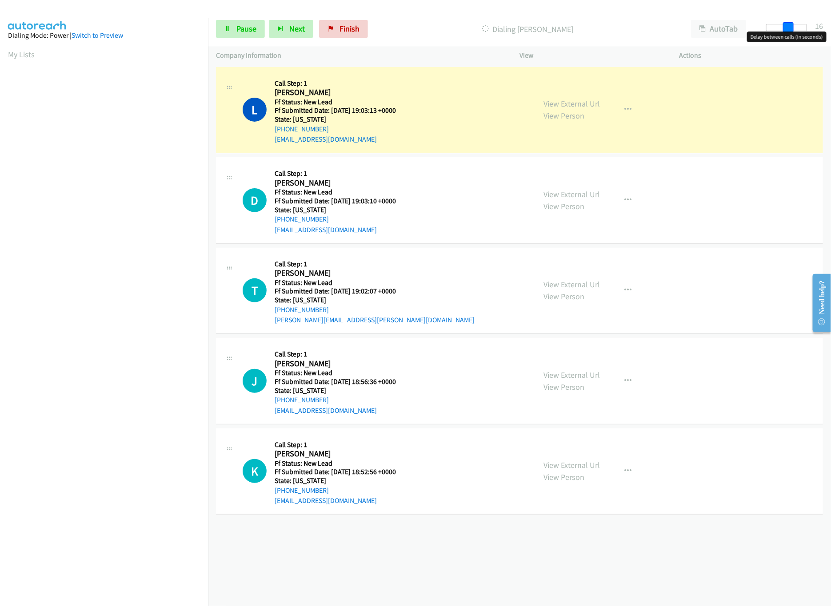
drag, startPoint x: 796, startPoint y: 27, endPoint x: 789, endPoint y: 27, distance: 6.7
click at [789, 27] on span at bounding box center [788, 27] width 11 height 11
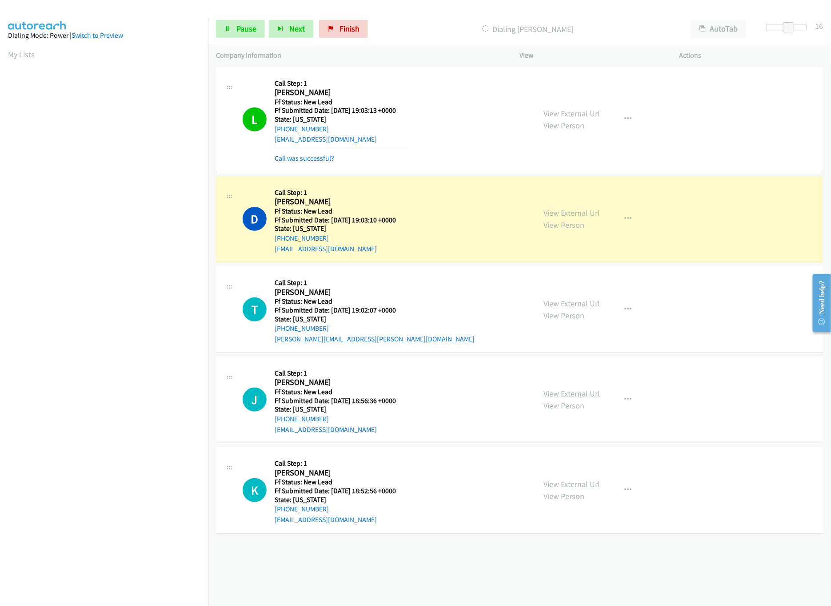
click at [564, 394] on link "View External Url" at bounding box center [571, 394] width 56 height 10
click at [566, 113] on link "View External Url" at bounding box center [571, 113] width 56 height 10
click at [545, 115] on link "View External Url" at bounding box center [571, 113] width 56 height 10
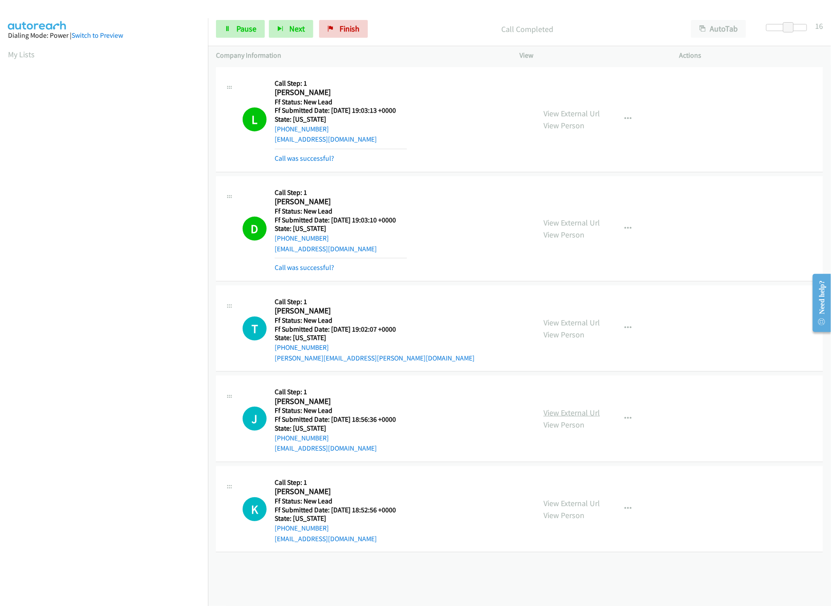
click at [553, 413] on link "View External Url" at bounding box center [571, 413] width 56 height 10
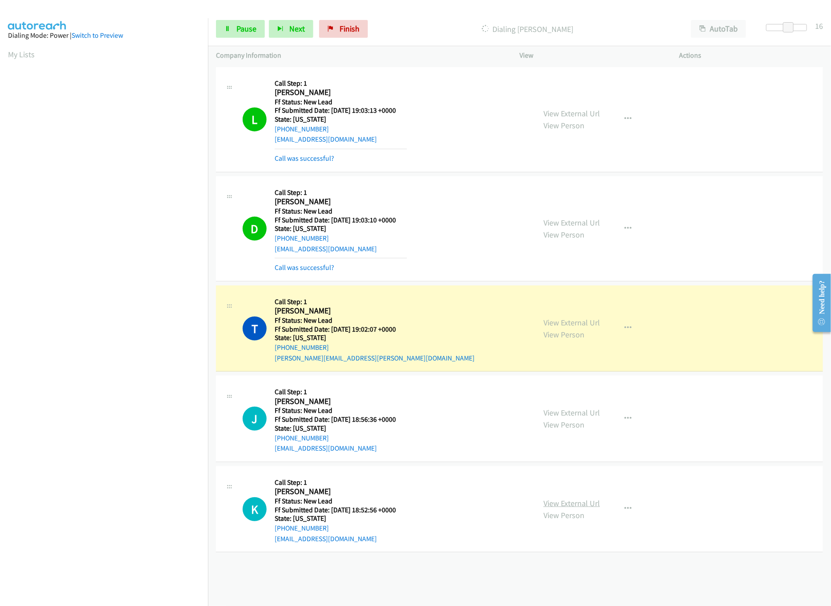
click at [564, 503] on link "View External Url" at bounding box center [571, 503] width 56 height 10
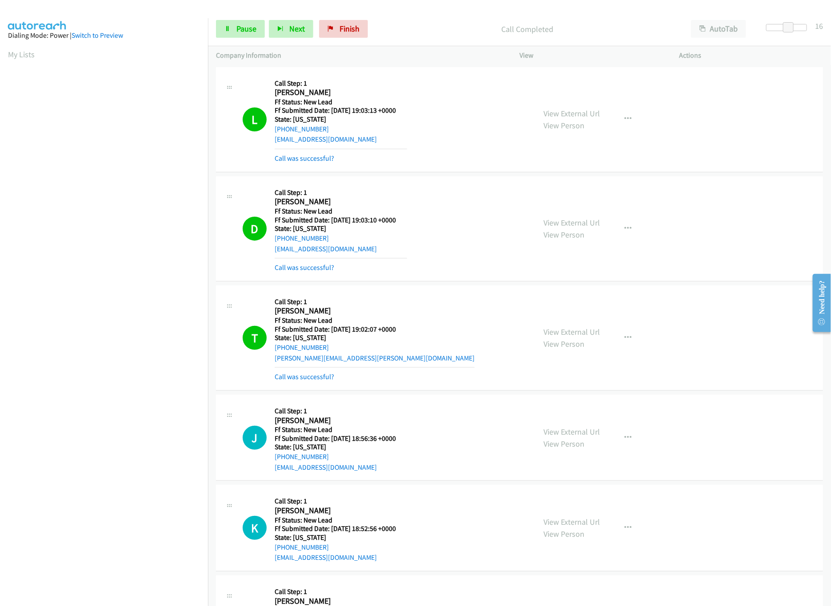
scroll to position [255, 0]
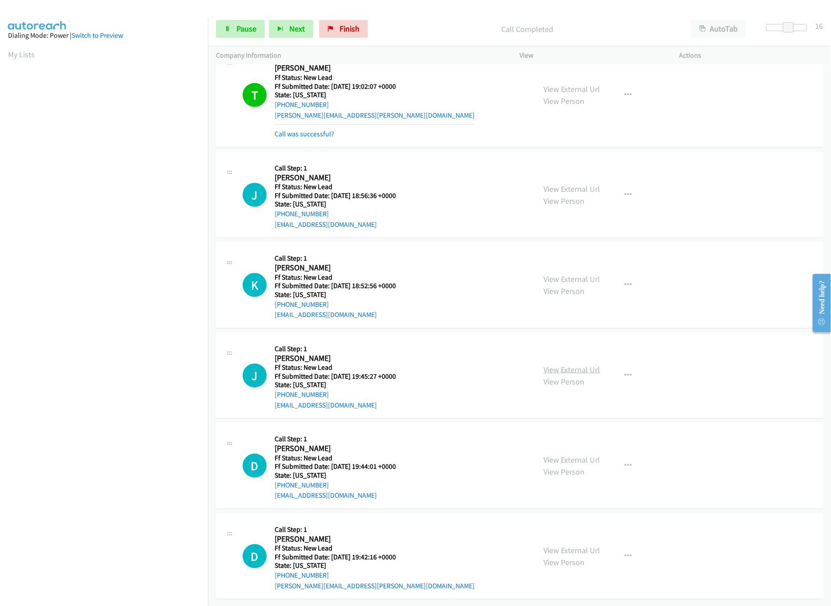
click at [549, 365] on link "View External Url" at bounding box center [571, 370] width 56 height 10
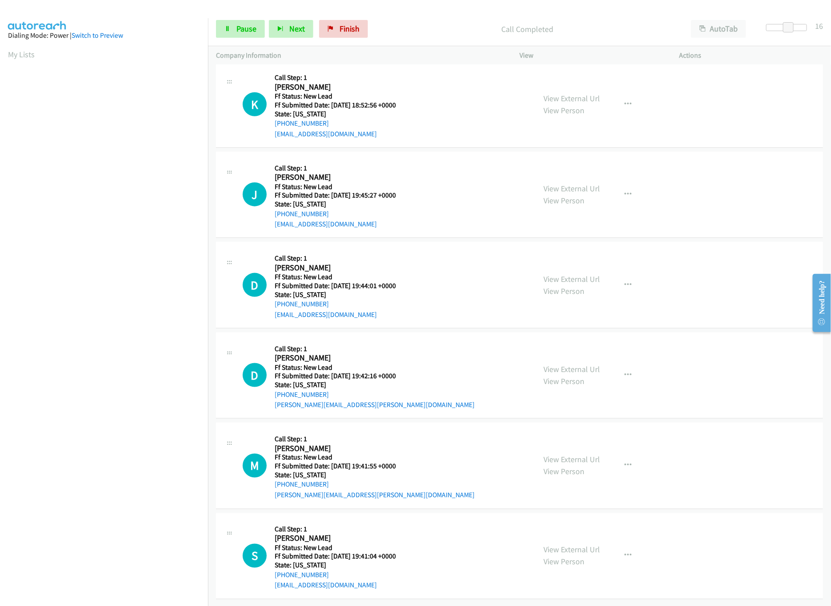
scroll to position [456, 0]
click at [555, 274] on link "View External Url" at bounding box center [571, 279] width 56 height 10
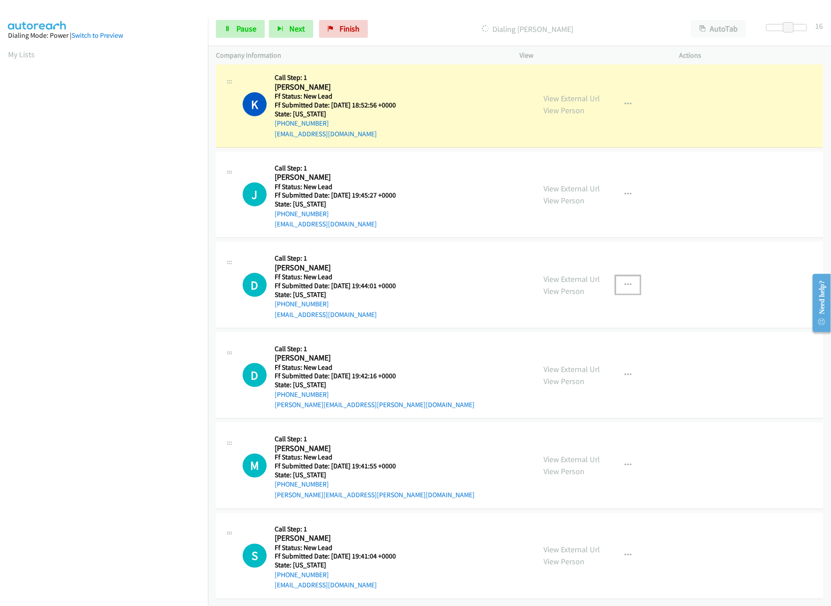
click at [624, 282] on icon "button" at bounding box center [627, 285] width 7 height 7
click at [559, 334] on link "Skip Call" at bounding box center [580, 343] width 118 height 18
click at [565, 364] on link "View External Url" at bounding box center [571, 369] width 56 height 10
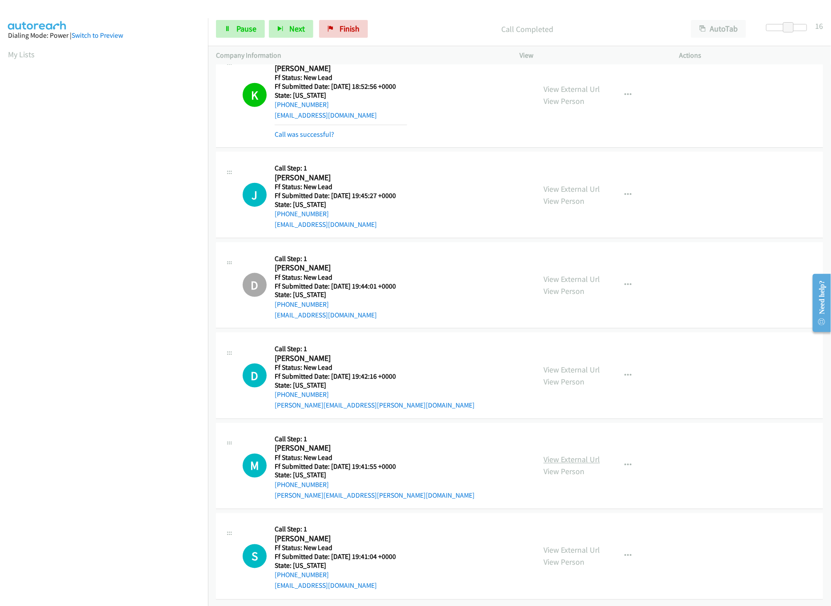
scroll to position [474, 0]
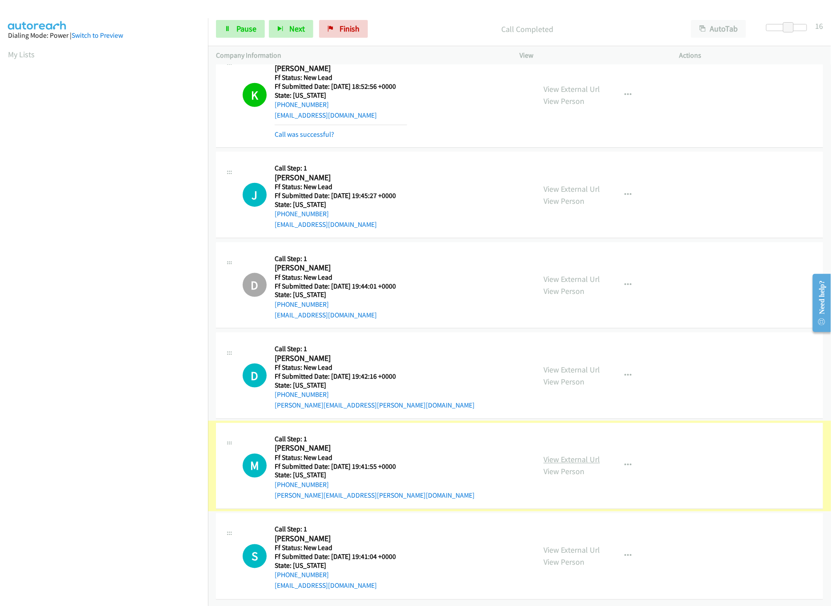
click at [549, 455] on link "View External Url" at bounding box center [571, 460] width 56 height 10
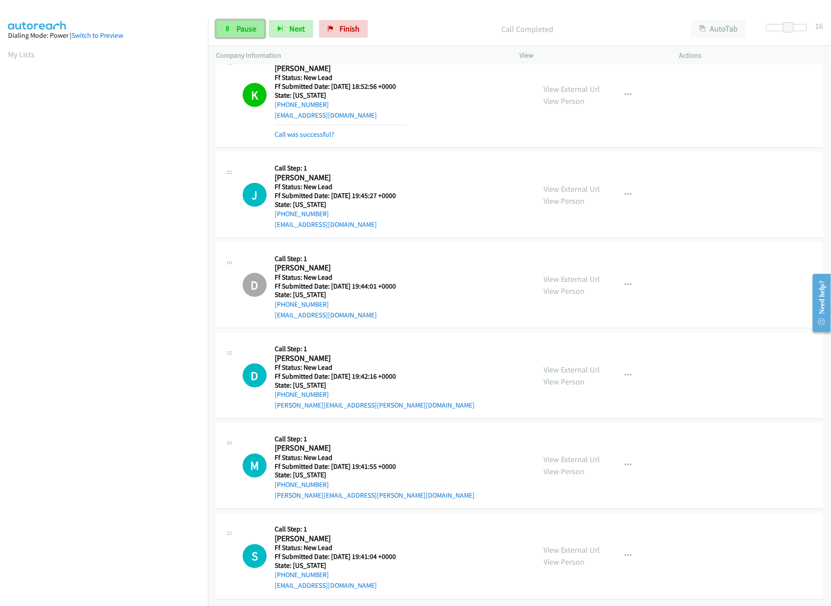
click at [234, 27] on link "Pause" at bounding box center [240, 29] width 49 height 18
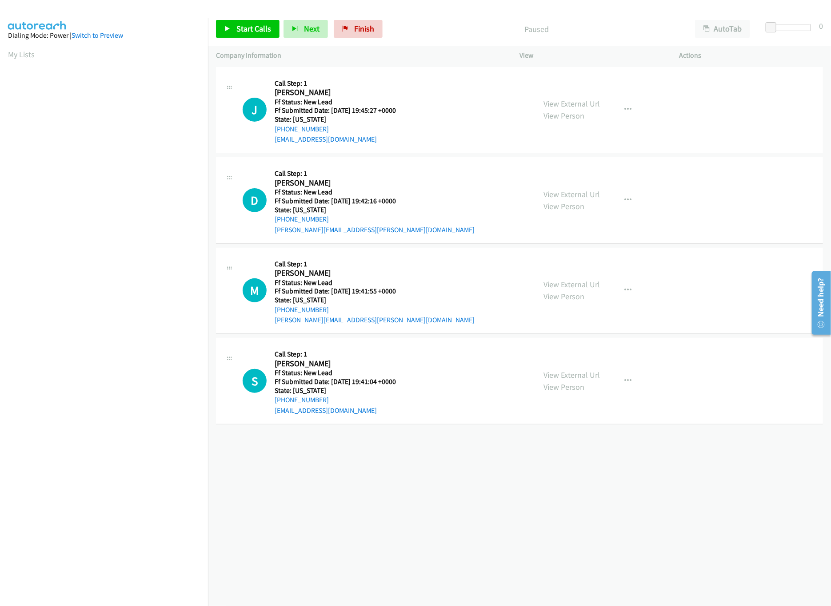
scroll to position [0, 3]
click at [239, 32] on span "Start Calls" at bounding box center [253, 29] width 35 height 10
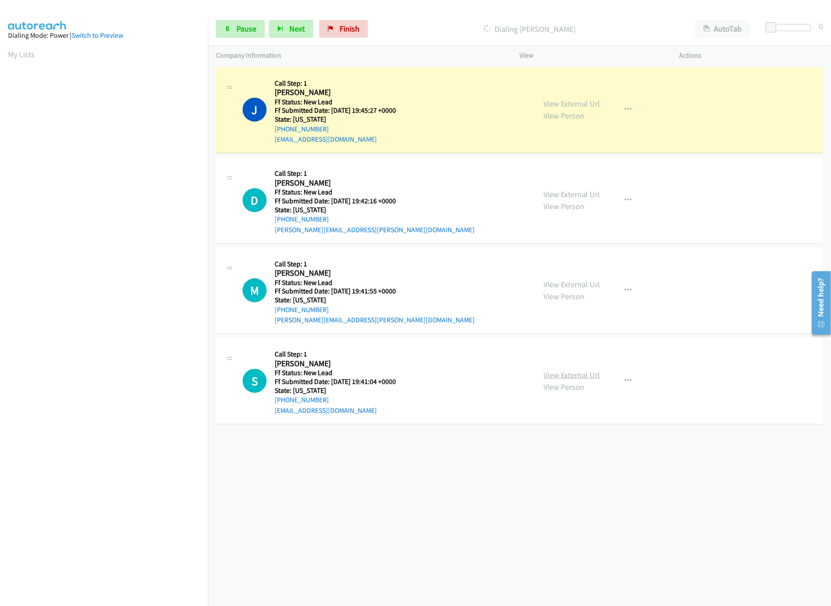
click at [560, 373] on link "View External Url" at bounding box center [571, 375] width 56 height 10
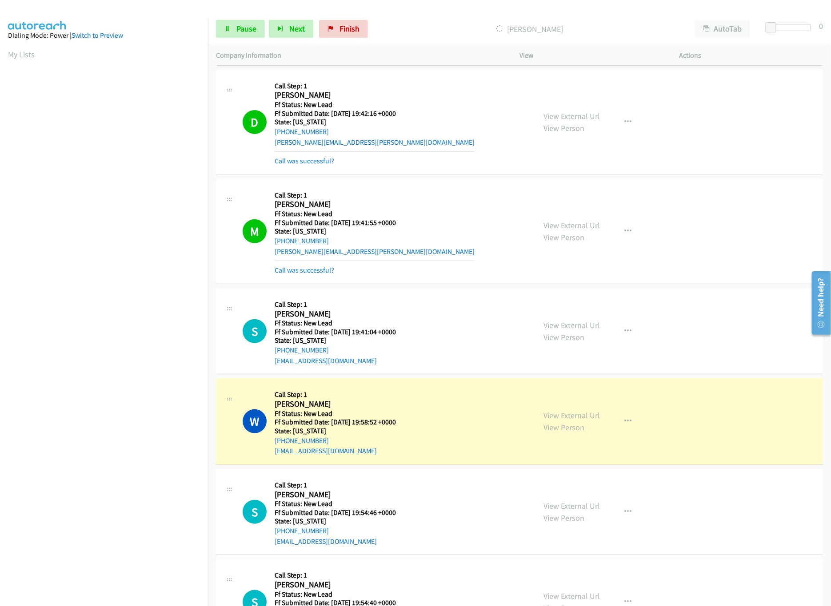
scroll to position [164, 0]
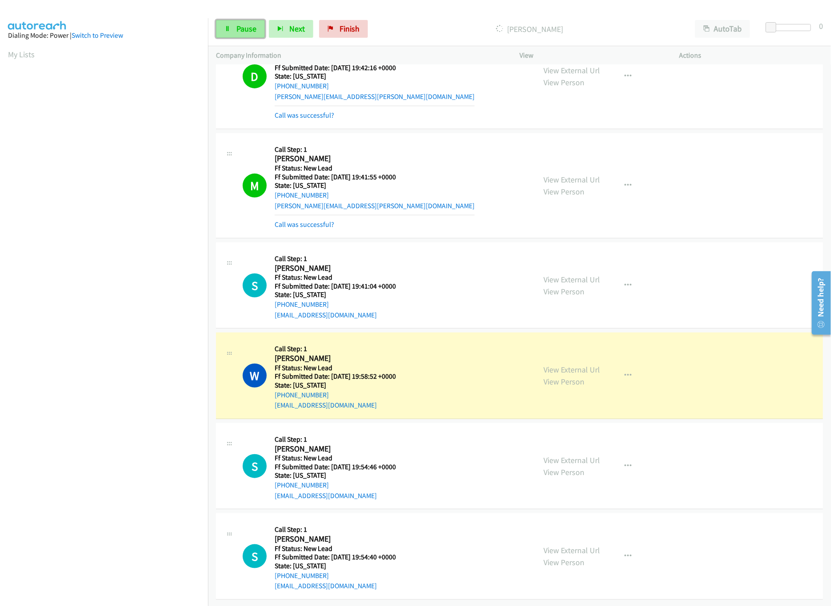
click at [237, 35] on link "Pause" at bounding box center [240, 29] width 49 height 18
click at [583, 365] on link "View External Url" at bounding box center [571, 370] width 56 height 10
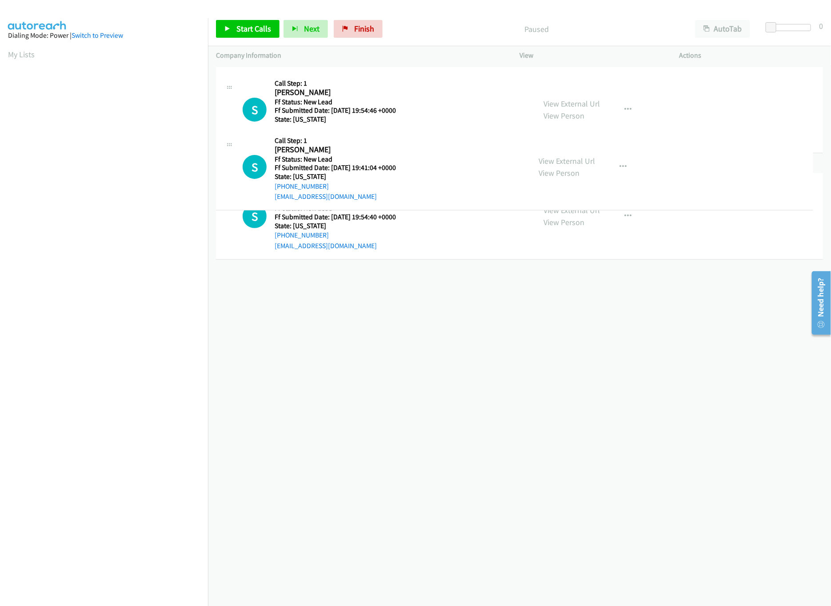
drag, startPoint x: 379, startPoint y: 301, endPoint x: 388, endPoint y: 118, distance: 183.7
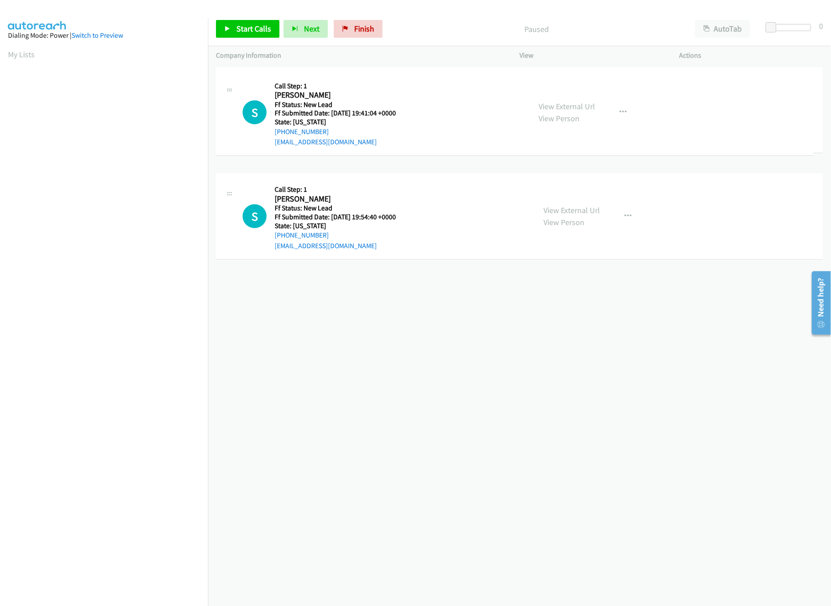
drag, startPoint x: 359, startPoint y: 212, endPoint x: 380, endPoint y: 96, distance: 118.3
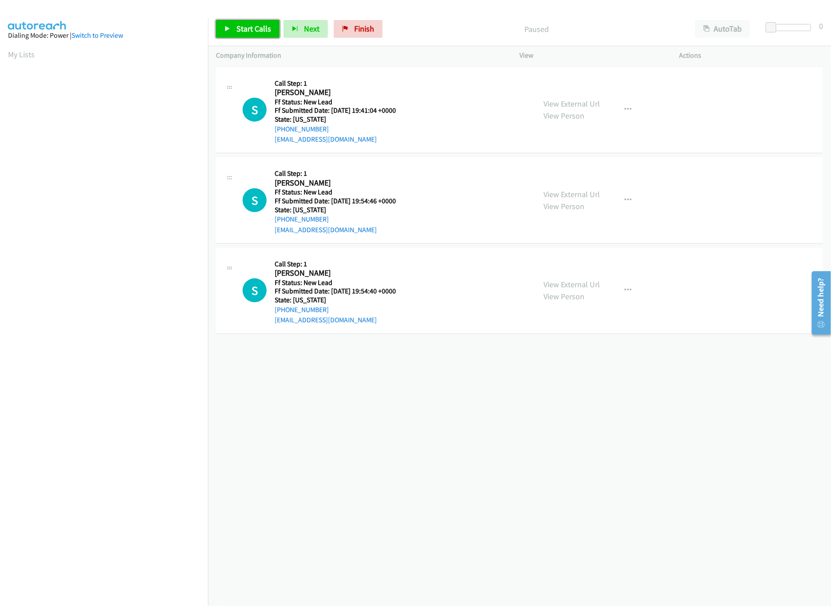
click at [231, 22] on link "Start Calls" at bounding box center [248, 29] width 64 height 18
click at [565, 192] on link "View External Url" at bounding box center [571, 194] width 56 height 10
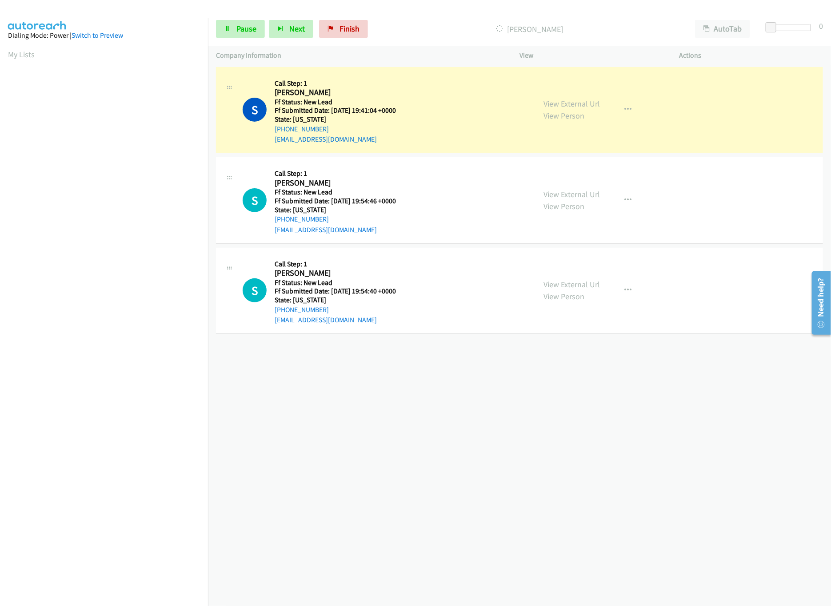
drag, startPoint x: 454, startPoint y: 364, endPoint x: 540, endPoint y: 240, distance: 150.8
click at [454, 364] on div "+1 415-964-1034 Call failed - Please reload the list and try again The Callbar …" at bounding box center [519, 335] width 623 height 541
drag, startPoint x: 773, startPoint y: 27, endPoint x: 804, endPoint y: 28, distance: 31.1
click at [804, 28] on div at bounding box center [790, 27] width 41 height 7
drag, startPoint x: 476, startPoint y: 462, endPoint x: 456, endPoint y: 436, distance: 33.0
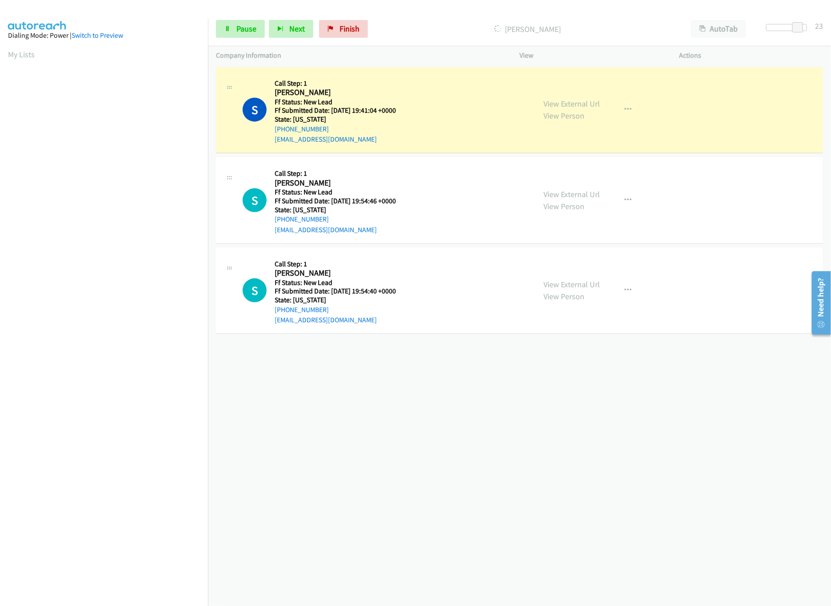
click at [474, 461] on div "+1 415-964-1034 Call failed - Please reload the list and try again The Callbar …" at bounding box center [519, 335] width 623 height 541
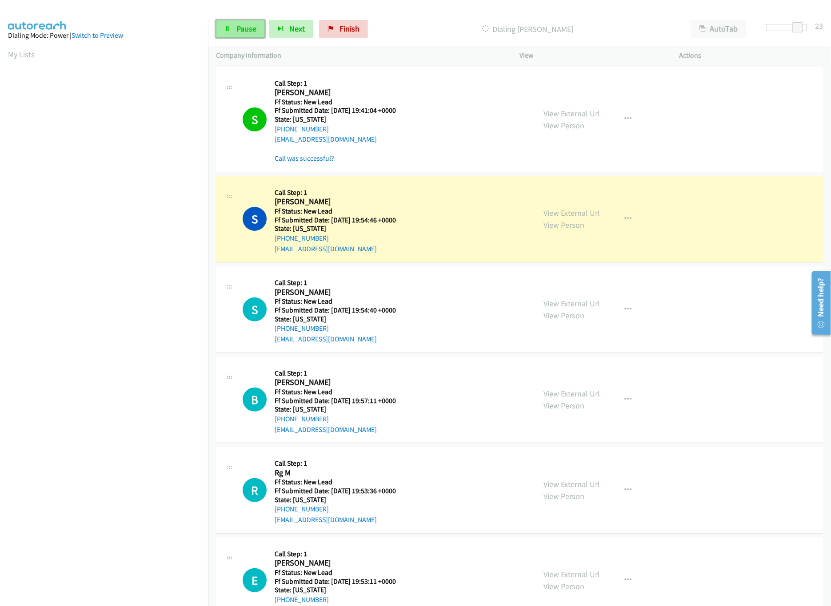
click at [247, 25] on span "Pause" at bounding box center [246, 29] width 20 height 10
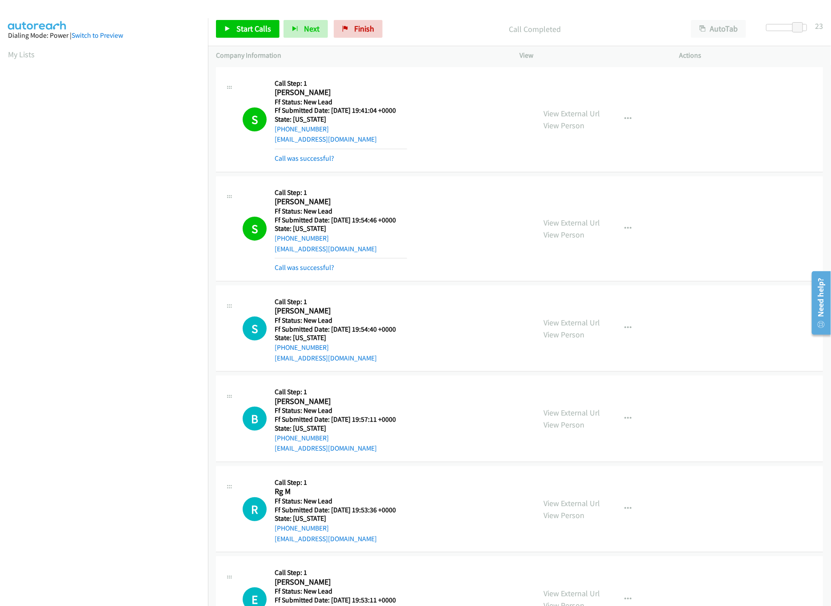
click at [324, 260] on mb0 "Call was successful?" at bounding box center [340, 265] width 132 height 15
click at [322, 263] on div "Call was successful?" at bounding box center [340, 267] width 132 height 11
click at [322, 264] on link "Call was successful?" at bounding box center [304, 267] width 60 height 8
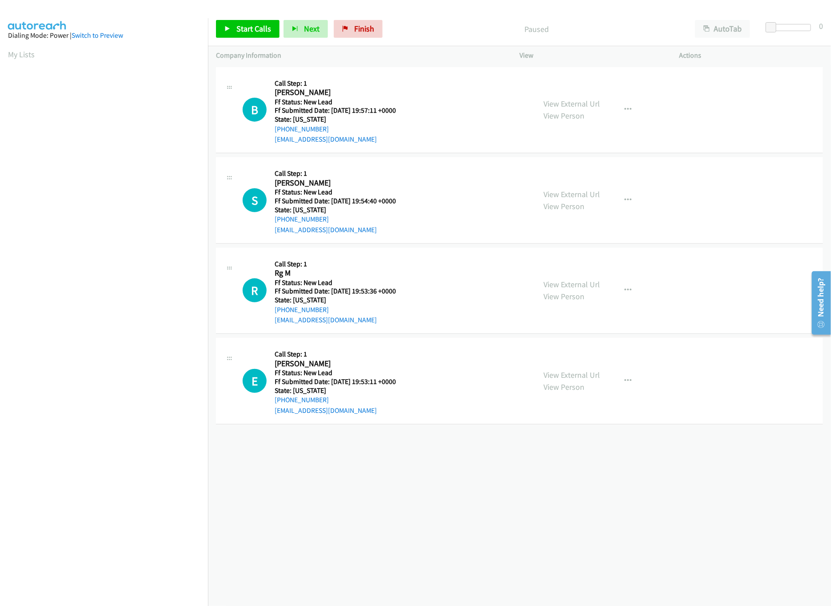
click at [449, 540] on div "[PHONE_NUMBER] Call failed - Please reload the list and try again The Callbar F…" at bounding box center [519, 335] width 623 height 541
click at [265, 29] on span "Start Calls" at bounding box center [253, 29] width 35 height 10
click at [581, 101] on link "View External Url" at bounding box center [571, 104] width 56 height 10
click at [805, 27] on div at bounding box center [790, 27] width 41 height 7
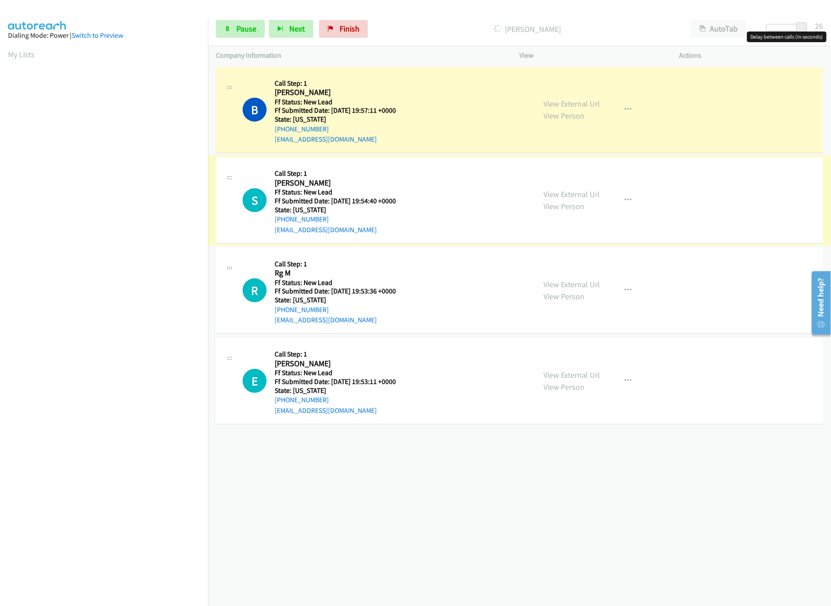
click at [586, 199] on link "View External Url" at bounding box center [571, 194] width 56 height 10
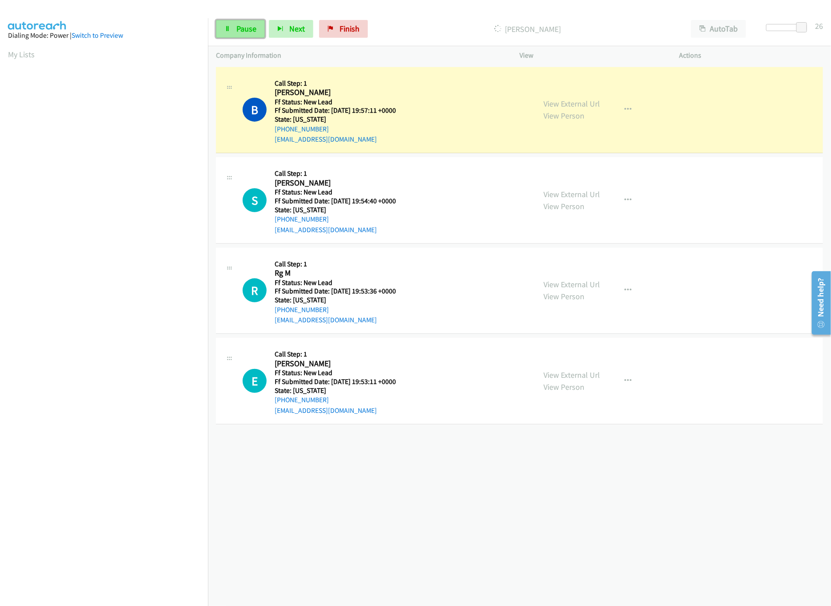
click at [239, 27] on span "Pause" at bounding box center [246, 29] width 20 height 10
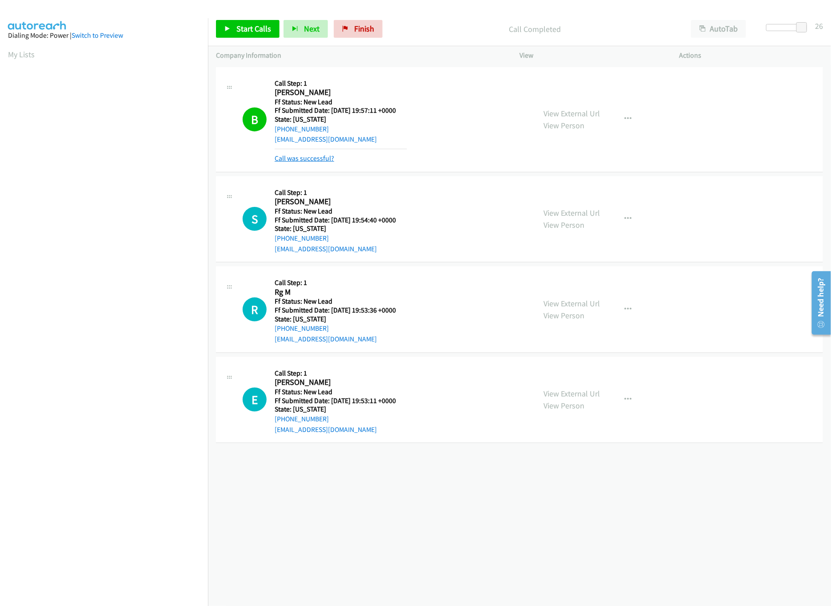
click at [290, 156] on link "Call was successful?" at bounding box center [304, 158] width 60 height 8
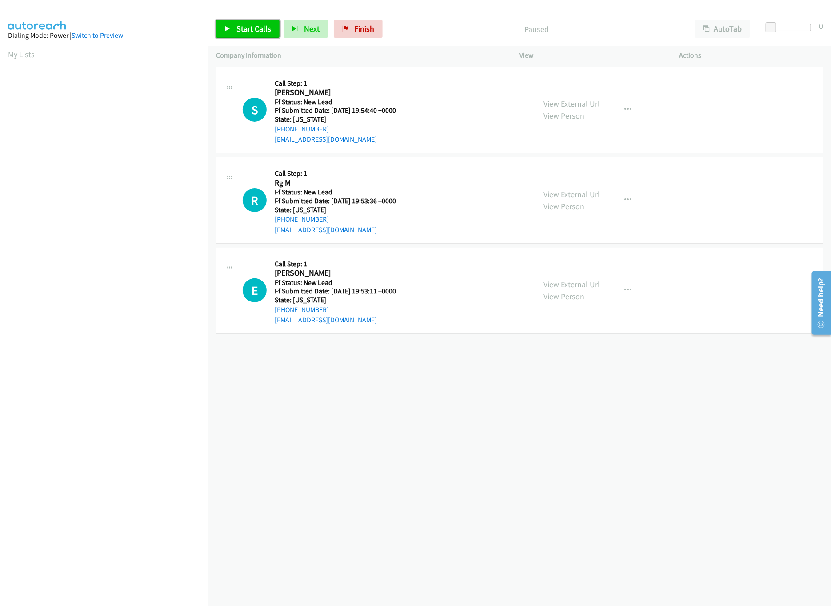
click at [232, 28] on link "Start Calls" at bounding box center [248, 29] width 64 height 18
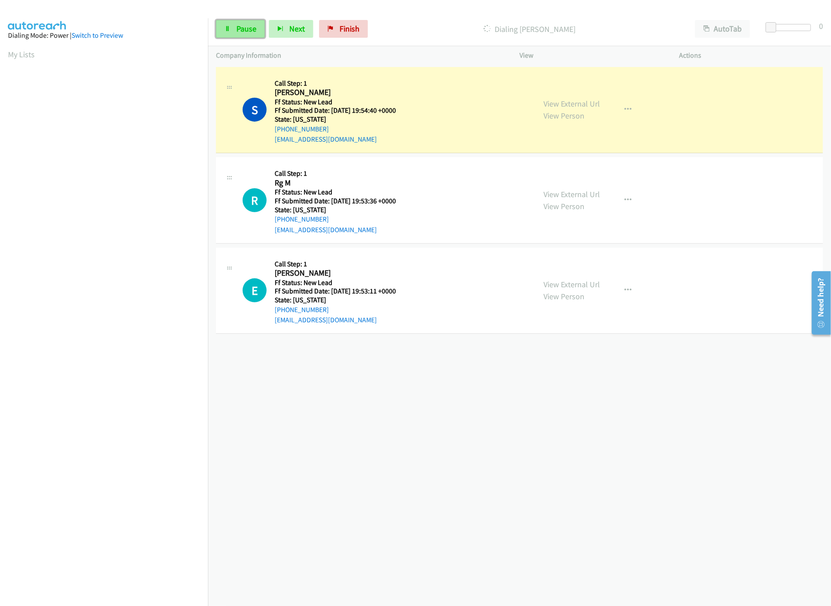
click at [251, 33] on span "Pause" at bounding box center [246, 29] width 20 height 10
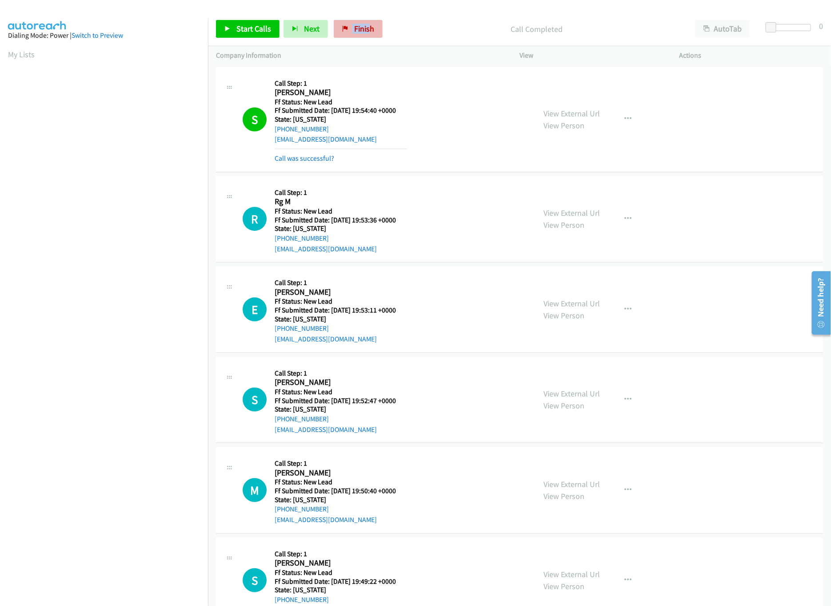
click at [364, 20] on div "Start Calls Pause Next Finish Call Completed AutoTab AutoTab 0" at bounding box center [519, 29] width 623 height 34
click at [364, 21] on link "Finish" at bounding box center [358, 29] width 49 height 18
